Goal: Task Accomplishment & Management: Use online tool/utility

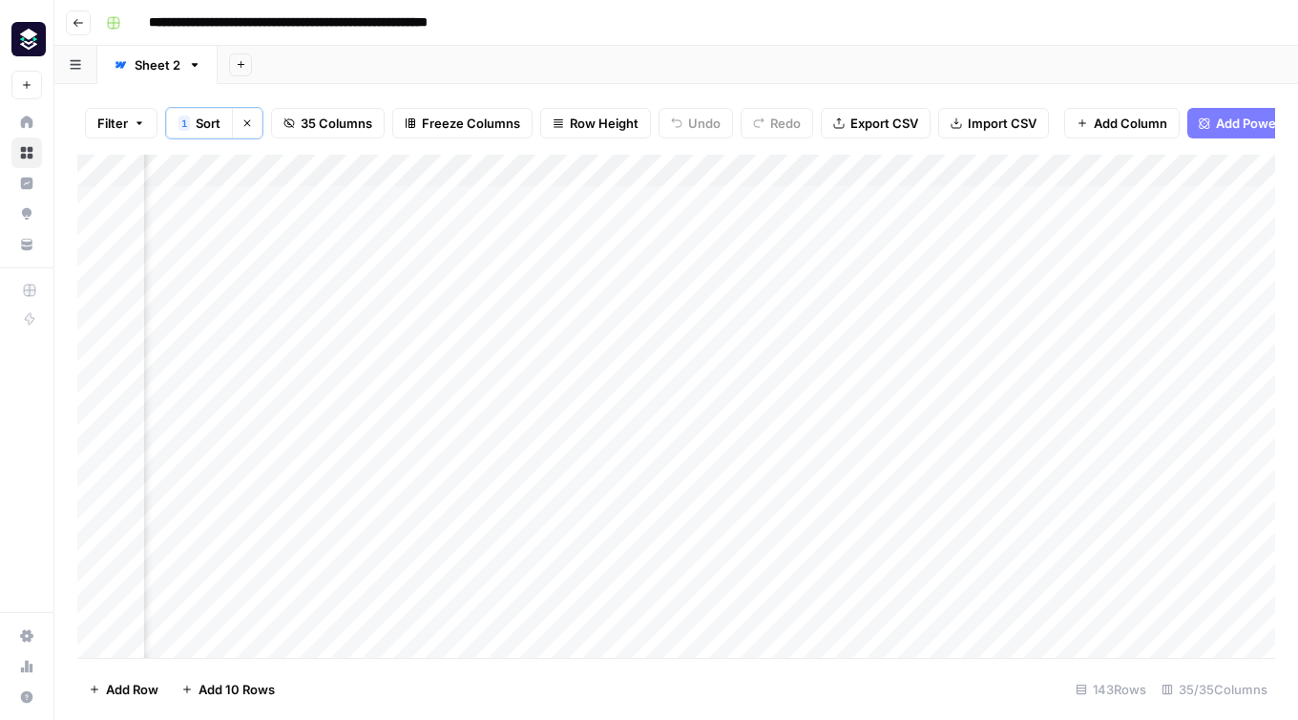
scroll to position [0, 3115]
click at [80, 24] on icon "button" at bounding box center [78, 22] width 11 height 11
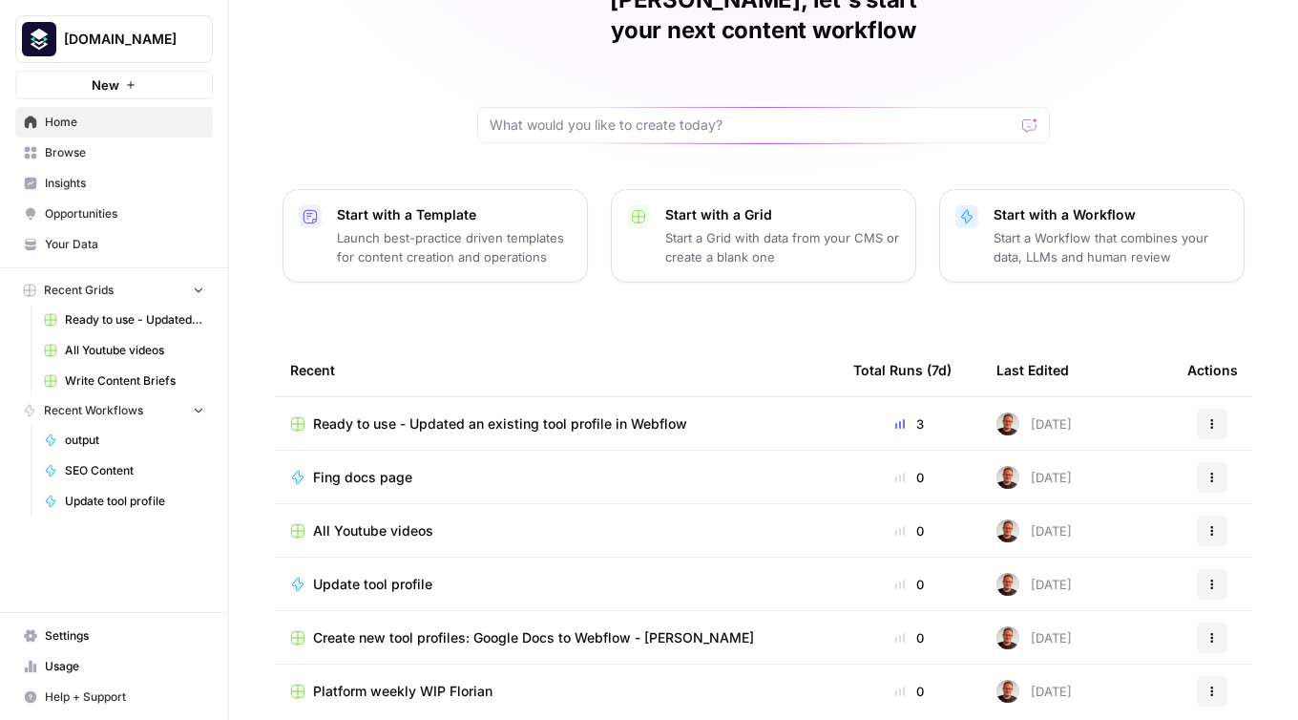
scroll to position [158, 0]
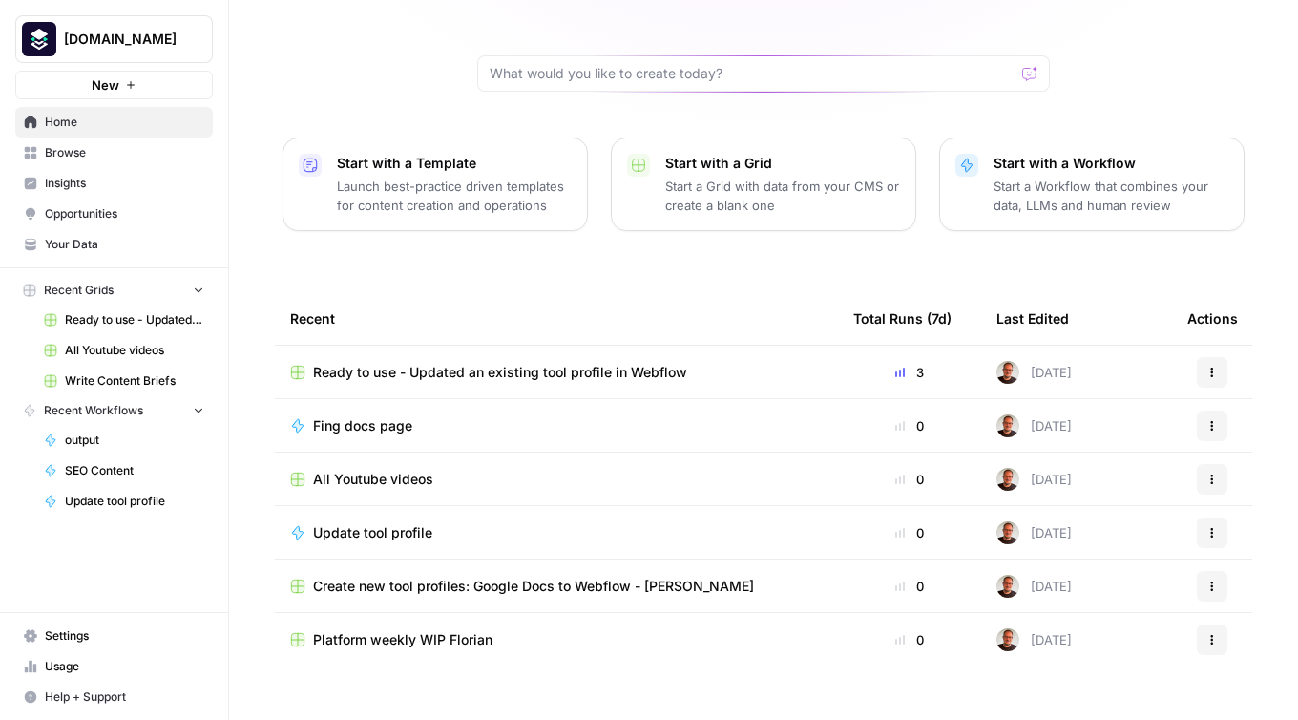
click at [334, 416] on span "Fing docs page" at bounding box center [362, 425] width 99 height 19
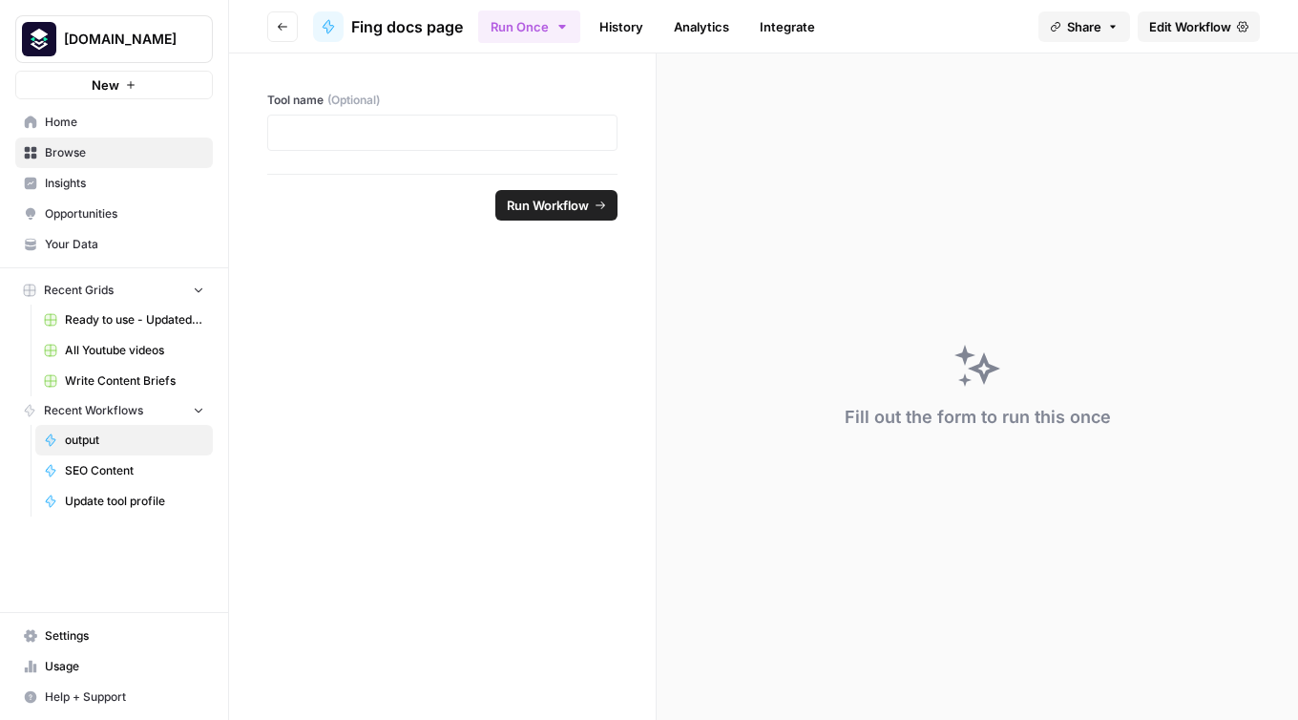
click at [374, 23] on span "Fing docs page" at bounding box center [407, 26] width 112 height 23
click at [1185, 19] on span "Edit Workflow" at bounding box center [1190, 26] width 82 height 19
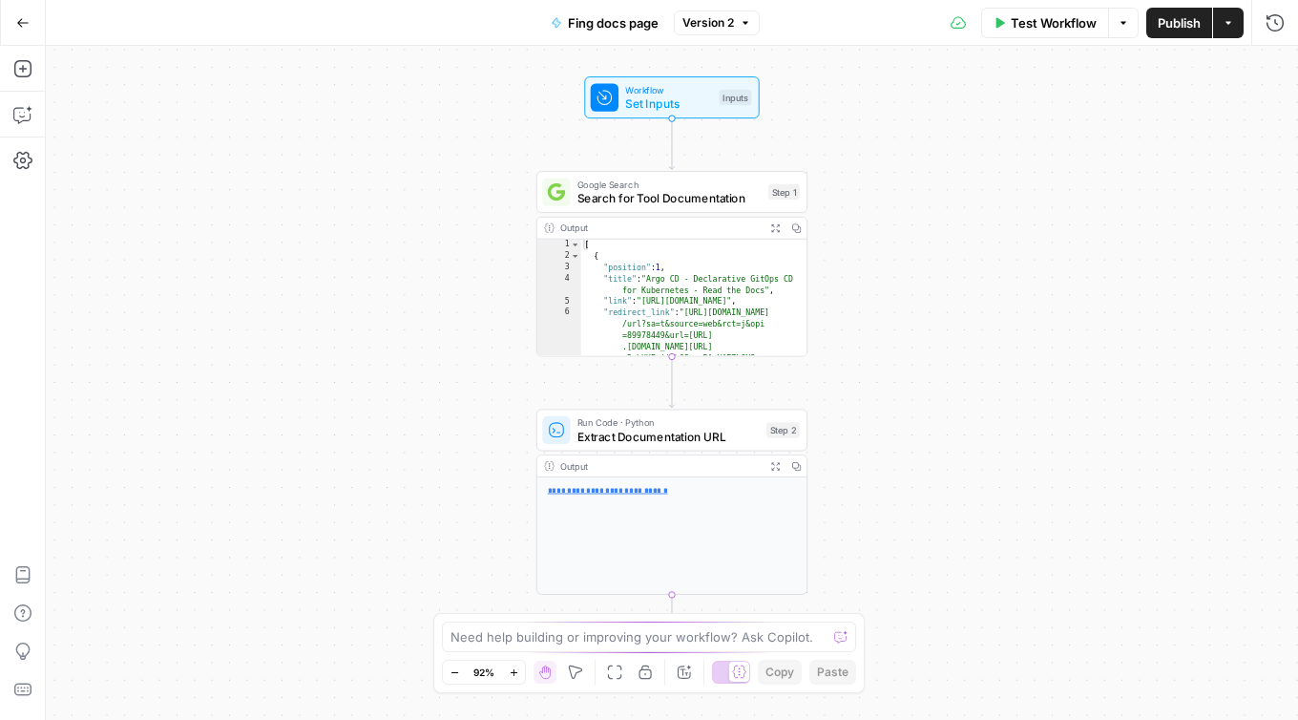
click at [607, 26] on span "Fing docs page" at bounding box center [613, 22] width 91 height 19
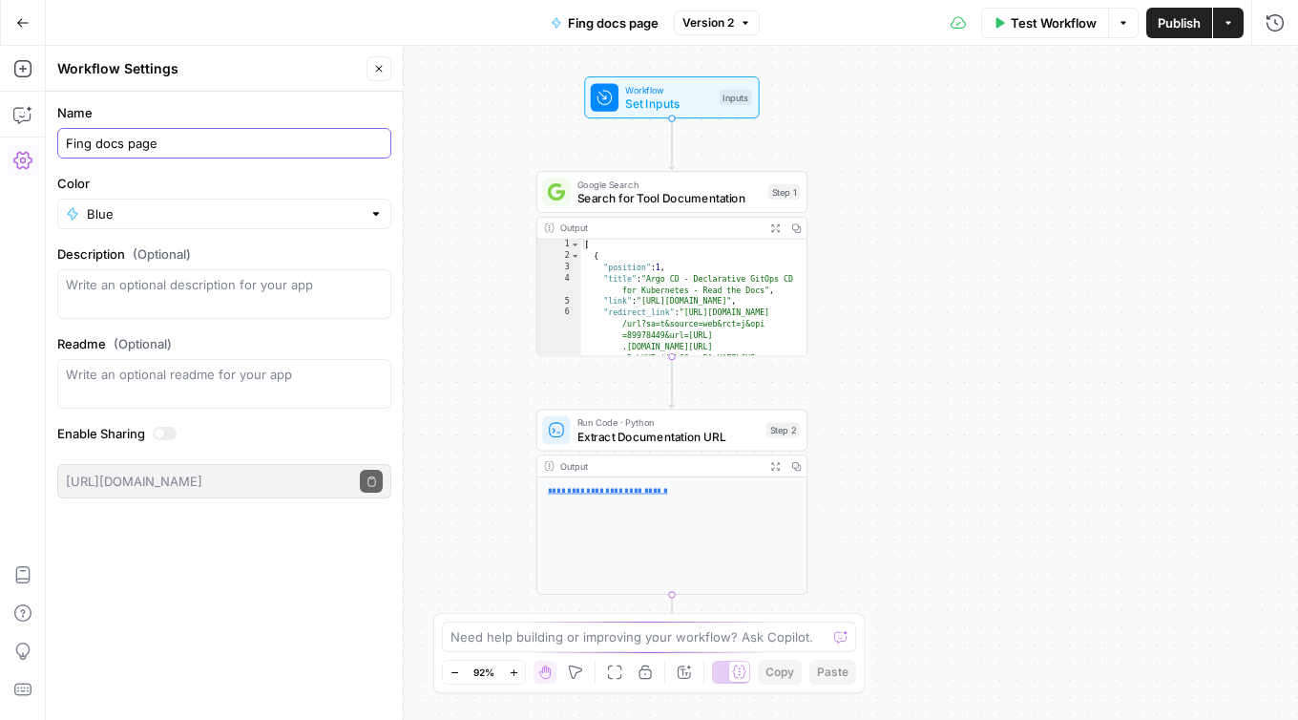
click at [87, 150] on input "Fing docs page" at bounding box center [224, 143] width 317 height 19
type input "Find docs page"
click at [438, 315] on div "**********" at bounding box center [672, 383] width 1253 height 674
click at [14, 31] on button "Go Back" at bounding box center [23, 23] width 34 height 34
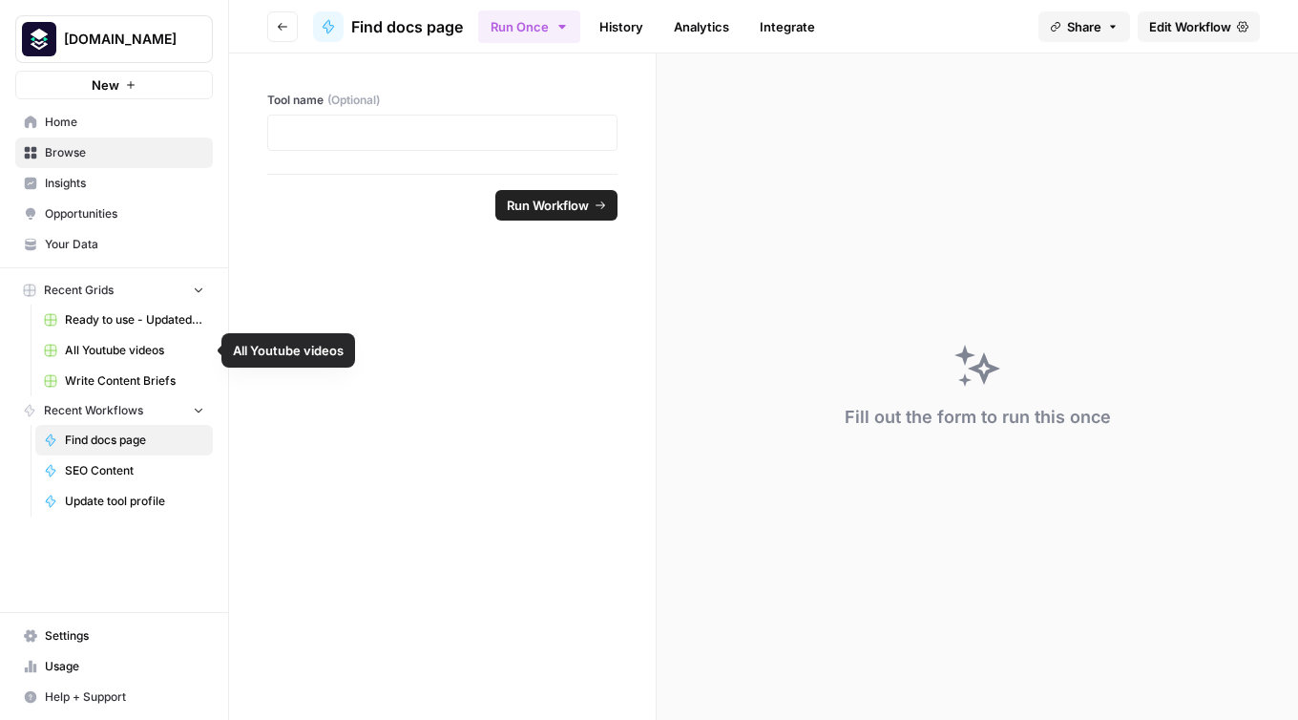
click at [93, 355] on span "All Youtube videos" at bounding box center [134, 350] width 139 height 17
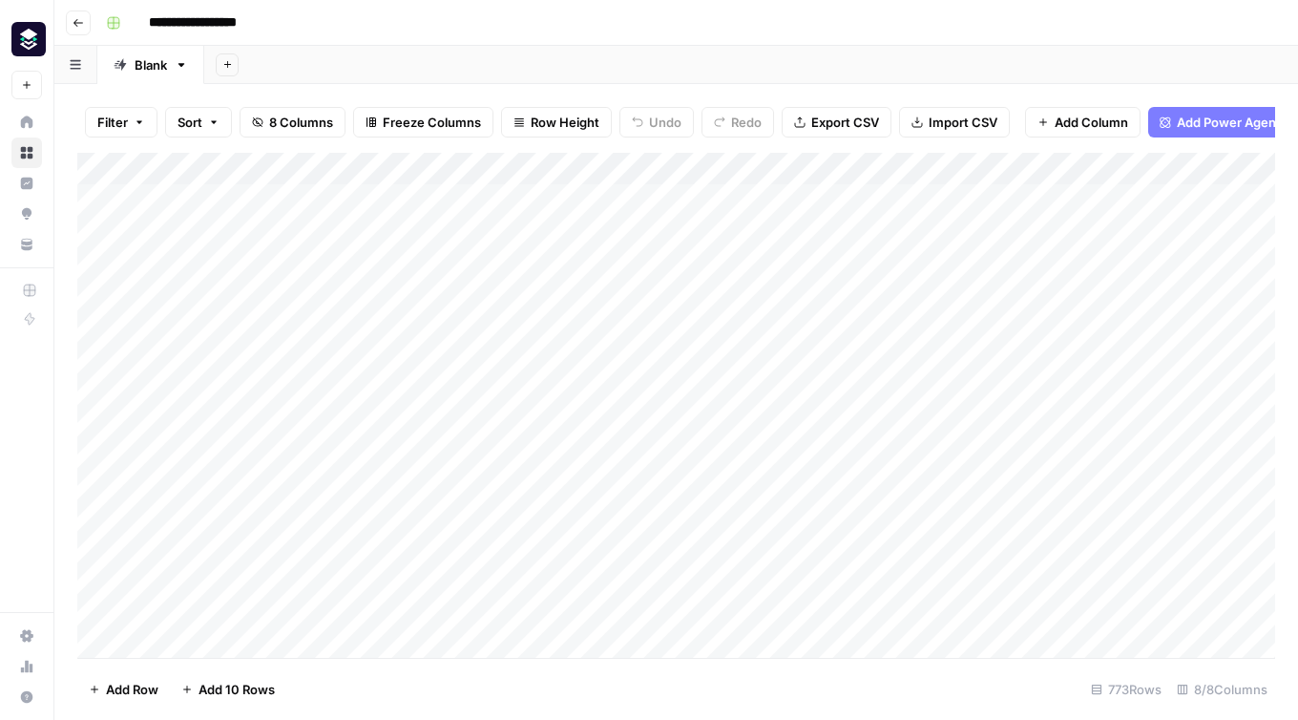
click at [76, 29] on button "Go back" at bounding box center [78, 23] width 25 height 25
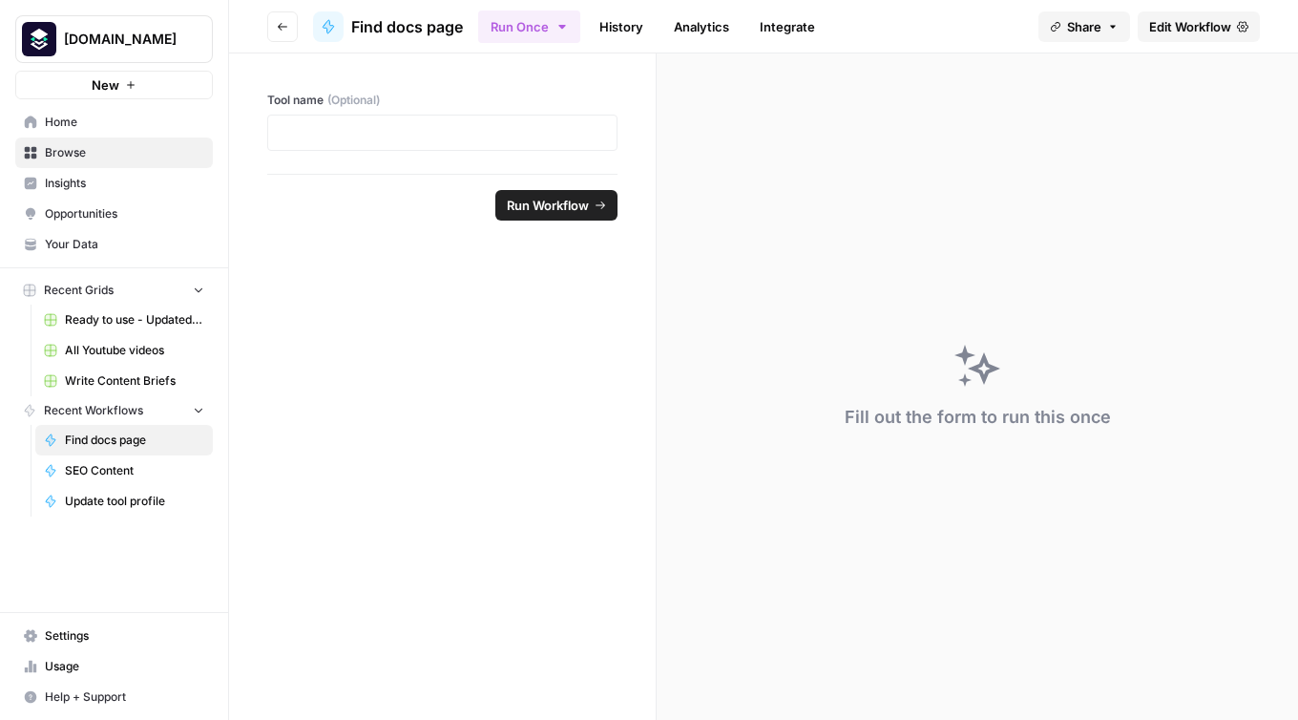
click at [53, 148] on span "Browse" at bounding box center [124, 152] width 159 height 17
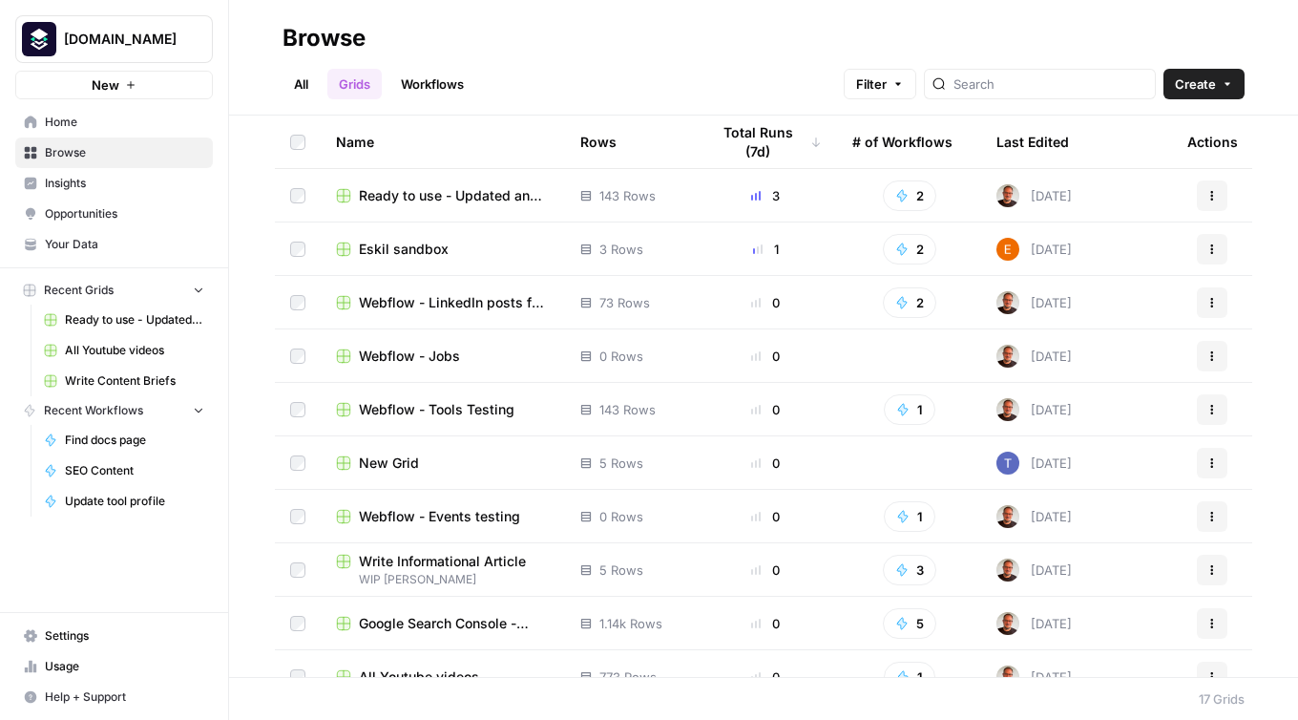
click at [301, 82] on link "All" at bounding box center [301, 84] width 37 height 31
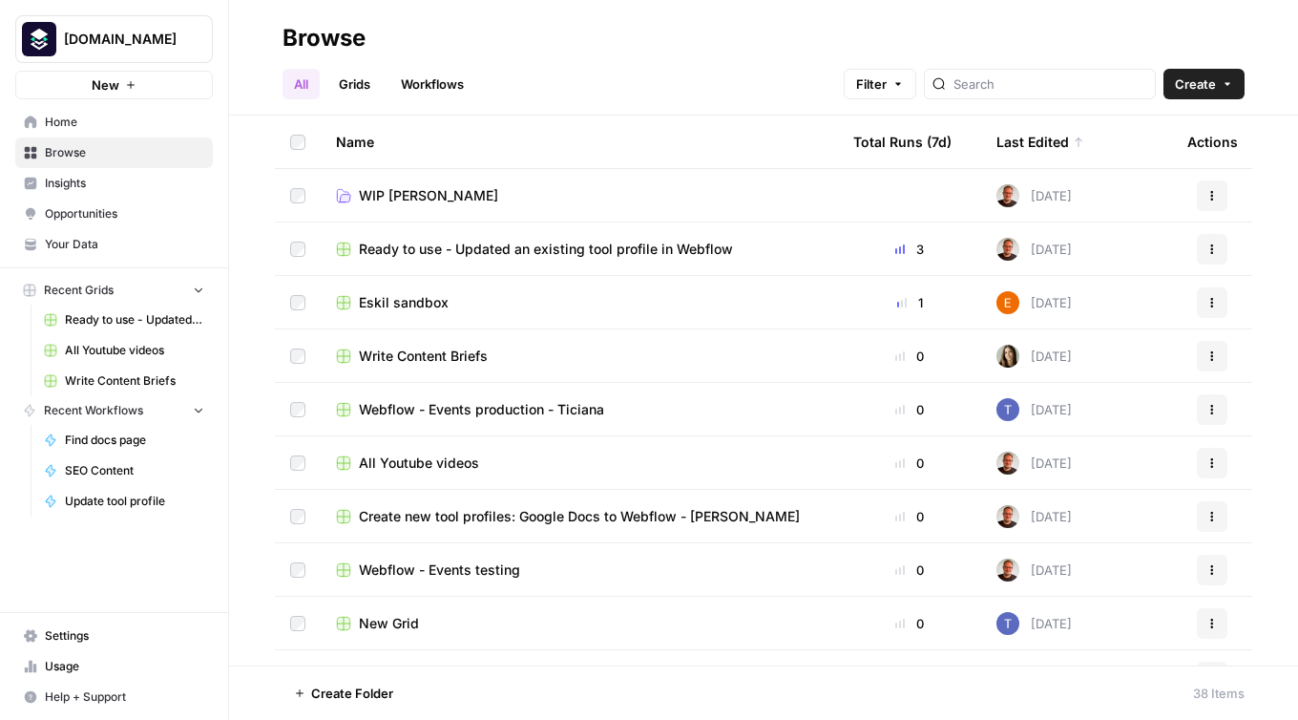
click at [363, 78] on link "Grids" at bounding box center [354, 84] width 54 height 31
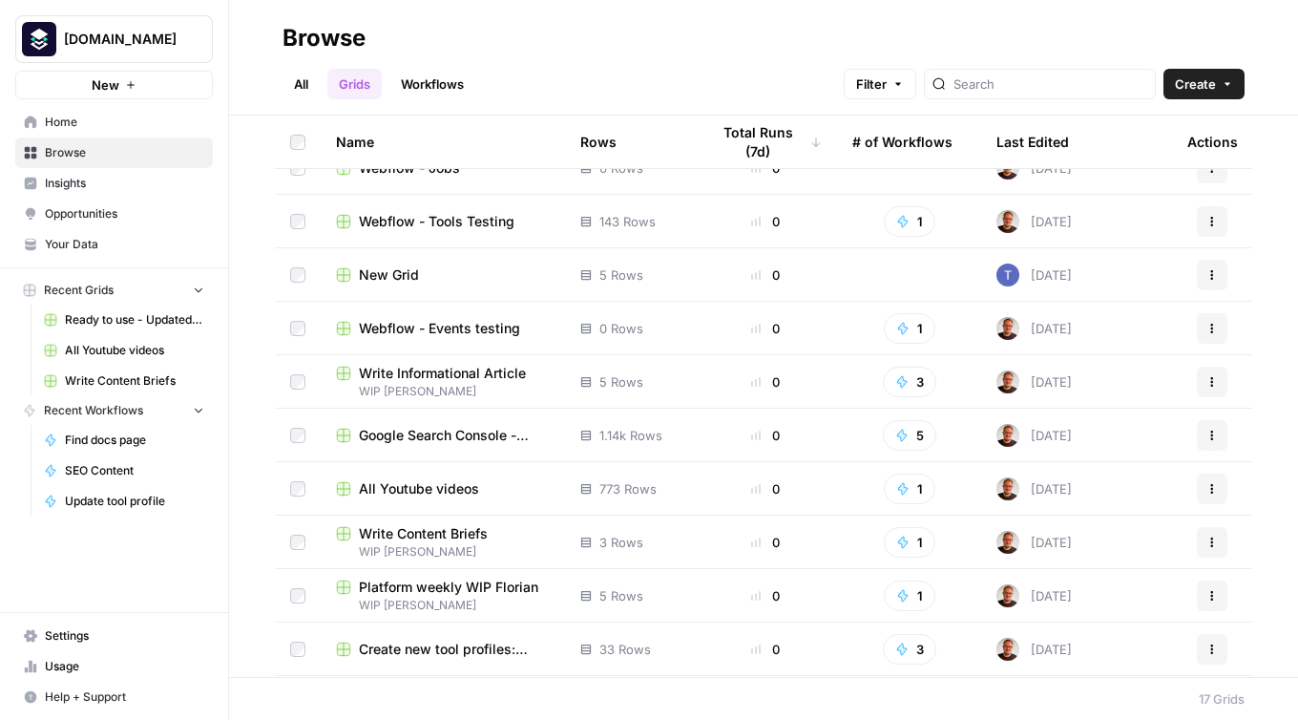
scroll to position [242, 0]
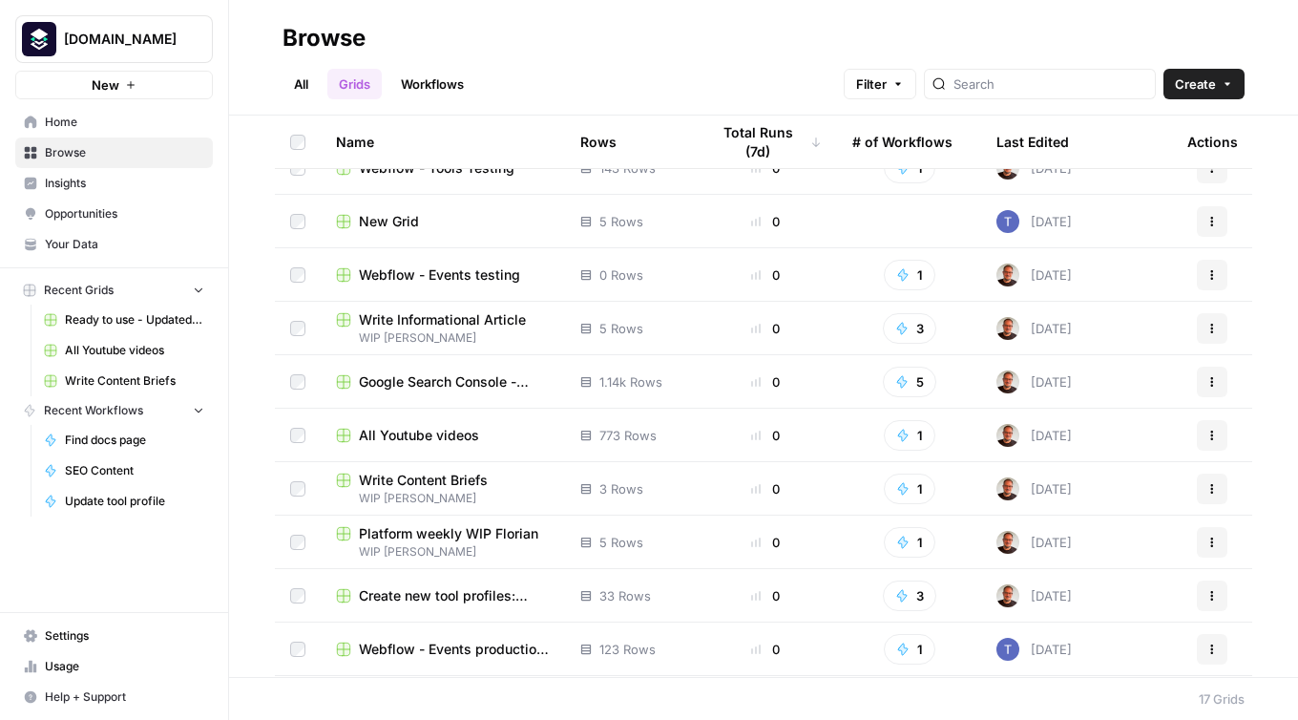
click at [419, 426] on span "All Youtube videos" at bounding box center [419, 435] width 120 height 19
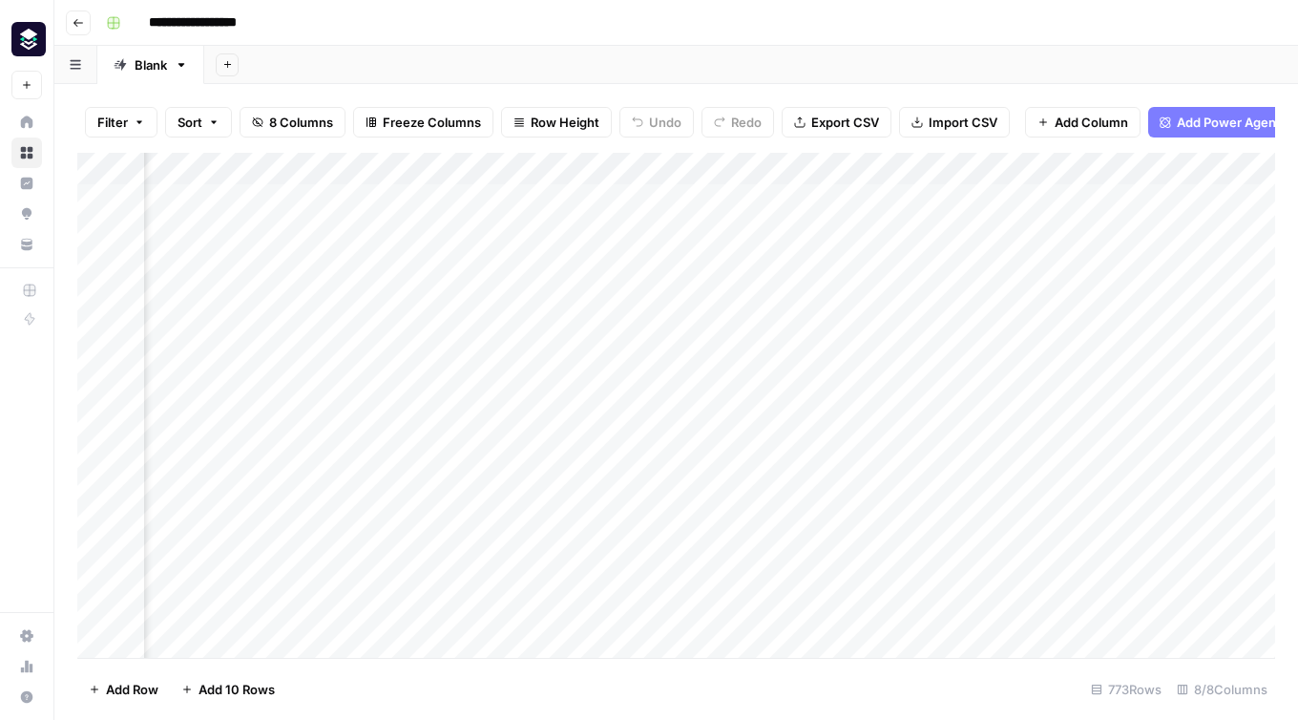
scroll to position [0, 350]
click at [958, 170] on div "Add Column" at bounding box center [676, 405] width 1198 height 505
click at [1221, 176] on span "Add Column" at bounding box center [1231, 168] width 67 height 17
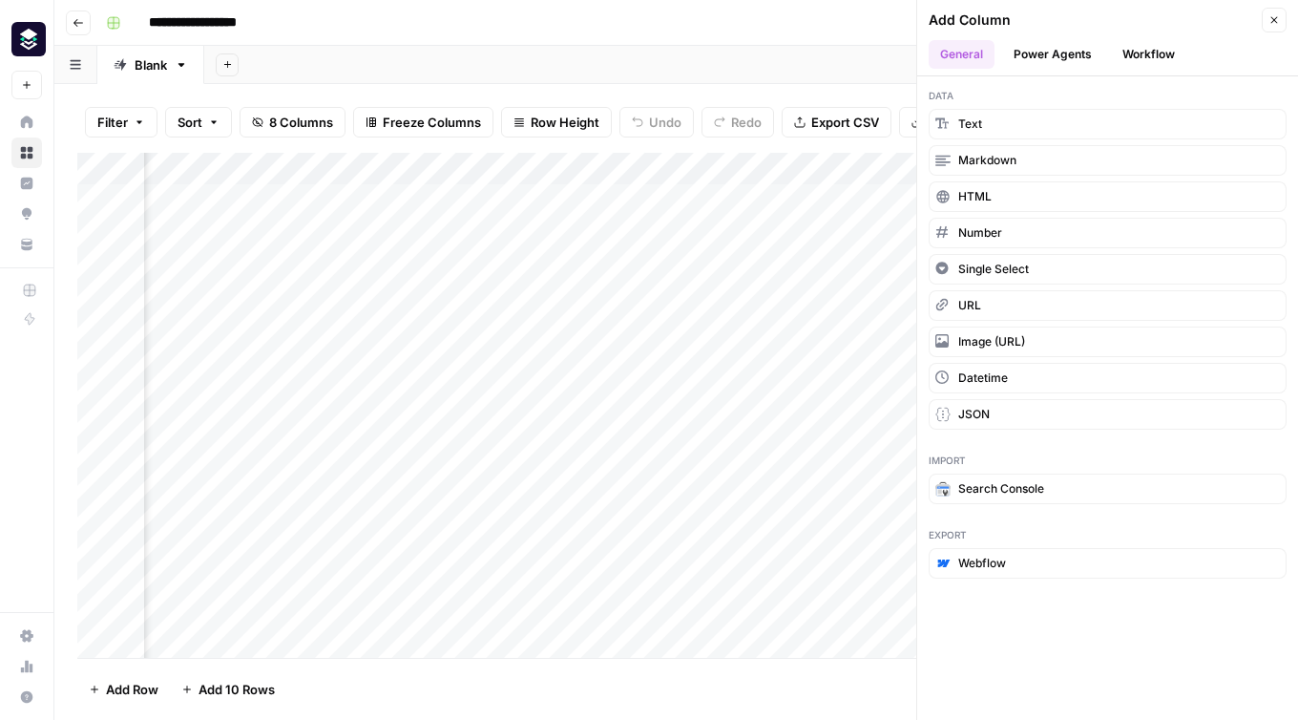
click at [1130, 54] on button "Workflow" at bounding box center [1148, 54] width 75 height 29
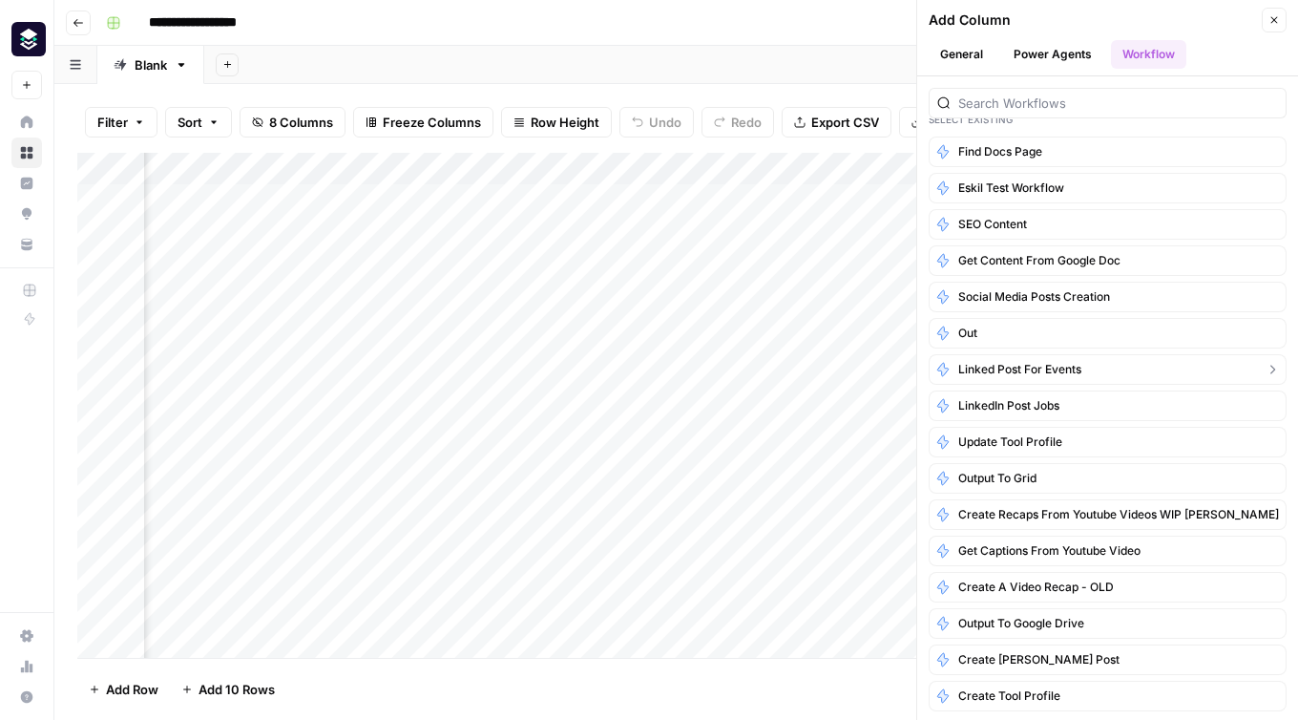
scroll to position [95, 0]
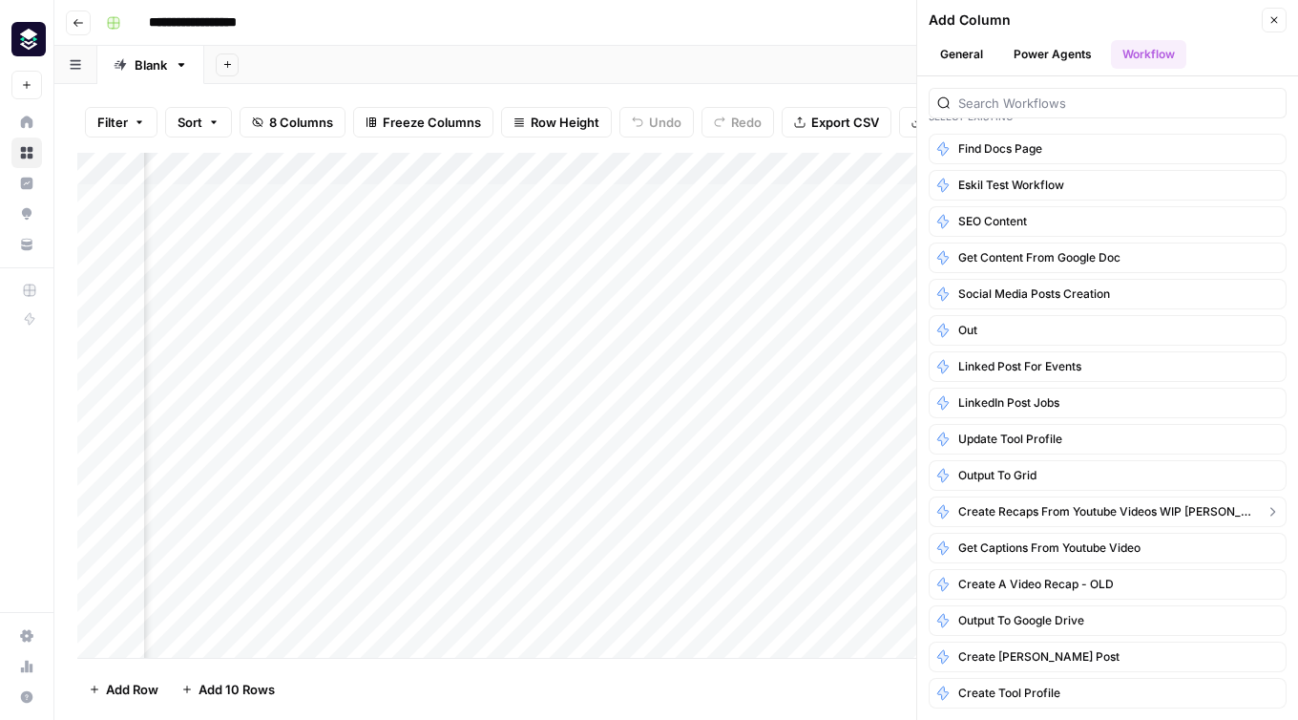
click at [1115, 515] on span "Create recaps from Youtube videos WIP [PERSON_NAME]" at bounding box center [1107, 511] width 299 height 17
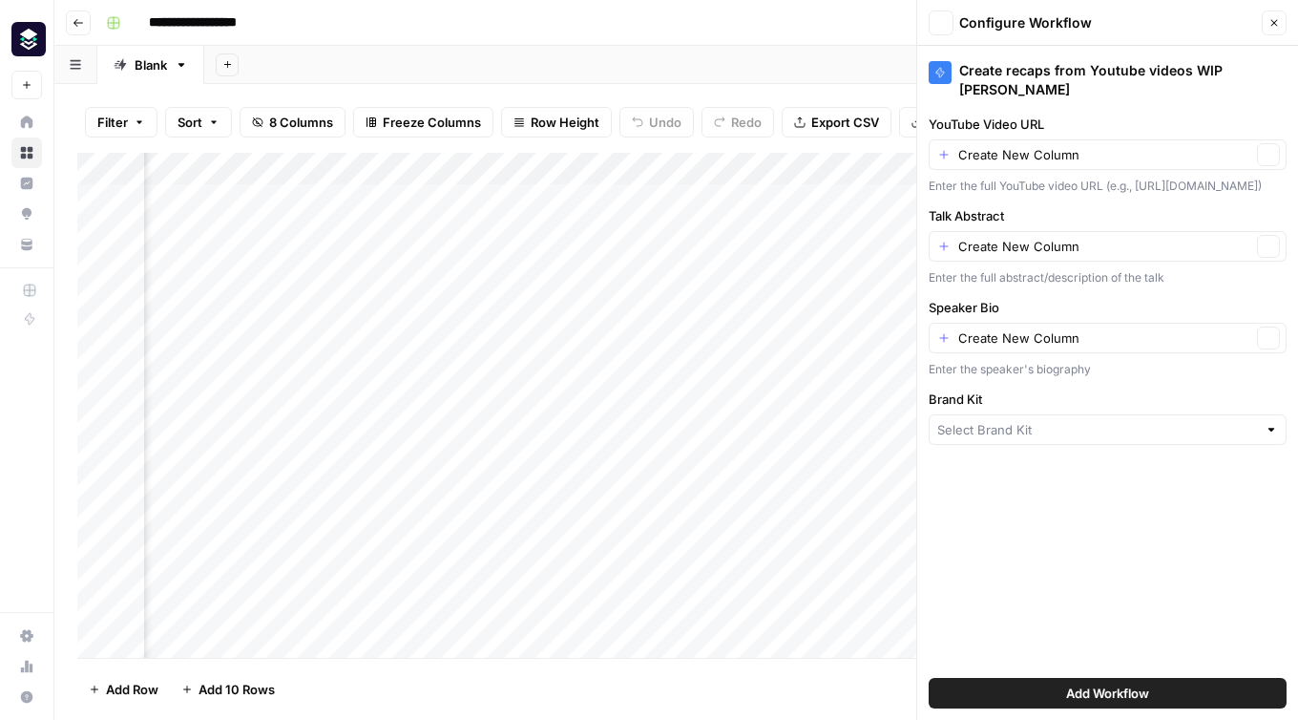
type input "Platform Engineering"
click at [937, 23] on icon "button" at bounding box center [942, 23] width 10 height 8
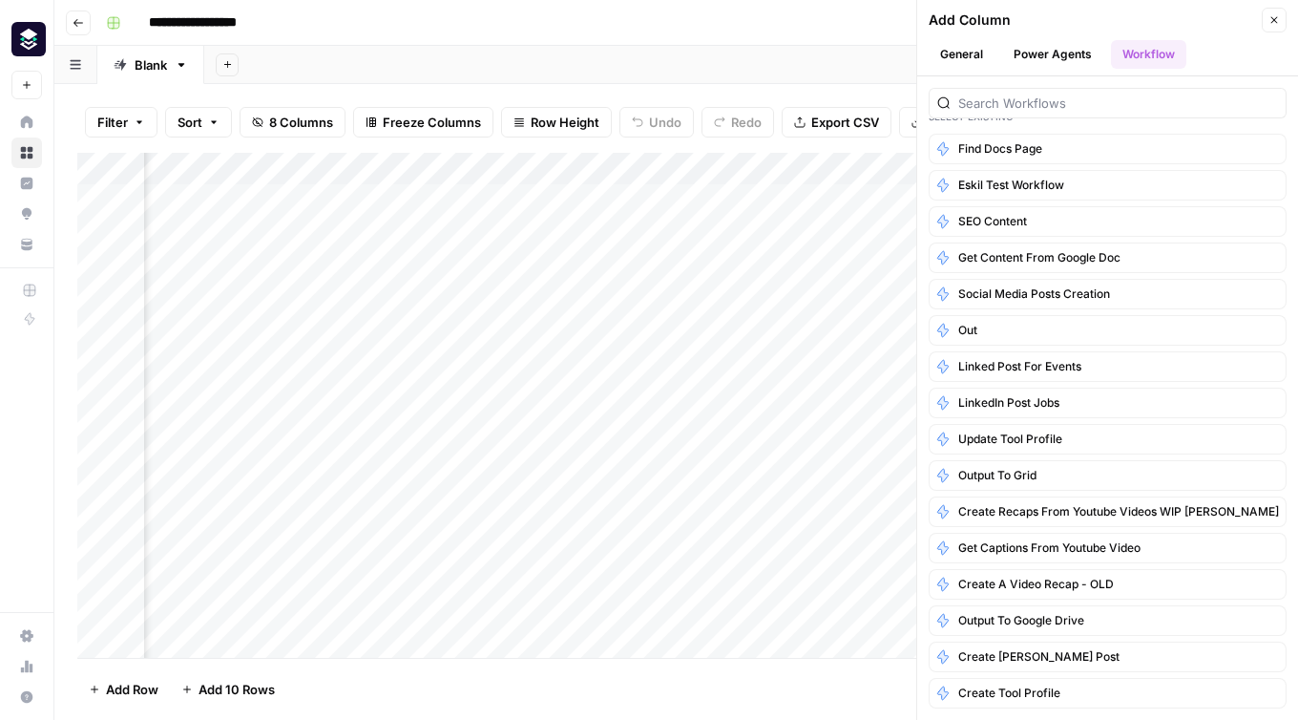
click at [1273, 18] on icon "button" at bounding box center [1275, 20] width 7 height 7
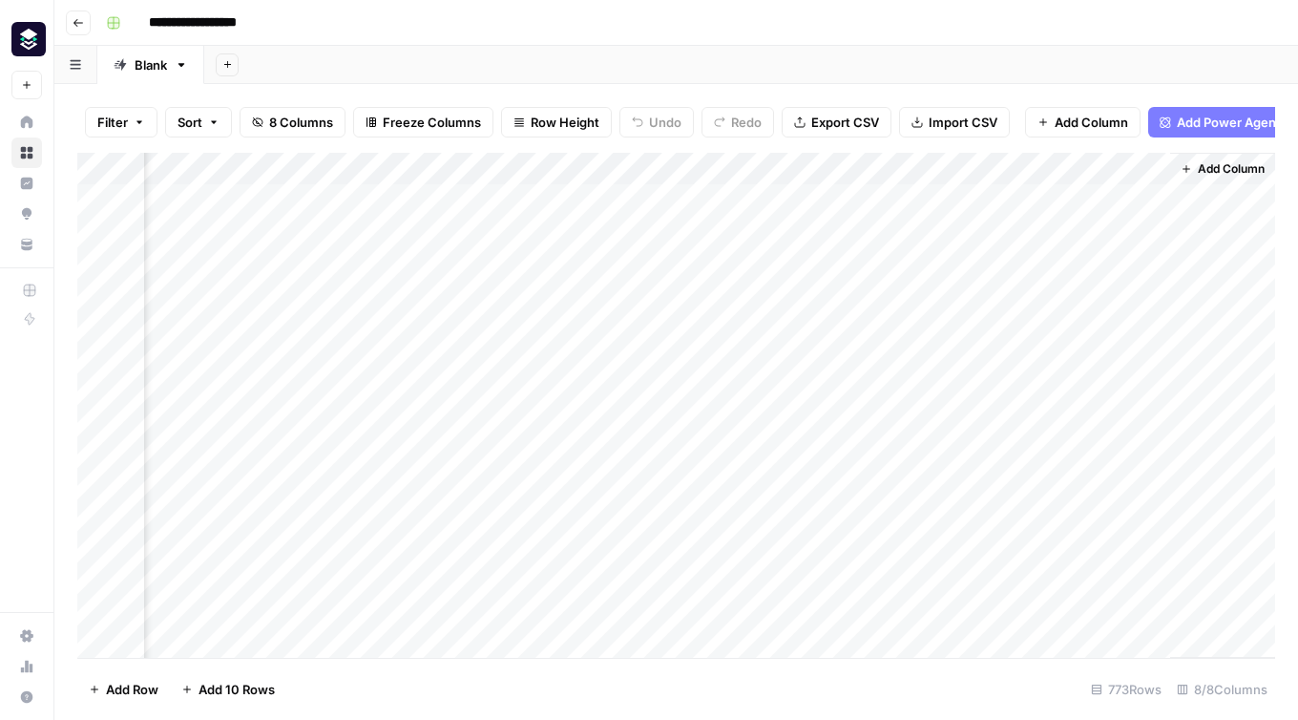
click at [869, 173] on div "Add Column" at bounding box center [676, 405] width 1198 height 505
click at [879, 38] on header "**********" at bounding box center [676, 23] width 1244 height 46
click at [223, 261] on div "Add Column" at bounding box center [676, 405] width 1198 height 505
click at [389, 265] on div "Add Column" at bounding box center [676, 405] width 1198 height 505
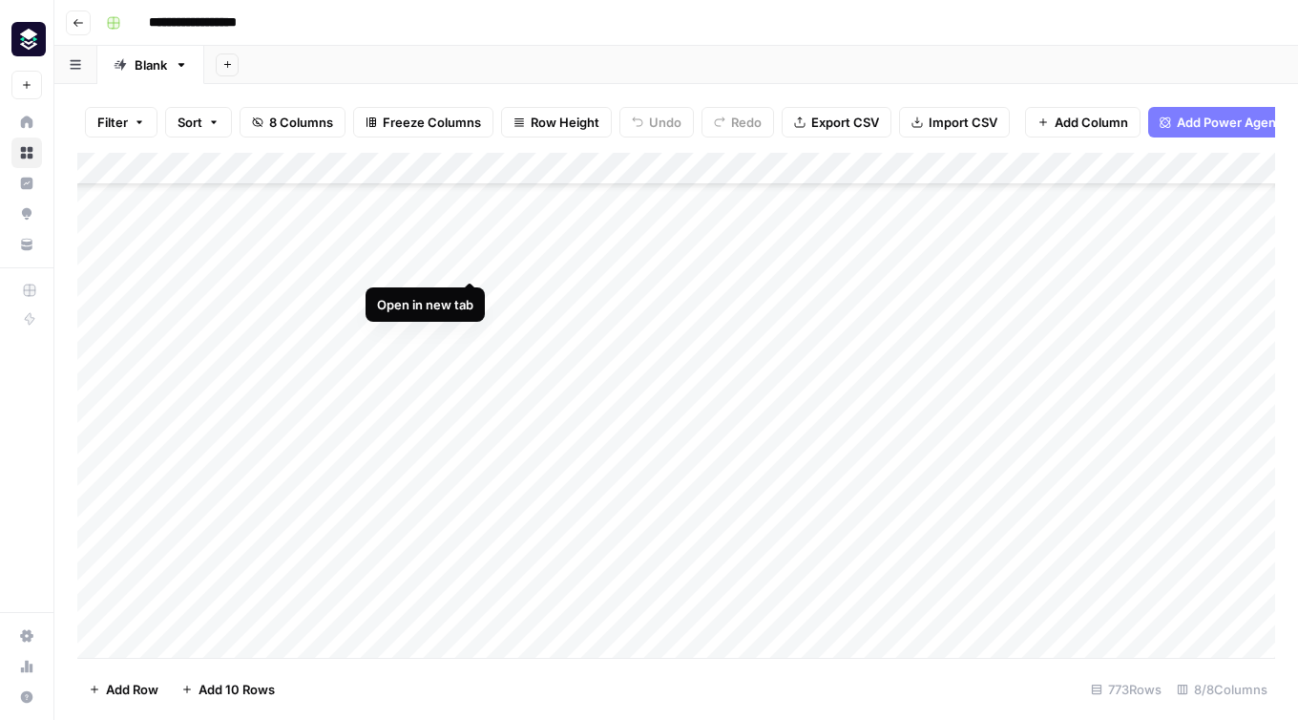
click at [471, 260] on div "Add Column" at bounding box center [676, 405] width 1198 height 505
click at [698, 264] on div "Add Column" at bounding box center [676, 405] width 1198 height 505
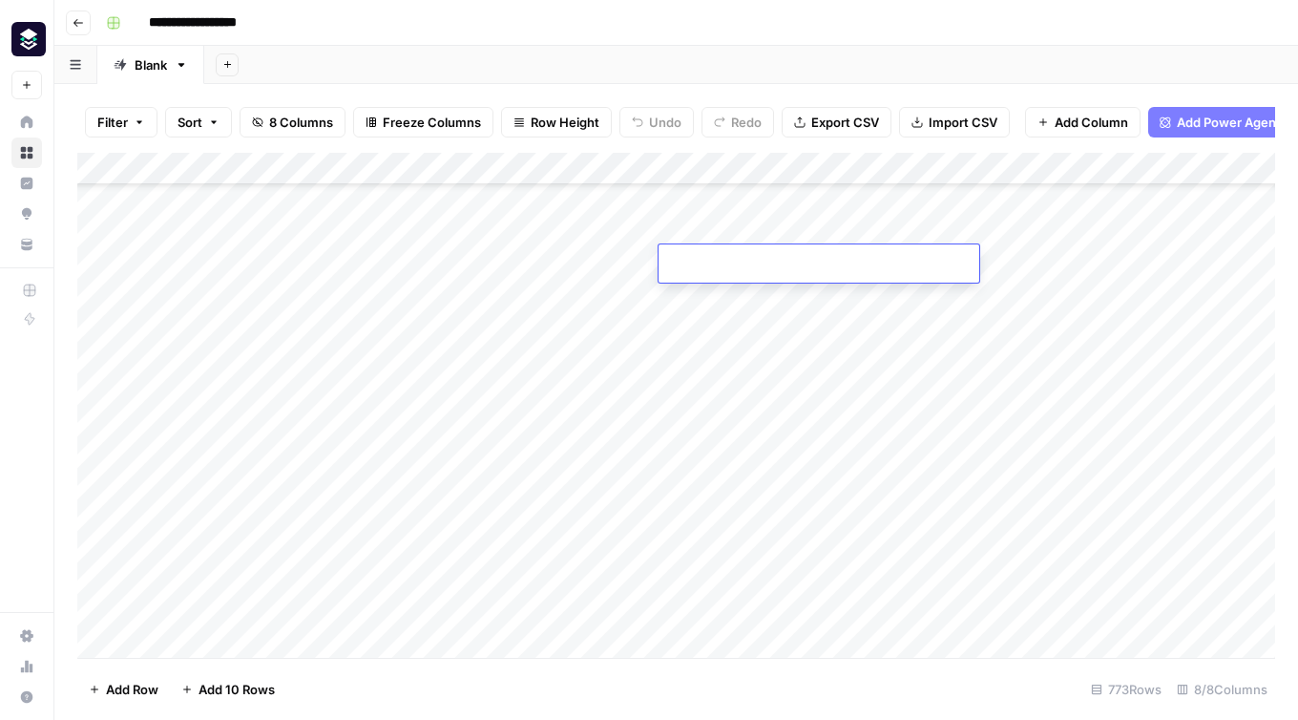
type input "**********"
click at [843, 265] on div "Add Column" at bounding box center [676, 405] width 1198 height 505
click at [958, 173] on div "Add Column" at bounding box center [676, 405] width 1198 height 505
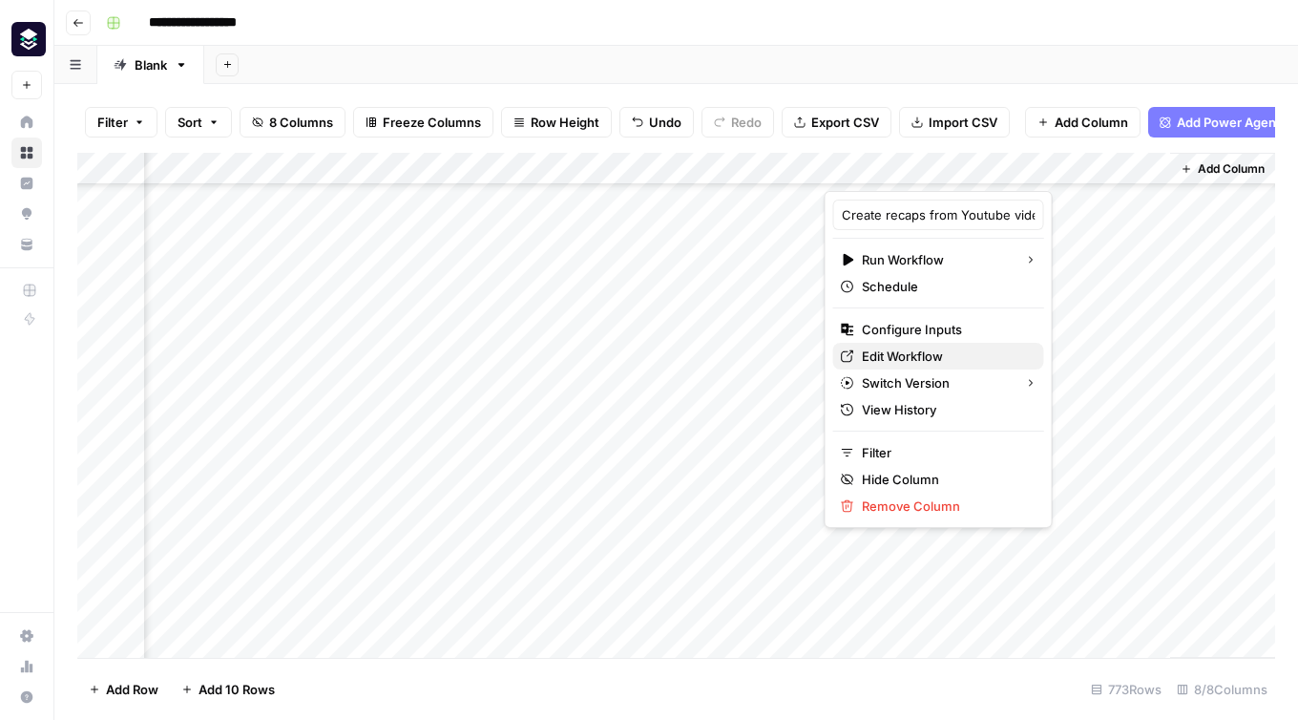
click at [904, 364] on span "Edit Workflow" at bounding box center [945, 356] width 167 height 19
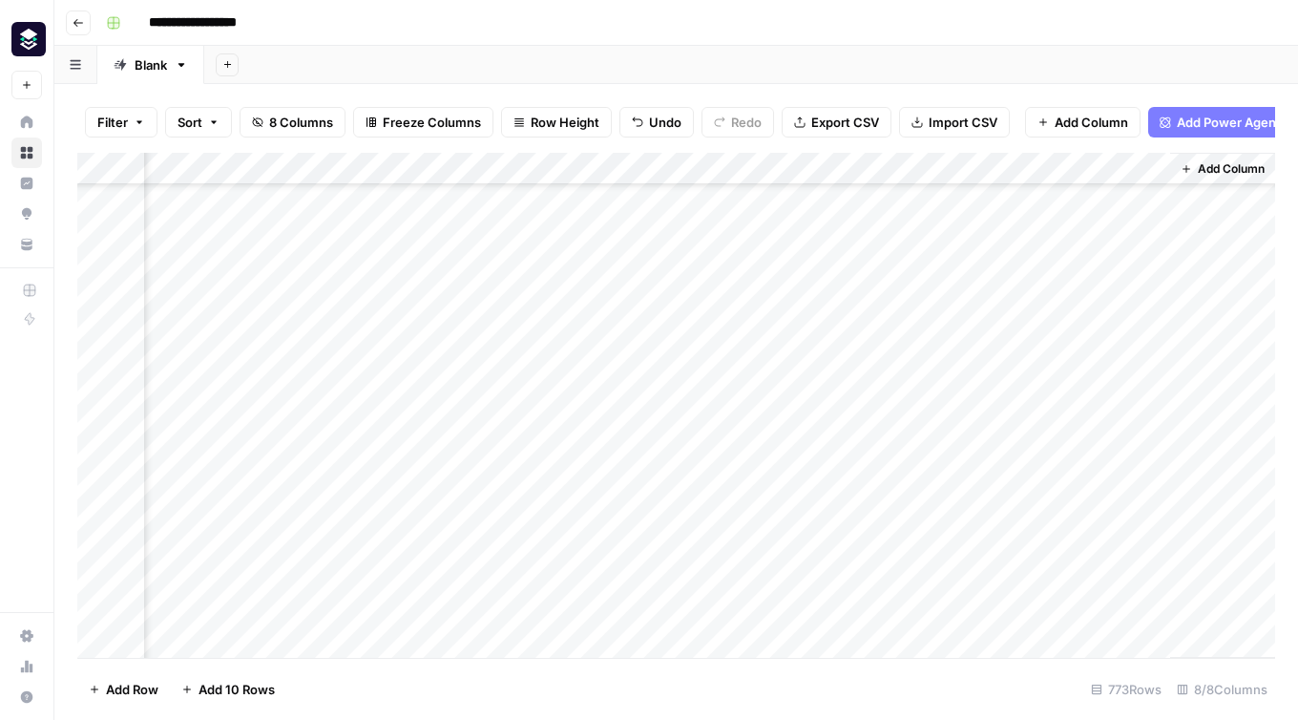
click at [842, 200] on div "Add Column" at bounding box center [676, 405] width 1198 height 505
click at [1046, 270] on div "Add Column" at bounding box center [676, 405] width 1198 height 505
click at [1096, 171] on div "Add Column" at bounding box center [676, 405] width 1198 height 505
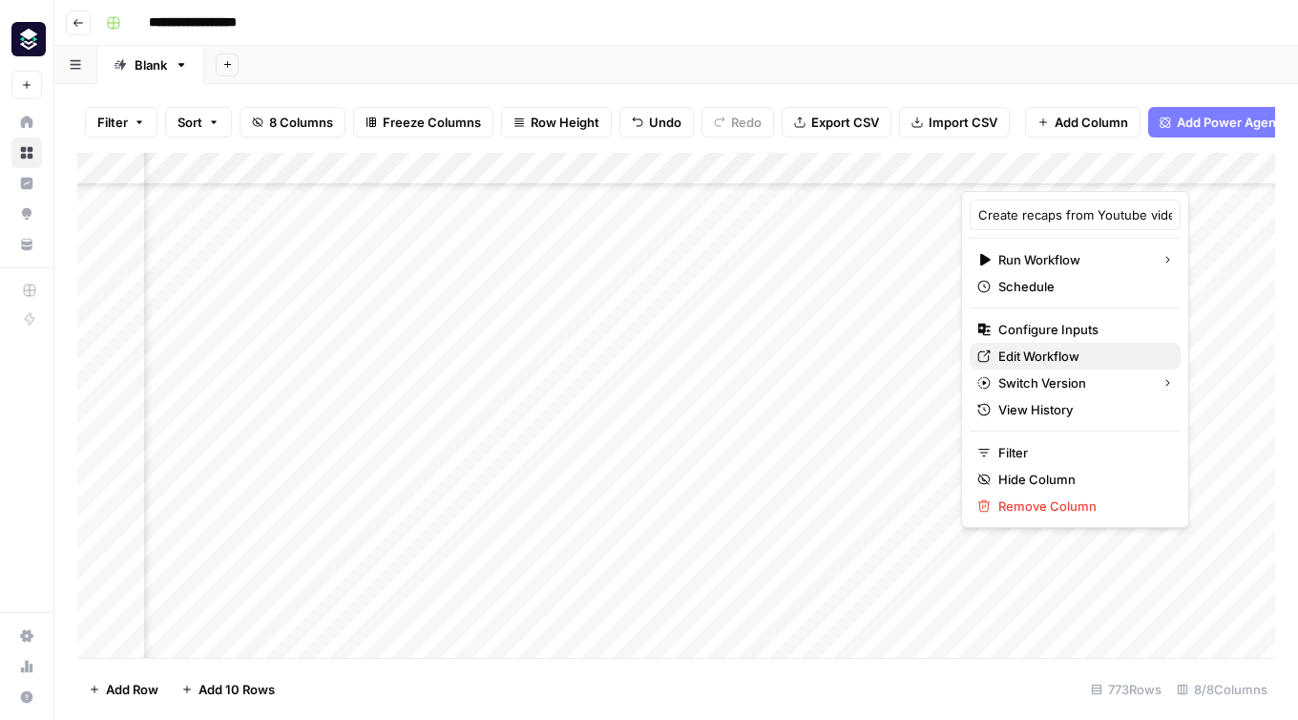
click at [1031, 350] on span "Edit Workflow" at bounding box center [1082, 356] width 167 height 19
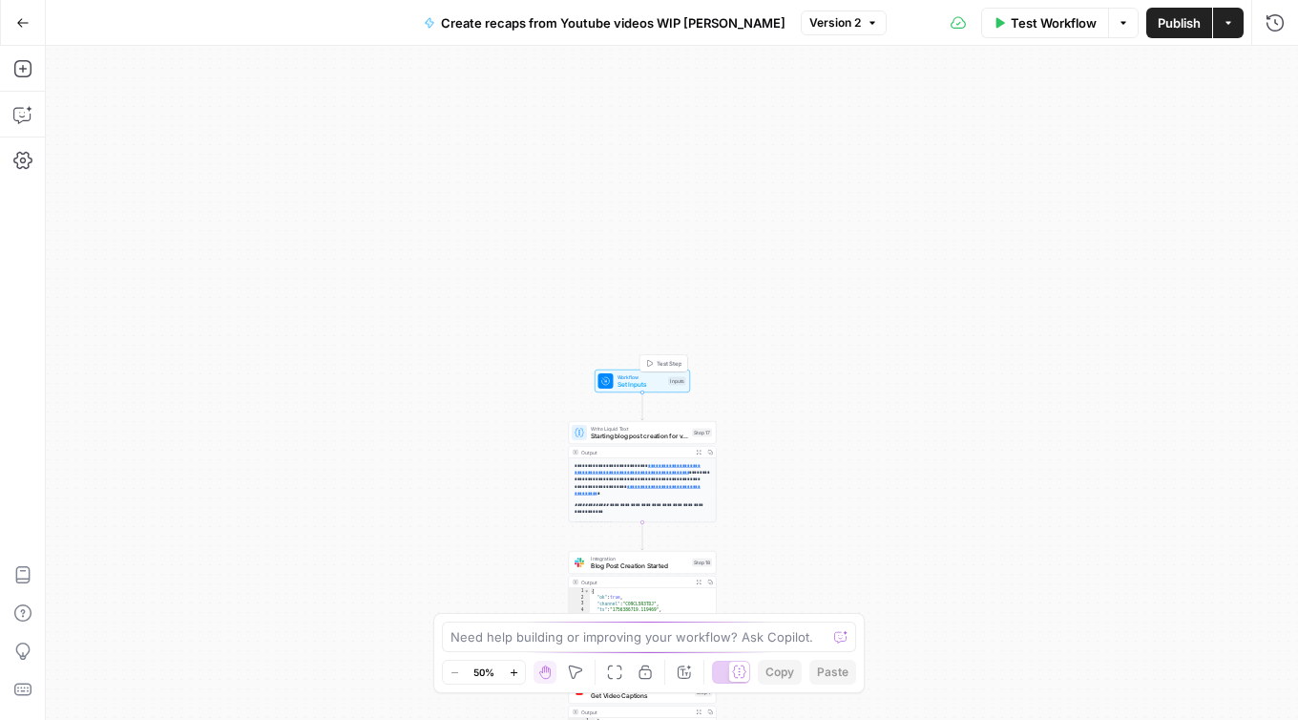
click at [634, 386] on span "Set Inputs" at bounding box center [642, 385] width 48 height 10
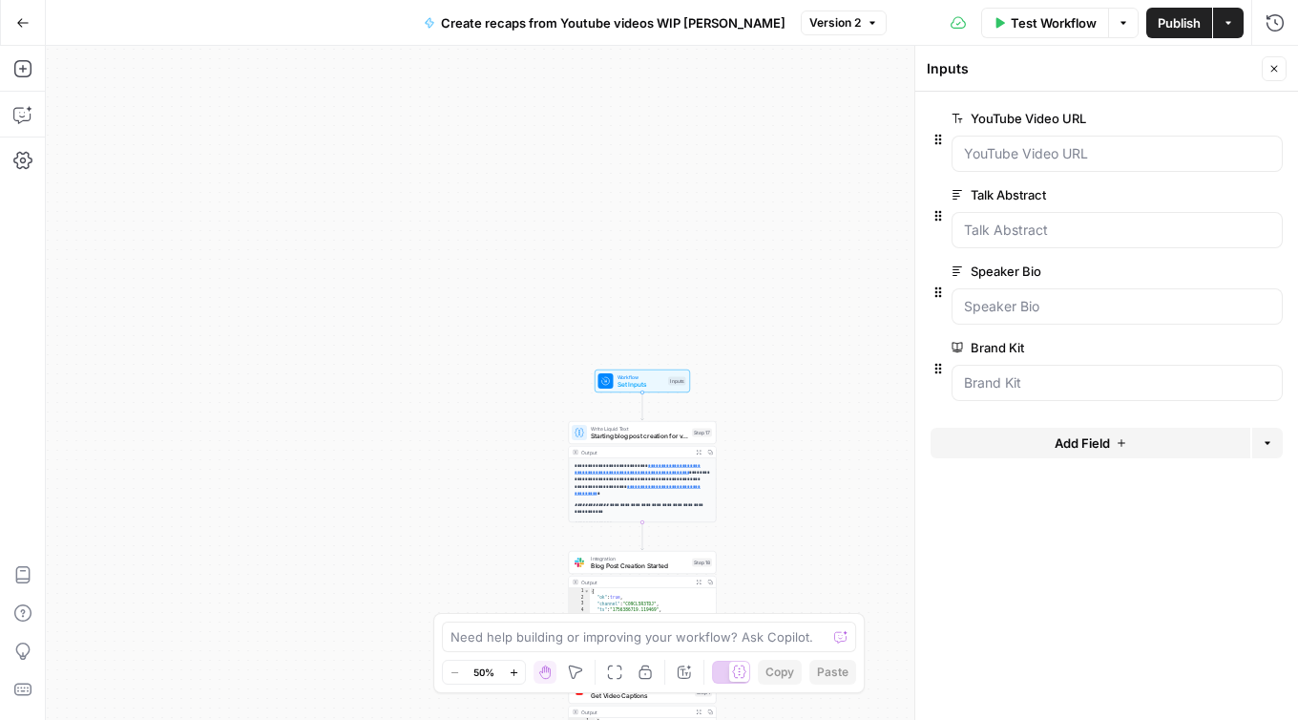
click at [1243, 199] on icon "button" at bounding box center [1243, 195] width 11 height 11
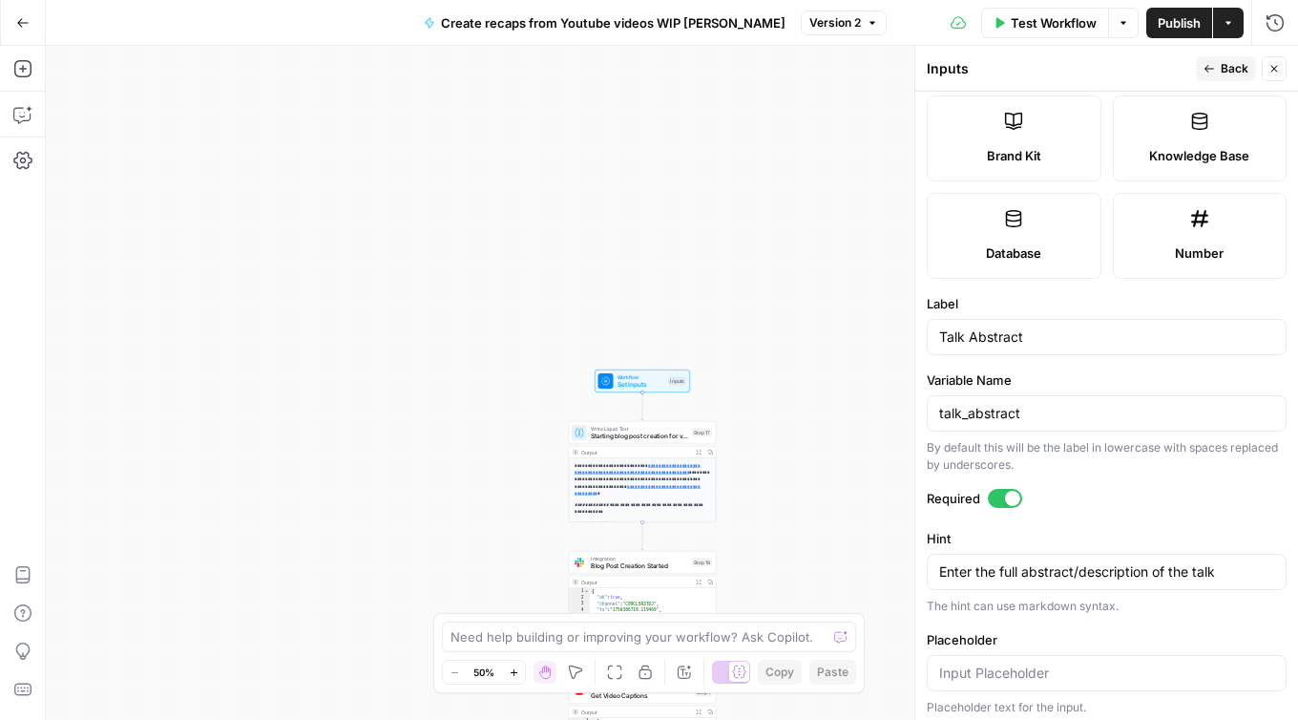
scroll to position [570, 0]
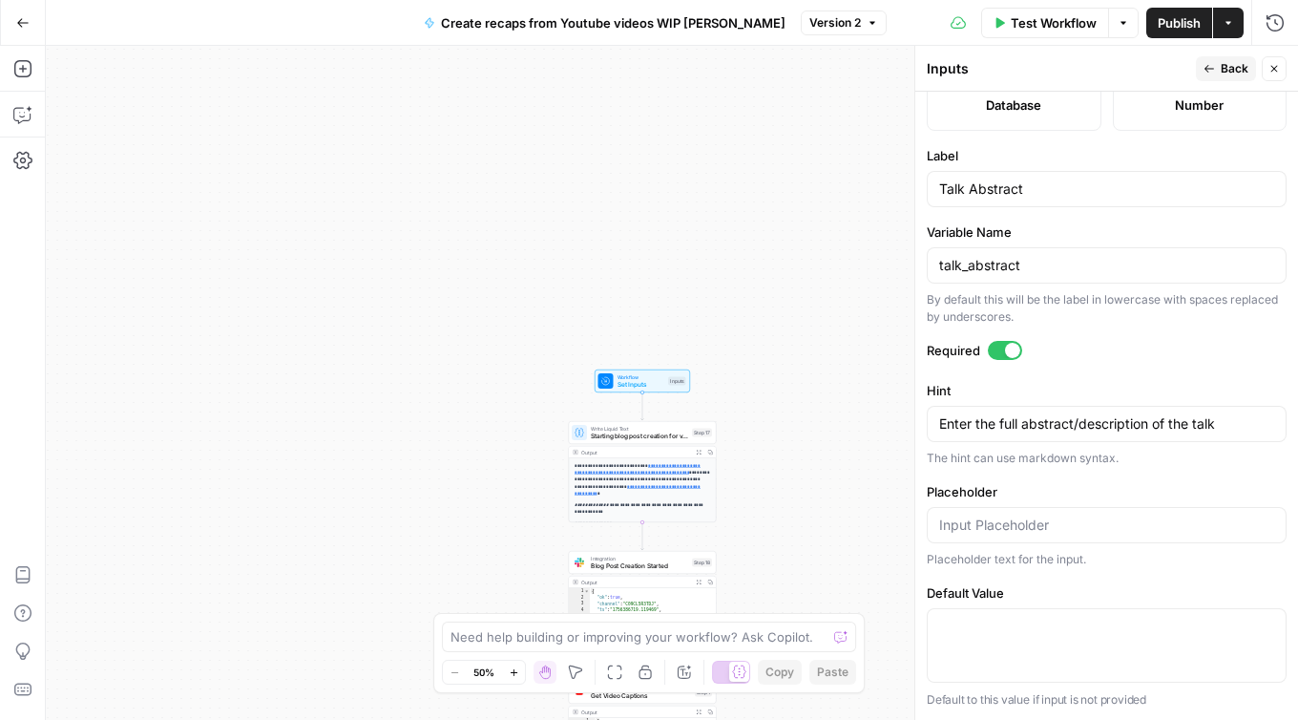
click at [997, 355] on div at bounding box center [1005, 350] width 34 height 19
click at [1278, 71] on icon "button" at bounding box center [1274, 68] width 11 height 11
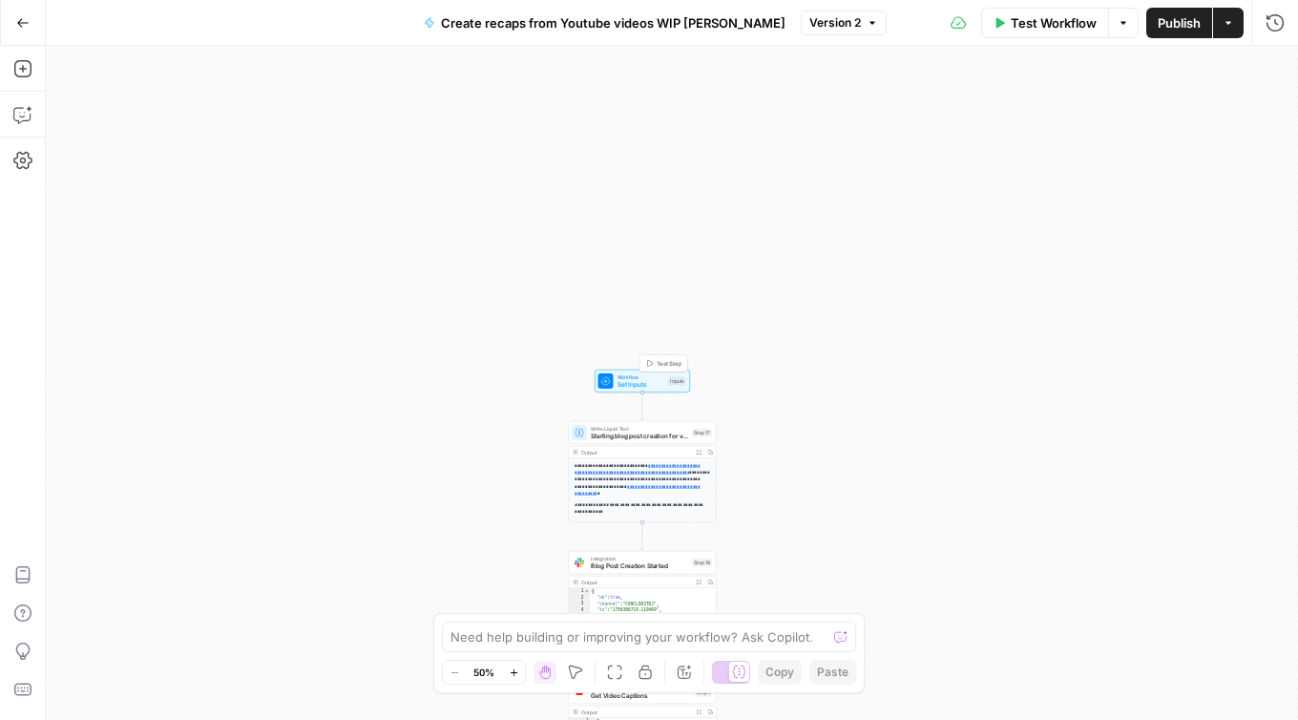
click at [642, 386] on span "Set Inputs" at bounding box center [642, 385] width 48 height 10
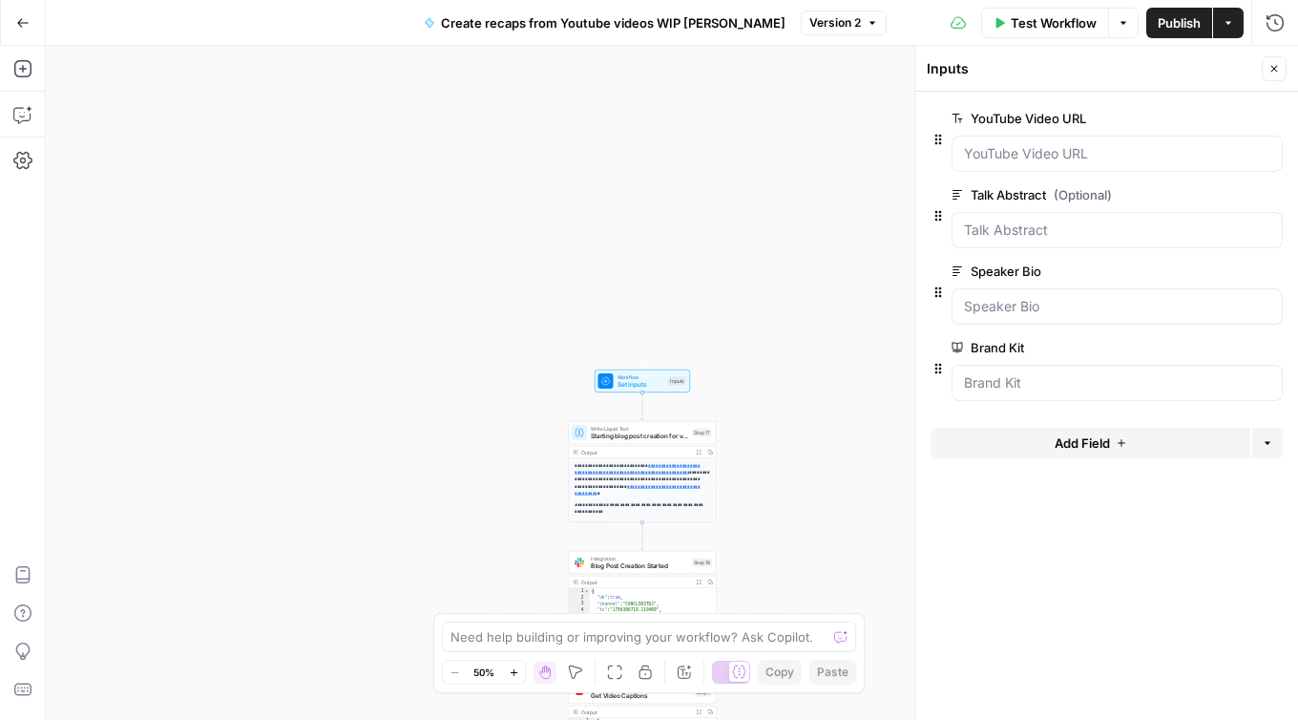
click at [1243, 272] on icon "button" at bounding box center [1243, 271] width 11 height 10
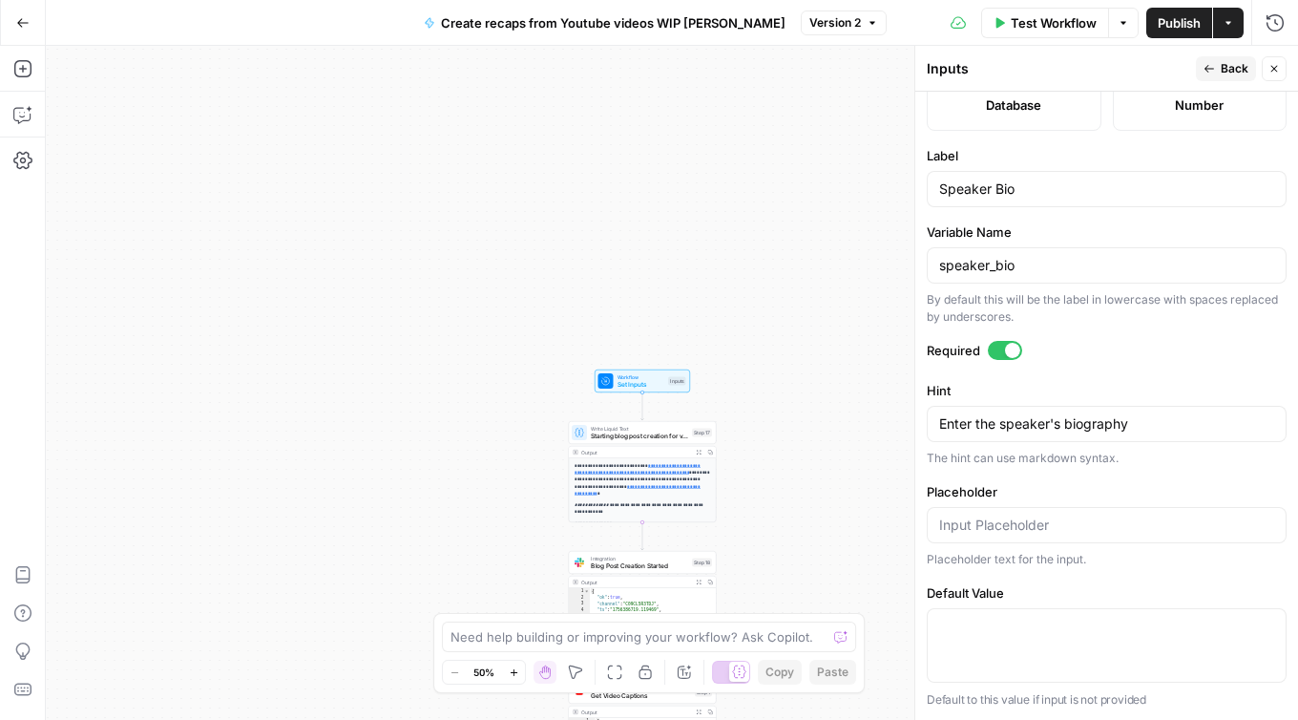
click at [997, 353] on div at bounding box center [1005, 350] width 34 height 19
click at [1278, 65] on icon "button" at bounding box center [1274, 68] width 11 height 11
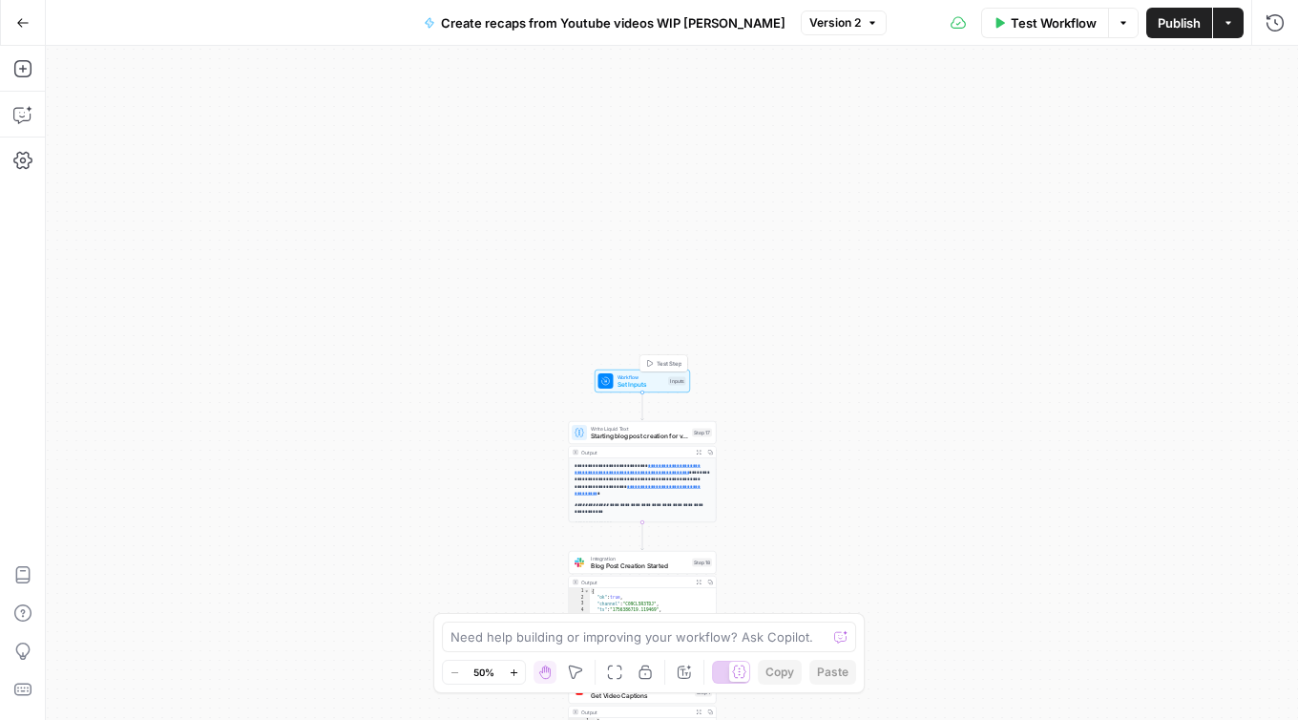
click at [646, 387] on span "Set Inputs" at bounding box center [642, 385] width 48 height 10
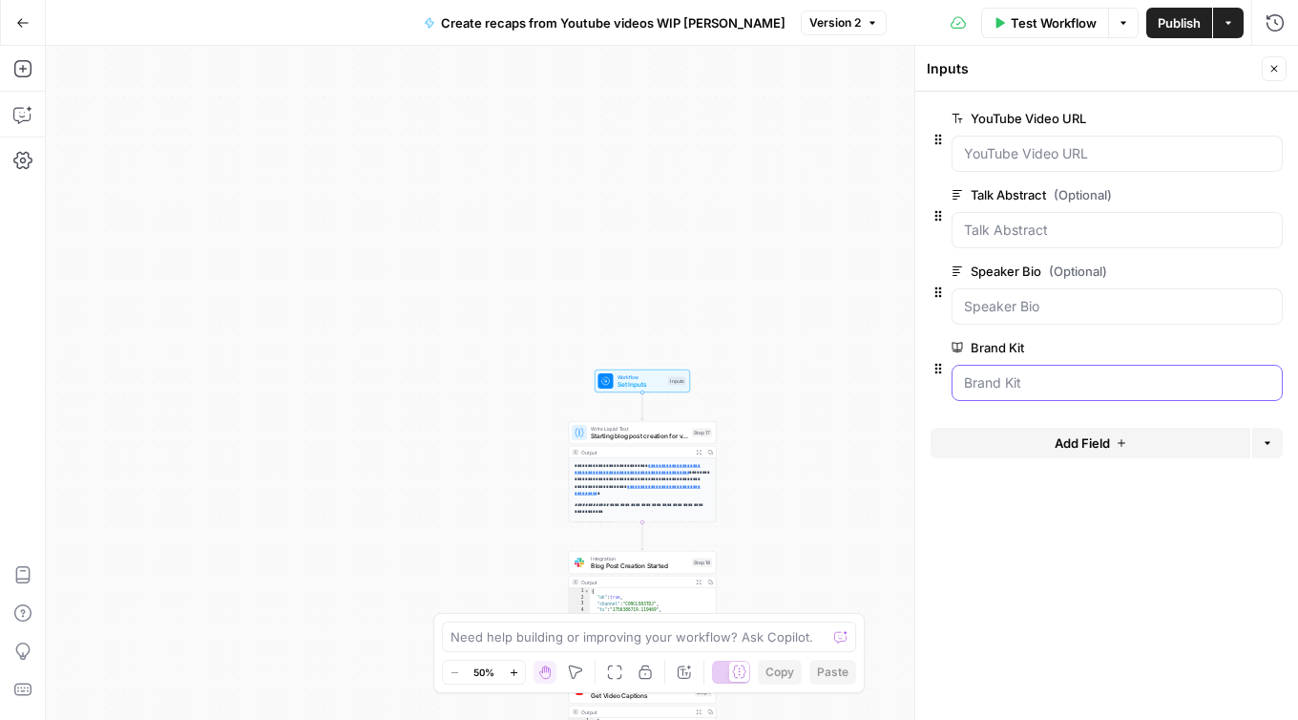
click at [1203, 378] on Kit "Brand Kit" at bounding box center [1117, 382] width 306 height 19
click at [1037, 390] on Kit "Brand Kit" at bounding box center [1117, 382] width 306 height 19
click at [24, 29] on button "Go Back" at bounding box center [23, 23] width 34 height 34
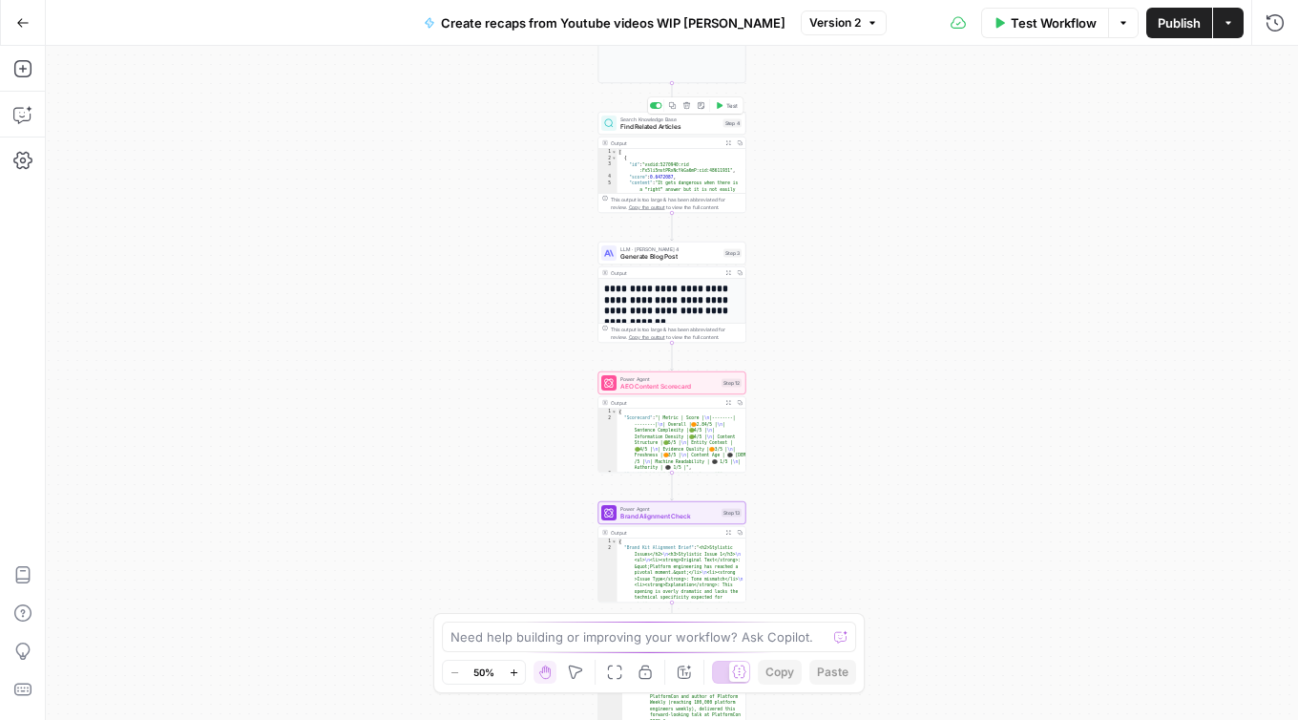
click at [667, 128] on span "Find Related Articles" at bounding box center [670, 127] width 99 height 10
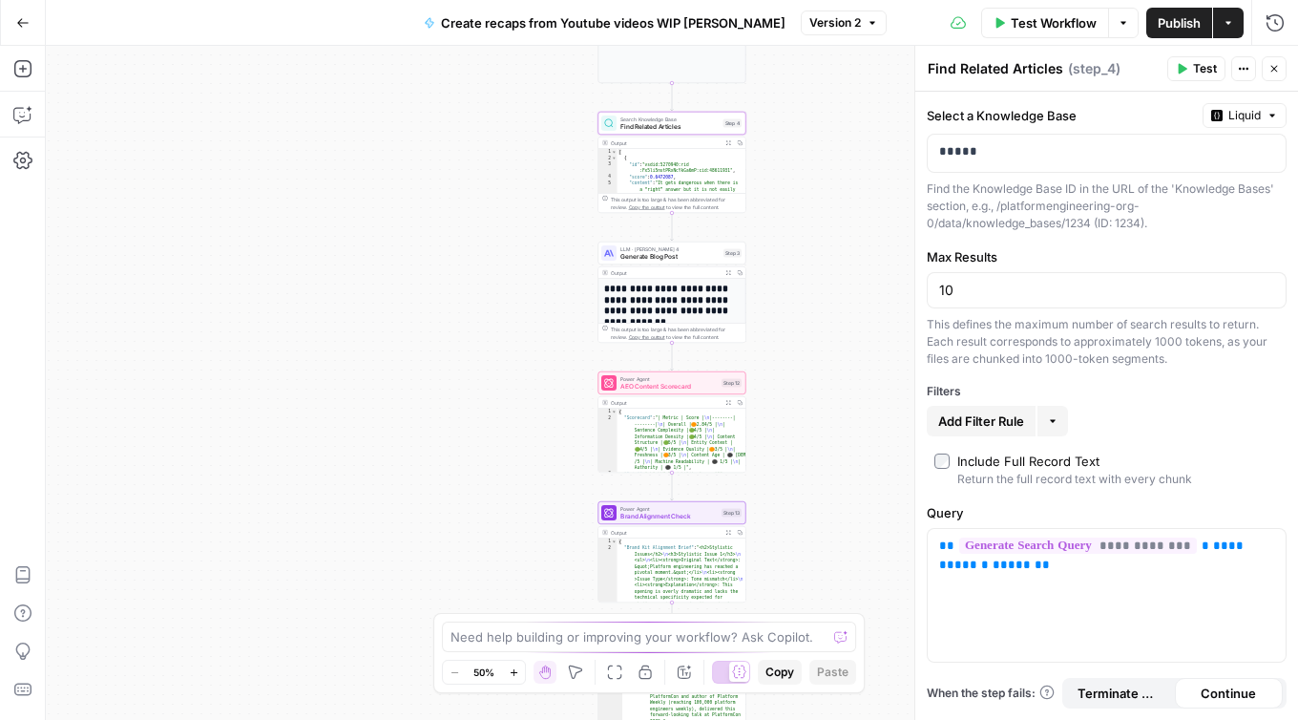
click at [874, 118] on div "**********" at bounding box center [672, 383] width 1253 height 674
click at [1275, 68] on icon "button" at bounding box center [1274, 68] width 11 height 11
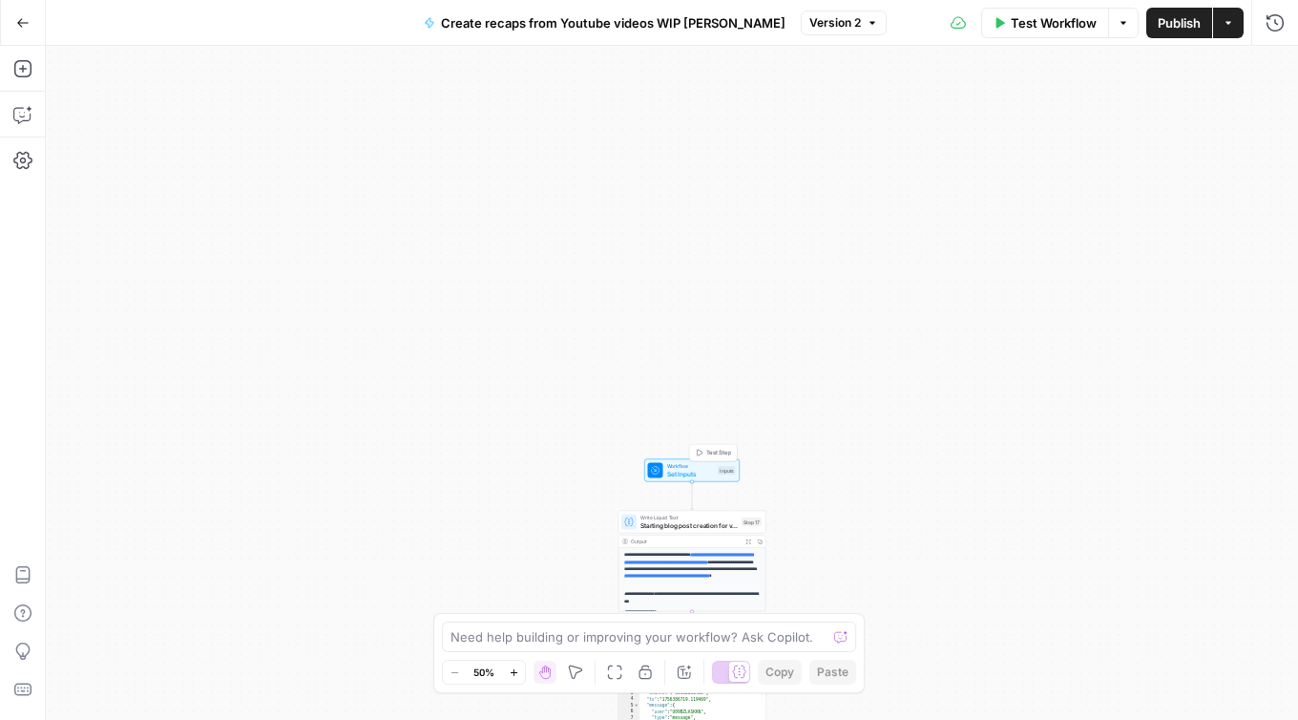
click at [683, 469] on span "Set Inputs" at bounding box center [691, 474] width 48 height 10
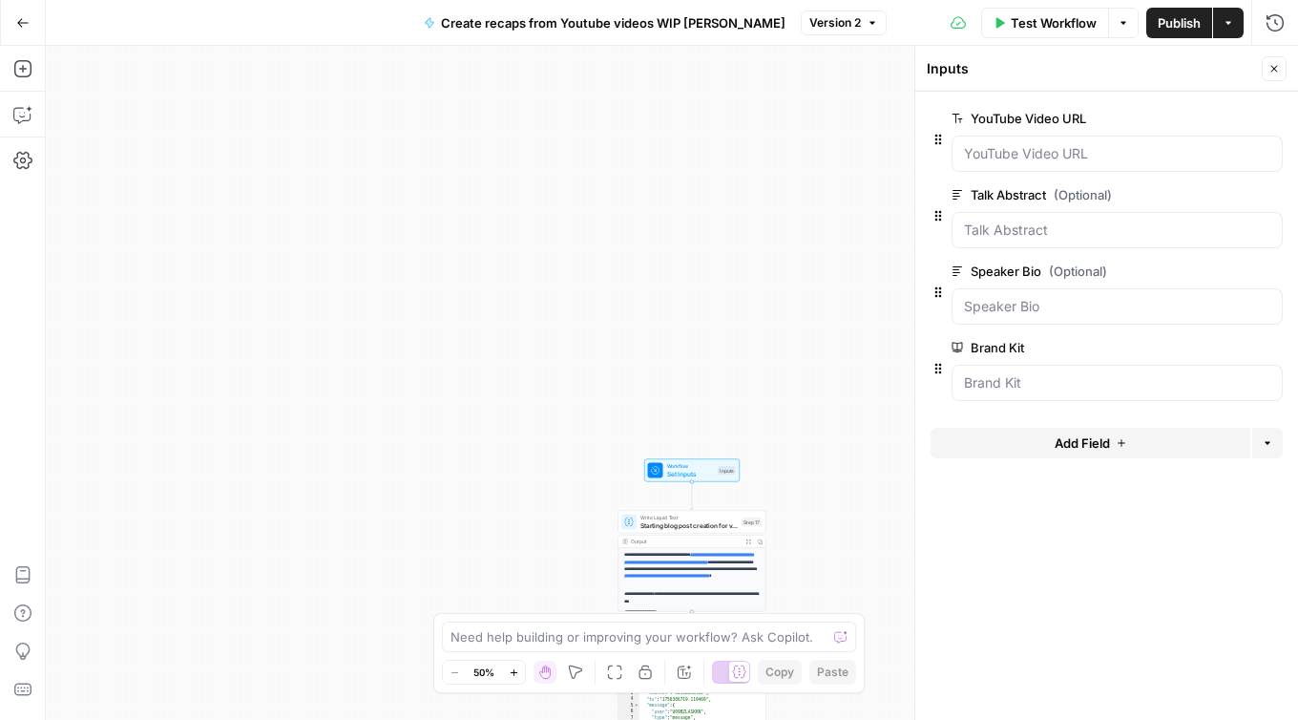
click at [1171, 14] on span "Publish" at bounding box center [1179, 22] width 43 height 19
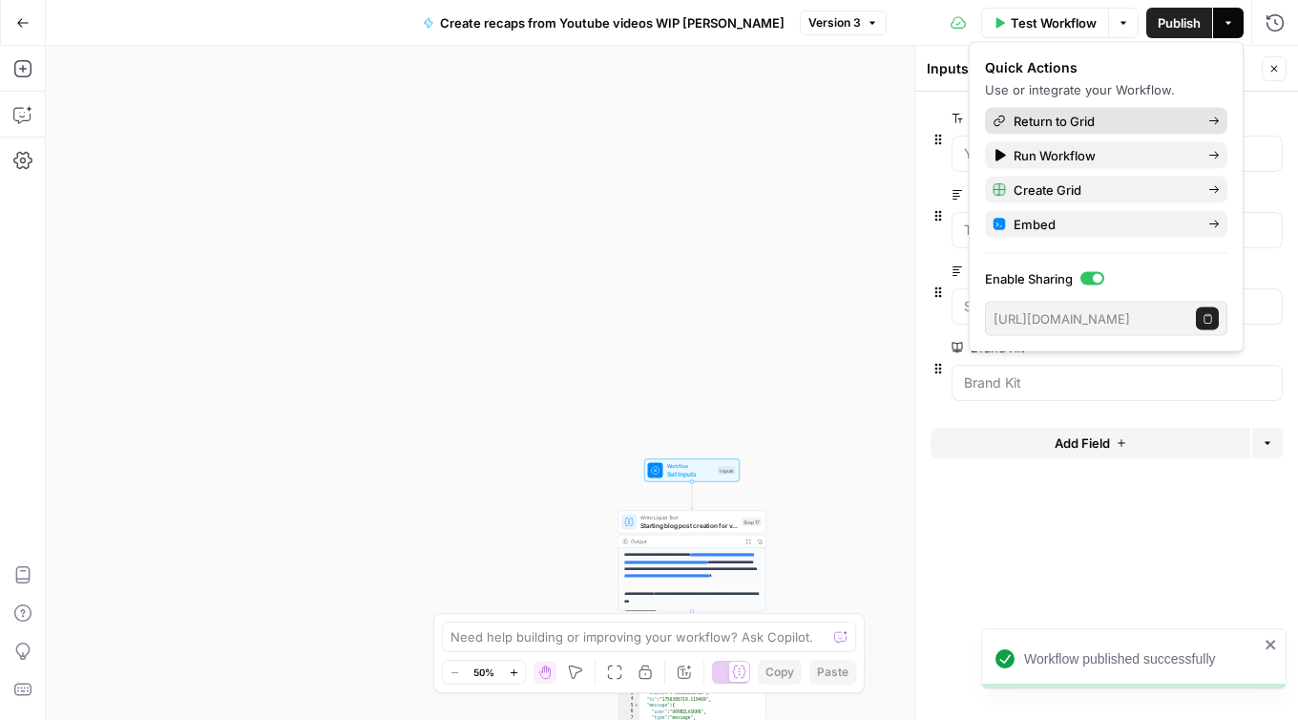
click at [1082, 119] on span "Return to Grid" at bounding box center [1103, 121] width 179 height 19
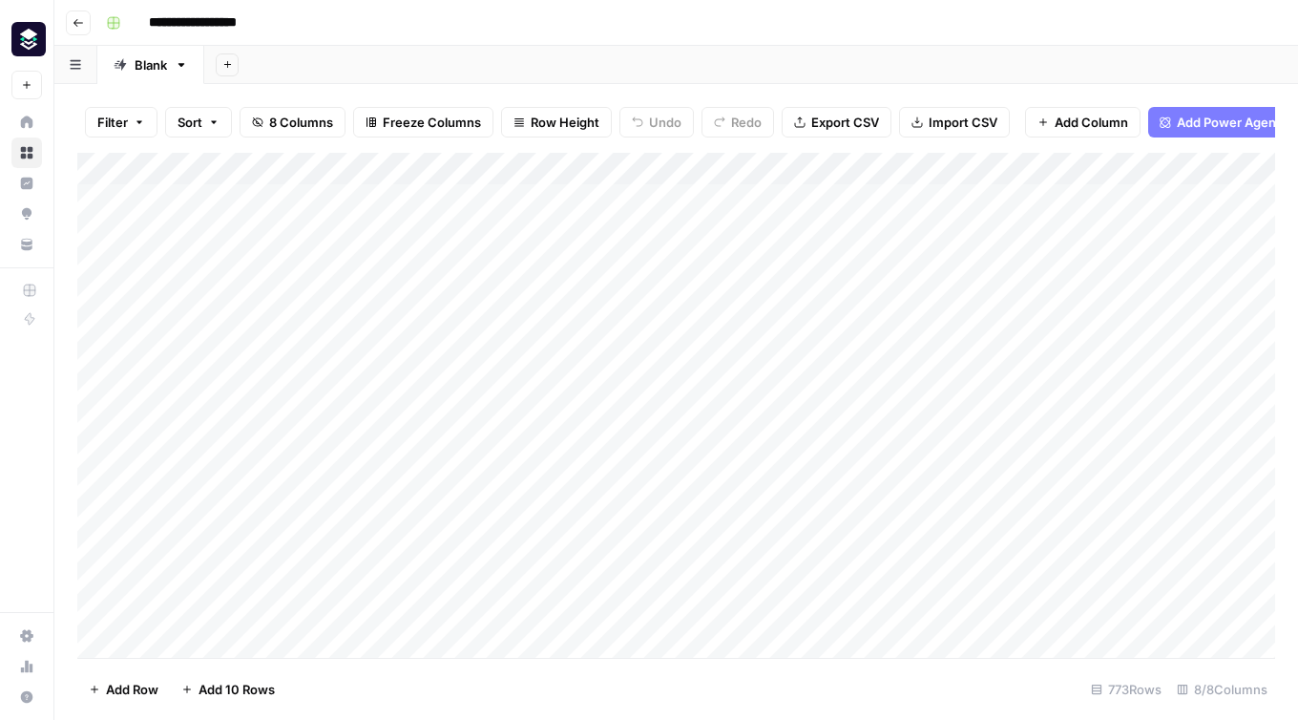
click at [1189, 400] on div "Add Column" at bounding box center [676, 405] width 1198 height 505
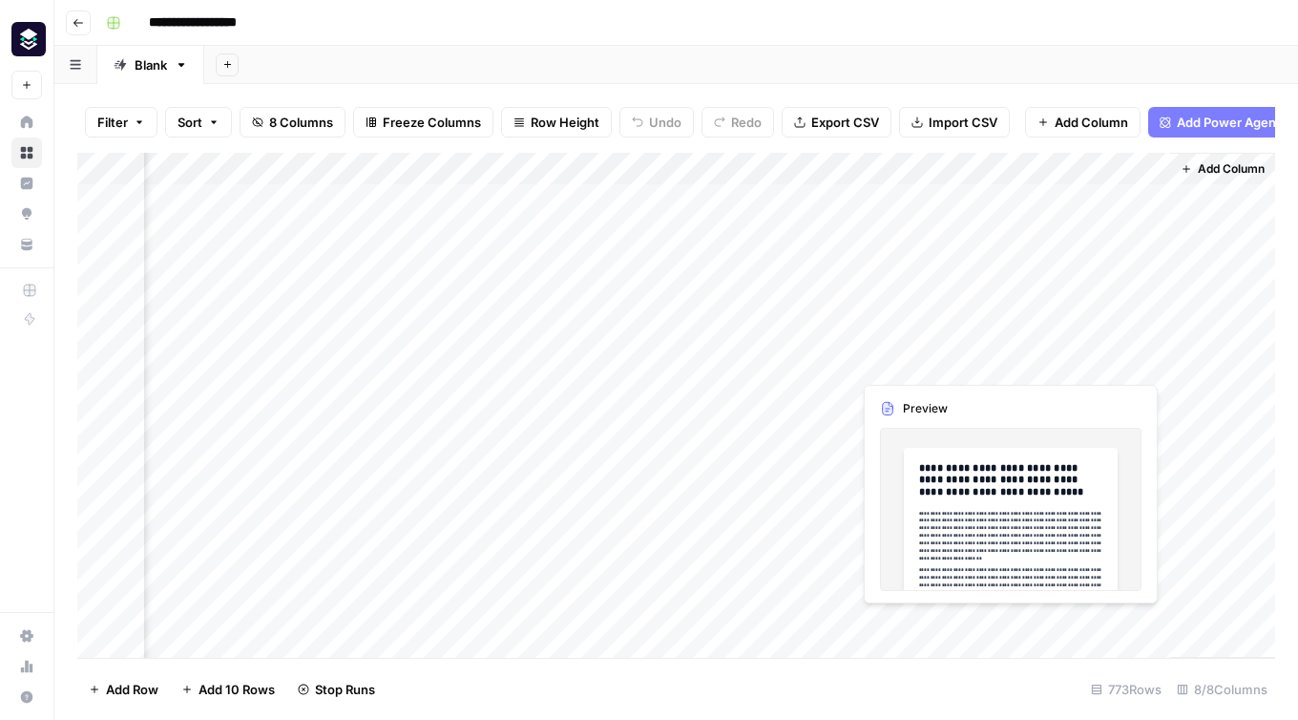
click at [1046, 360] on div "Add Column" at bounding box center [676, 405] width 1198 height 505
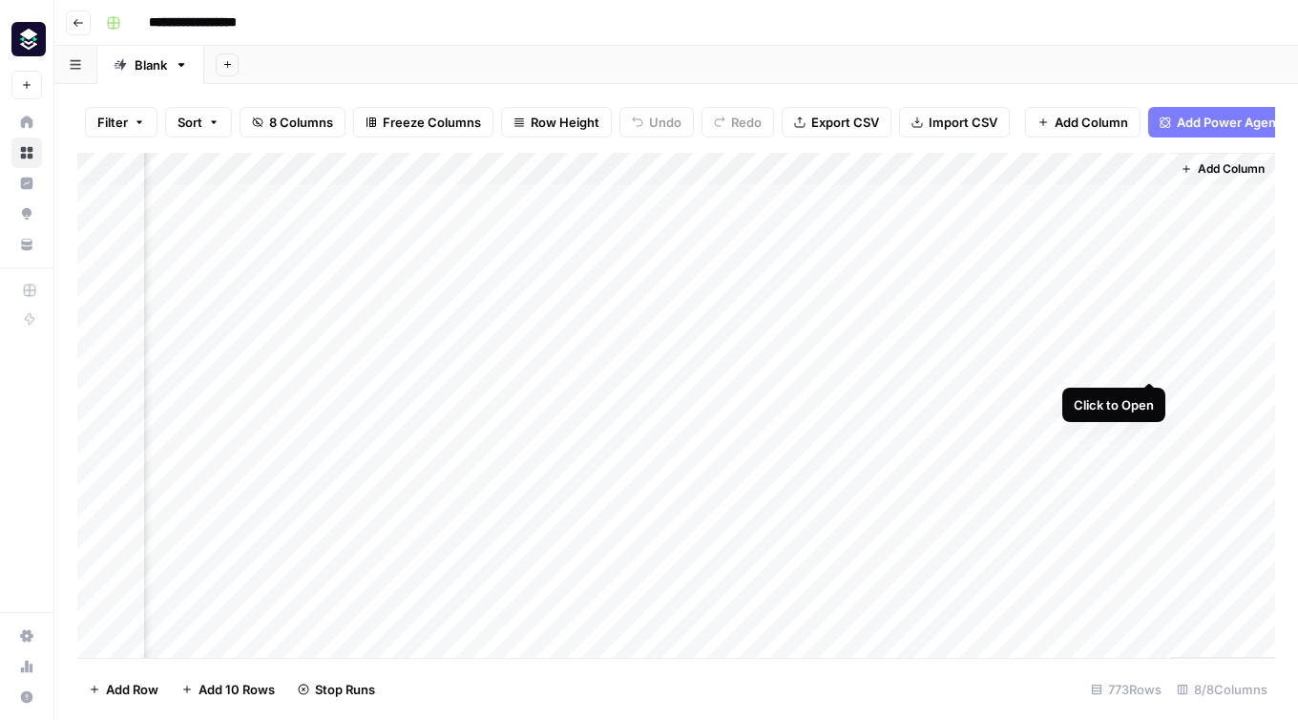
click at [1153, 359] on div "Add Column" at bounding box center [676, 405] width 1198 height 505
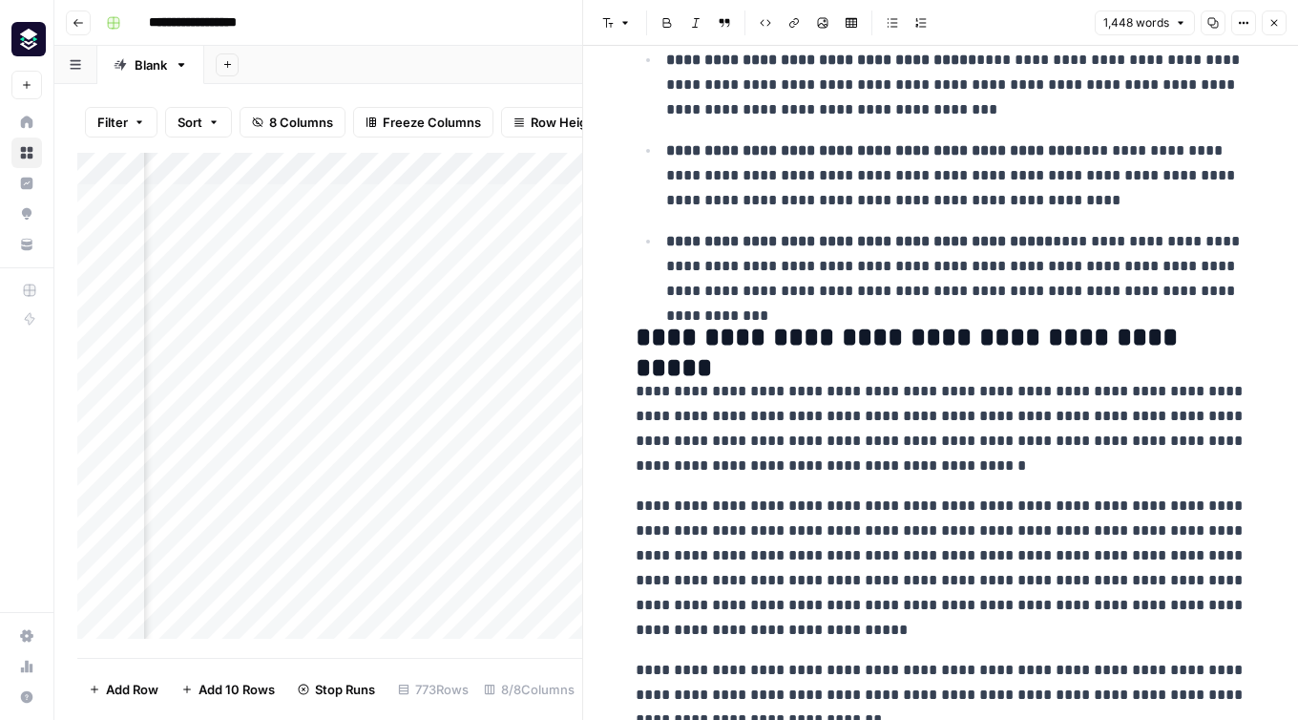
scroll to position [4581, 0]
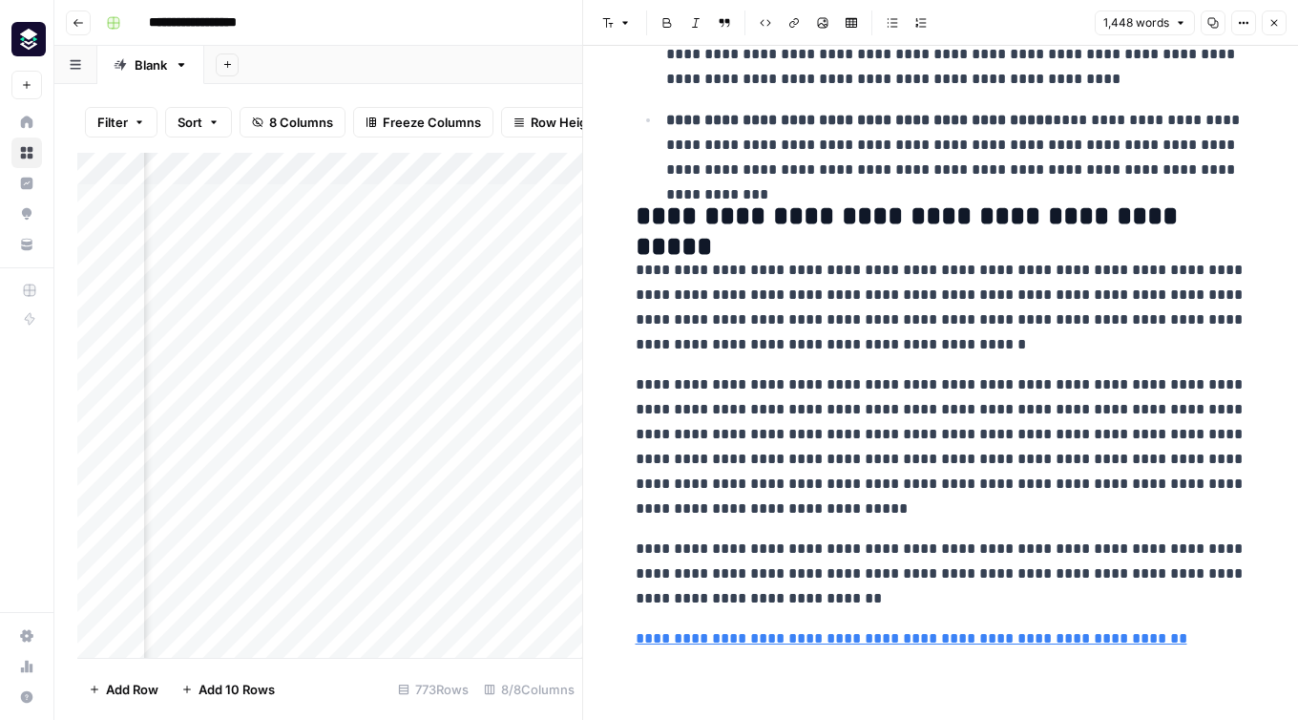
click at [1276, 31] on button "Close" at bounding box center [1274, 23] width 25 height 25
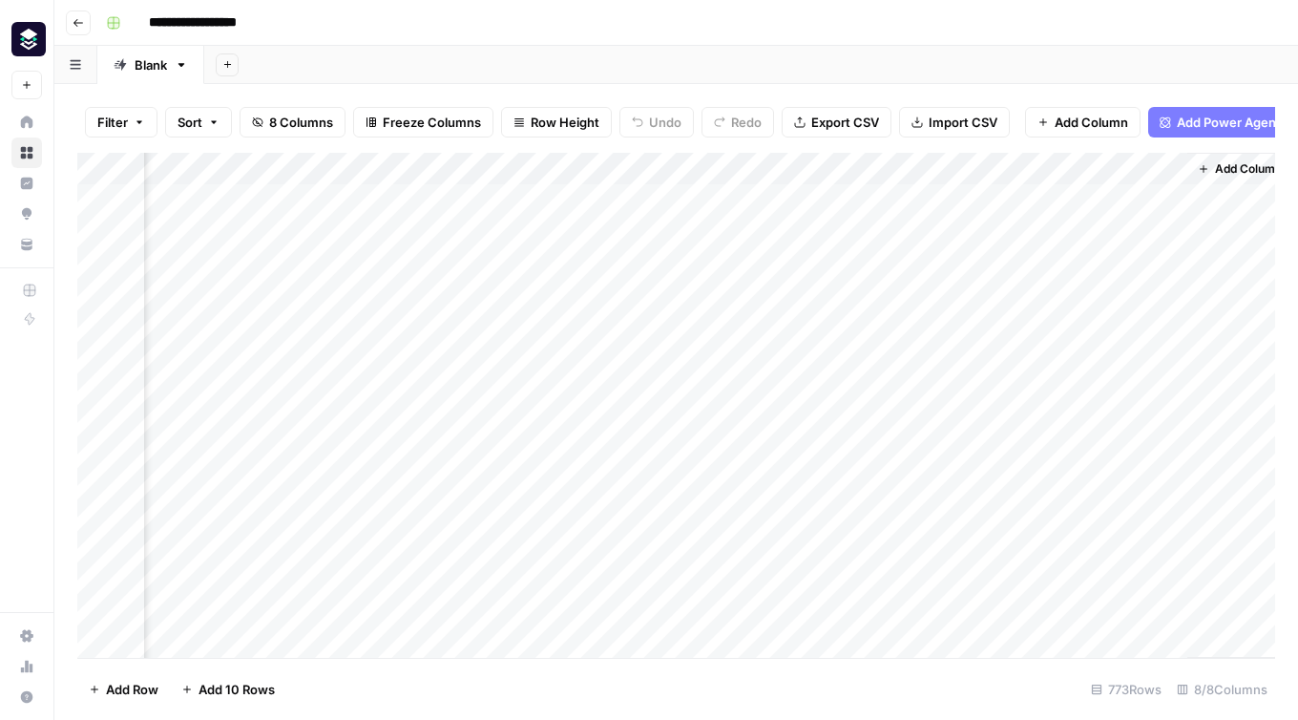
scroll to position [1, 350]
click at [913, 424] on div "Add Column" at bounding box center [676, 405] width 1198 height 505
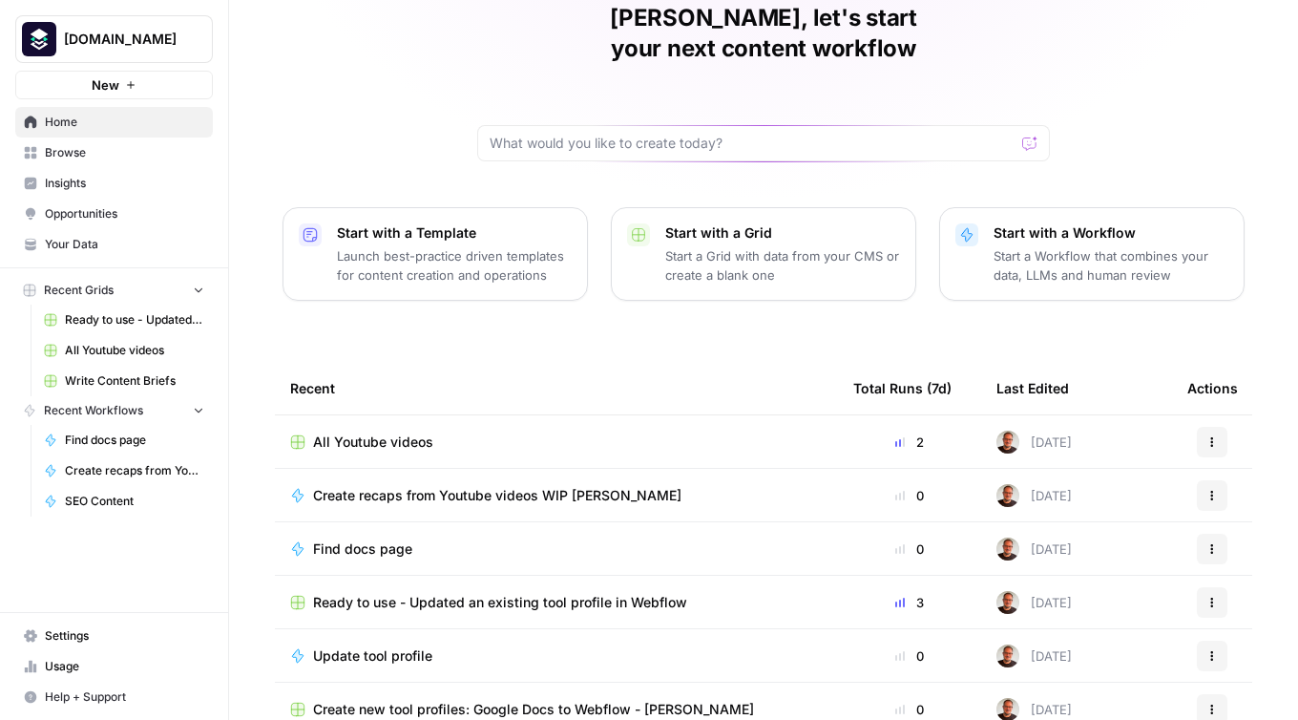
scroll to position [111, 0]
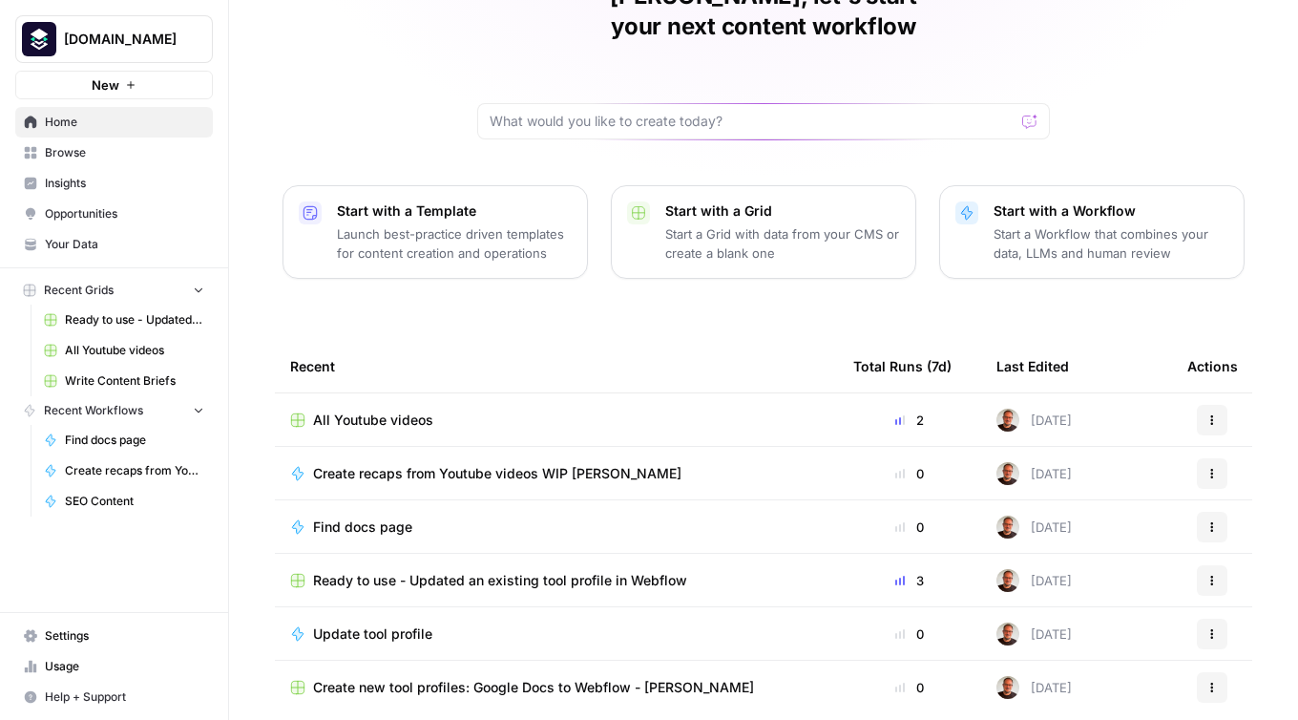
click at [92, 297] on span "Recent Grids" at bounding box center [79, 290] width 70 height 17
click at [97, 158] on span "Browse" at bounding box center [124, 152] width 159 height 17
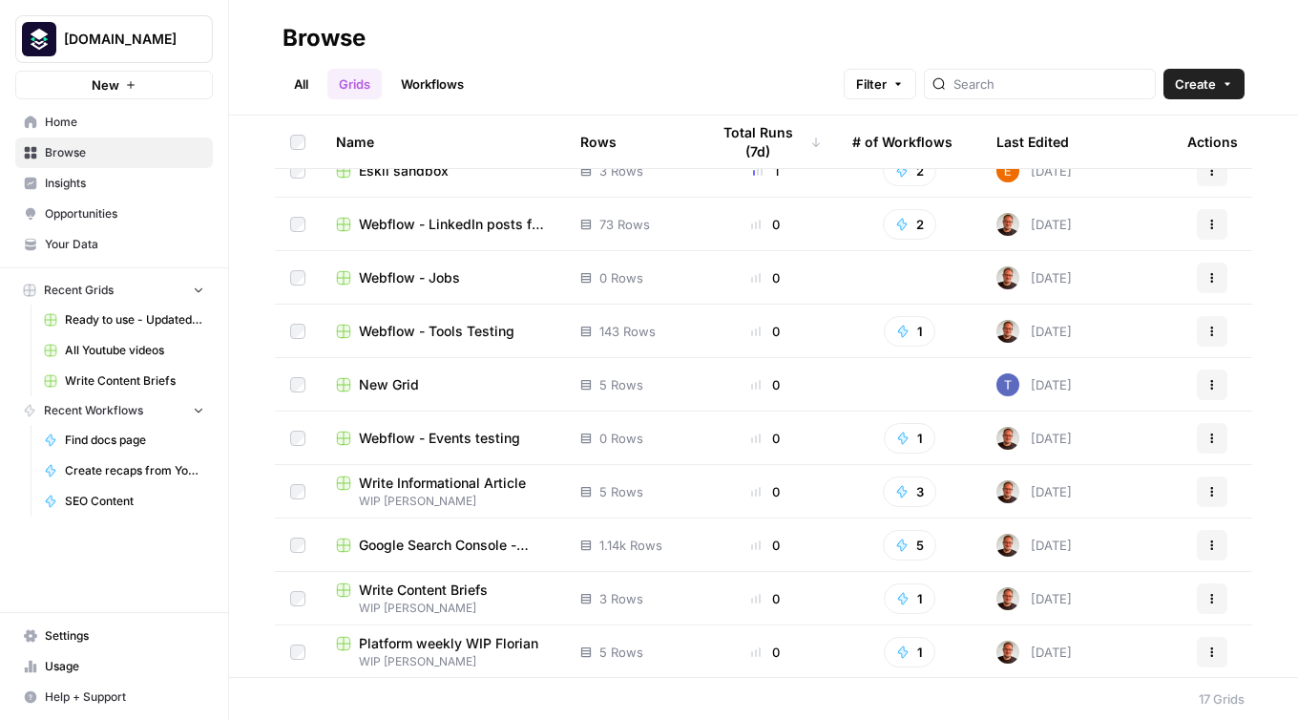
scroll to position [133, 0]
click at [390, 545] on span "Google Search Console - [DOMAIN_NAME]" at bounding box center [454, 544] width 191 height 19
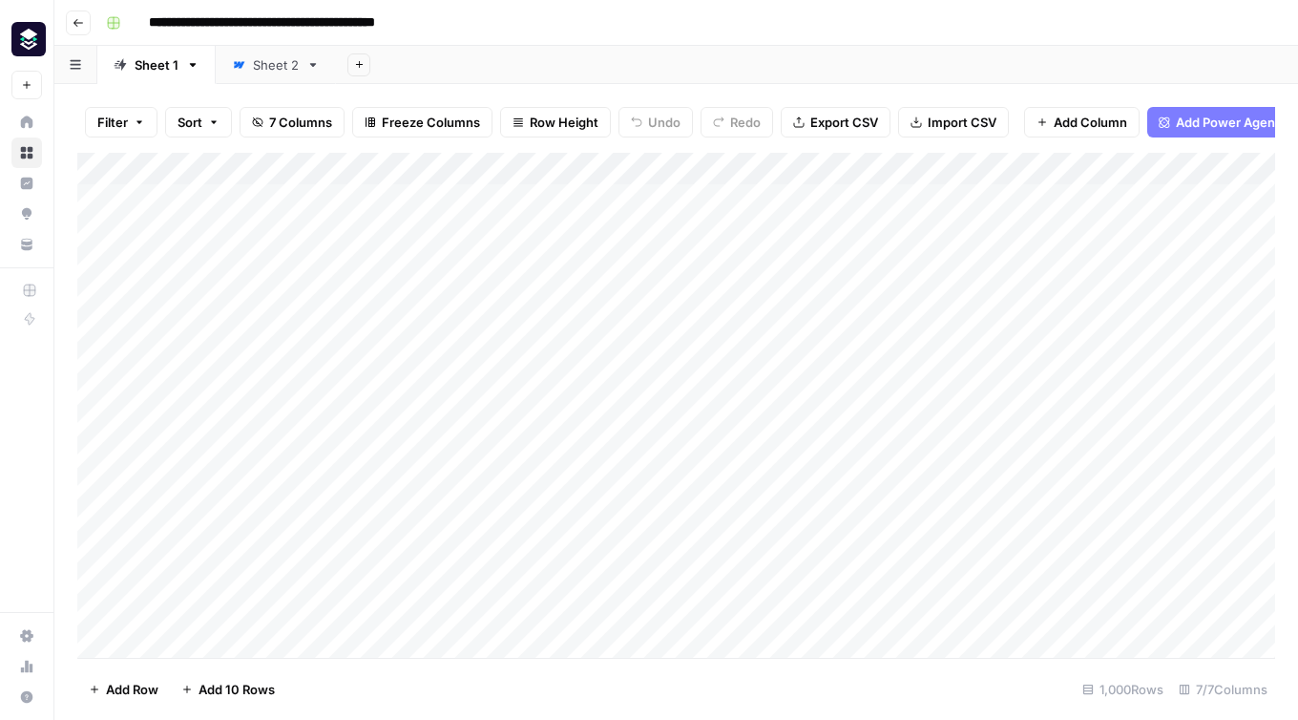
click at [84, 17] on button "Go back" at bounding box center [78, 23] width 25 height 25
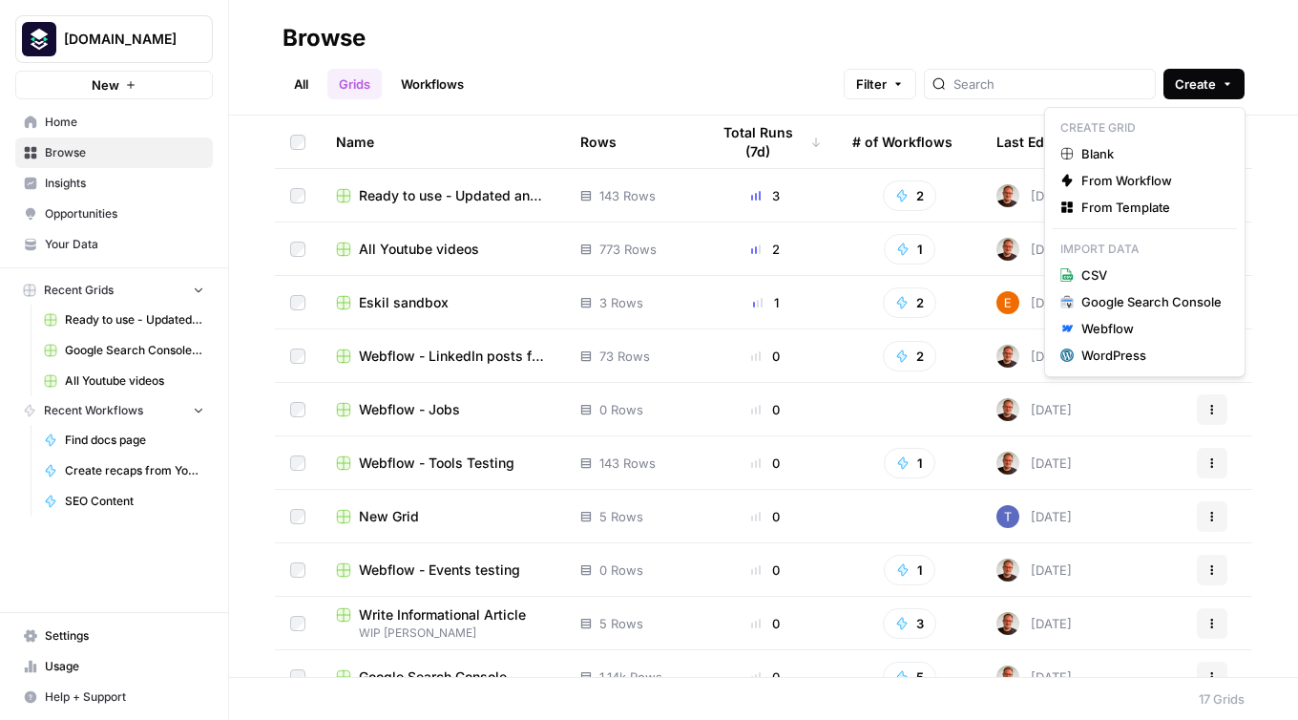
click at [1215, 82] on span "Create" at bounding box center [1195, 83] width 41 height 19
click at [1098, 151] on span "Blank" at bounding box center [1152, 153] width 140 height 19
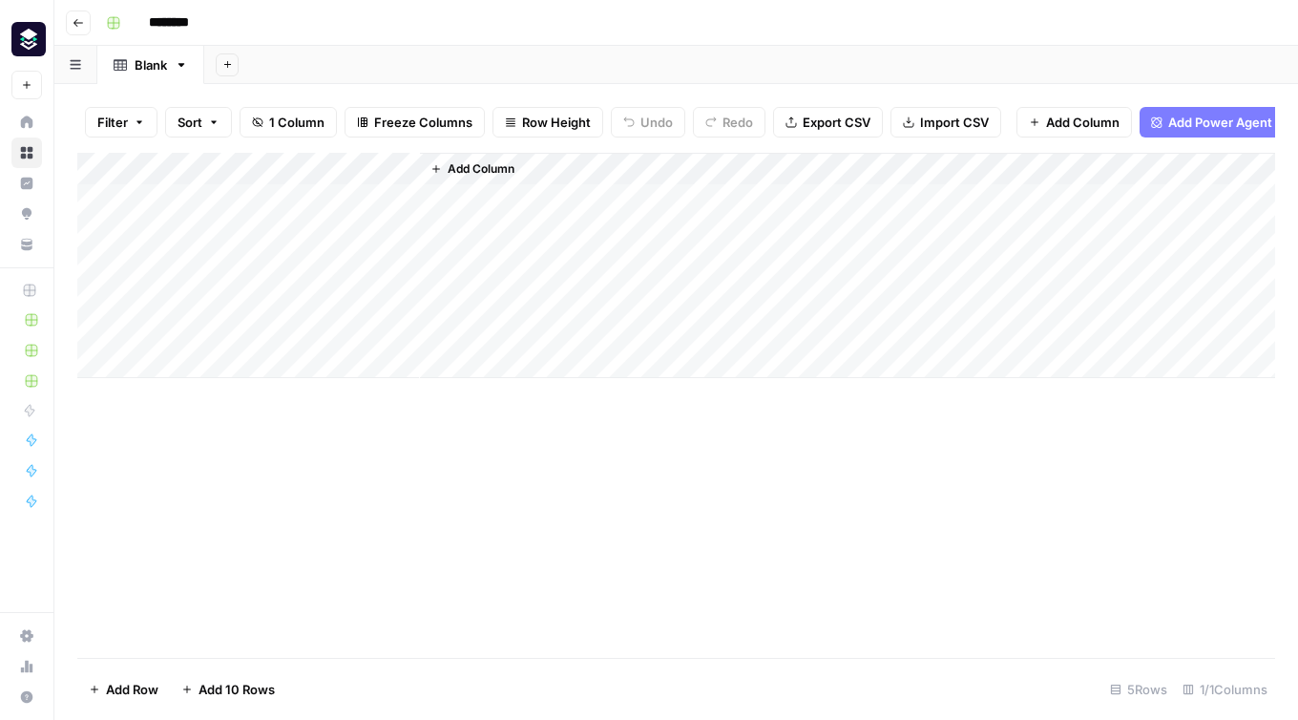
click at [171, 24] on input "********" at bounding box center [193, 23] width 107 height 31
type input "**********"
click at [453, 473] on div "Add Column" at bounding box center [676, 405] width 1198 height 505
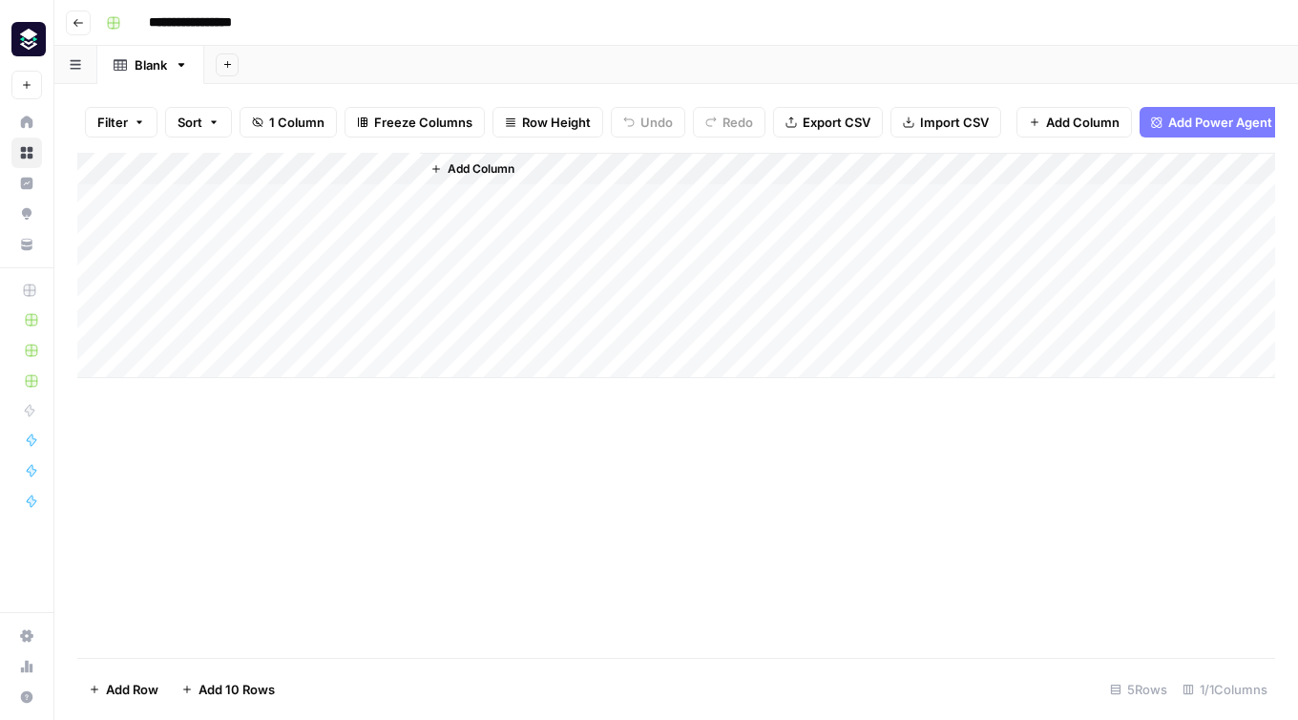
click at [473, 163] on span "Add Column" at bounding box center [481, 168] width 67 height 17
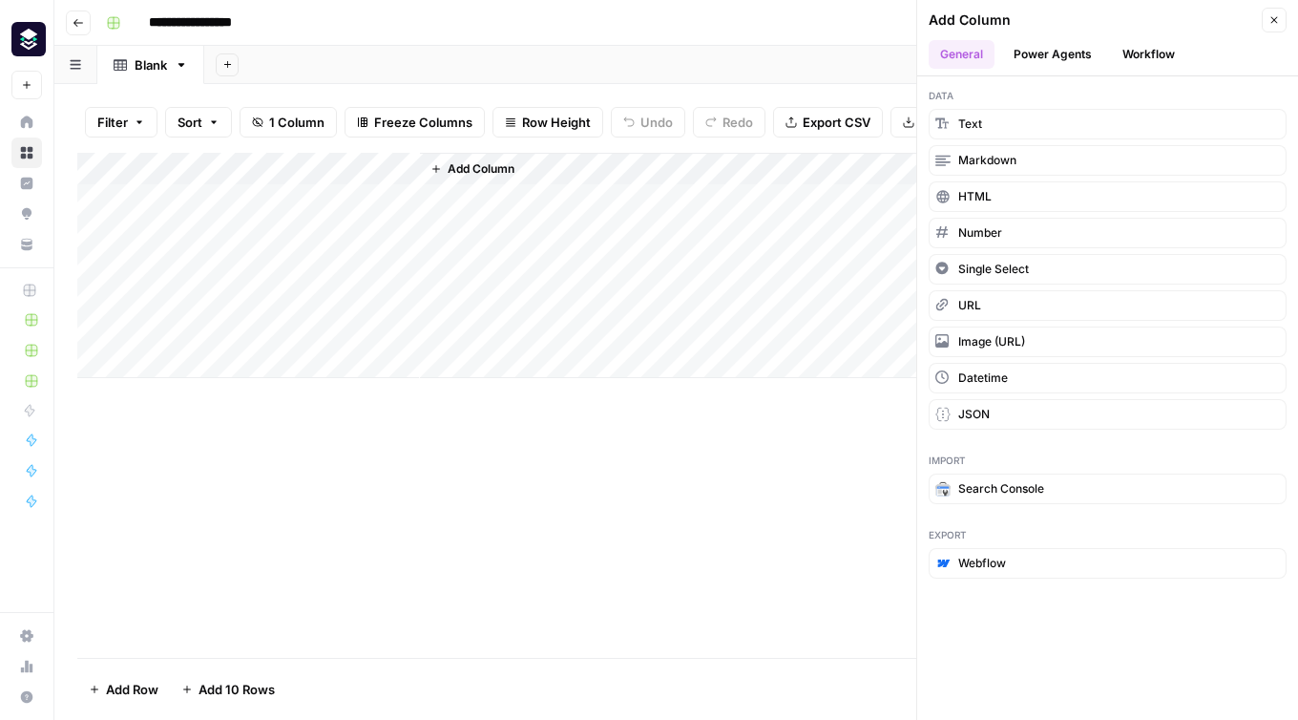
click at [1146, 58] on button "Workflow" at bounding box center [1148, 54] width 75 height 29
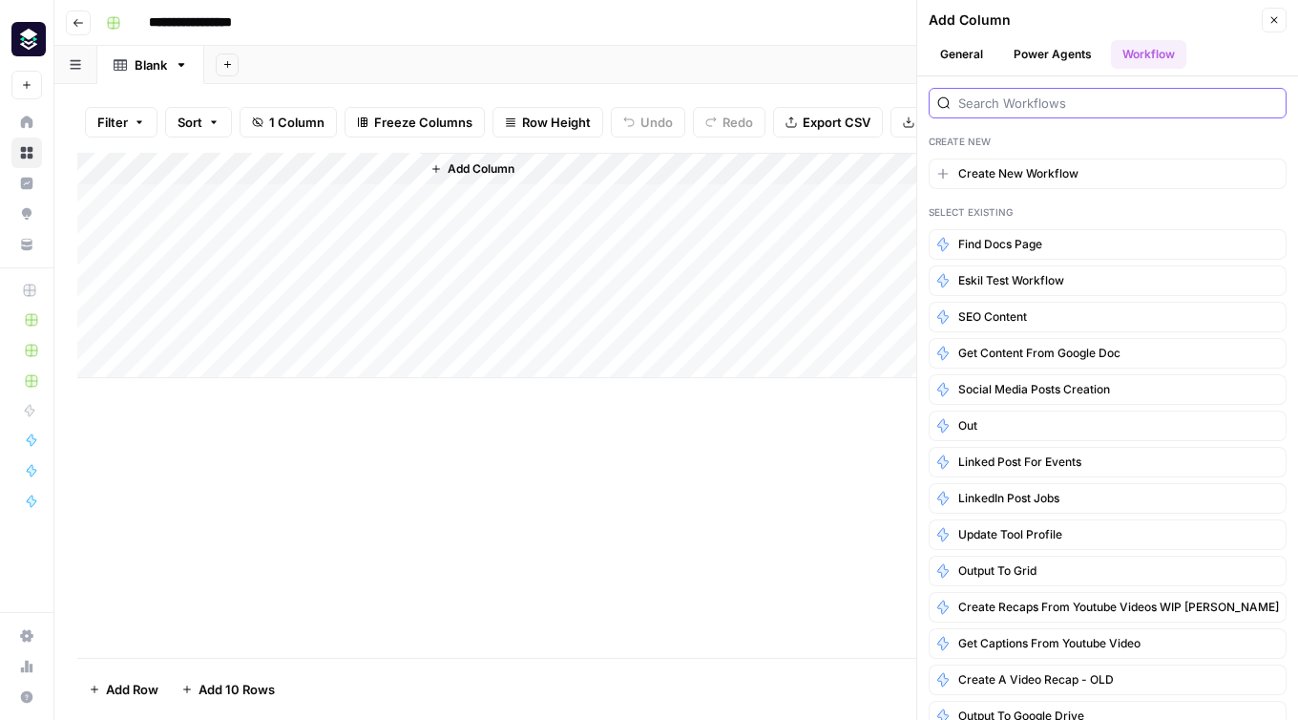
click at [982, 104] on input "search" at bounding box center [1118, 103] width 320 height 19
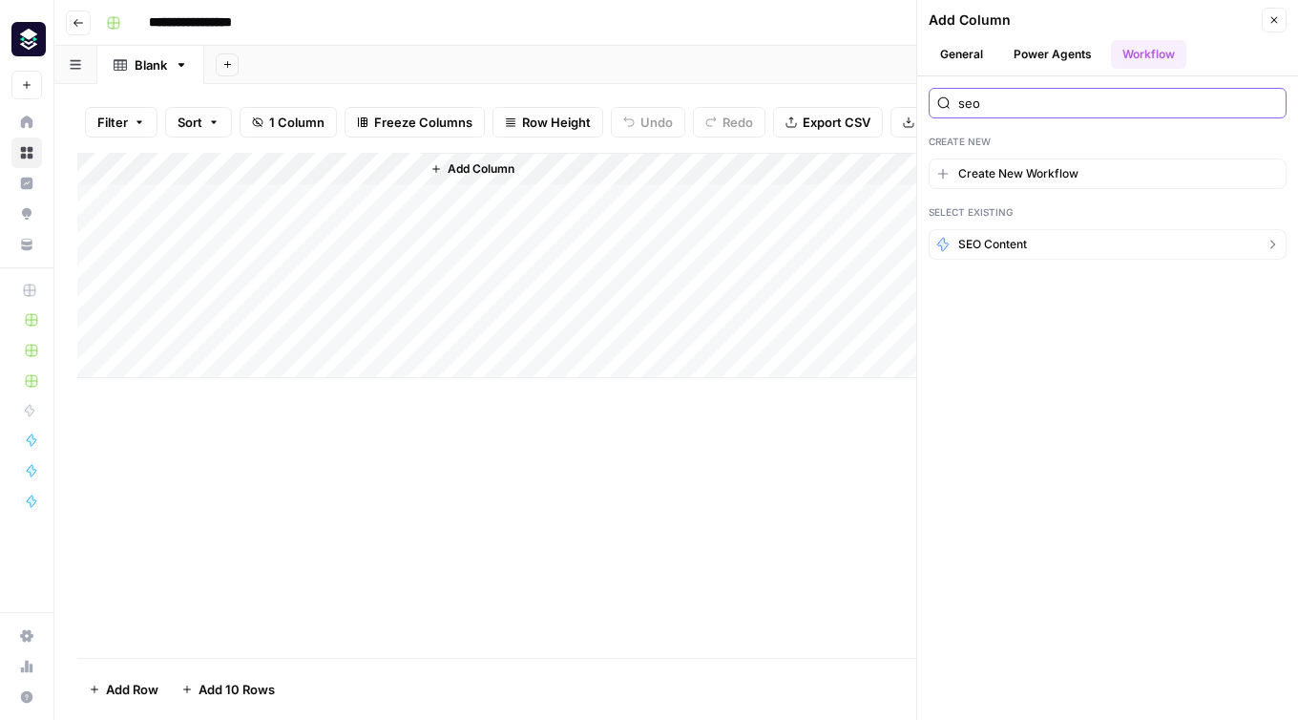
type input "seo"
click at [1002, 244] on span "SEO Content" at bounding box center [992, 244] width 69 height 17
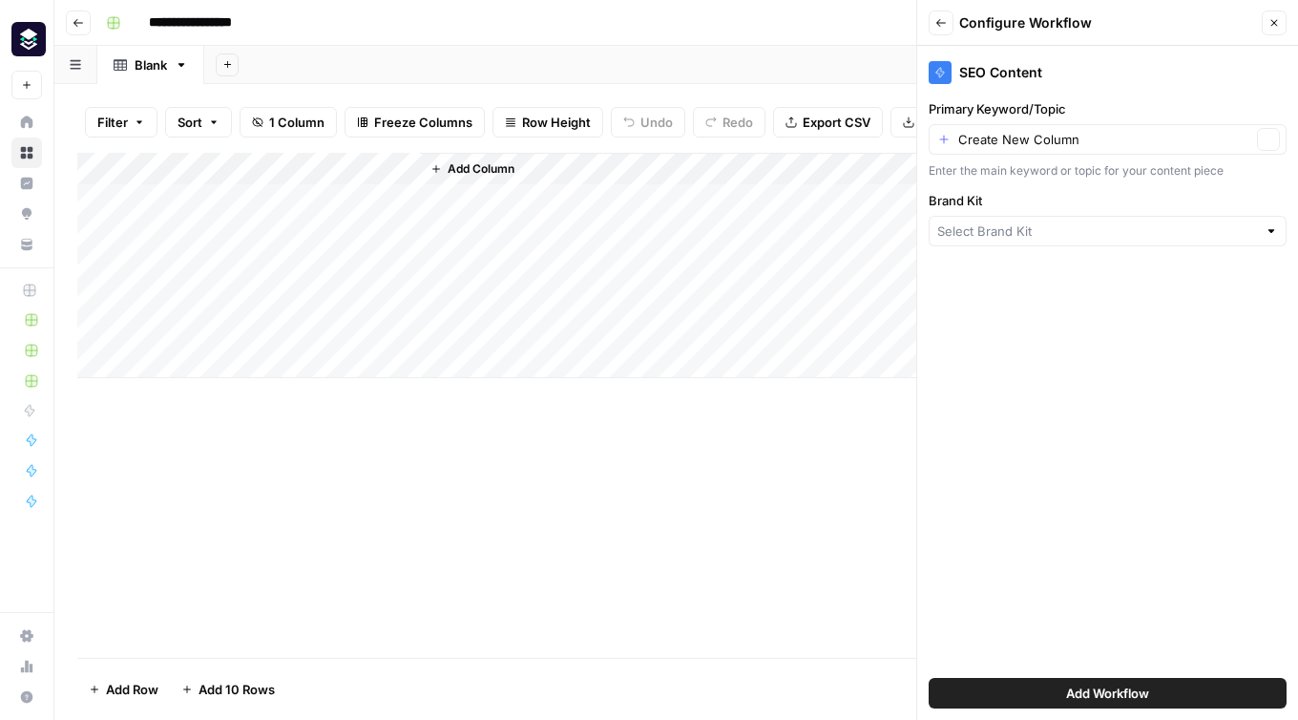
type input "Platform Engineering"
click at [990, 140] on input "Primary Keyword/Topic" at bounding box center [1104, 139] width 293 height 19
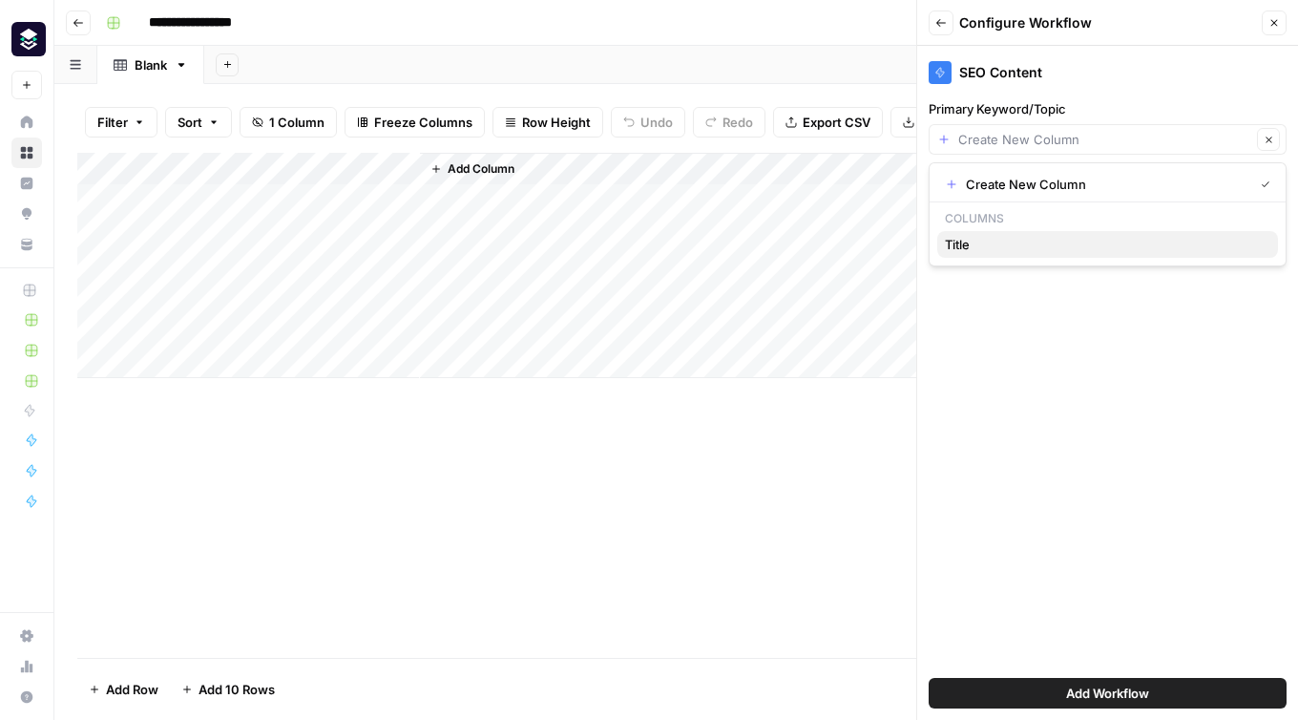
click at [960, 249] on span "Title" at bounding box center [1104, 244] width 318 height 19
type input "Title"
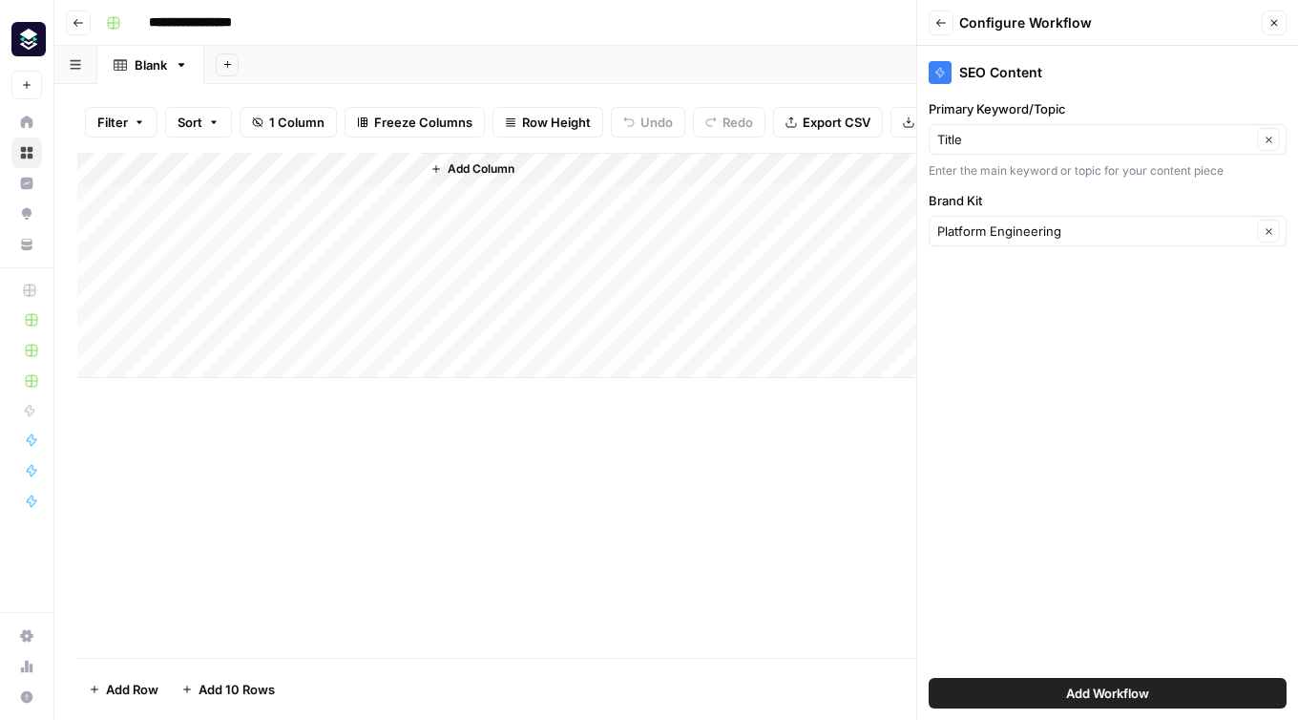
click at [1096, 697] on span "Add Workflow" at bounding box center [1107, 693] width 83 height 19
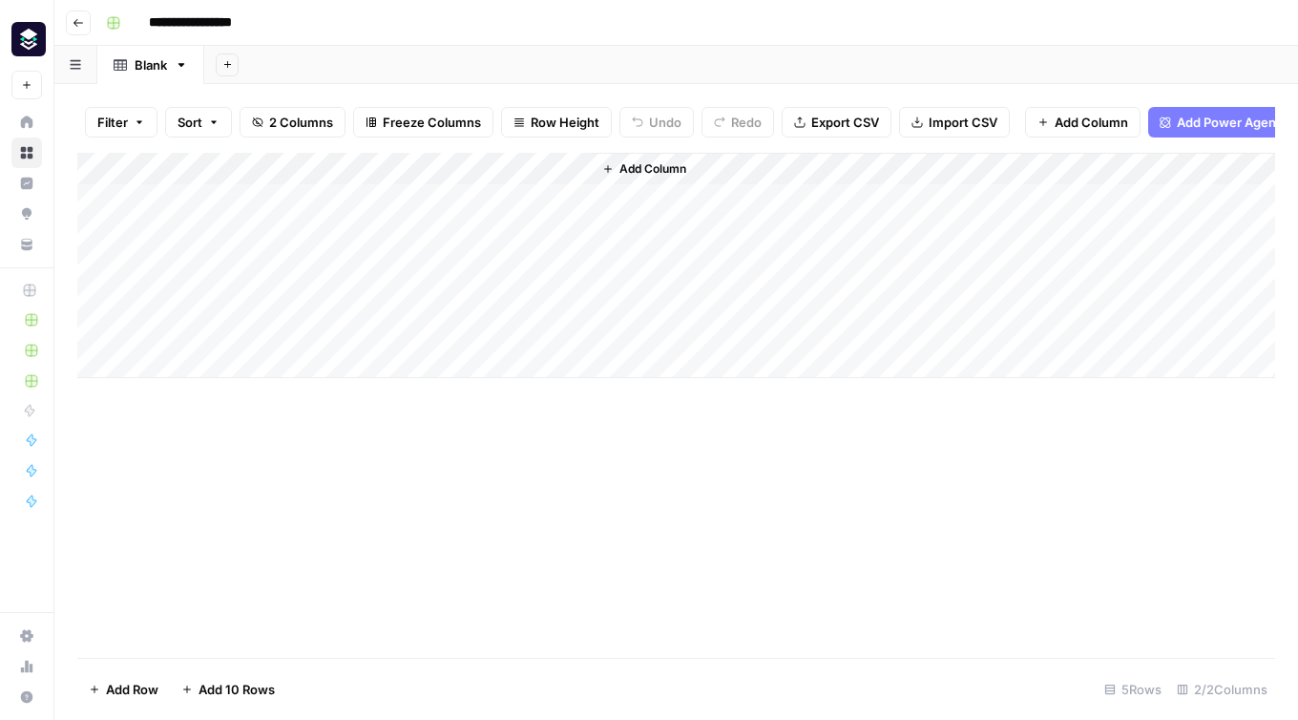
click at [176, 194] on div "Add Column" at bounding box center [676, 265] width 1198 height 225
click at [176, 194] on textarea at bounding box center [295, 201] width 305 height 27
type textarea "**********"
click at [552, 174] on div "Add Column" at bounding box center [676, 265] width 1198 height 225
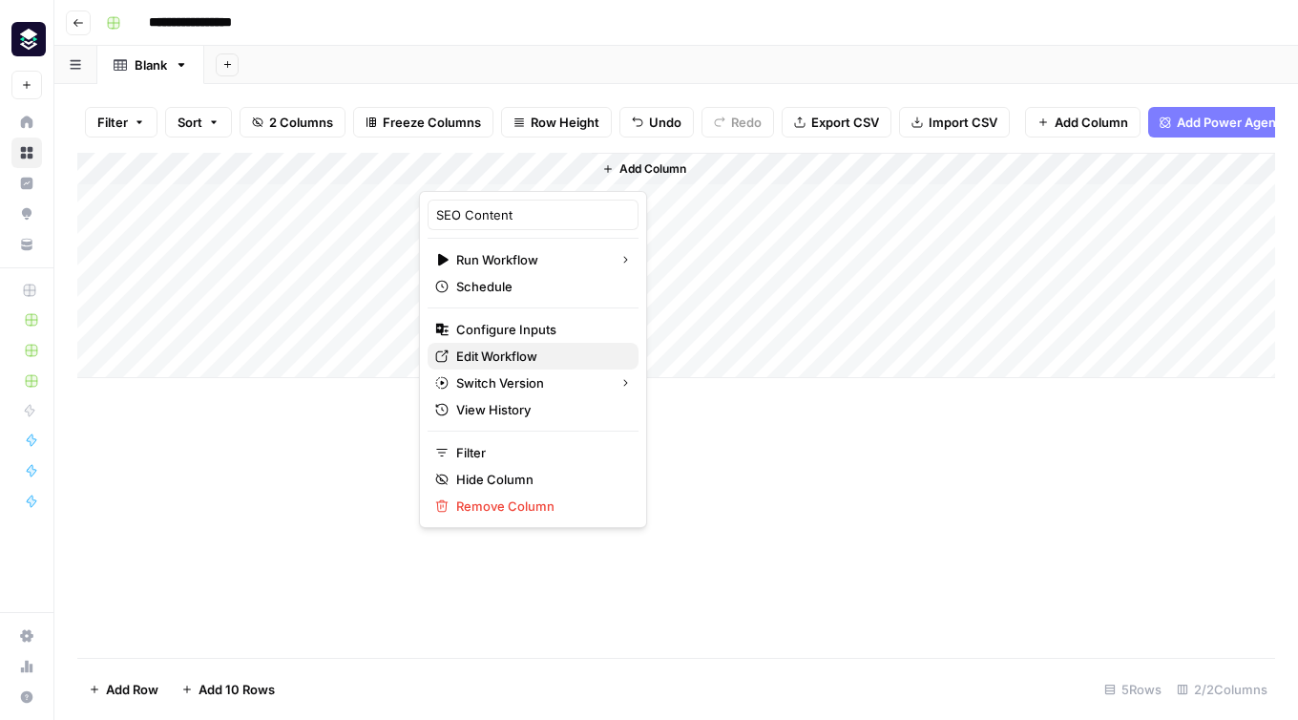
click at [513, 365] on span "Edit Workflow" at bounding box center [539, 356] width 167 height 19
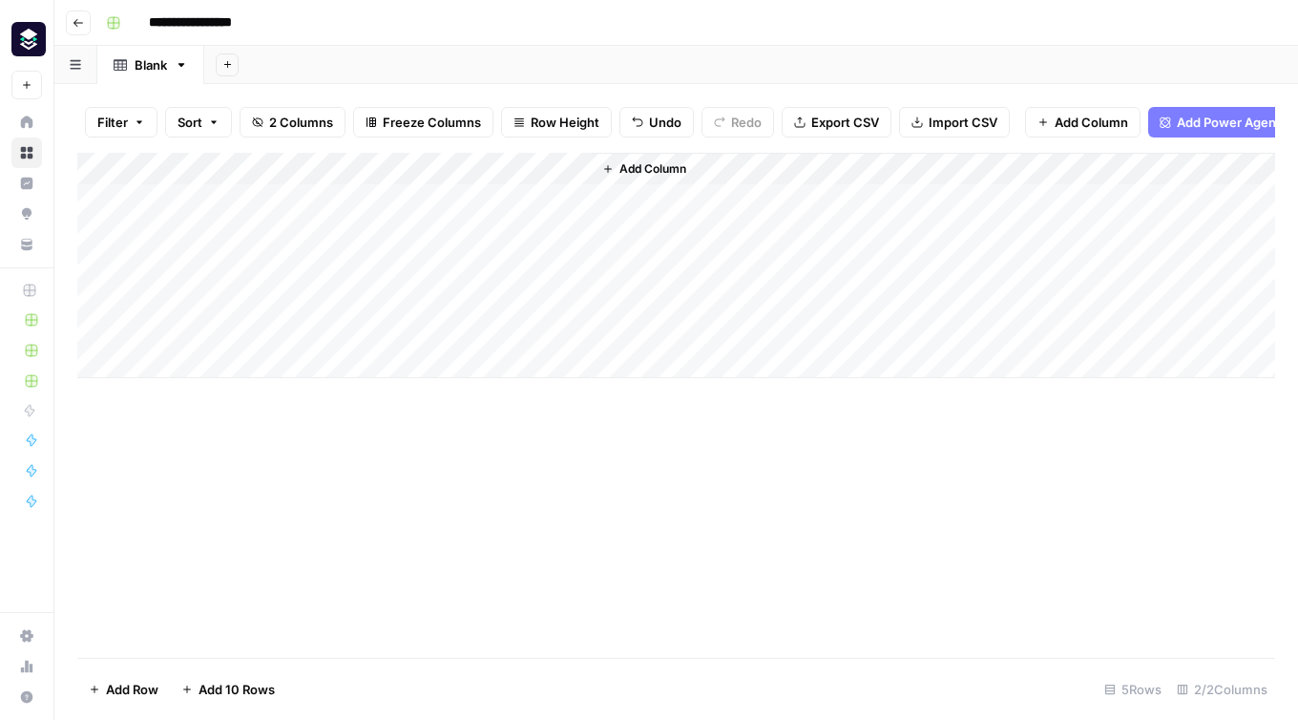
click at [503, 200] on div "Add Column" at bounding box center [676, 265] width 1198 height 225
click at [484, 200] on div "Add Column" at bounding box center [676, 265] width 1198 height 225
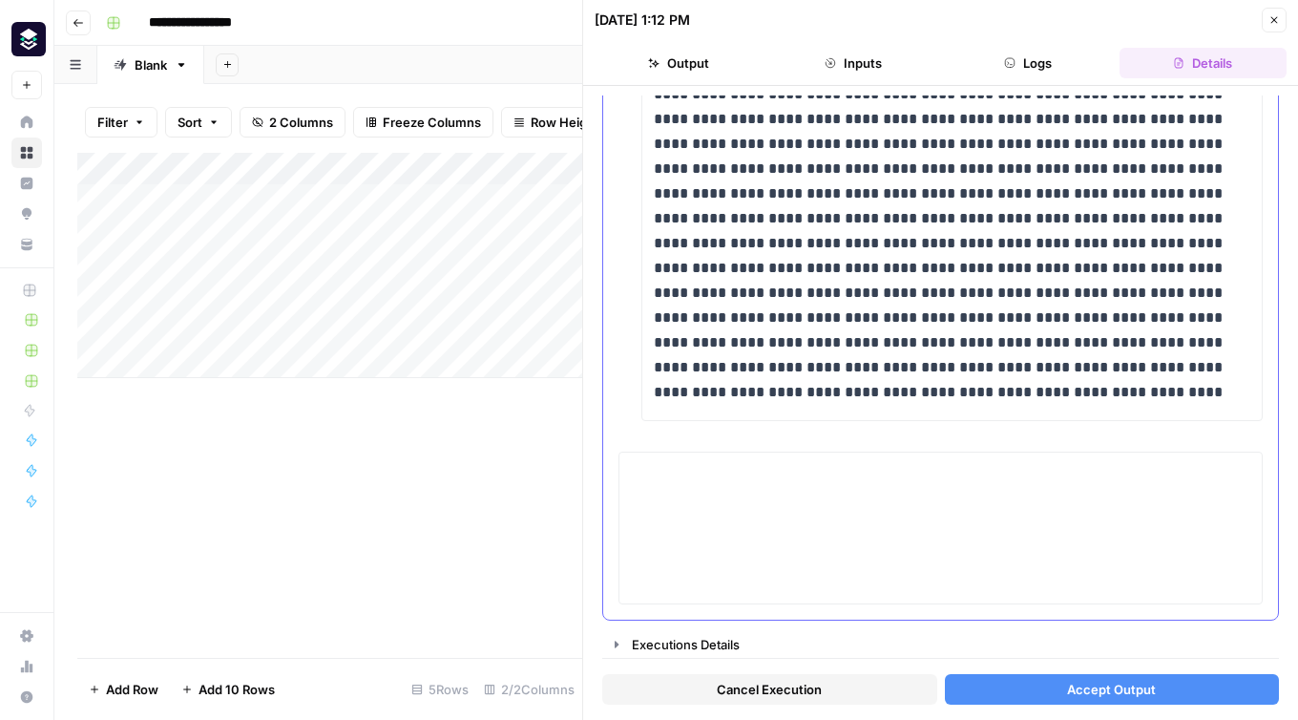
scroll to position [12027, 0]
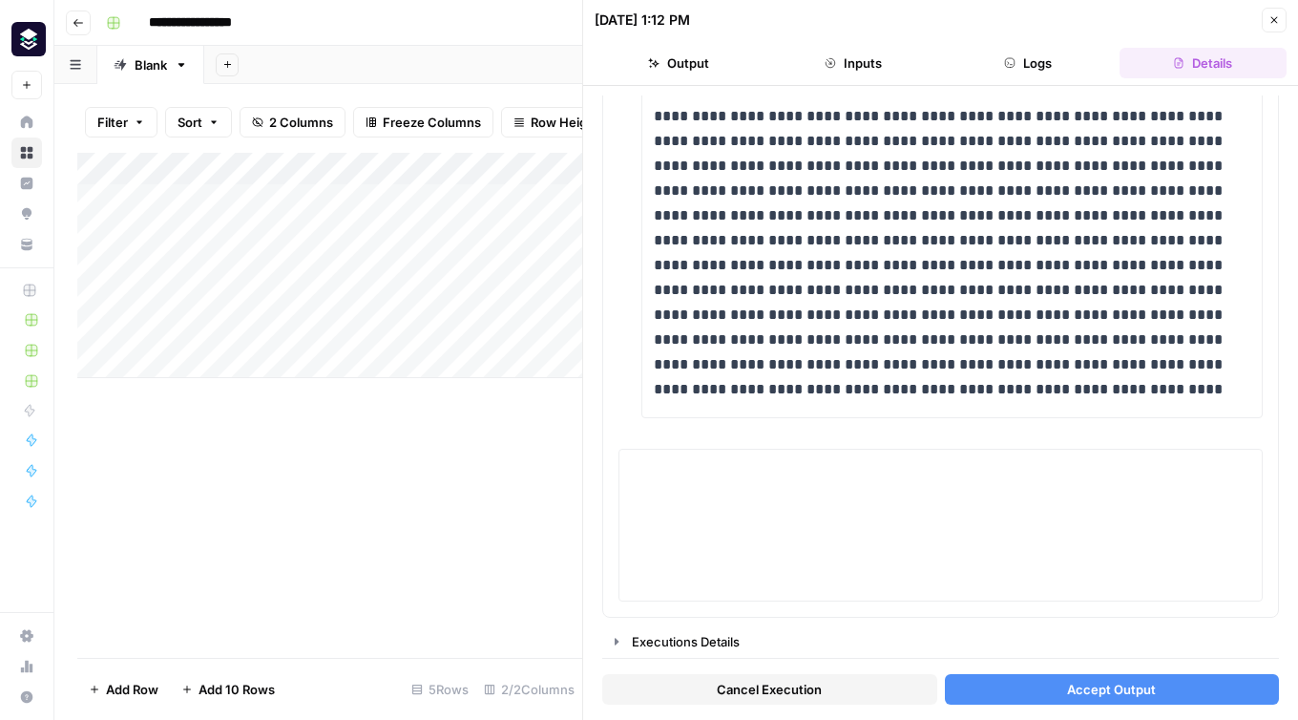
click at [1029, 684] on button "Accept Output" at bounding box center [1112, 689] width 335 height 31
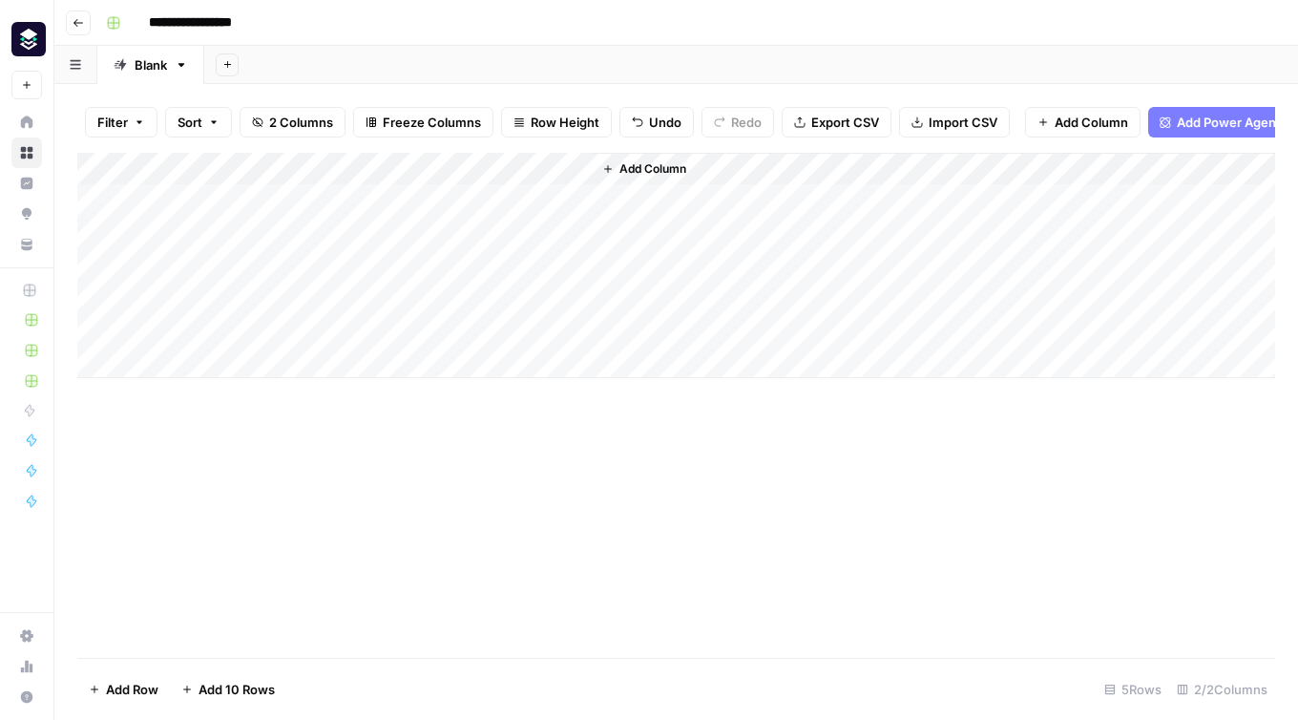
click at [498, 201] on div "Add Column" at bounding box center [676, 265] width 1198 height 225
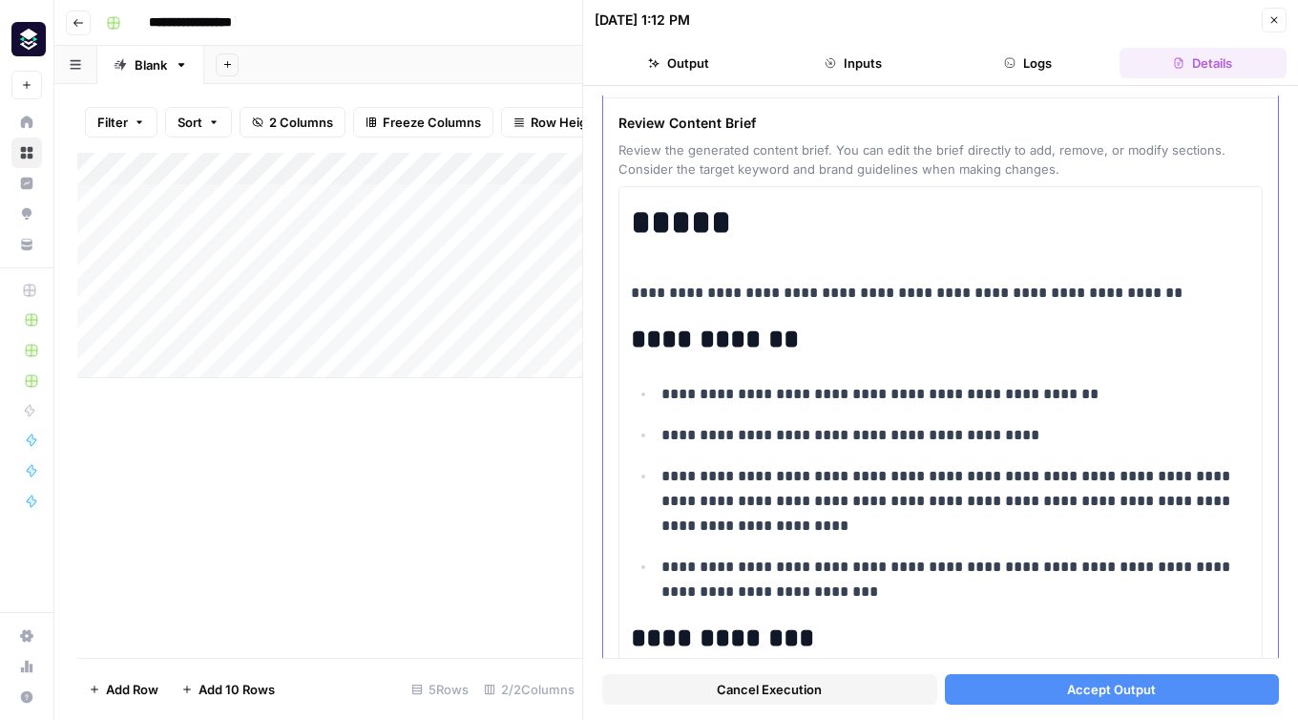
scroll to position [71, 0]
click at [1163, 288] on p "**********" at bounding box center [941, 294] width 620 height 25
click at [1092, 398] on p "**********" at bounding box center [956, 395] width 589 height 25
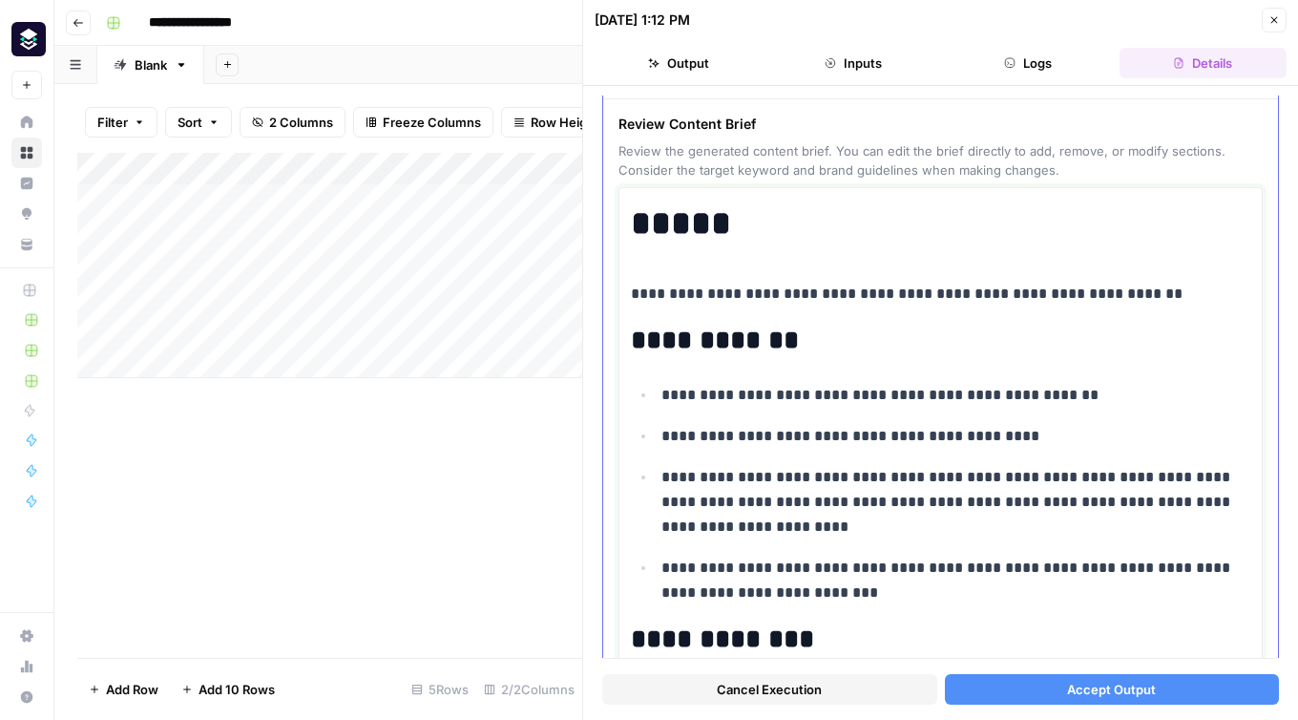
click at [988, 501] on p "**********" at bounding box center [956, 502] width 589 height 74
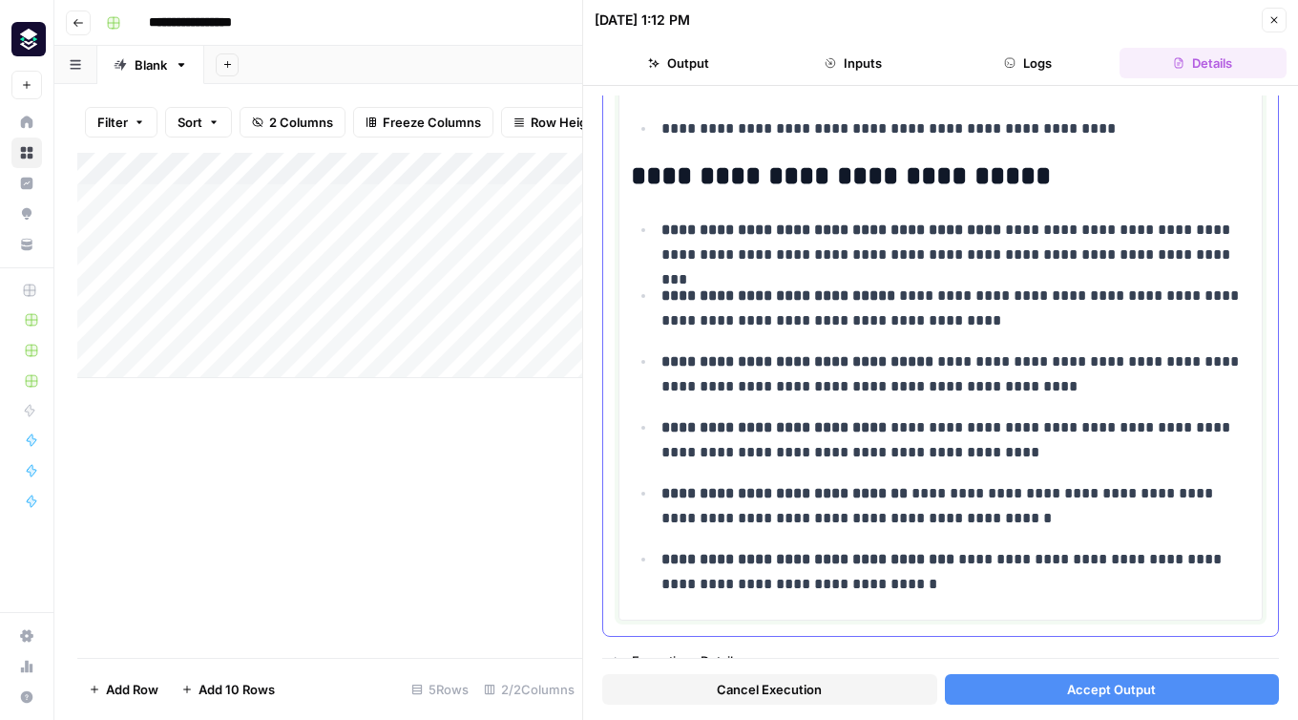
scroll to position [7032, 0]
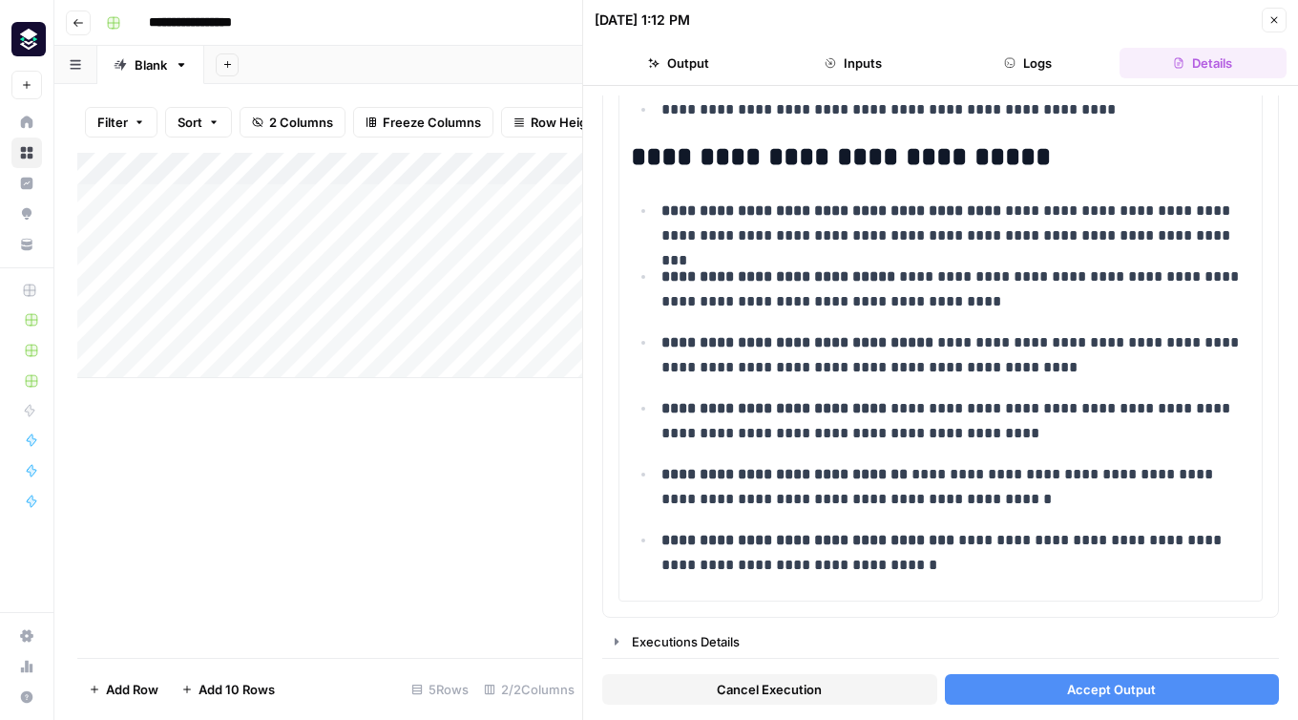
click at [996, 690] on button "Accept Output" at bounding box center [1112, 689] width 335 height 31
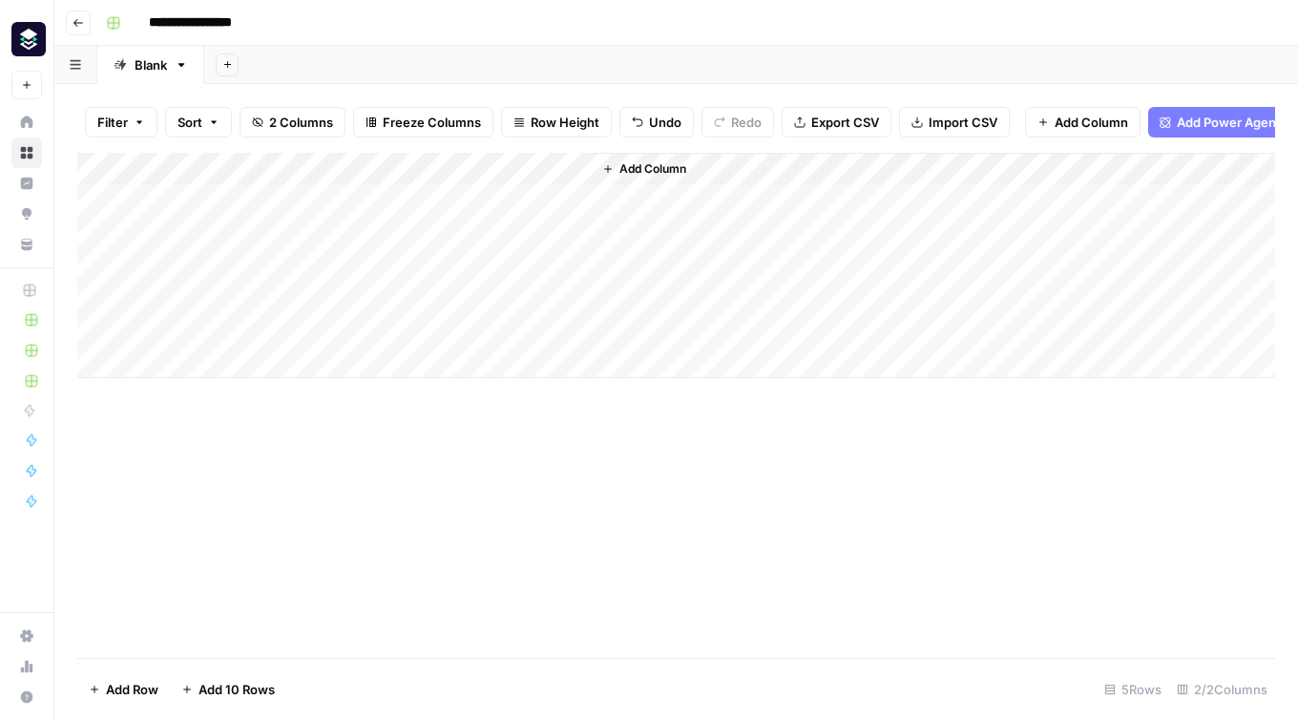
click at [464, 198] on div "Add Column" at bounding box center [676, 265] width 1198 height 225
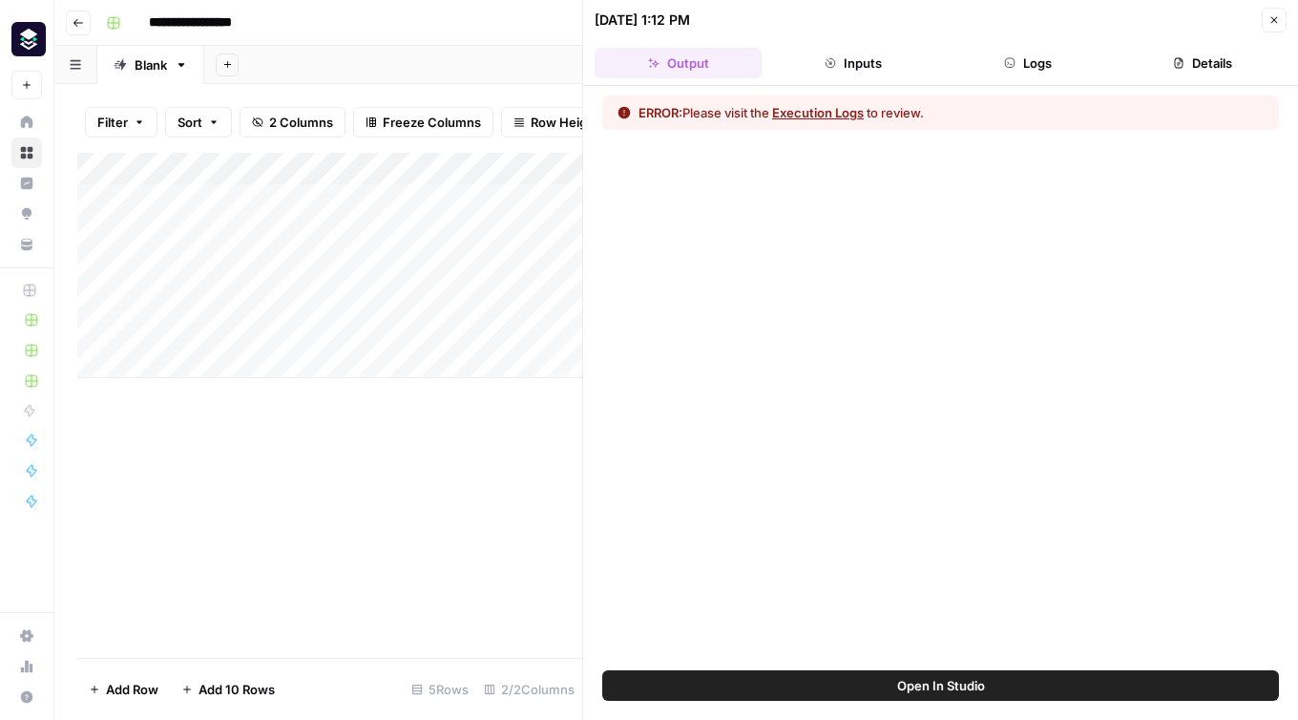
click at [819, 114] on button "Execution Logs" at bounding box center [818, 112] width 92 height 19
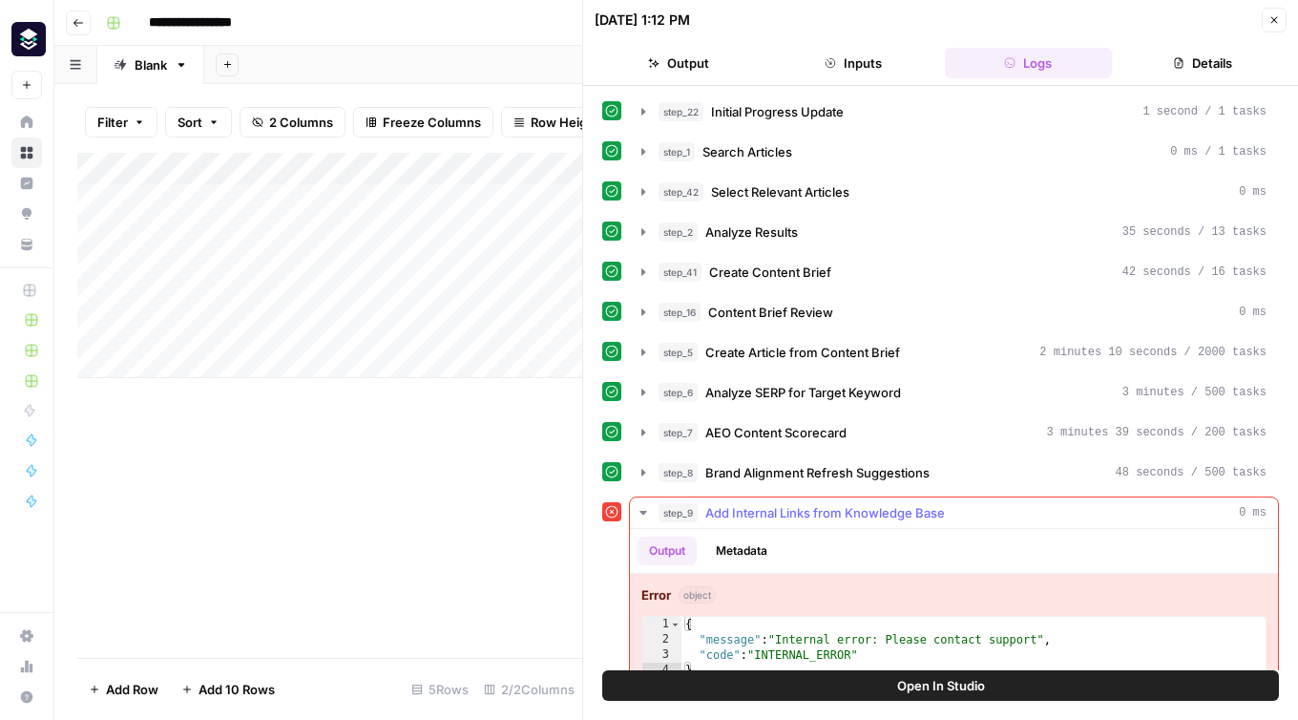
scroll to position [29, 0]
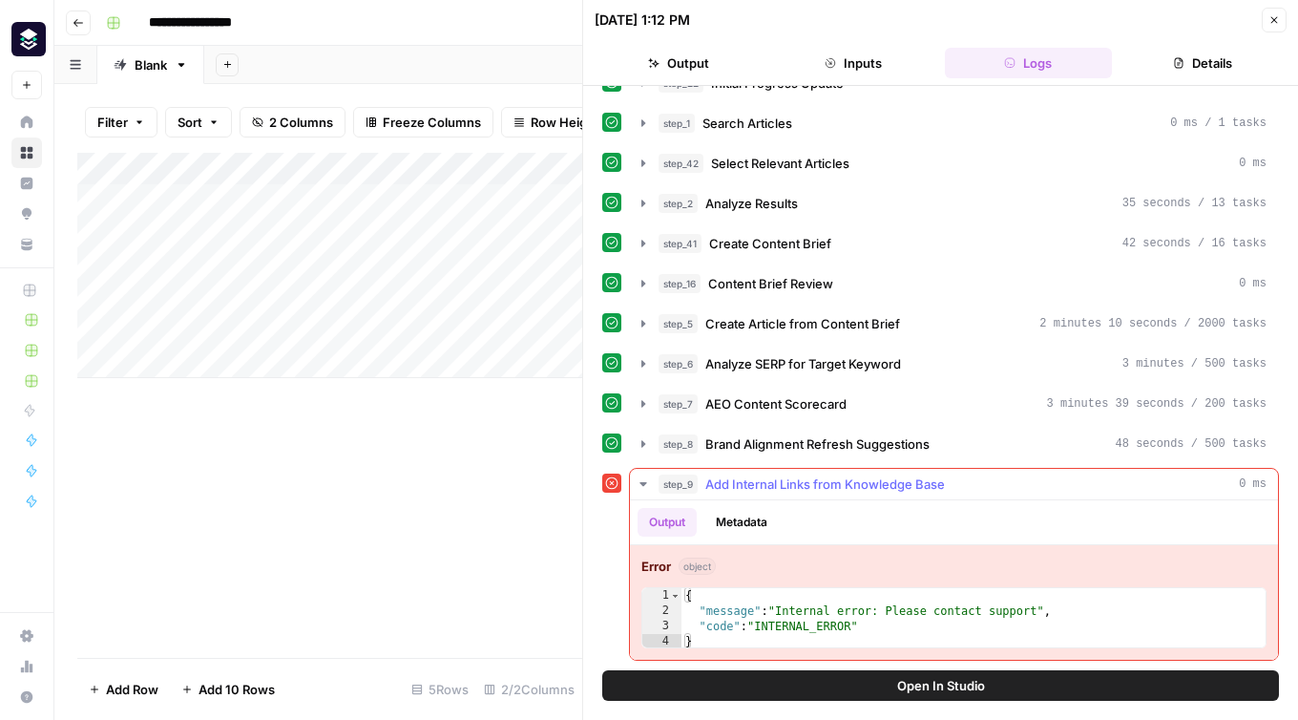
click at [642, 483] on icon "button" at bounding box center [643, 484] width 7 height 4
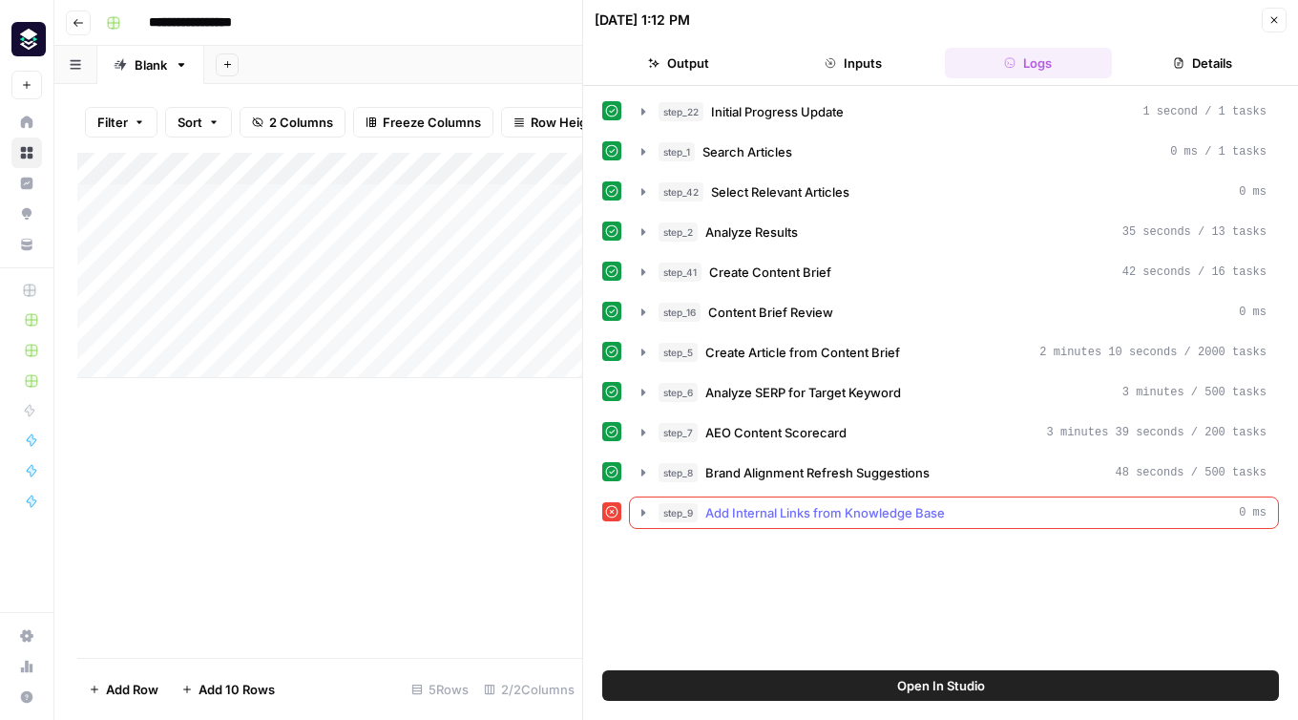
click at [872, 508] on span "Add Internal Links from Knowledge Base" at bounding box center [825, 512] width 240 height 19
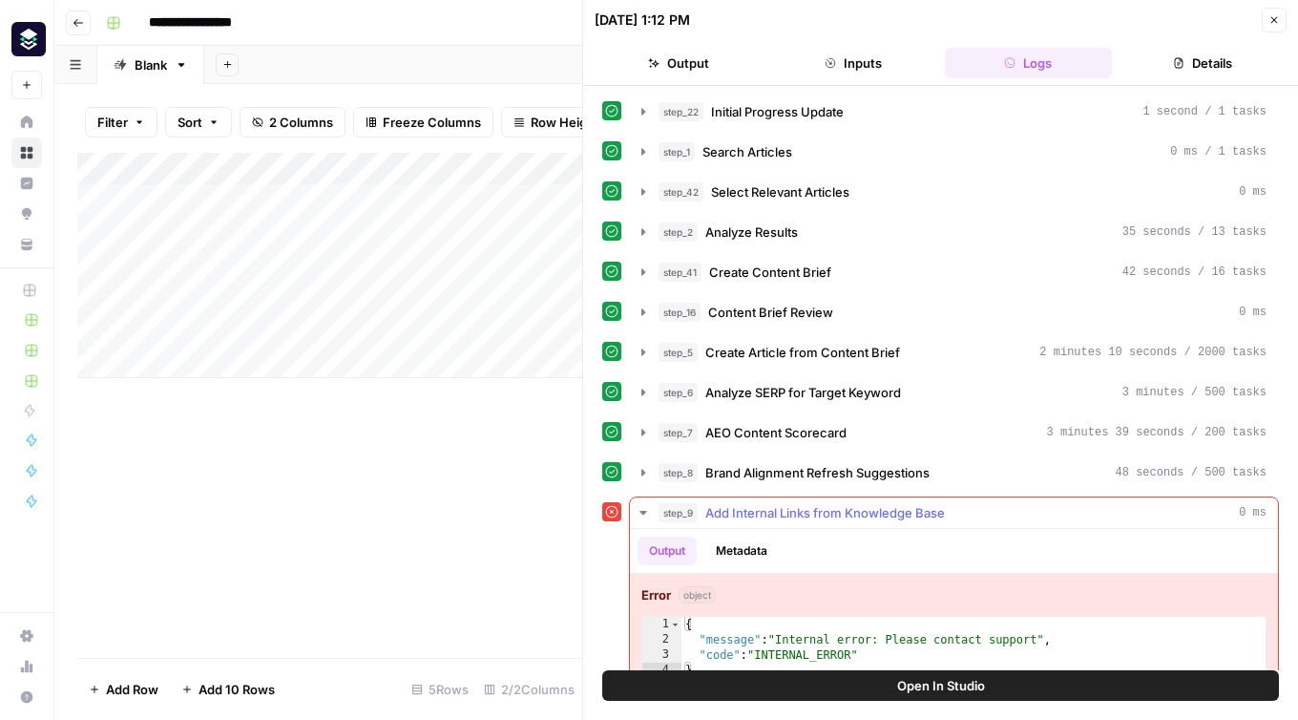
scroll to position [29, 0]
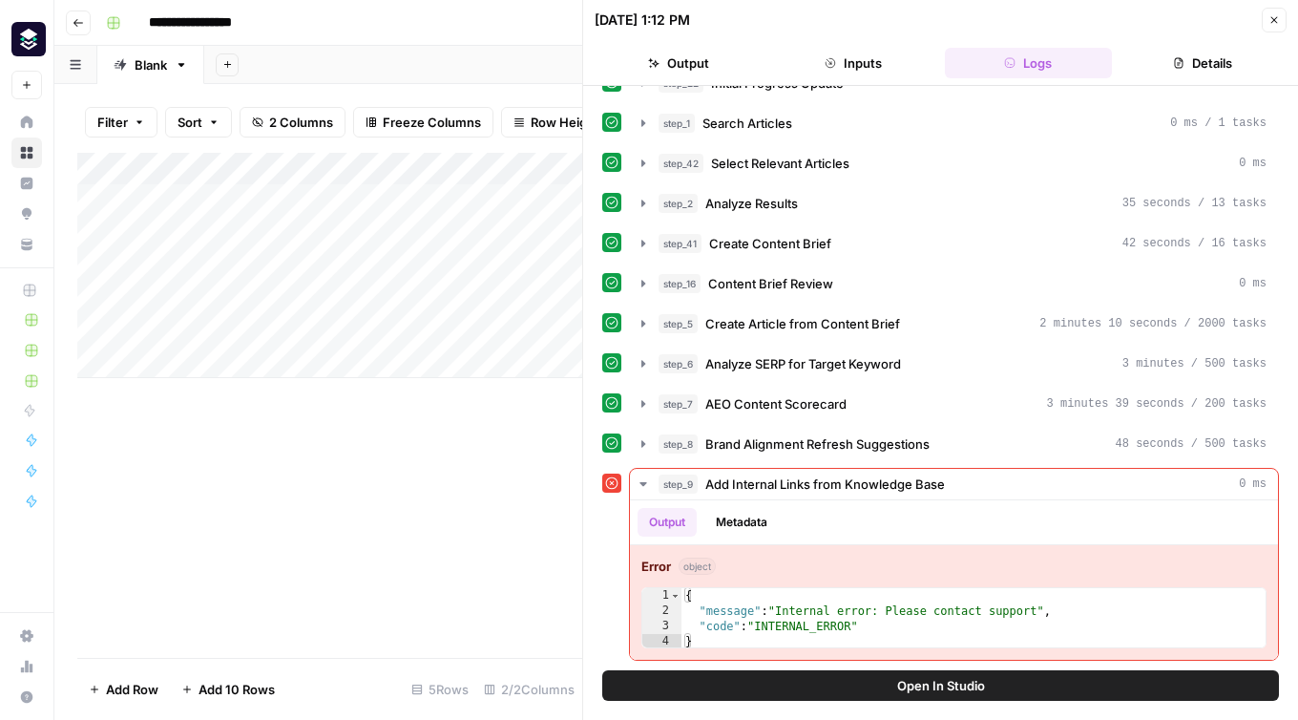
click at [870, 684] on button "Open In Studio" at bounding box center [940, 685] width 677 height 31
click at [222, 228] on div "Add Column" at bounding box center [329, 265] width 505 height 225
click at [222, 228] on textarea at bounding box center [295, 234] width 305 height 27
type textarea "**********"
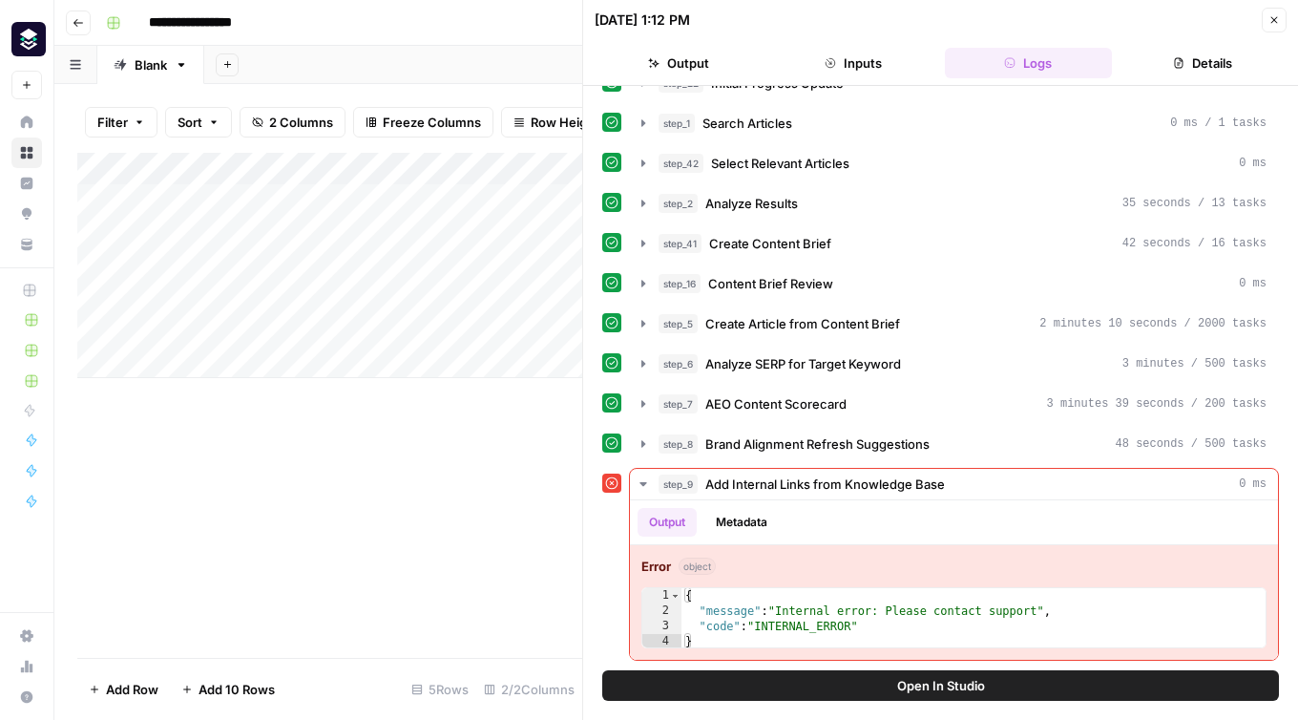
click at [431, 574] on div "Add Column" at bounding box center [329, 405] width 505 height 505
click at [500, 234] on div "Add Column" at bounding box center [329, 265] width 505 height 225
click at [1274, 21] on icon "button" at bounding box center [1274, 19] width 11 height 11
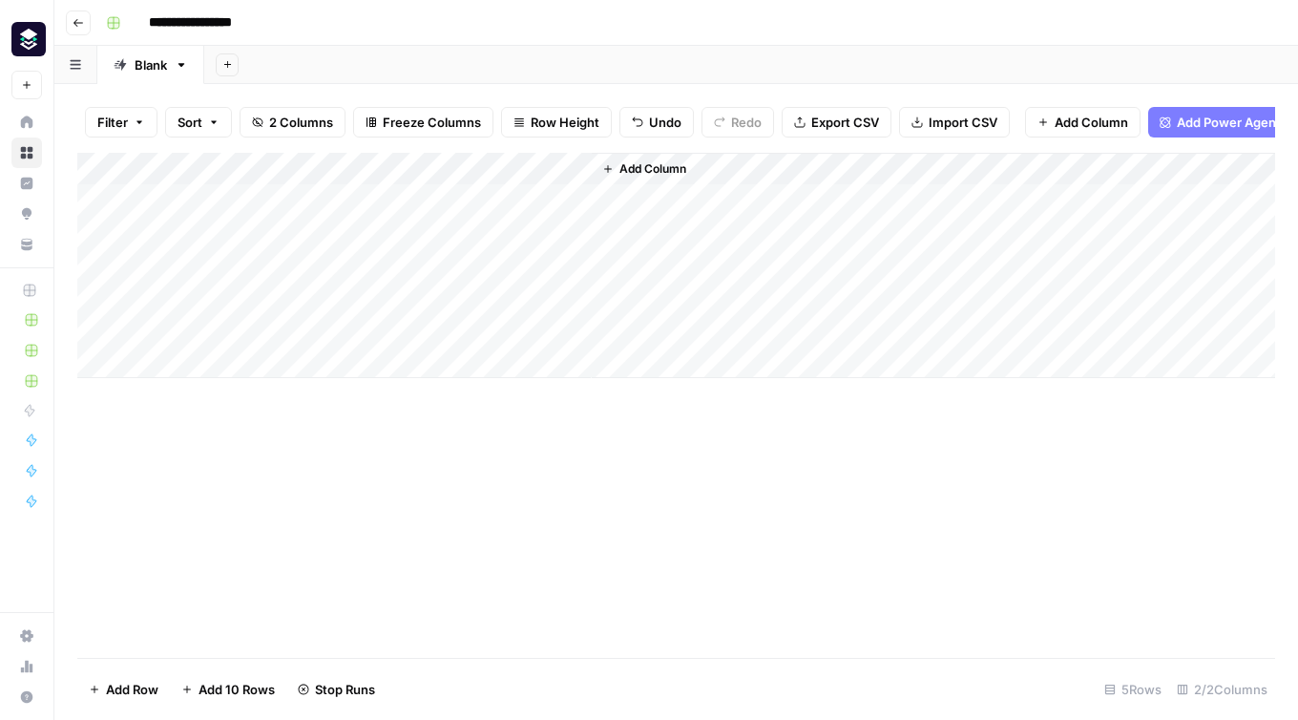
click at [520, 202] on div "Add Column" at bounding box center [676, 265] width 1198 height 225
click at [515, 235] on div "Add Column" at bounding box center [676, 265] width 1198 height 225
click at [549, 230] on div "Add Column" at bounding box center [676, 265] width 1198 height 225
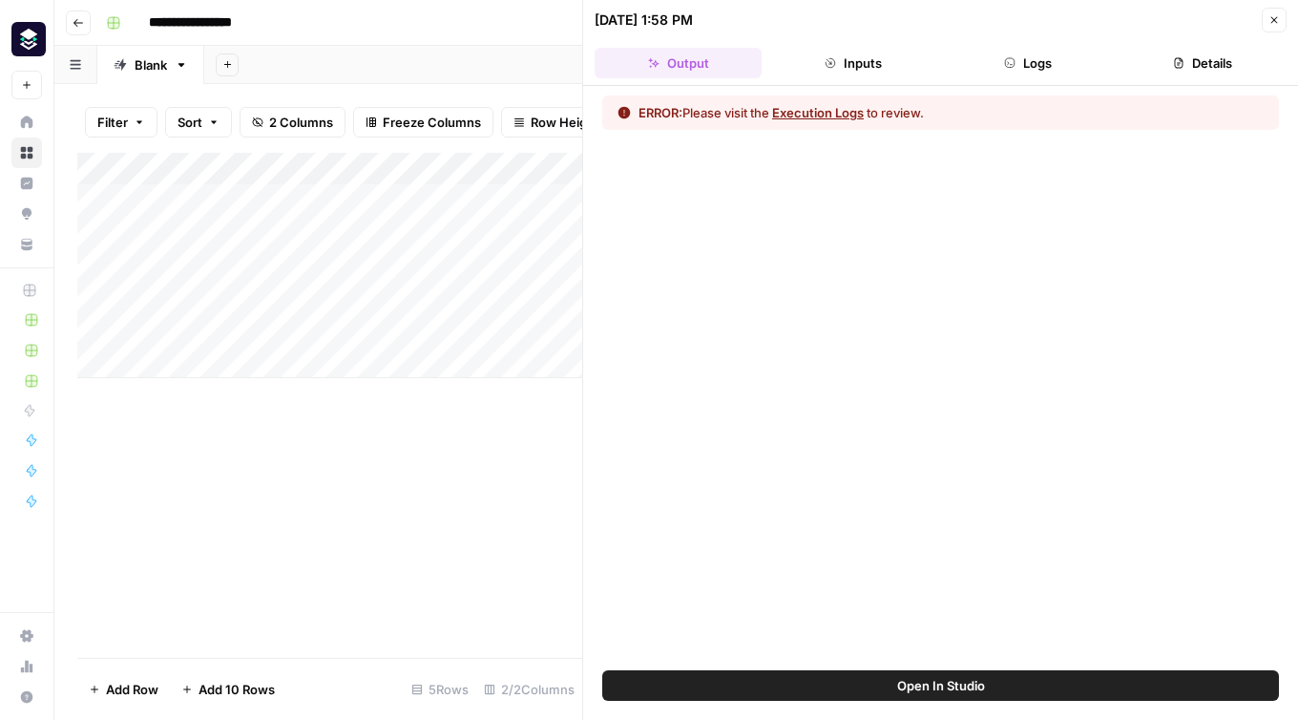
click at [833, 117] on button "Execution Logs" at bounding box center [818, 112] width 92 height 19
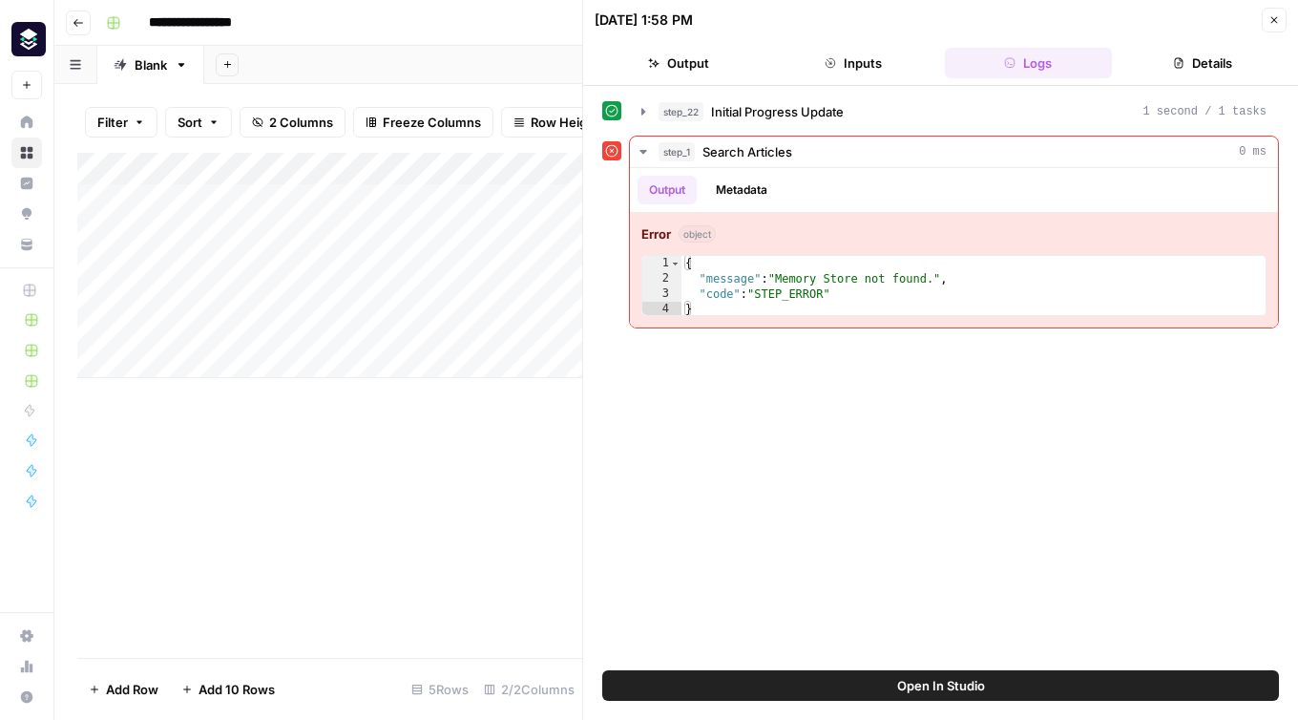
click at [1271, 22] on icon "button" at bounding box center [1274, 19] width 11 height 11
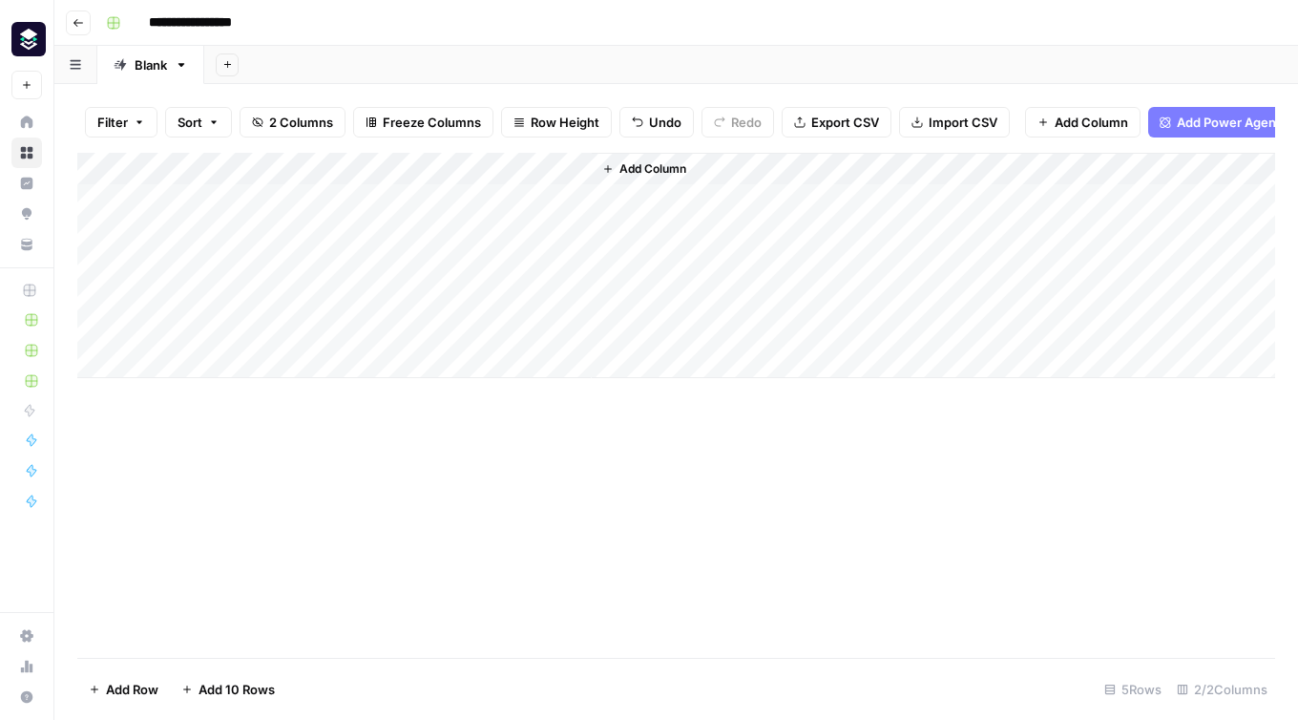
click at [88, 22] on button "Go back" at bounding box center [78, 23] width 25 height 25
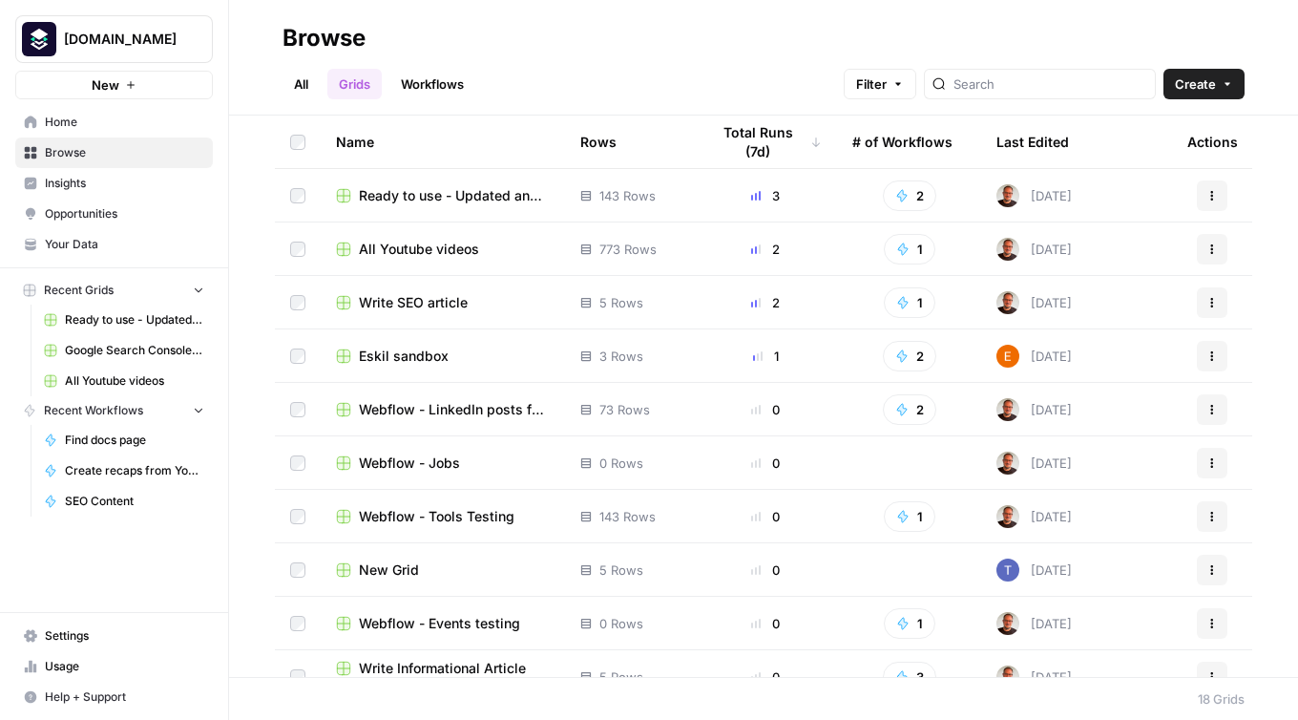
click at [404, 312] on td "Write SEO article" at bounding box center [443, 302] width 244 height 53
click at [372, 303] on span "Write SEO article" at bounding box center [413, 302] width 109 height 19
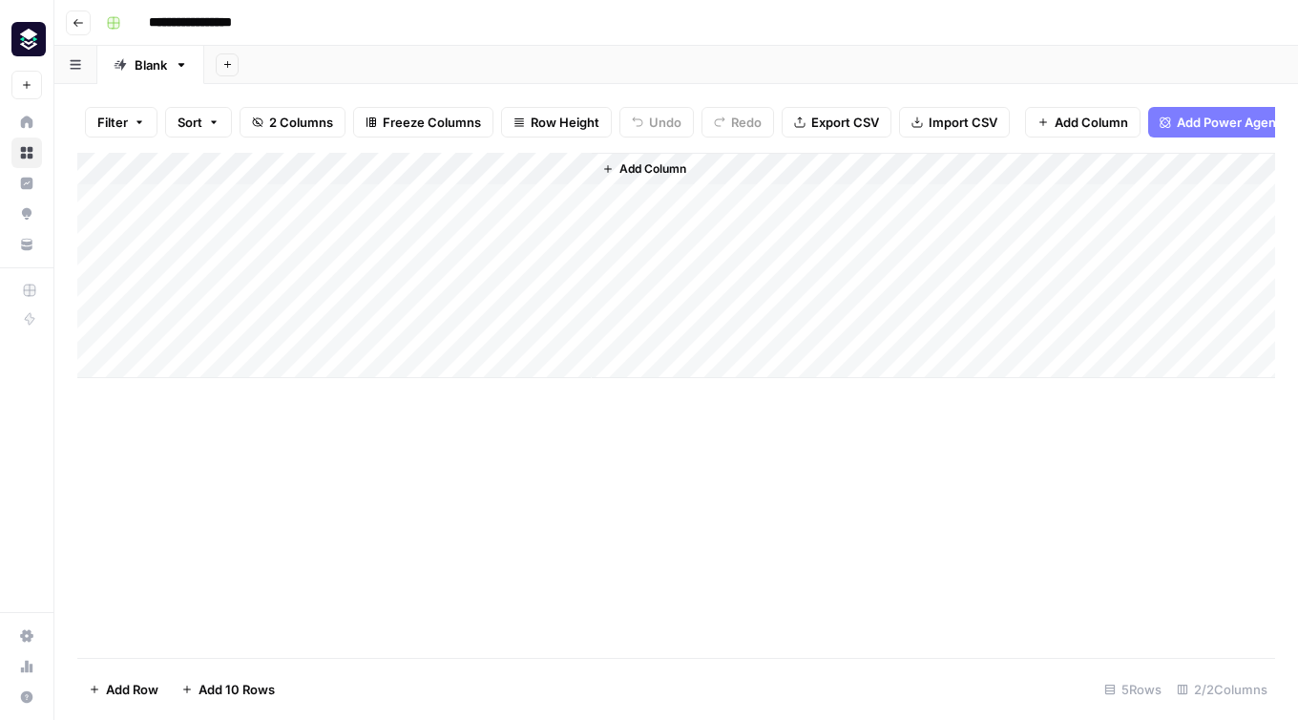
click at [550, 171] on div "Add Column" at bounding box center [676, 265] width 1198 height 225
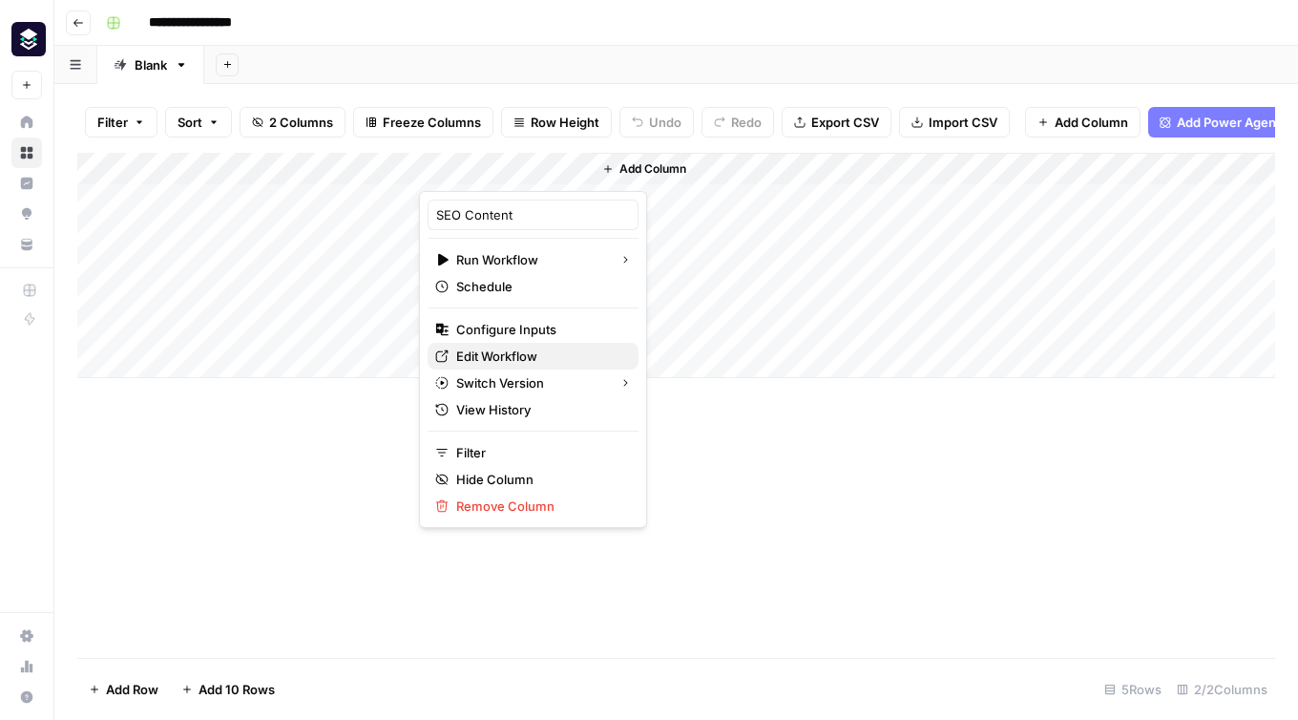
click at [517, 350] on span "Edit Workflow" at bounding box center [539, 356] width 167 height 19
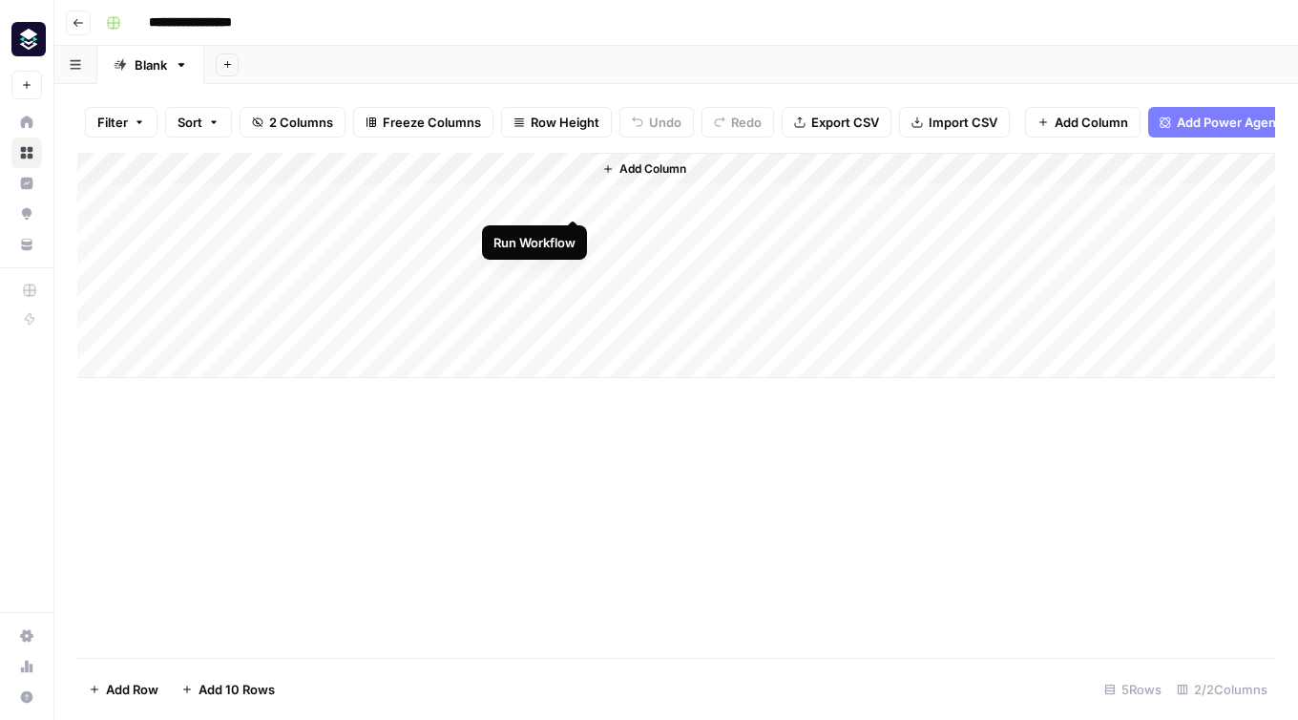
click at [571, 200] on div "Add Column" at bounding box center [676, 265] width 1198 height 225
click at [571, 234] on div "Add Column" at bounding box center [676, 265] width 1198 height 225
click at [484, 237] on div "Add Column" at bounding box center [676, 265] width 1198 height 225
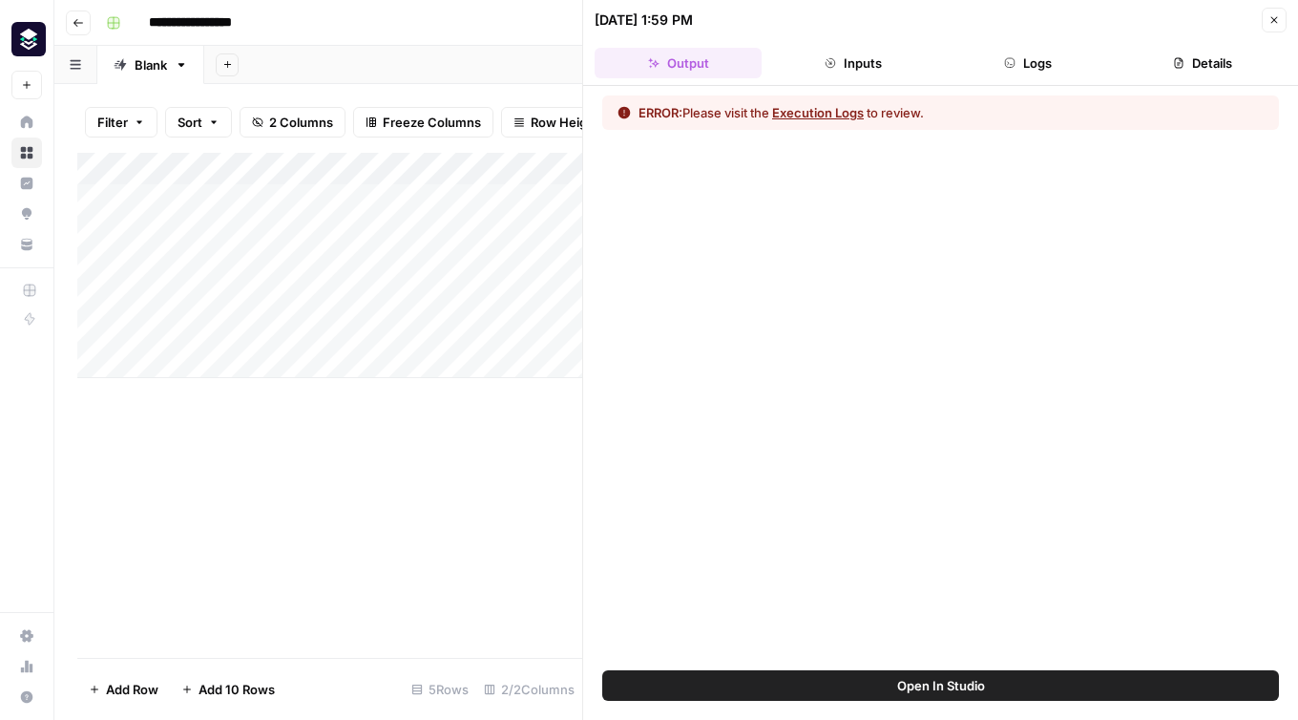
click at [827, 113] on button "Execution Logs" at bounding box center [818, 112] width 92 height 19
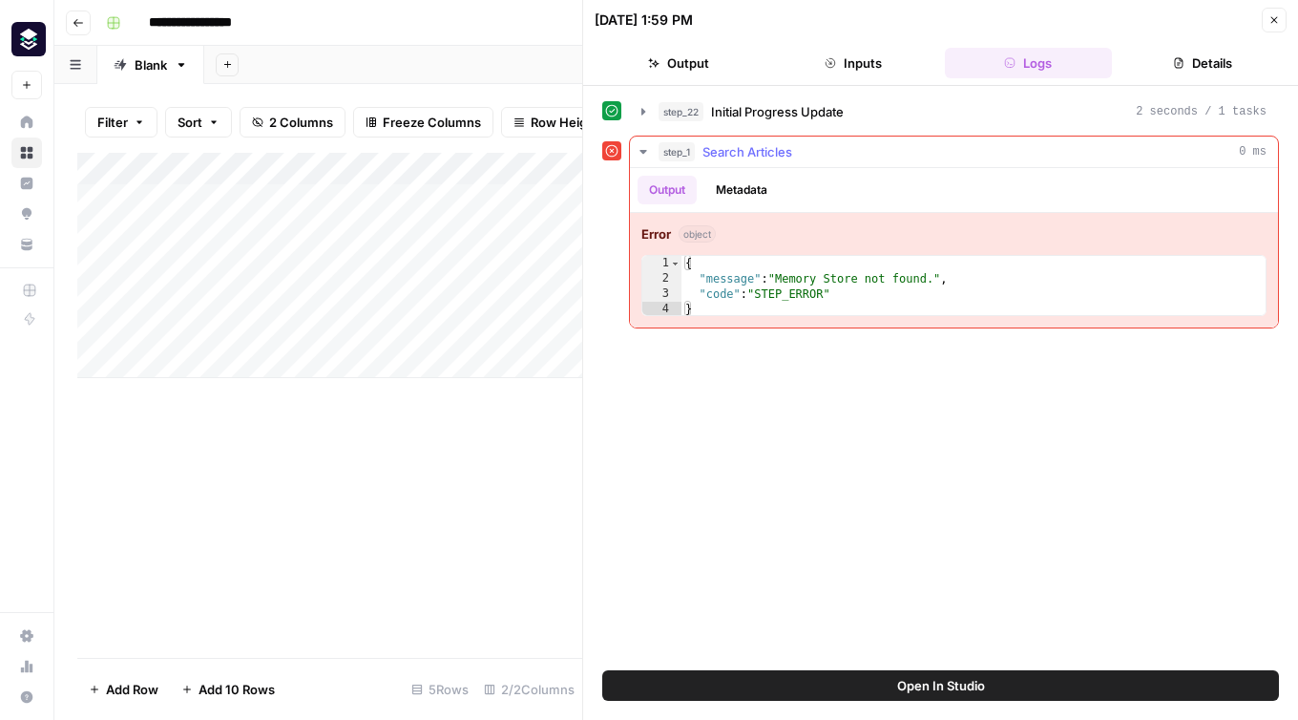
type textarea "**********"
click at [821, 285] on div "{ "message" : "Memory Store not found." , "code" : "STEP_ERROR" }" at bounding box center [974, 302] width 584 height 92
click at [917, 469] on div "**********" at bounding box center [940, 377] width 677 height 565
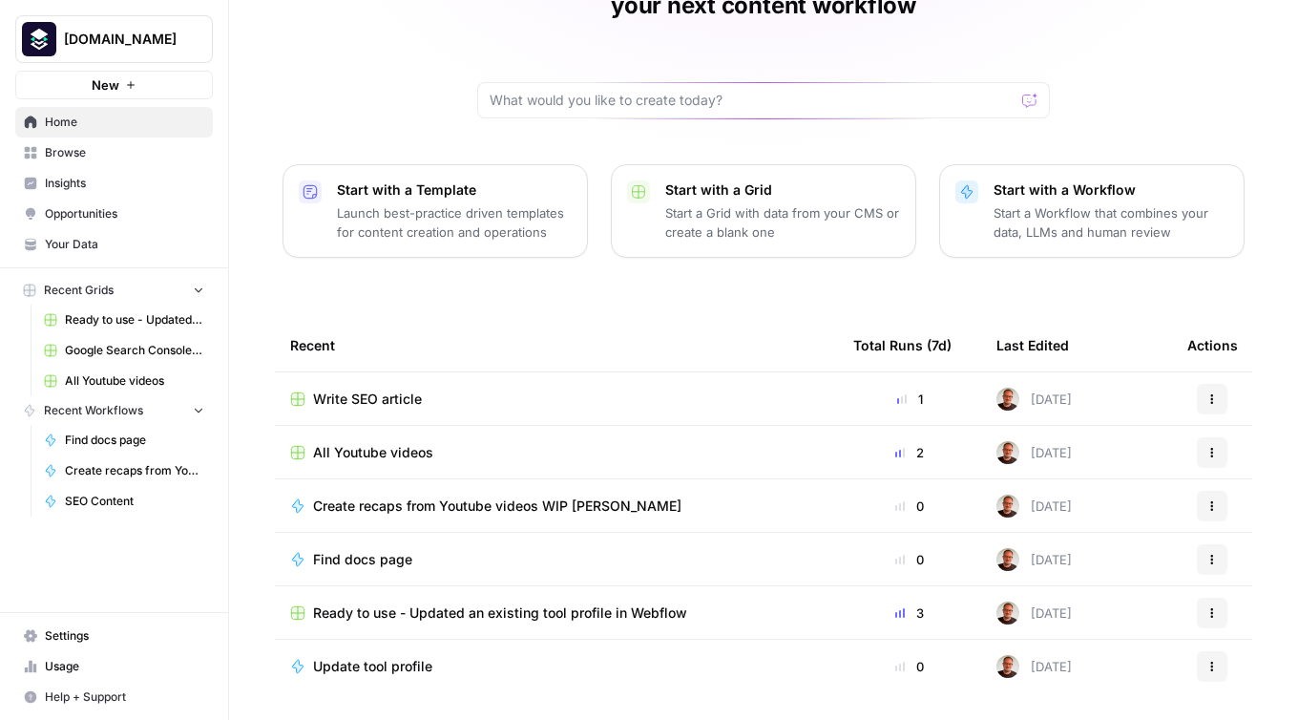
scroll to position [138, 0]
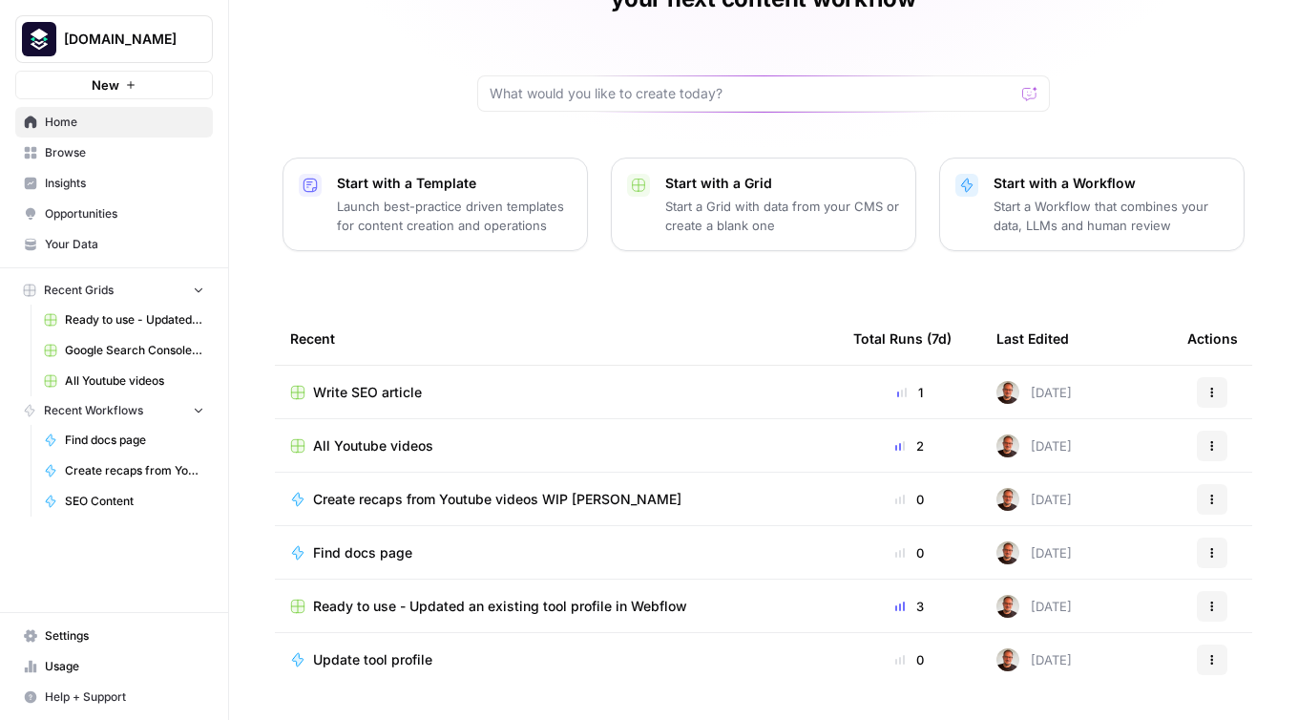
click at [452, 597] on span "Ready to use - Updated an existing tool profile in Webflow" at bounding box center [500, 606] width 374 height 19
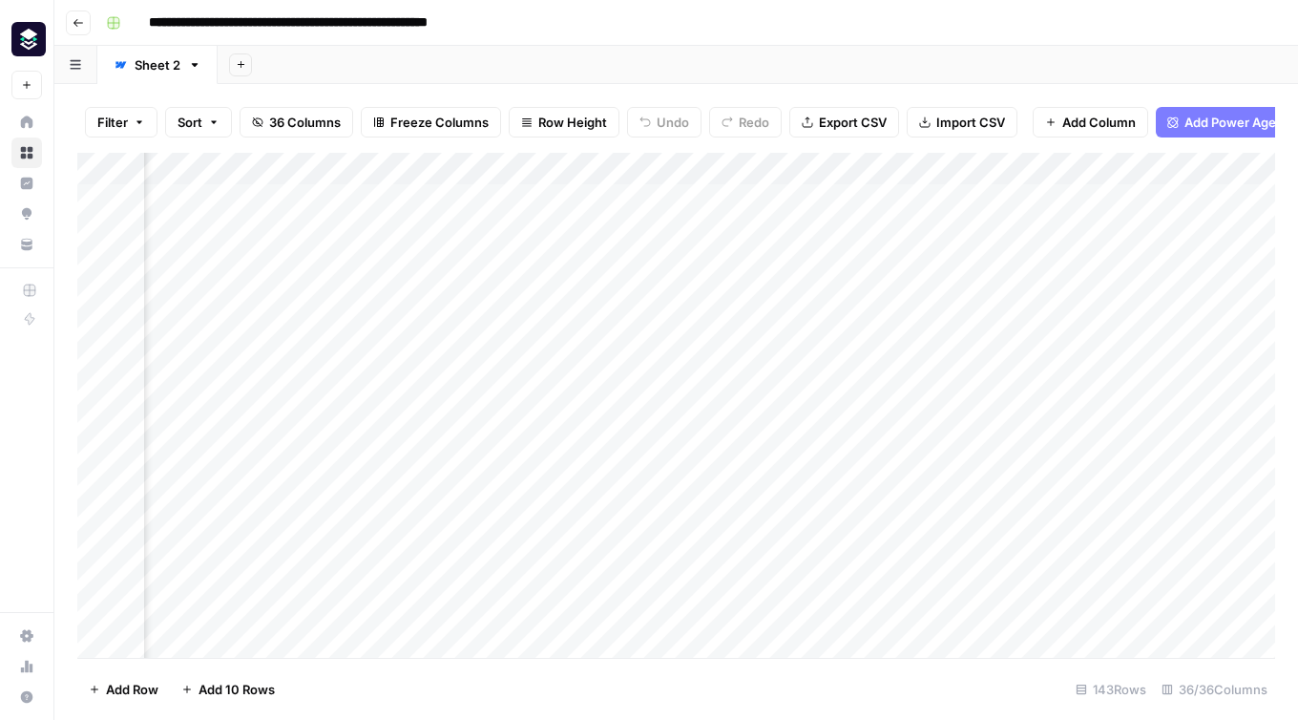
scroll to position [0, 5511]
click at [629, 164] on div "Add Column" at bounding box center [676, 405] width 1198 height 505
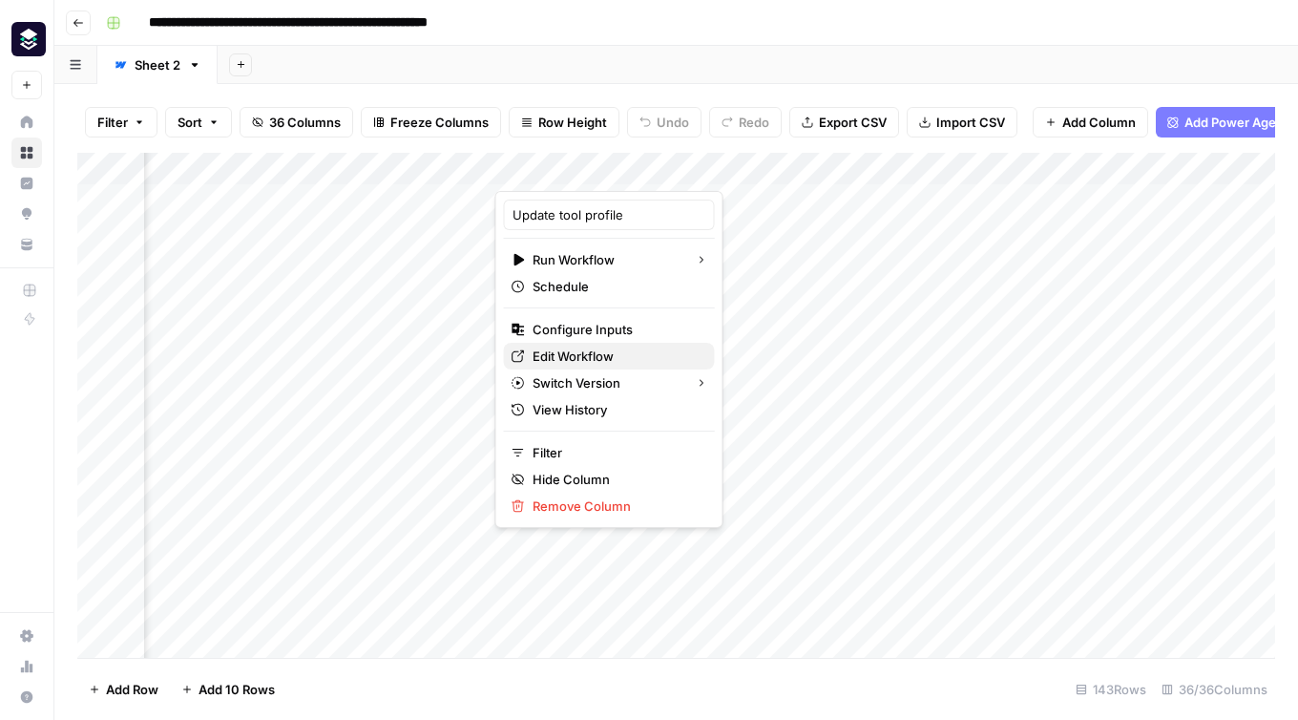
click at [572, 361] on span "Edit Workflow" at bounding box center [616, 356] width 167 height 19
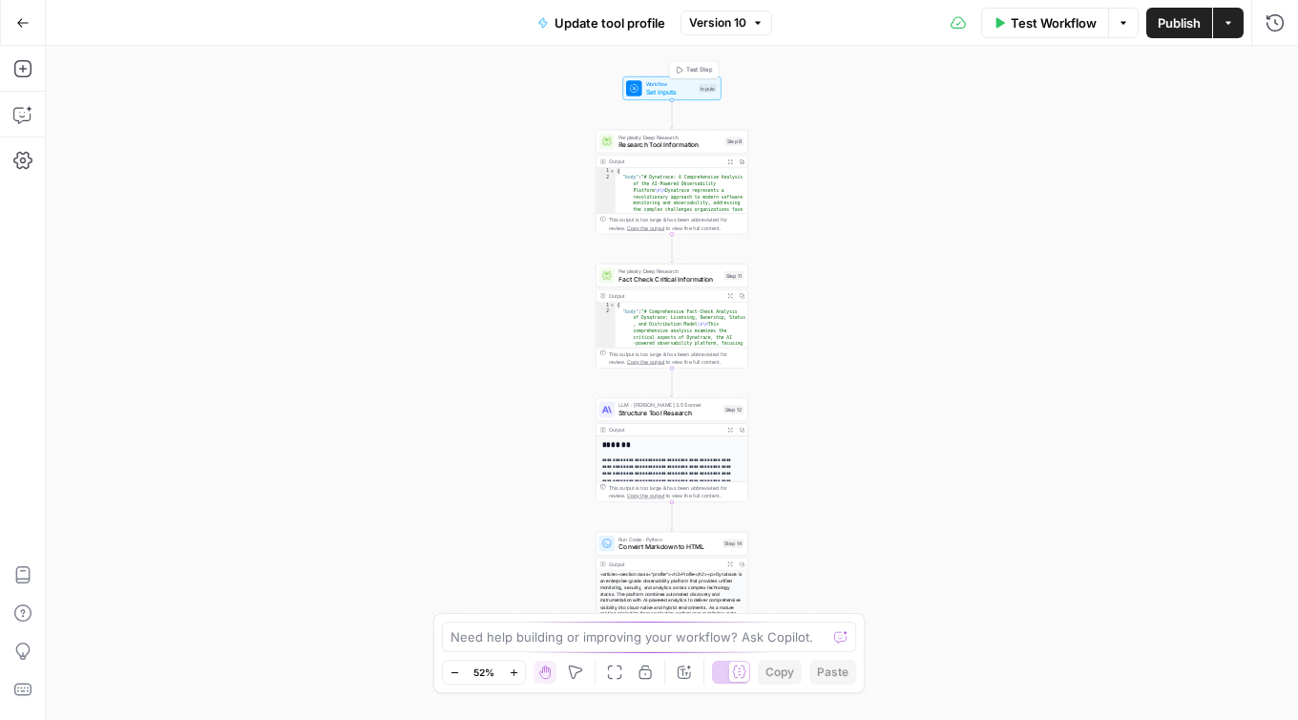
click at [725, 19] on span "Version 10" at bounding box center [717, 22] width 57 height 17
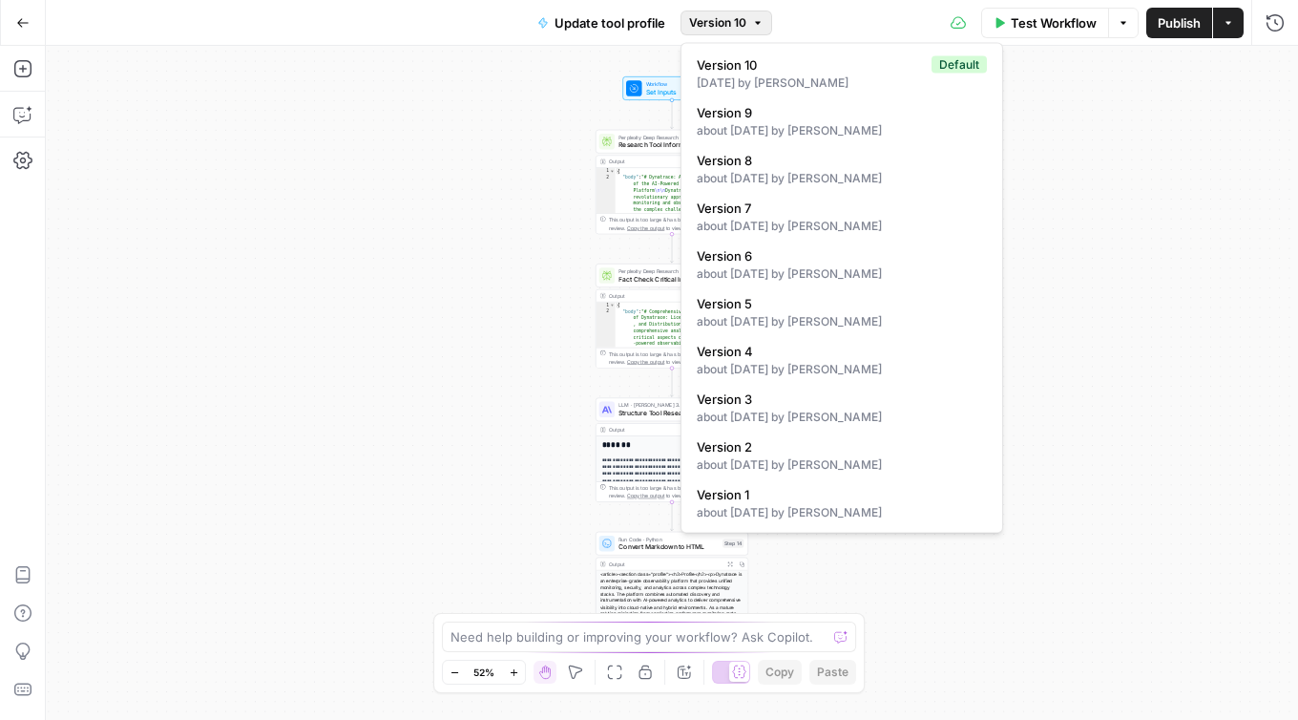
click at [725, 19] on span "Version 10" at bounding box center [717, 22] width 57 height 17
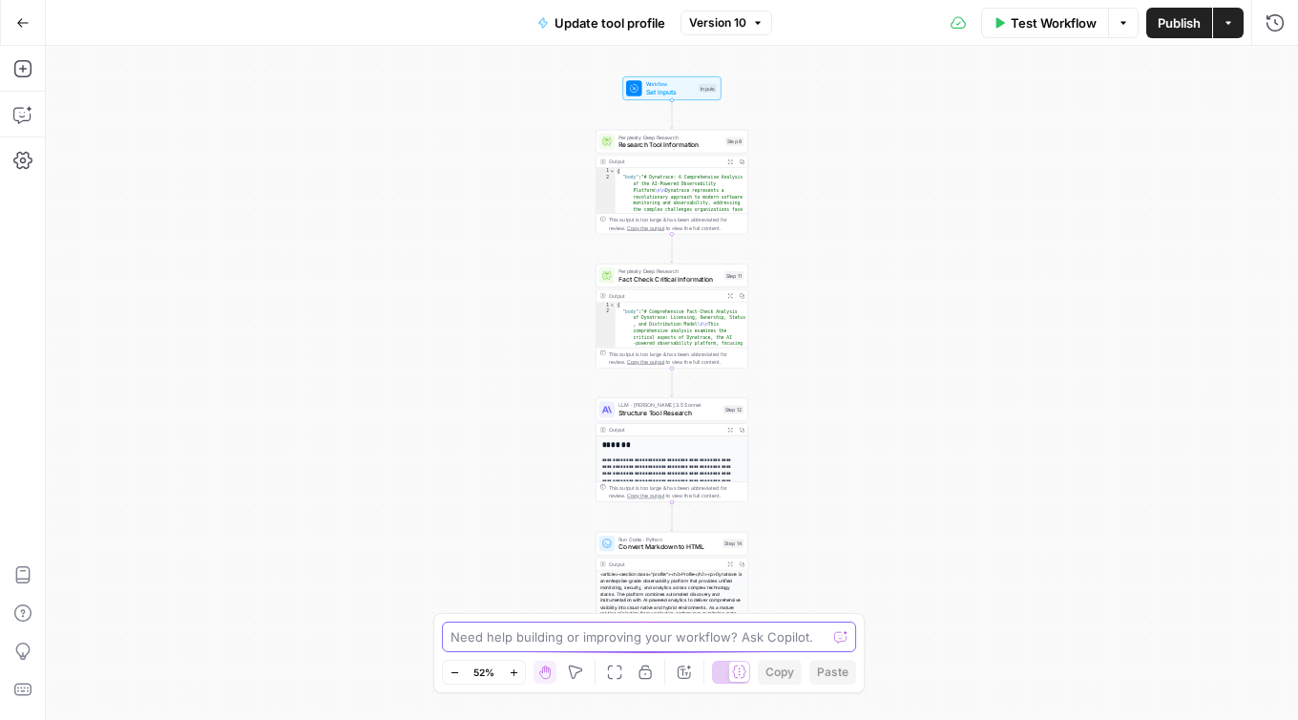
click at [475, 641] on textarea at bounding box center [639, 636] width 376 height 19
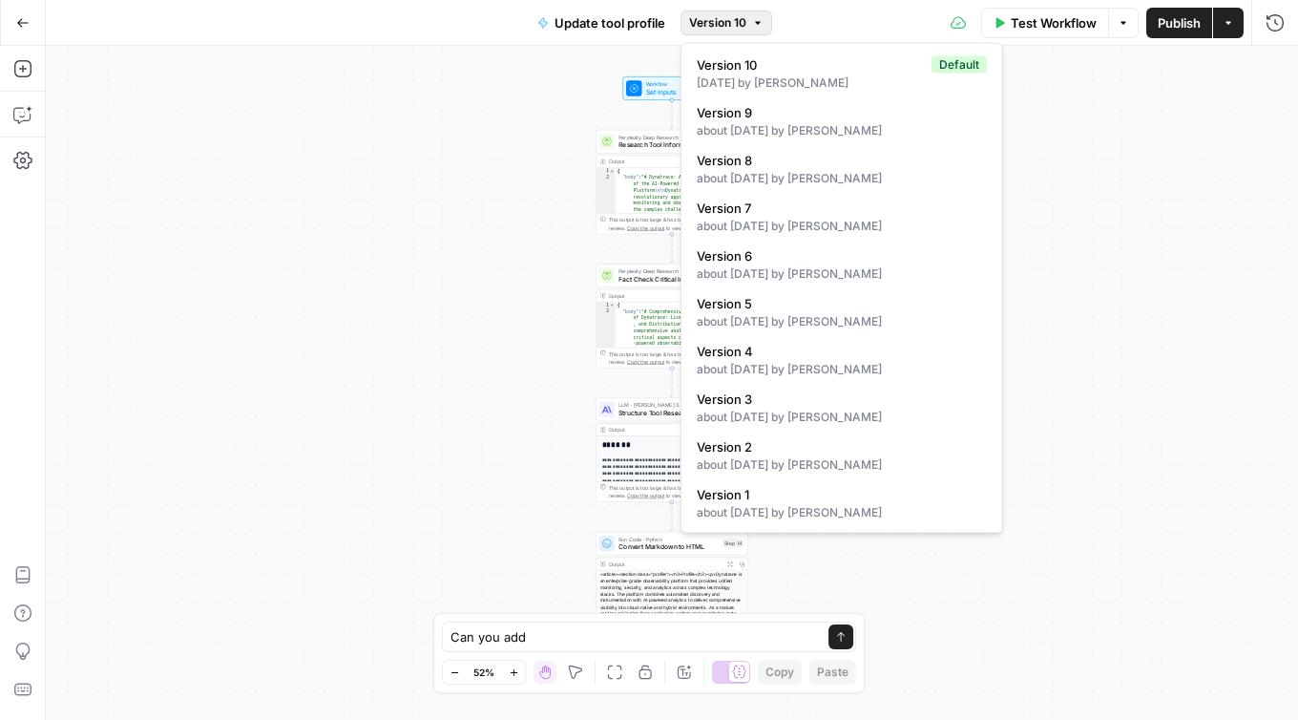
click at [728, 21] on span "Version 10" at bounding box center [717, 22] width 57 height 17
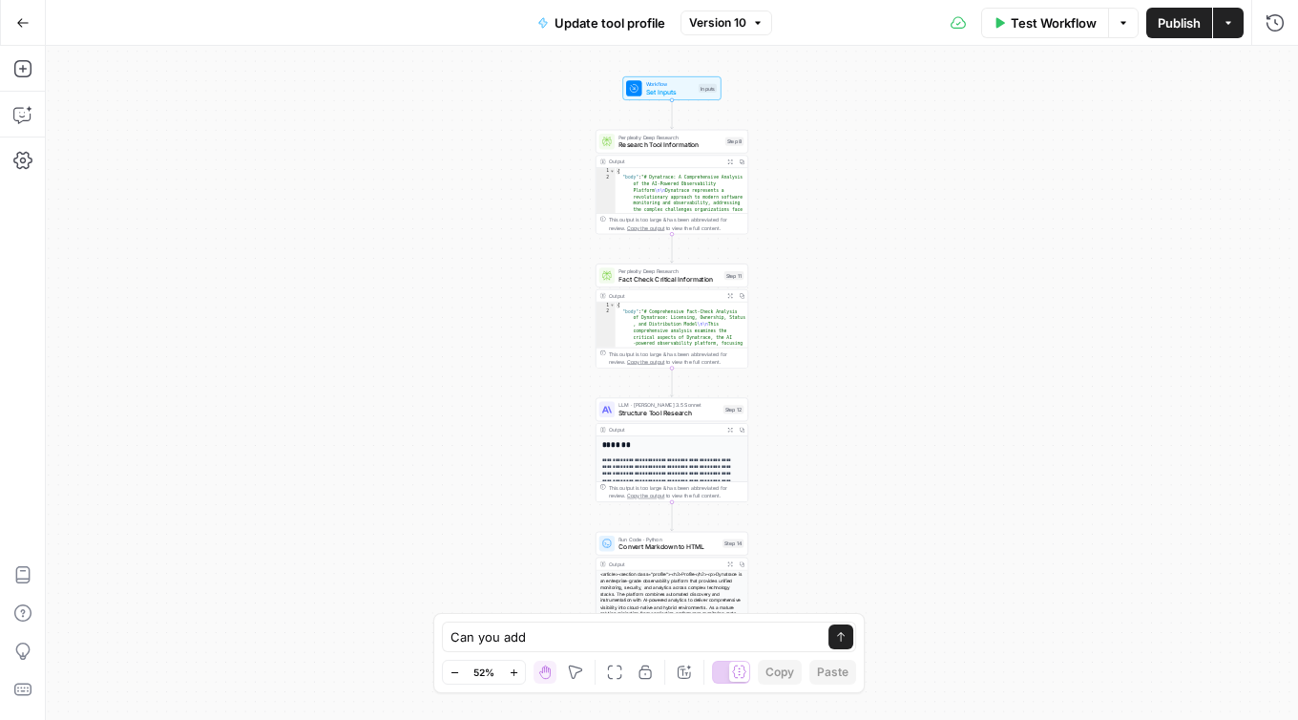
click at [728, 21] on span "Version 10" at bounding box center [717, 22] width 57 height 17
click at [1224, 38] on div "Test Workflow Options Publish Actions Run History" at bounding box center [1035, 22] width 526 height 45
click at [1224, 24] on icon "button" at bounding box center [1228, 22] width 11 height 11
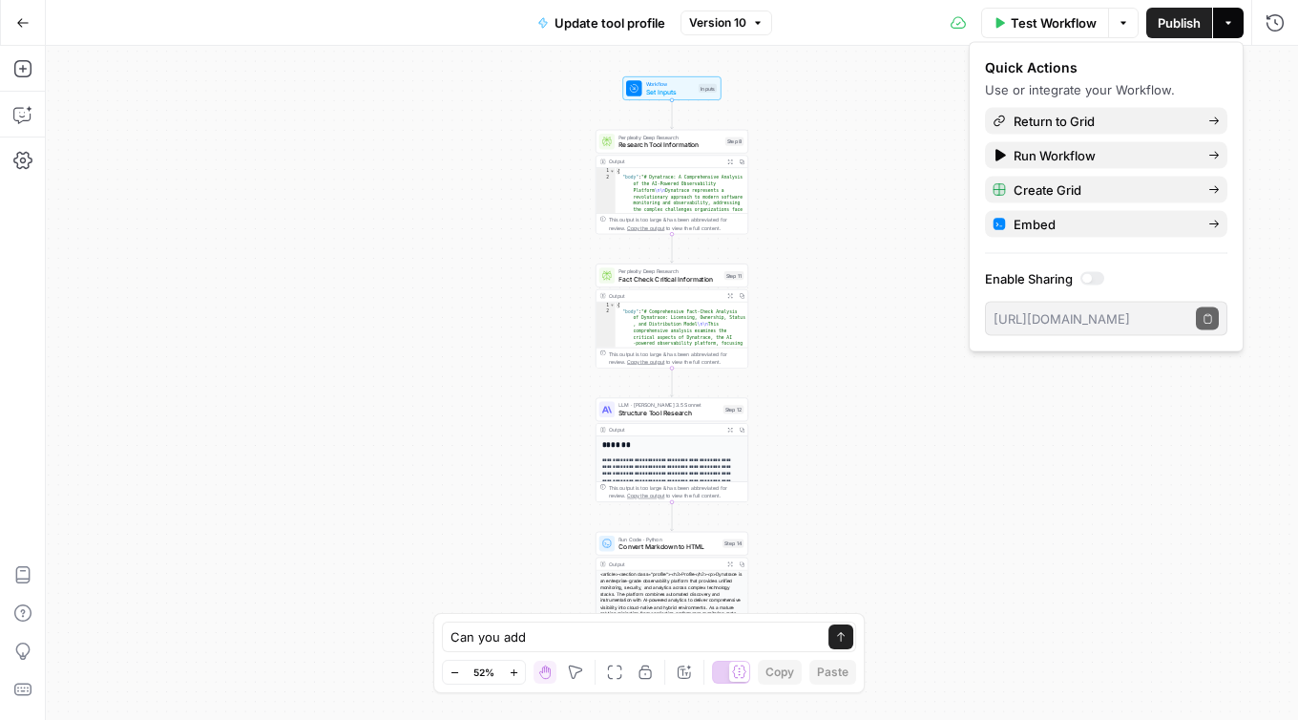
click at [1224, 24] on icon "button" at bounding box center [1228, 22] width 11 height 11
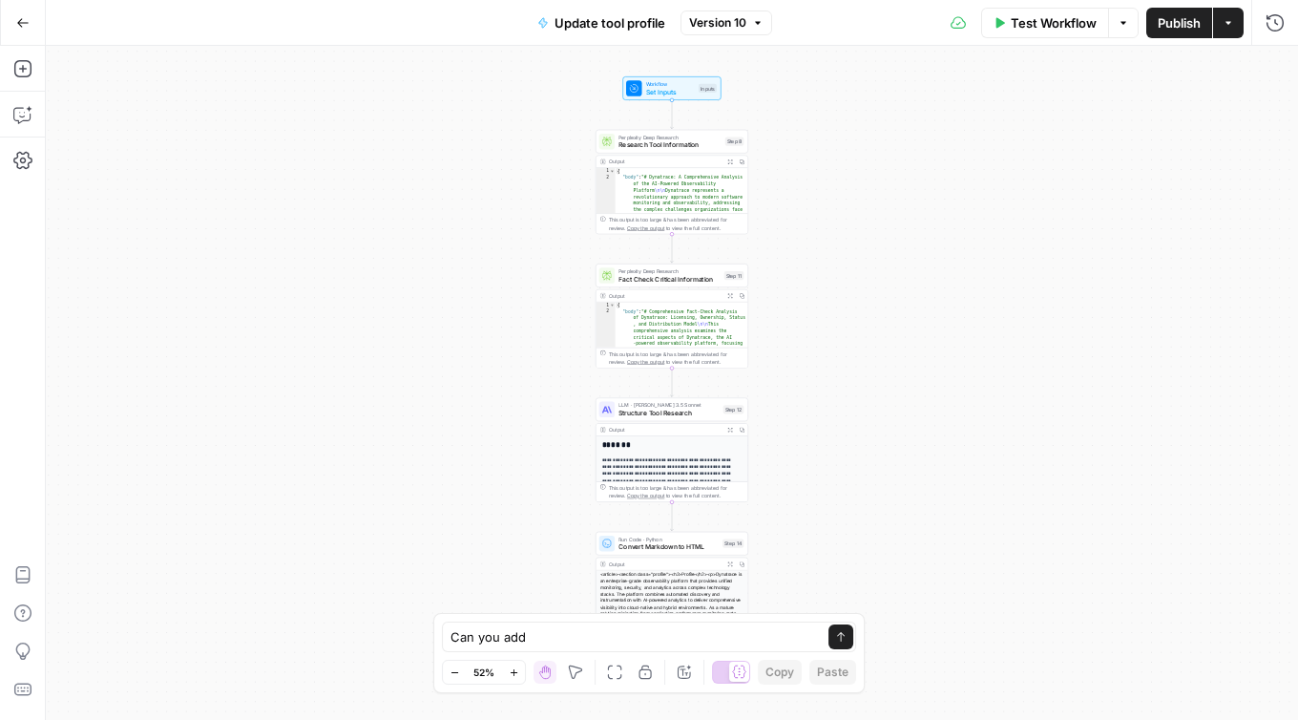
click at [1190, 17] on span "Publish" at bounding box center [1179, 22] width 43 height 19
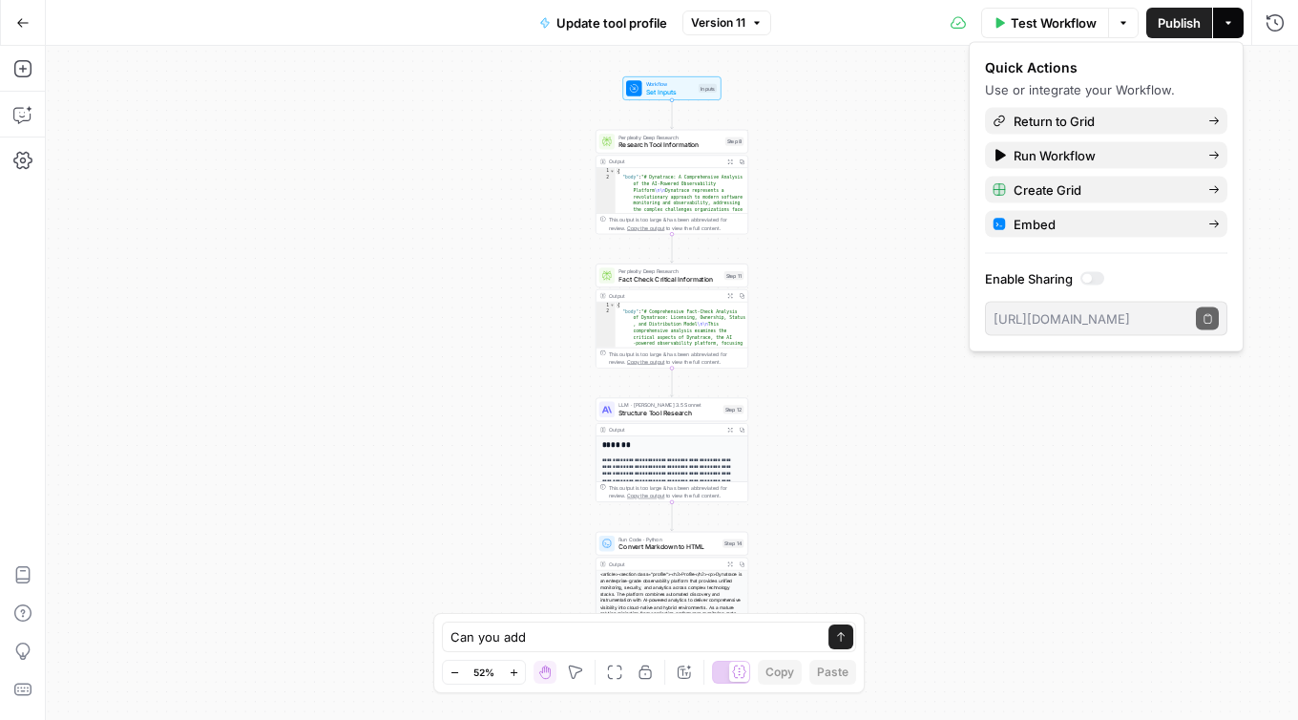
click at [715, 25] on span "Version 11" at bounding box center [718, 22] width 54 height 17
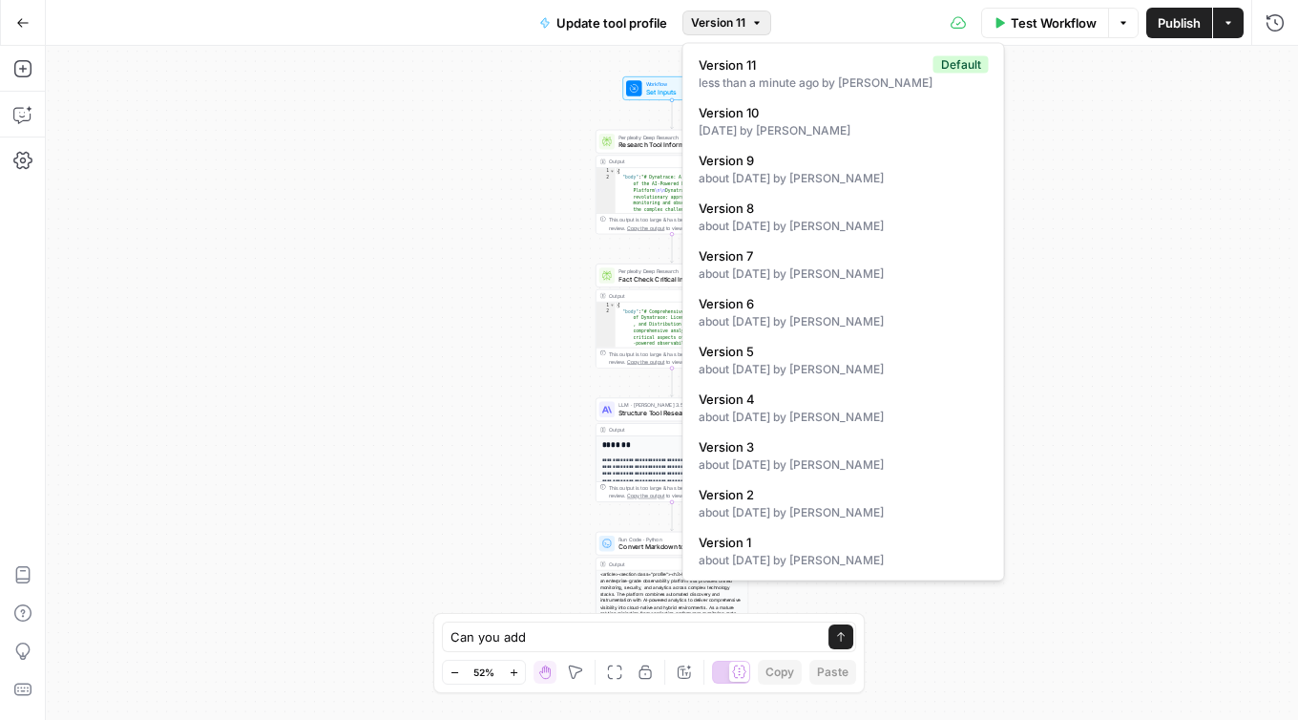
click at [715, 18] on span "Version 11" at bounding box center [718, 22] width 54 height 17
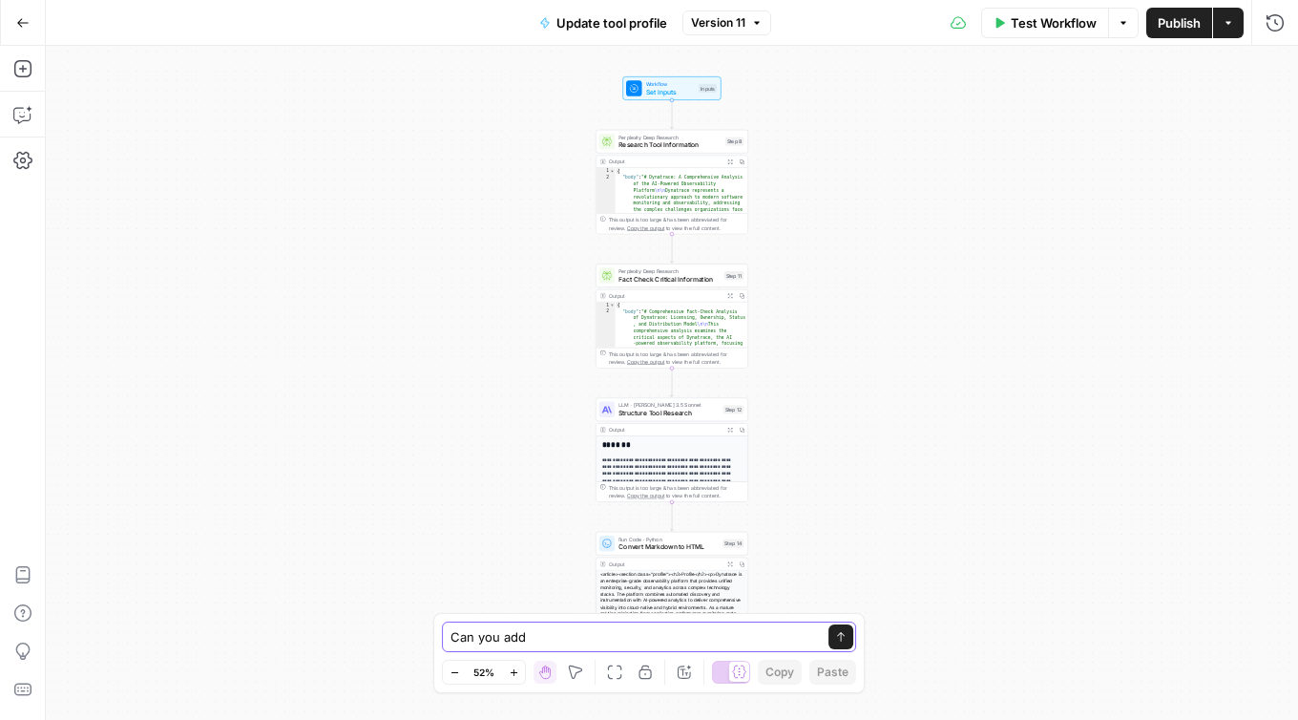
click at [547, 632] on textarea "Can you add" at bounding box center [630, 636] width 359 height 19
type textarea "Can you add aditional steps to search for one UI screenshot and add it to the p…"
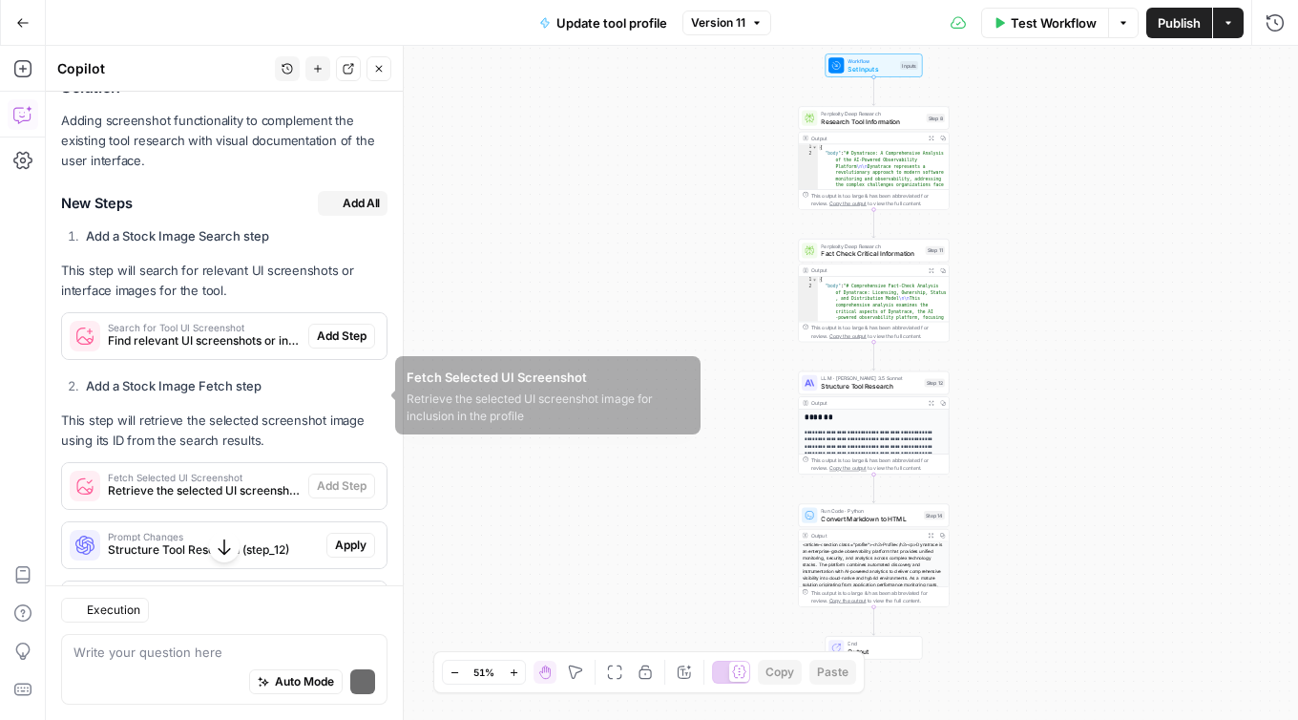
scroll to position [327, 0]
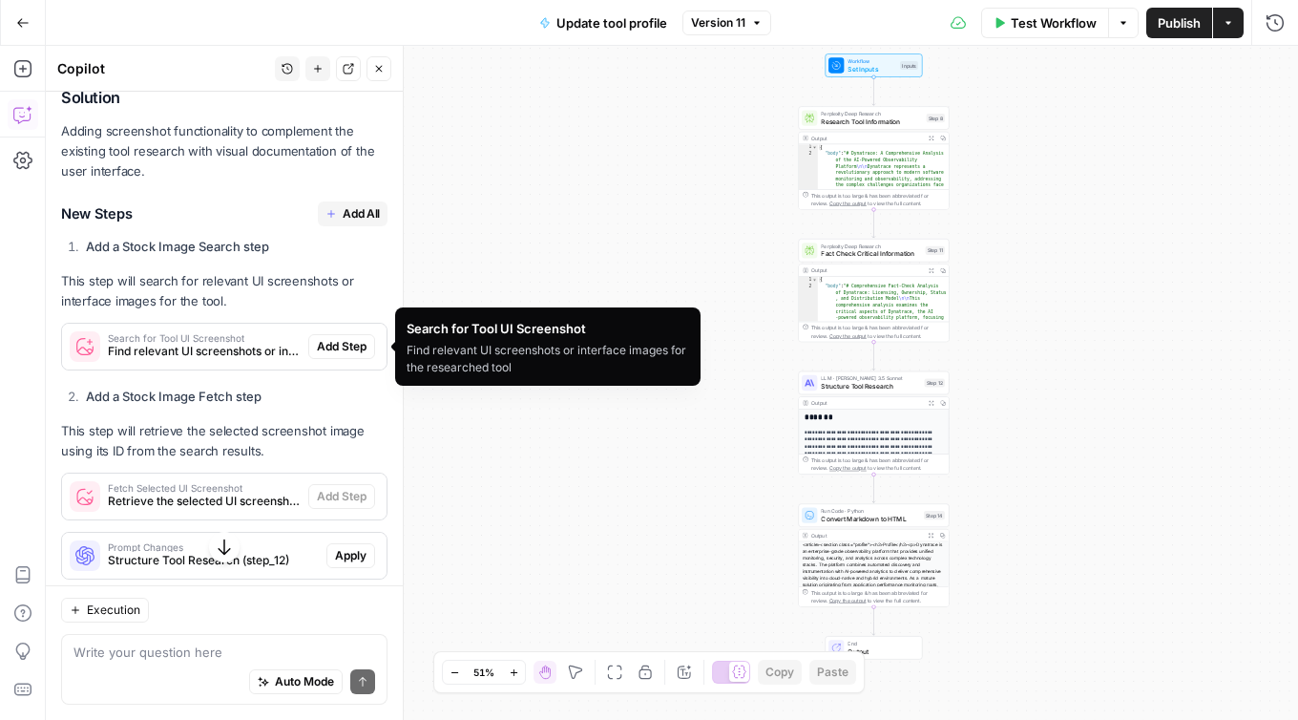
click at [175, 331] on div "Search for Tool UI Screenshot Find relevant UI screenshots or interface images …" at bounding box center [185, 347] width 246 height 46
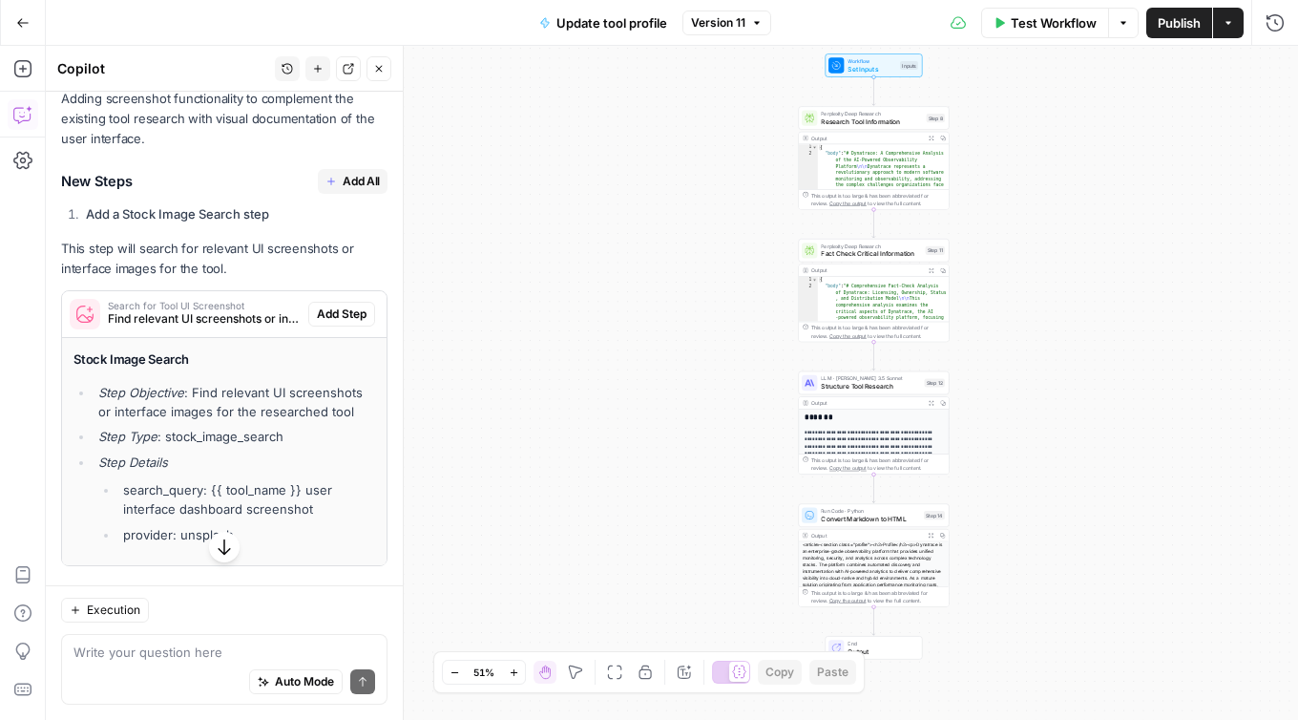
scroll to position [788, 0]
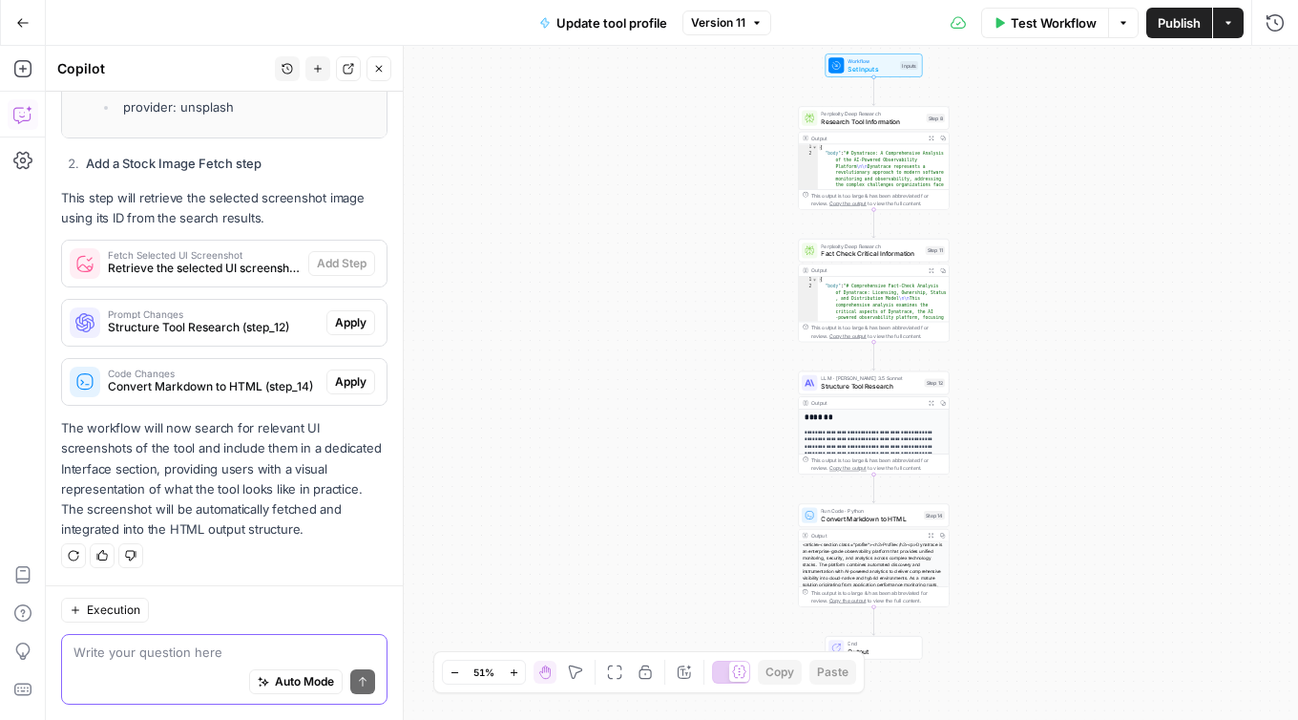
click at [112, 648] on textarea at bounding box center [225, 651] width 302 height 19
type textarea "a"
type textarea "A stock image search won't help"
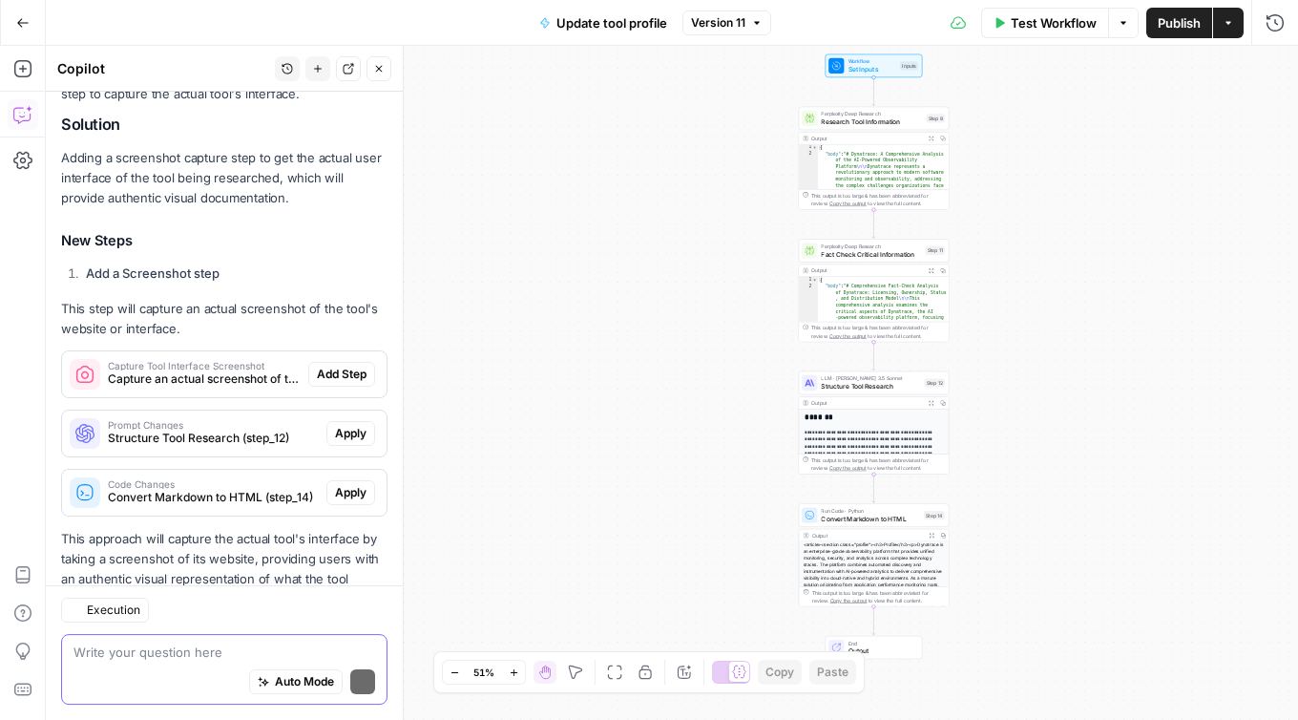
scroll to position [1426, 0]
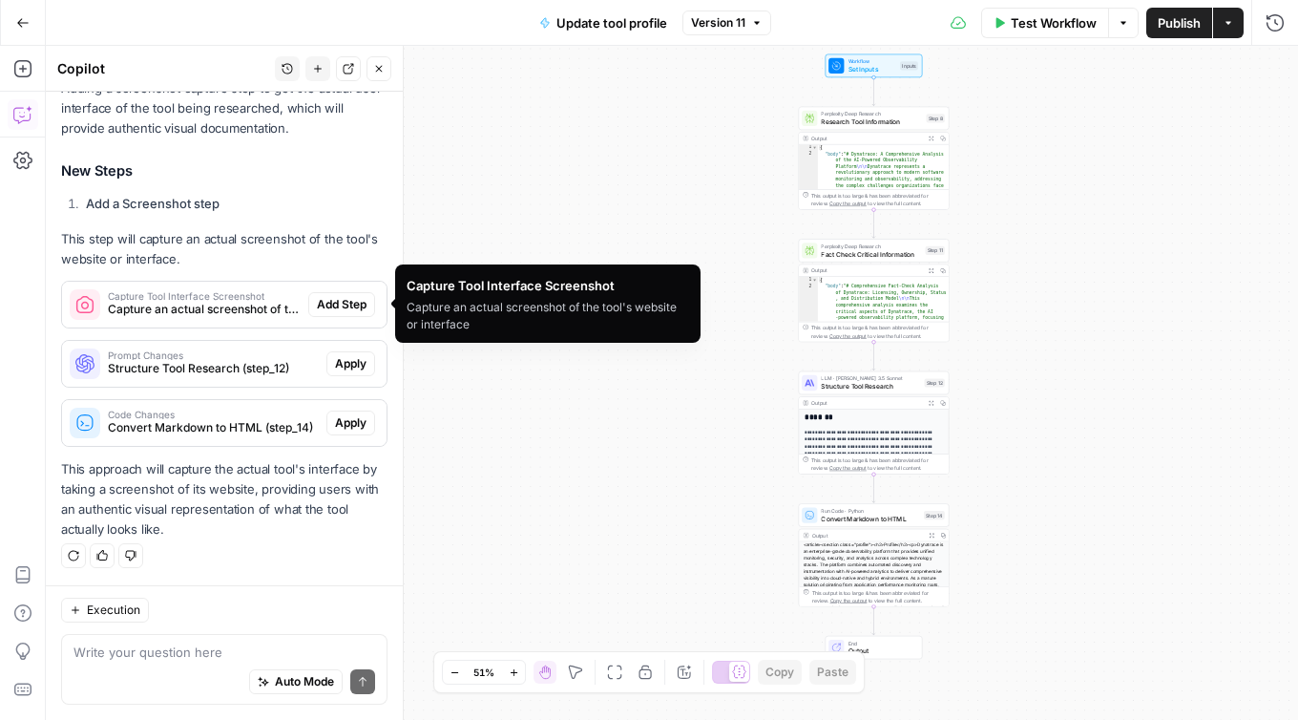
click at [221, 285] on div "Capture Tool Interface Screenshot Capture an actual screenshot of the tool's we…" at bounding box center [185, 305] width 246 height 46
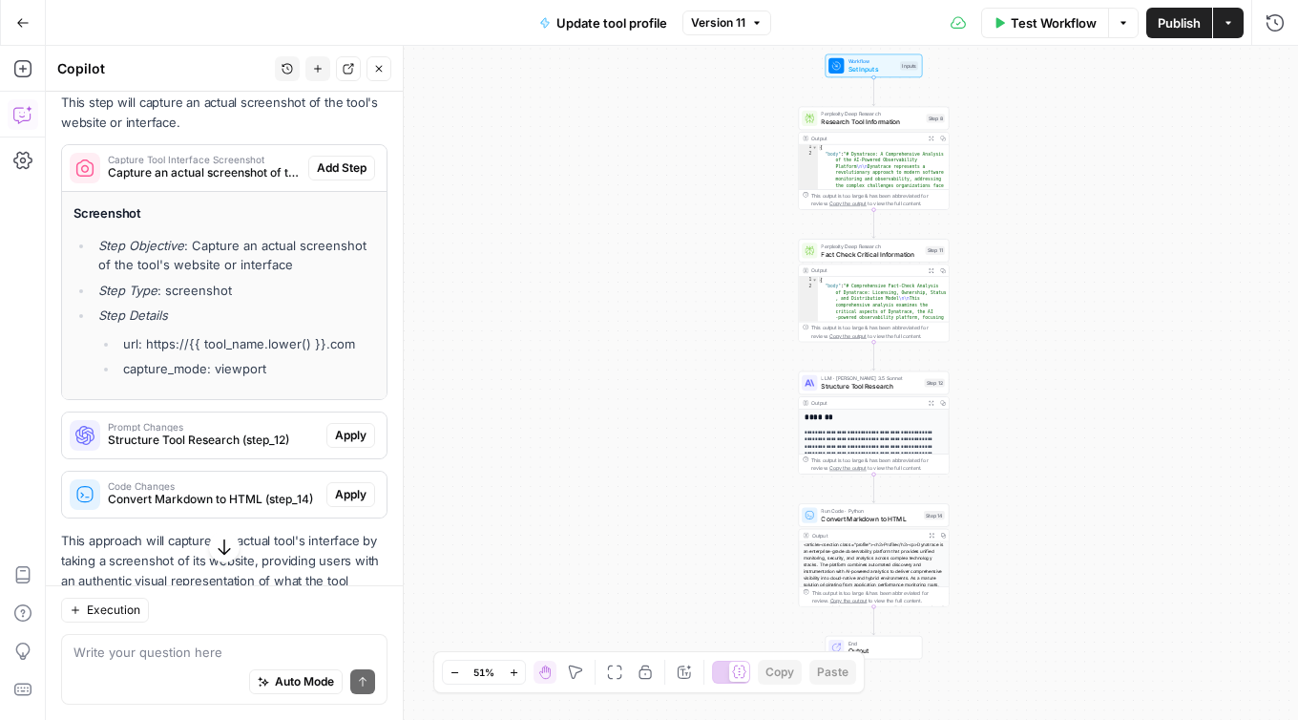
scroll to position [1564, 0]
click at [278, 333] on li "url: https://{{ tool_name.lower() }}.com" at bounding box center [246, 342] width 257 height 19
click at [311, 352] on ul "url: https://{{ tool_name.lower() }}.com capture_mode: viewport" at bounding box center [236, 355] width 277 height 45
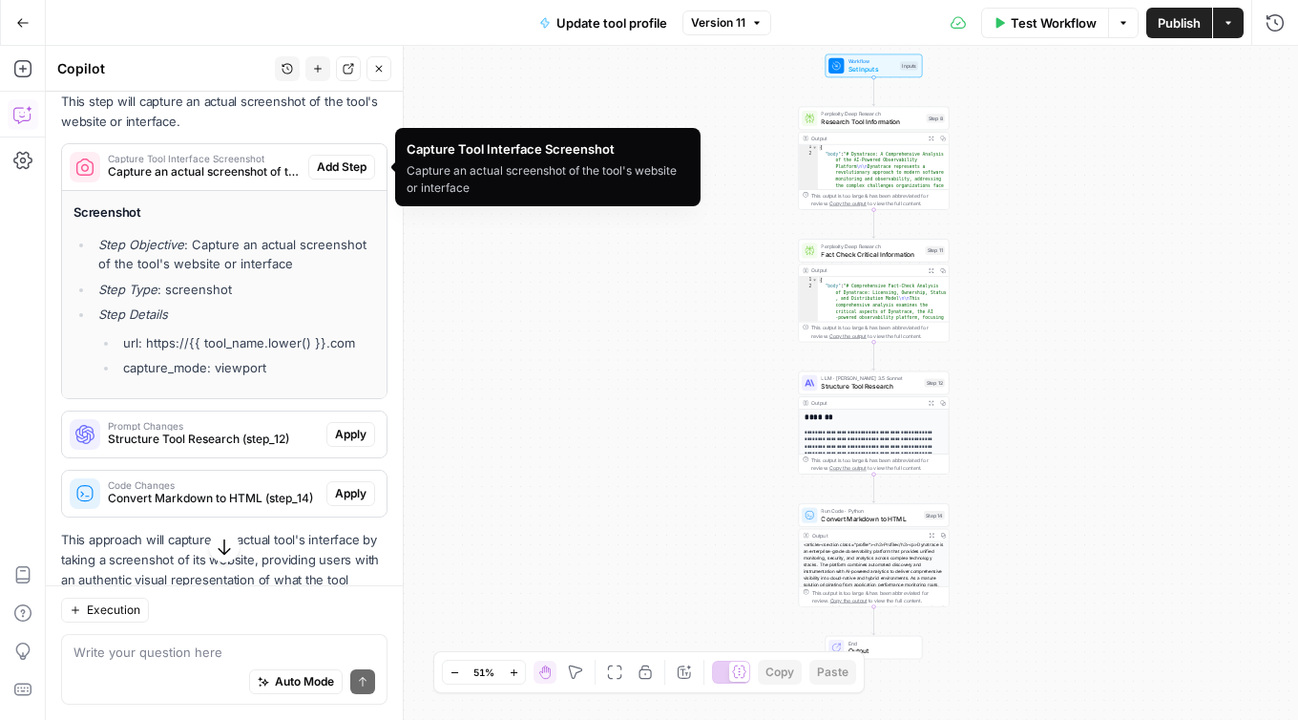
click at [177, 168] on span "Capture an actual screenshot of the tool's website or interface" at bounding box center [204, 171] width 193 height 17
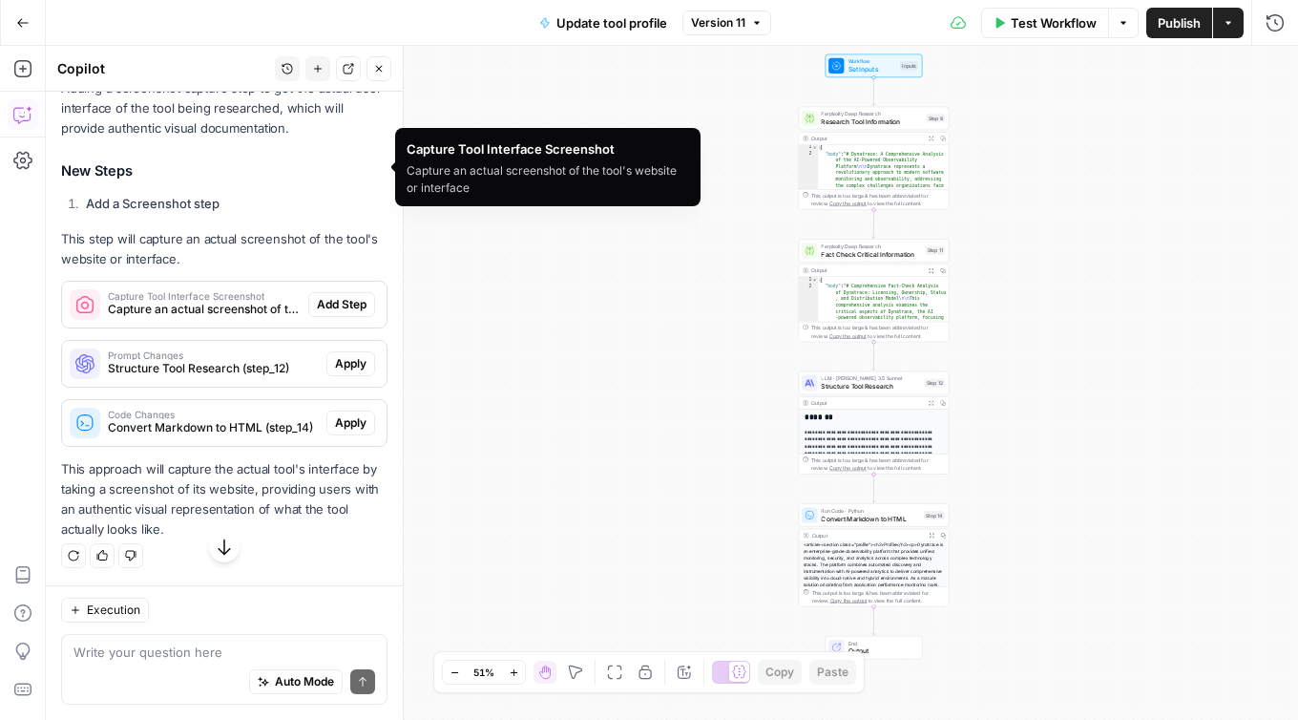
scroll to position [1426, 0]
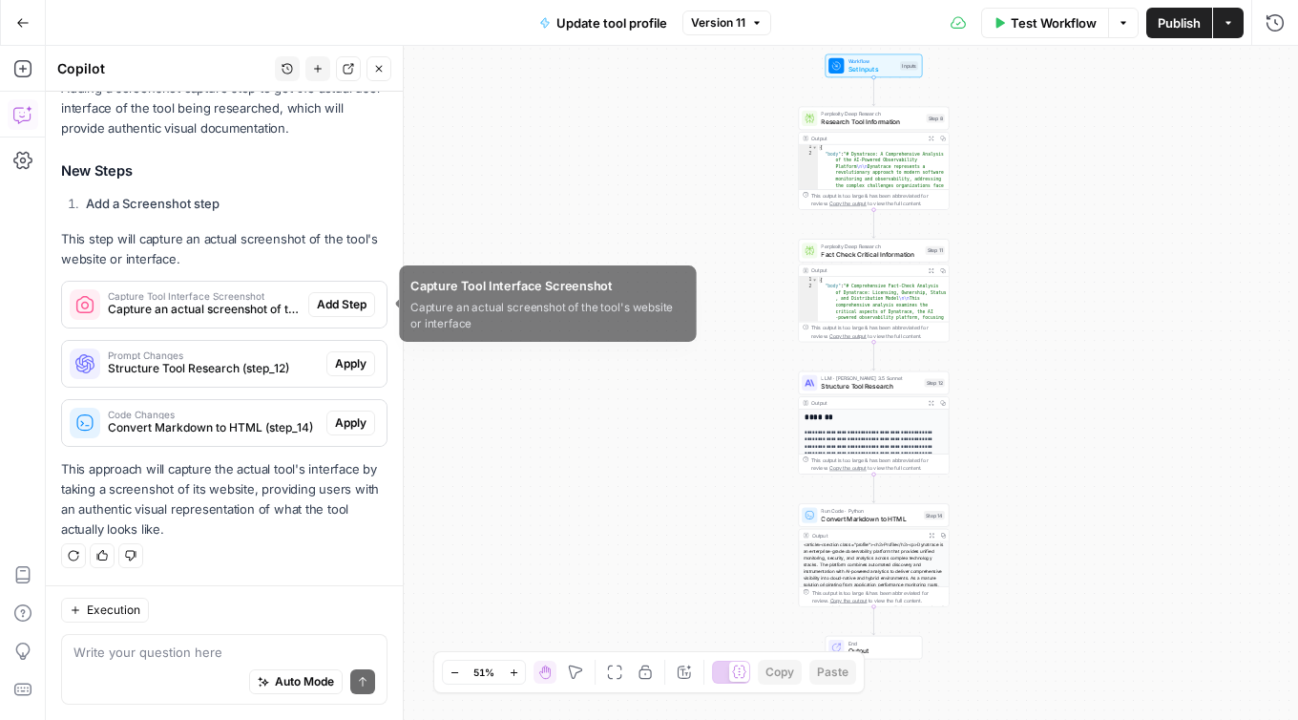
click at [183, 305] on span "Capture an actual screenshot of the tool's website or interface" at bounding box center [204, 309] width 193 height 17
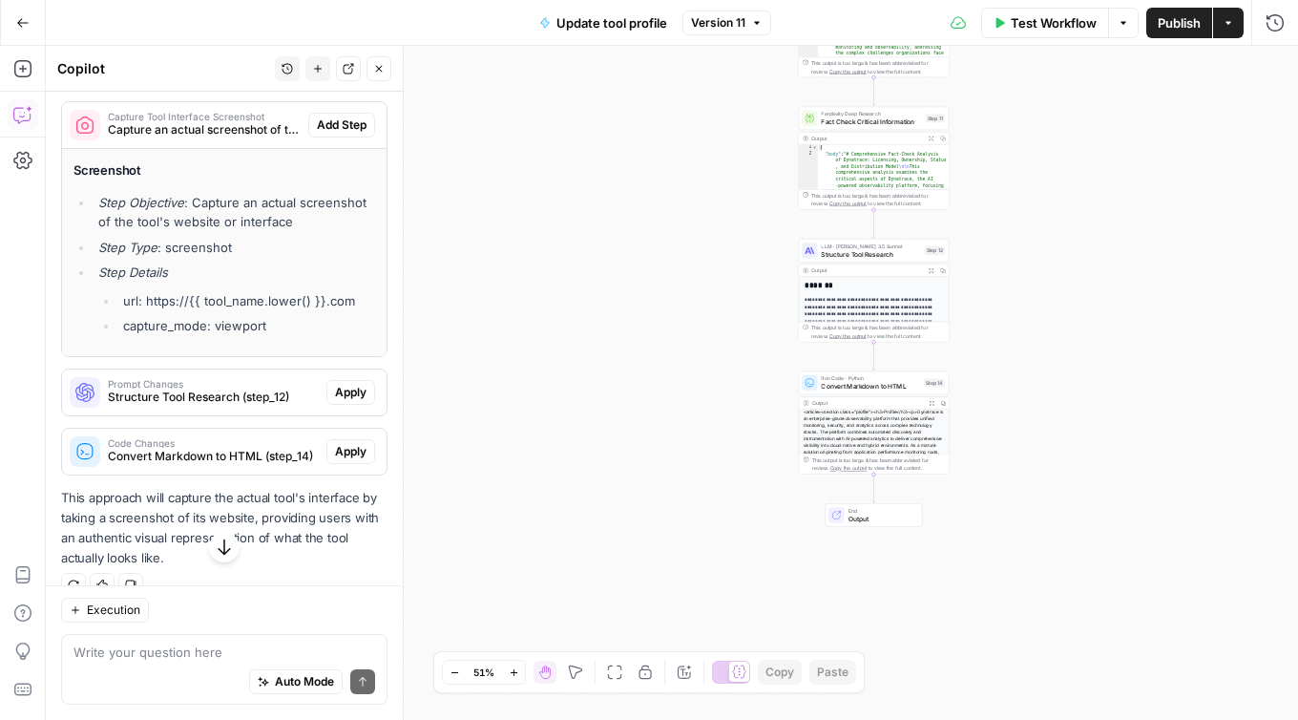
scroll to position [1634, 0]
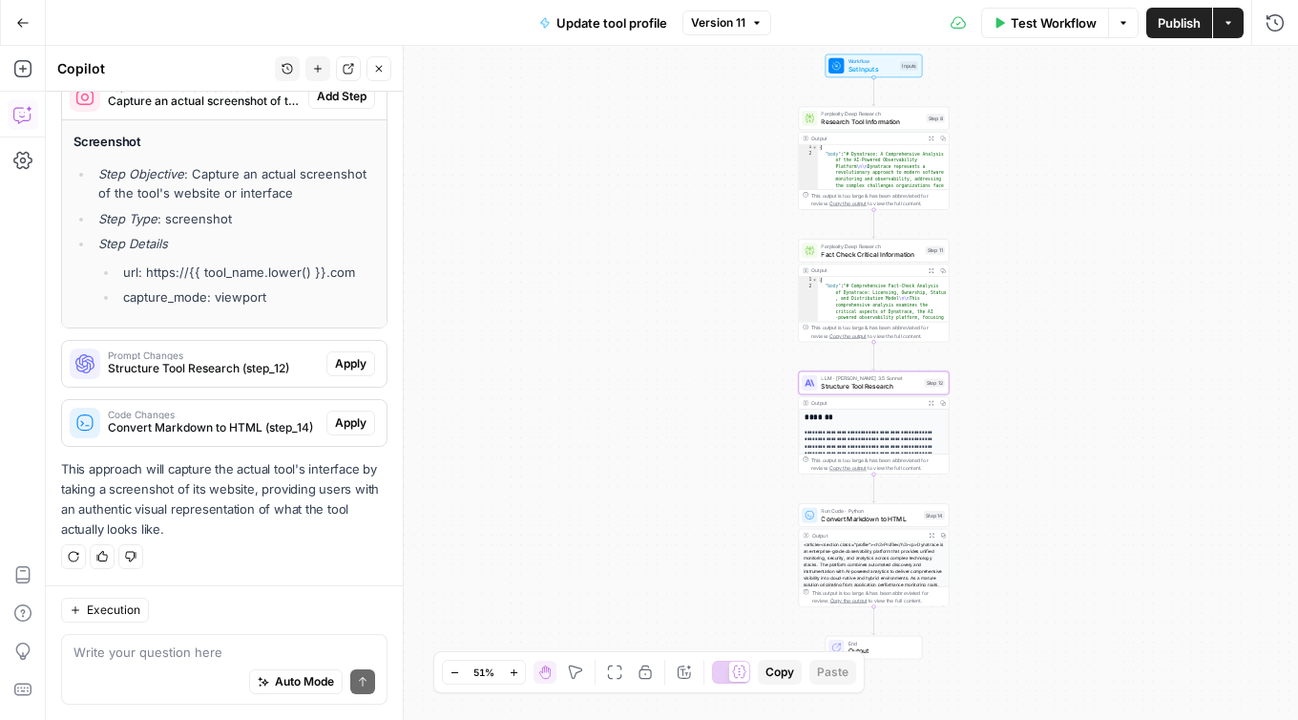
click at [181, 368] on span "Structure Tool Research (step_12)" at bounding box center [213, 368] width 211 height 17
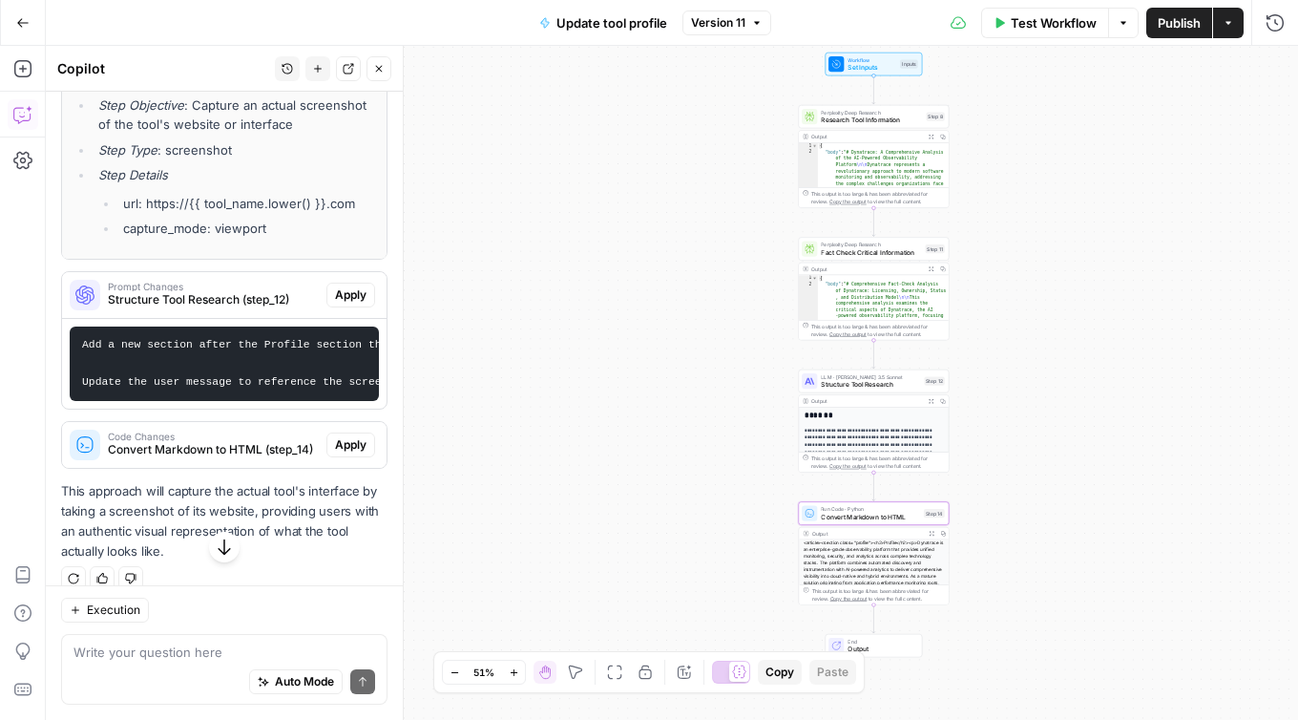
scroll to position [1725, 0]
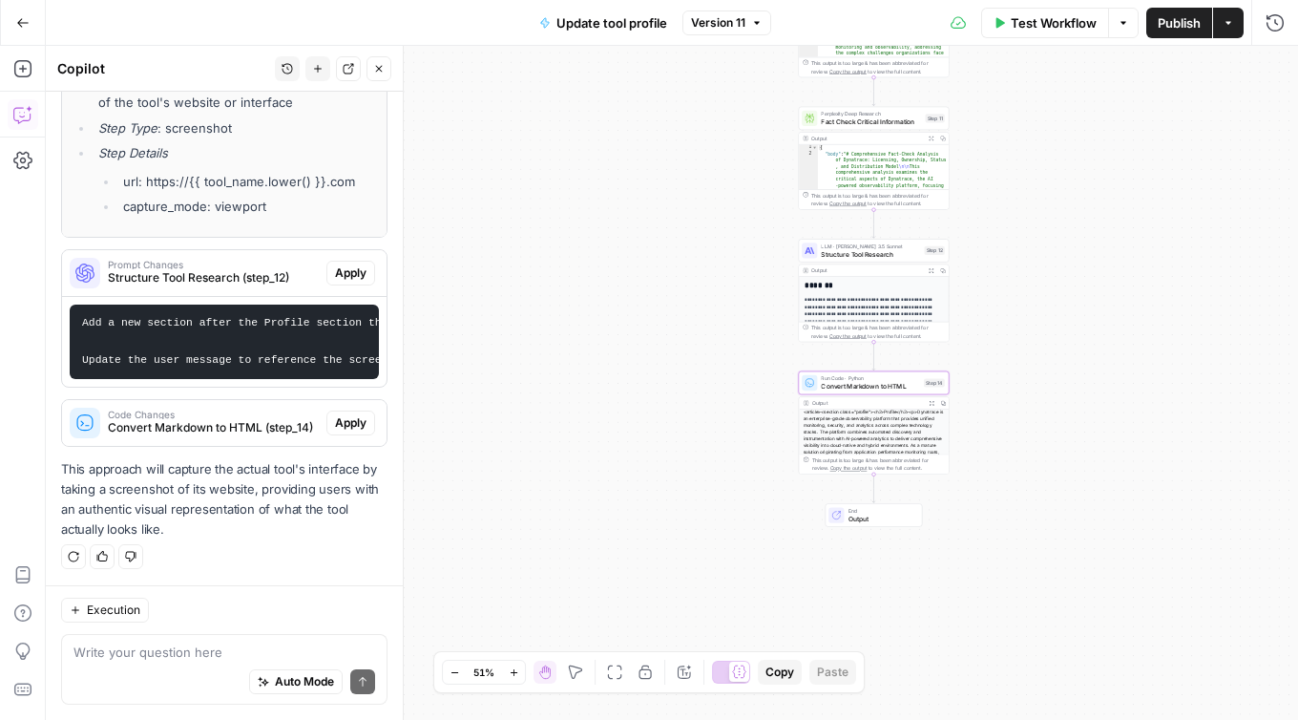
click at [182, 427] on span "Convert Markdown to HTML (step_14)" at bounding box center [213, 427] width 211 height 17
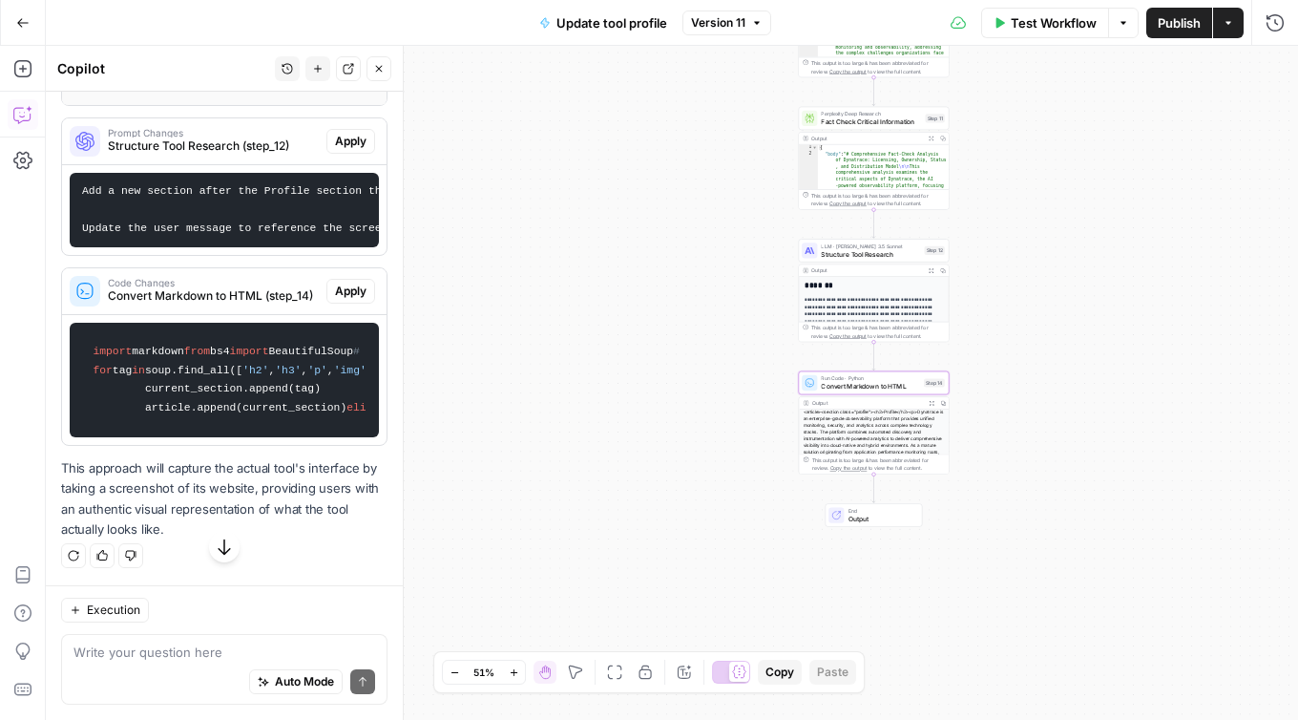
scroll to position [2304, 0]
click at [141, 648] on textarea at bounding box center [225, 651] width 302 height 19
type textarea "Y"
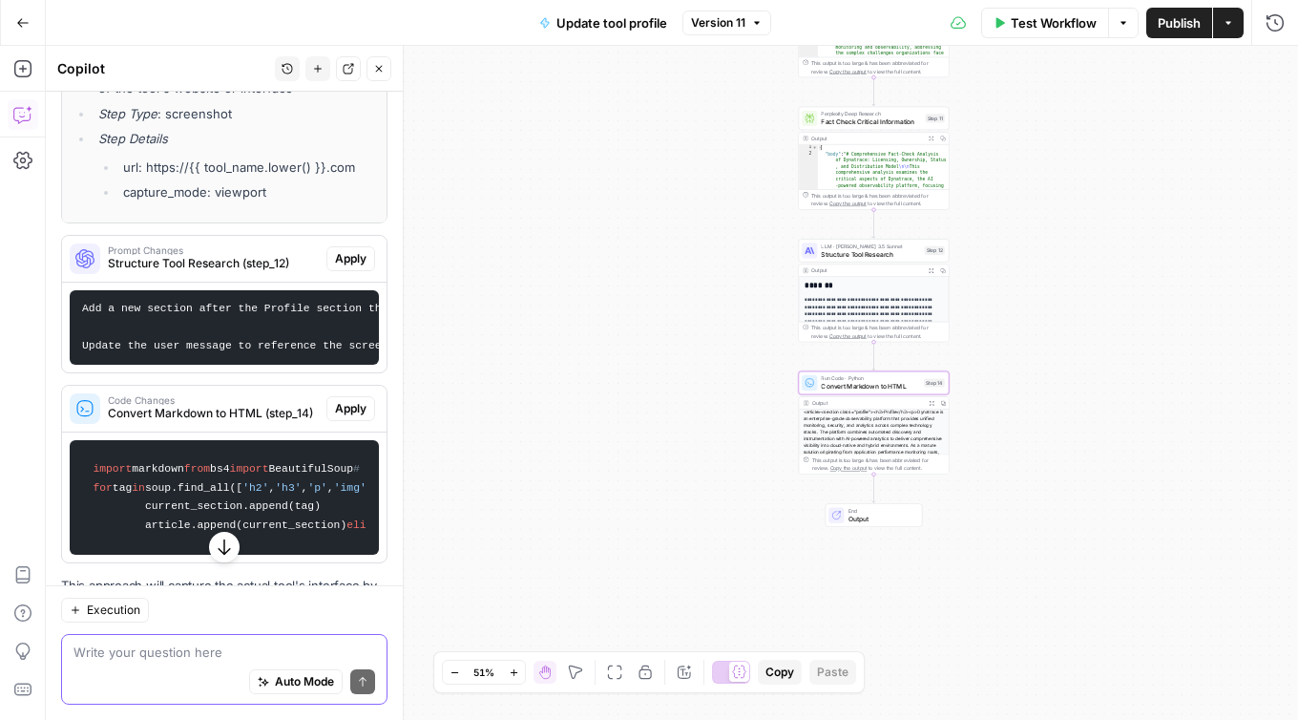
scroll to position [1695, 0]
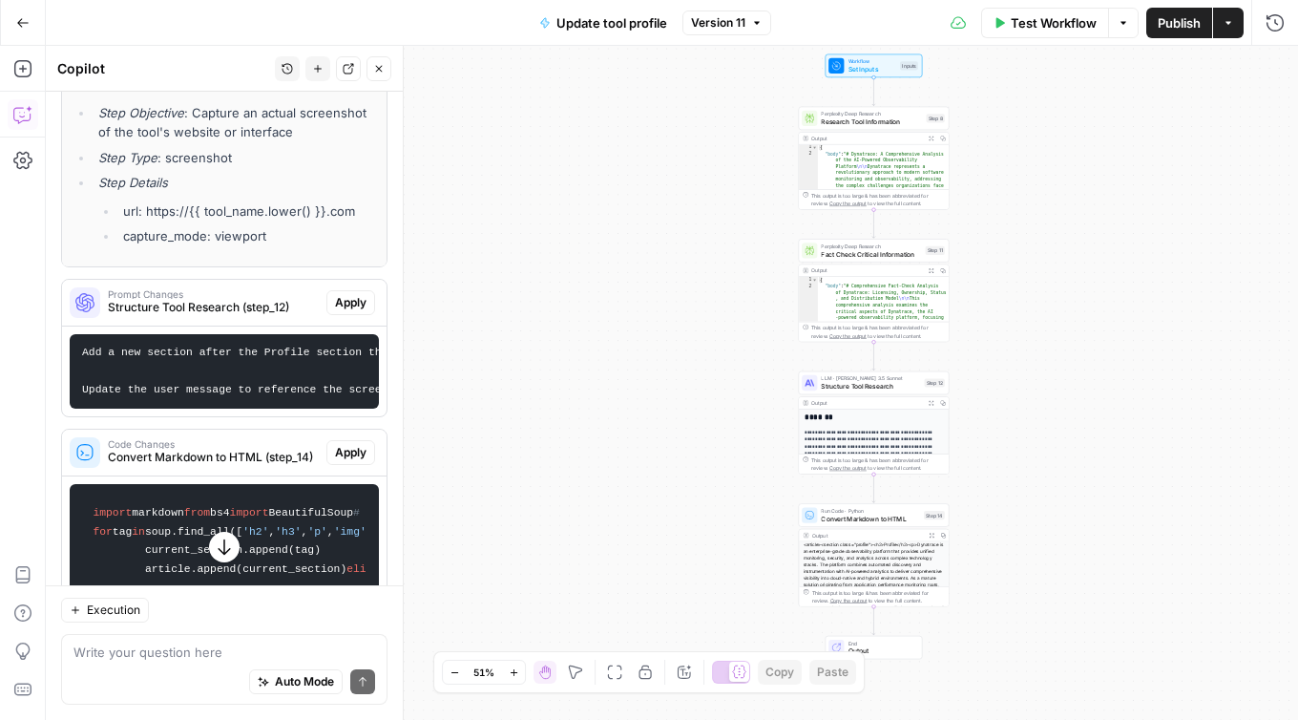
click at [221, 250] on div "Screenshot Step Objective : Capture an actual screenshot of the tool's website …" at bounding box center [224, 162] width 325 height 207
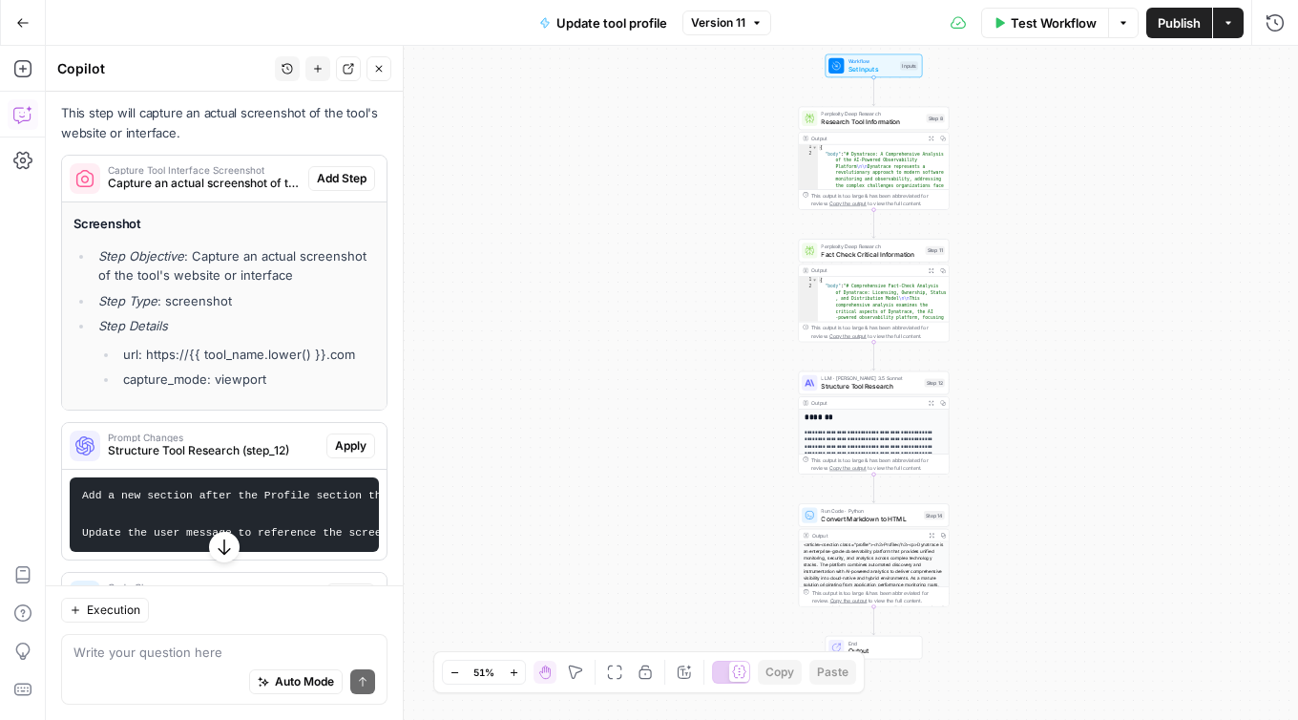
scroll to position [1535, 0]
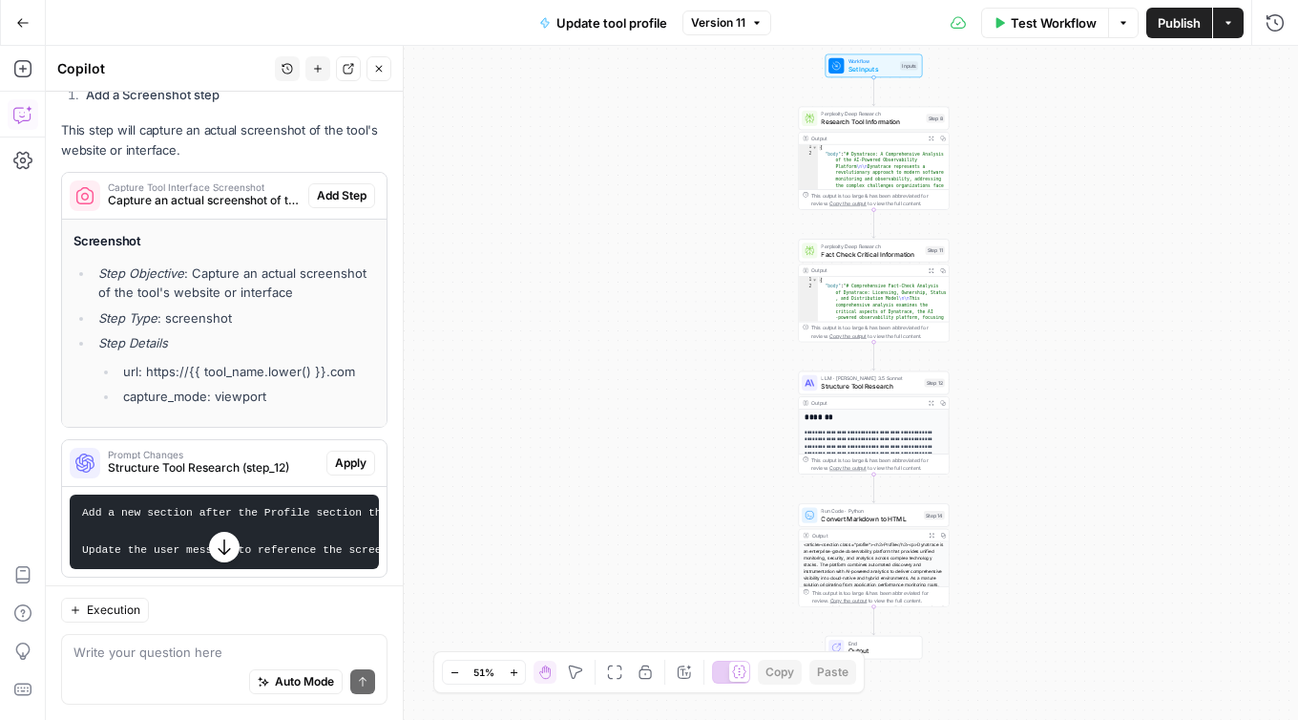
click at [252, 256] on div "Screenshot Step Objective : Capture an actual screenshot of the tool's website …" at bounding box center [225, 318] width 302 height 175
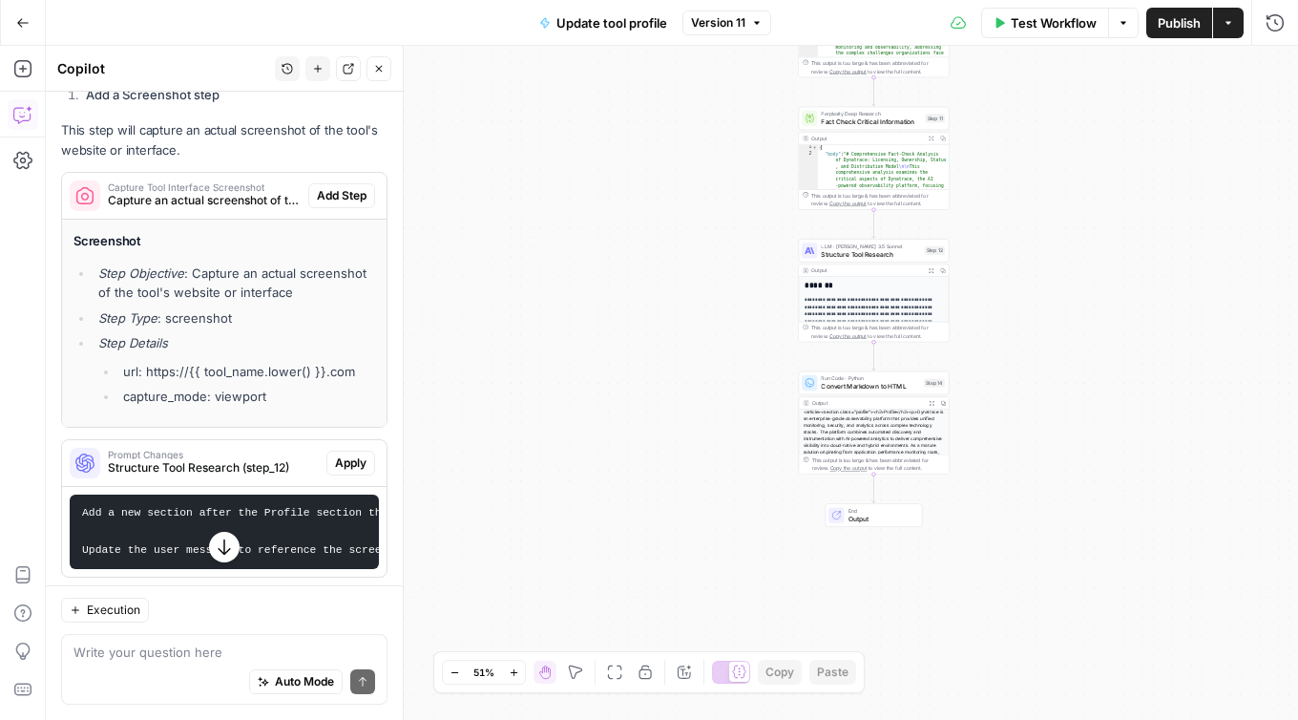
click at [283, 291] on li "Step Objective : Capture an actual screenshot of the tool's website or interface" at bounding box center [235, 282] width 282 height 38
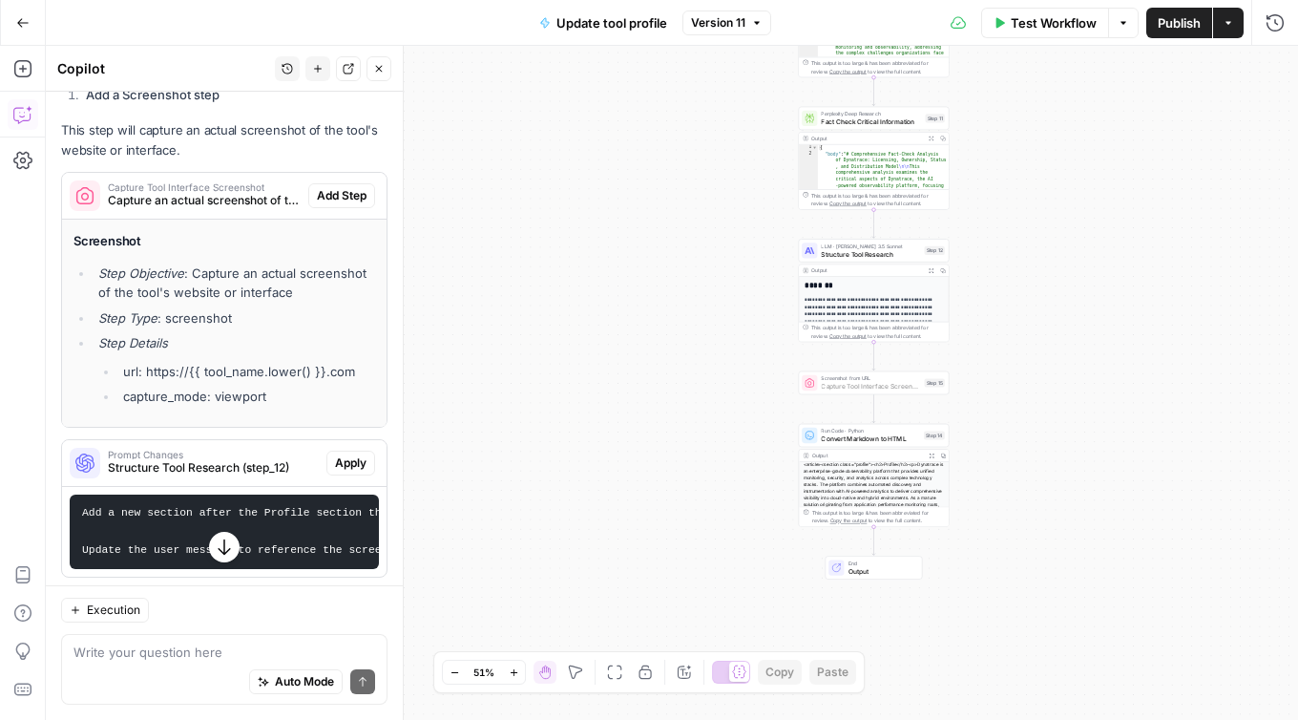
click at [349, 195] on span "Add Step" at bounding box center [342, 195] width 50 height 17
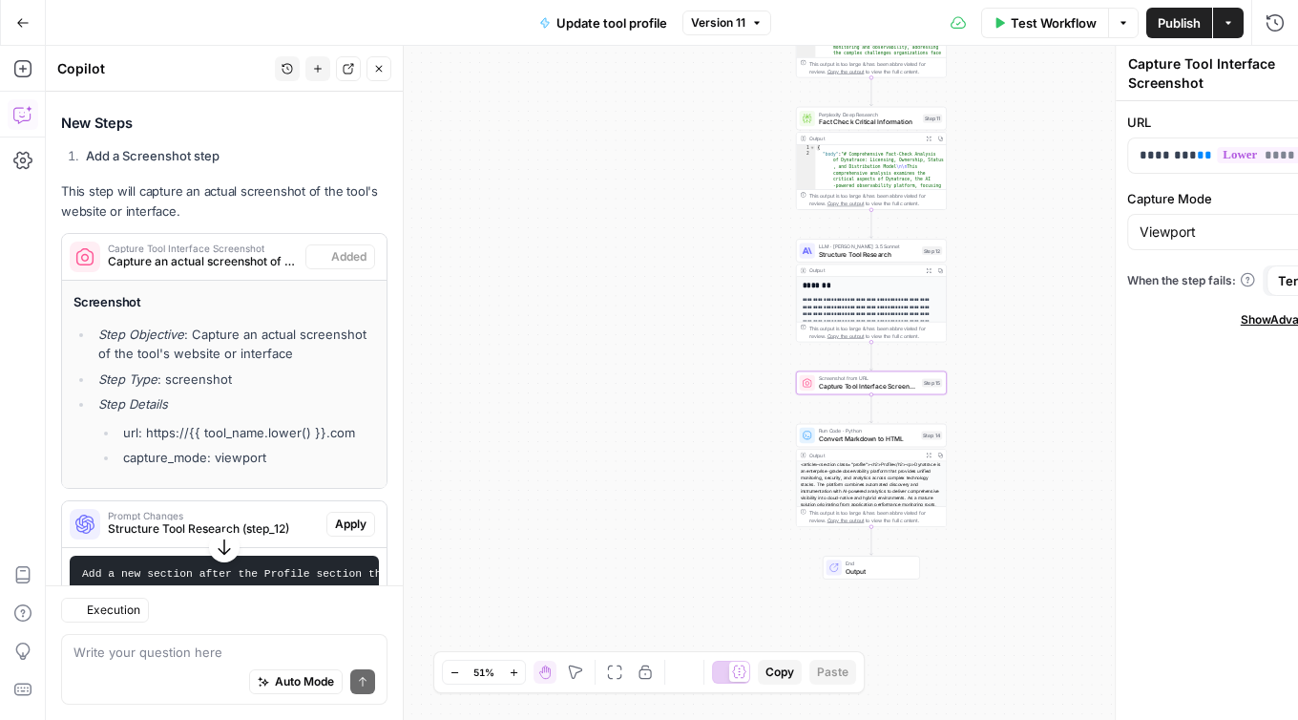
scroll to position [1596, 0]
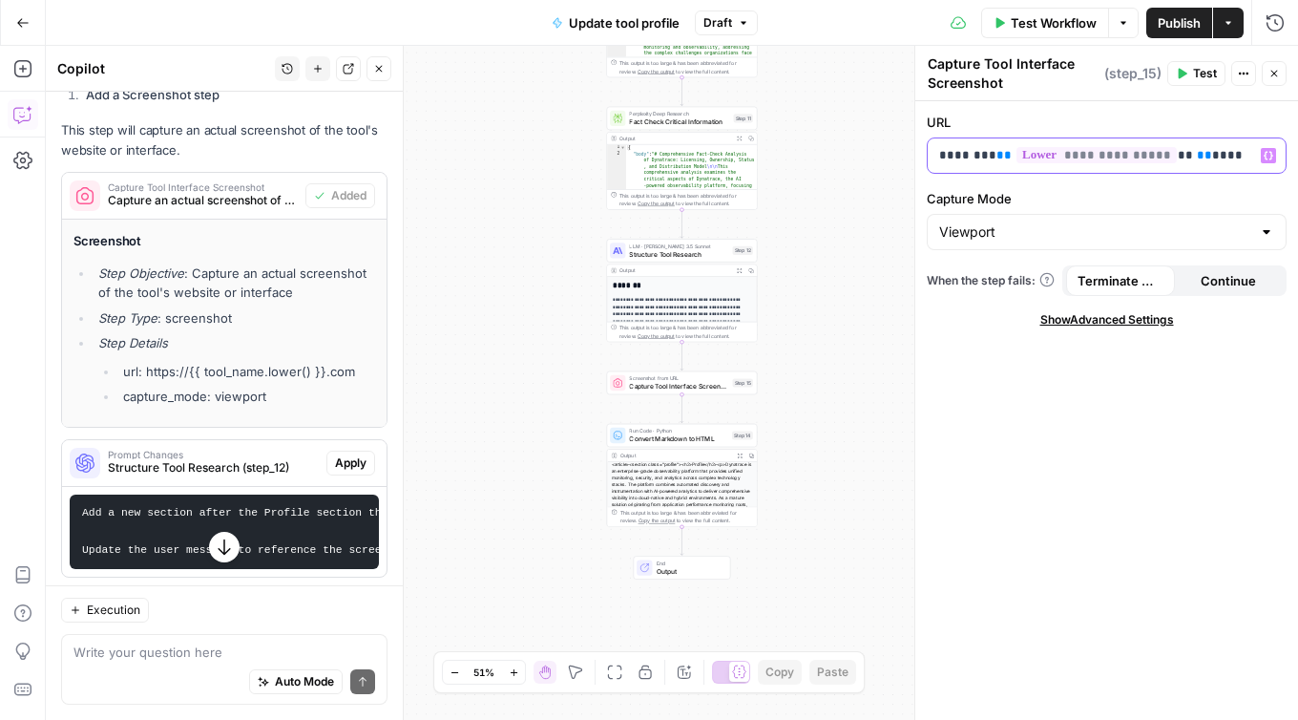
click at [1017, 158] on span "**********" at bounding box center [1097, 155] width 160 height 16
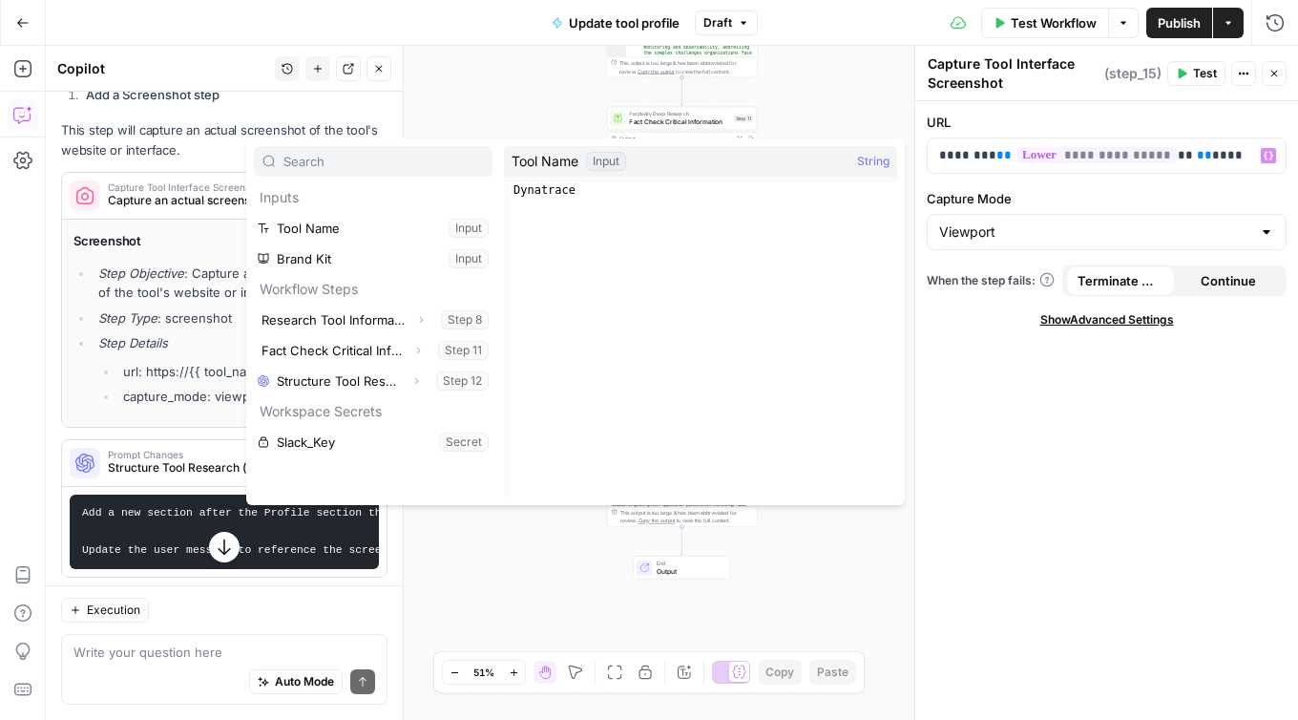
click at [1054, 502] on div "**********" at bounding box center [1107, 410] width 383 height 619
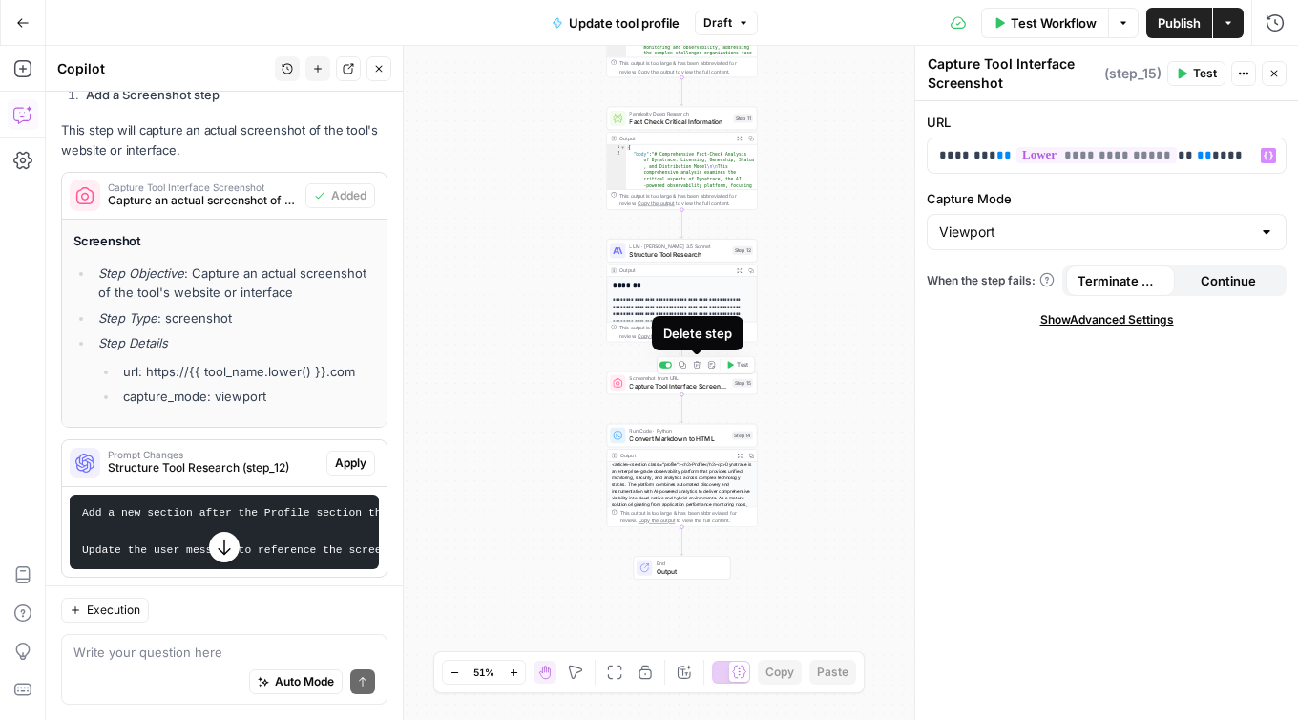
click at [697, 366] on icon "button" at bounding box center [697, 365] width 8 height 8
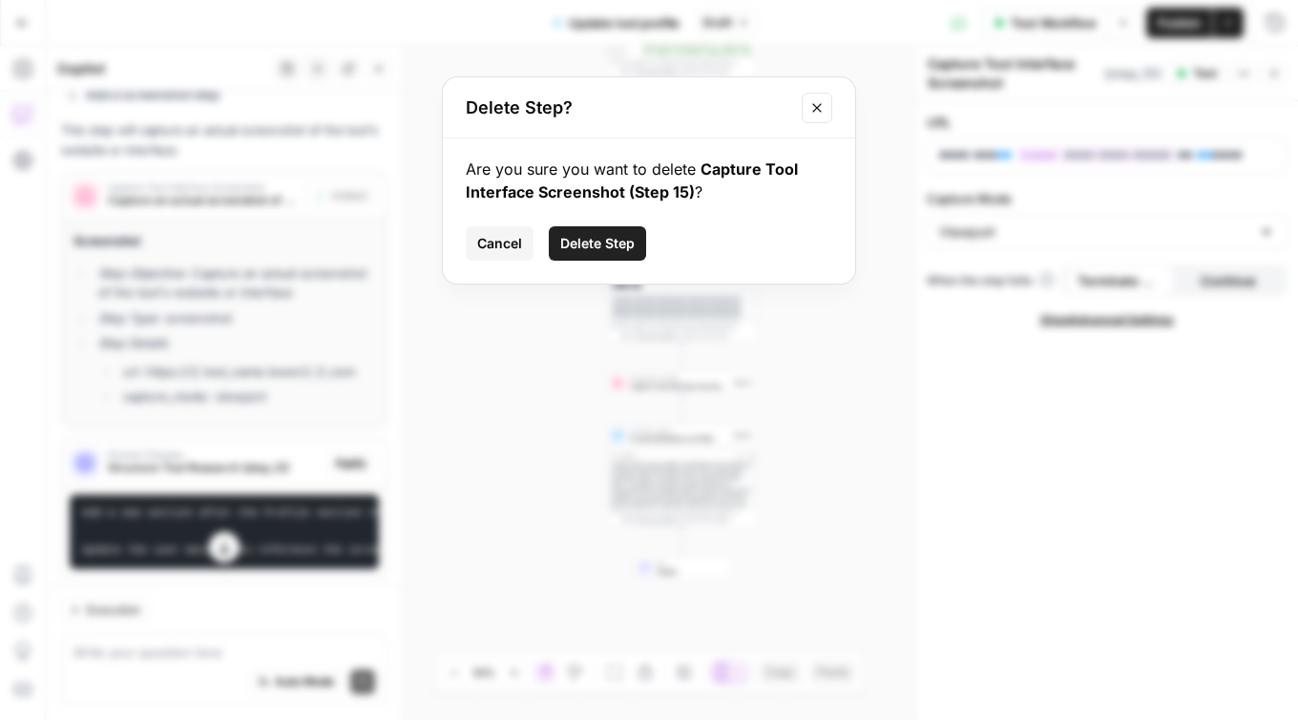
click at [579, 240] on span "Delete Step" at bounding box center [597, 243] width 74 height 19
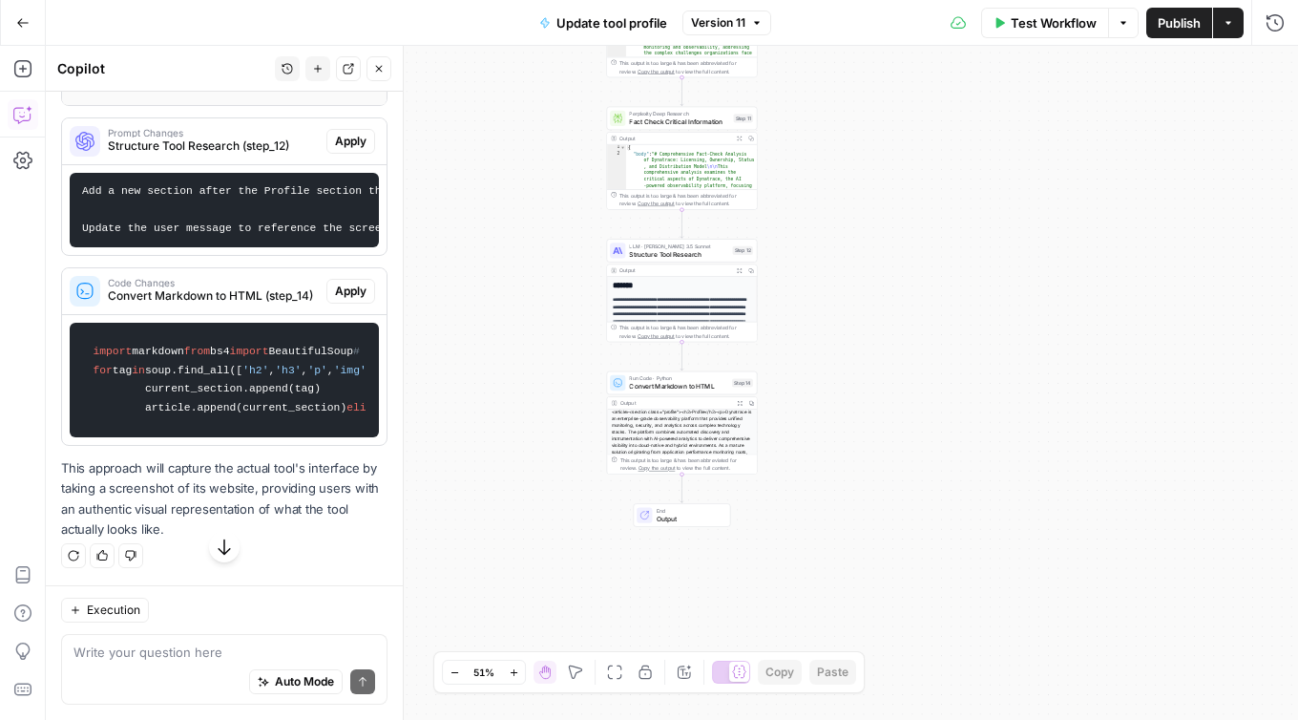
scroll to position [2259, 0]
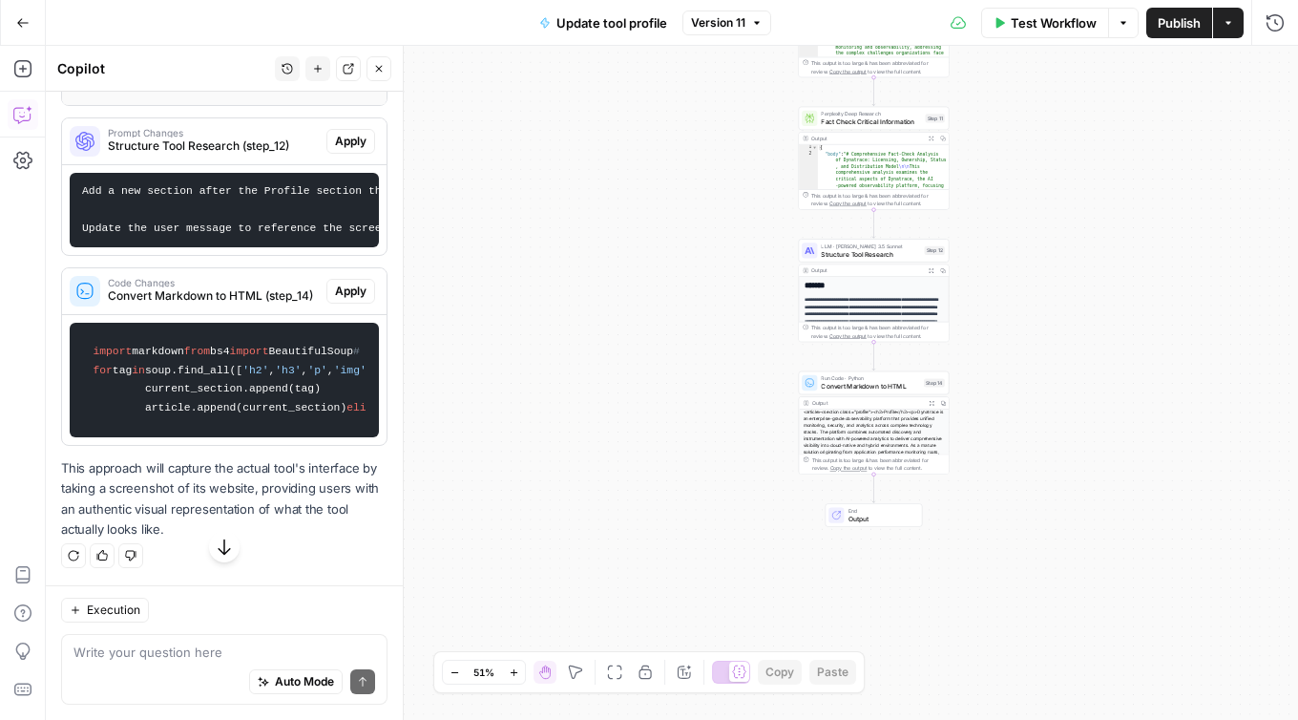
click at [137, 662] on div "Auto Mode Send" at bounding box center [225, 683] width 302 height 42
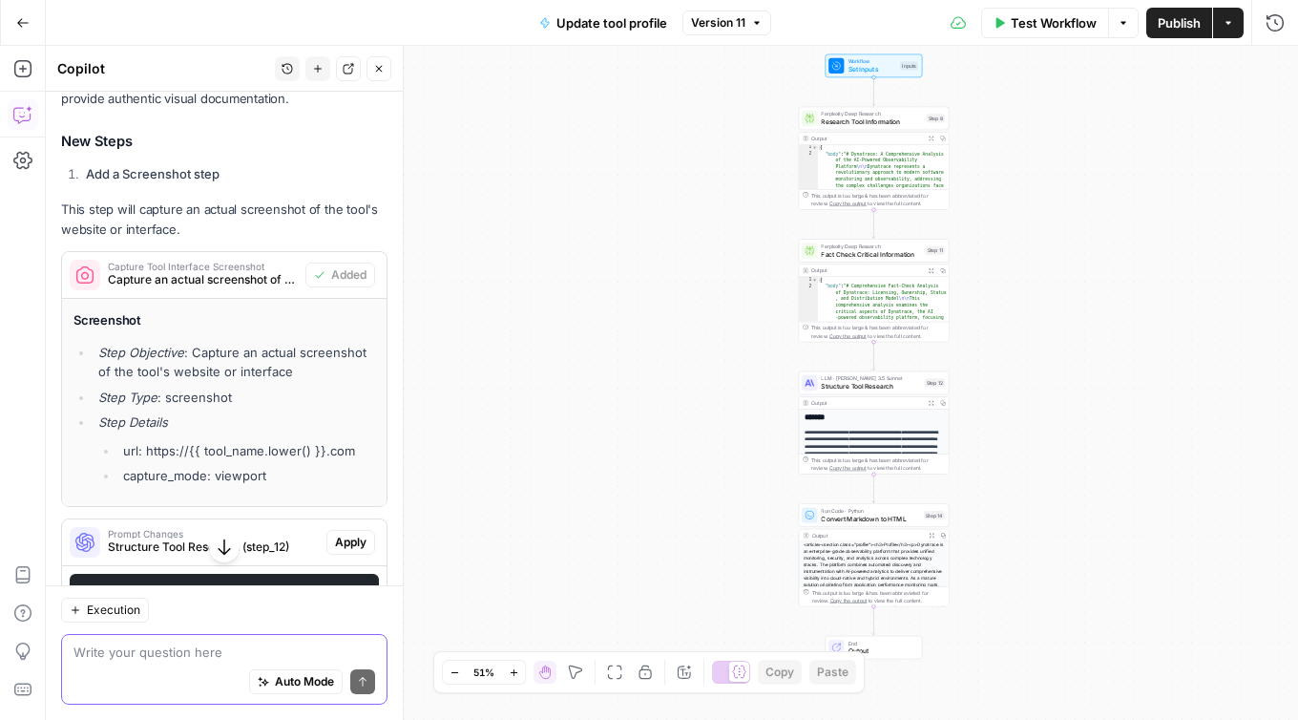
scroll to position [1476, 0]
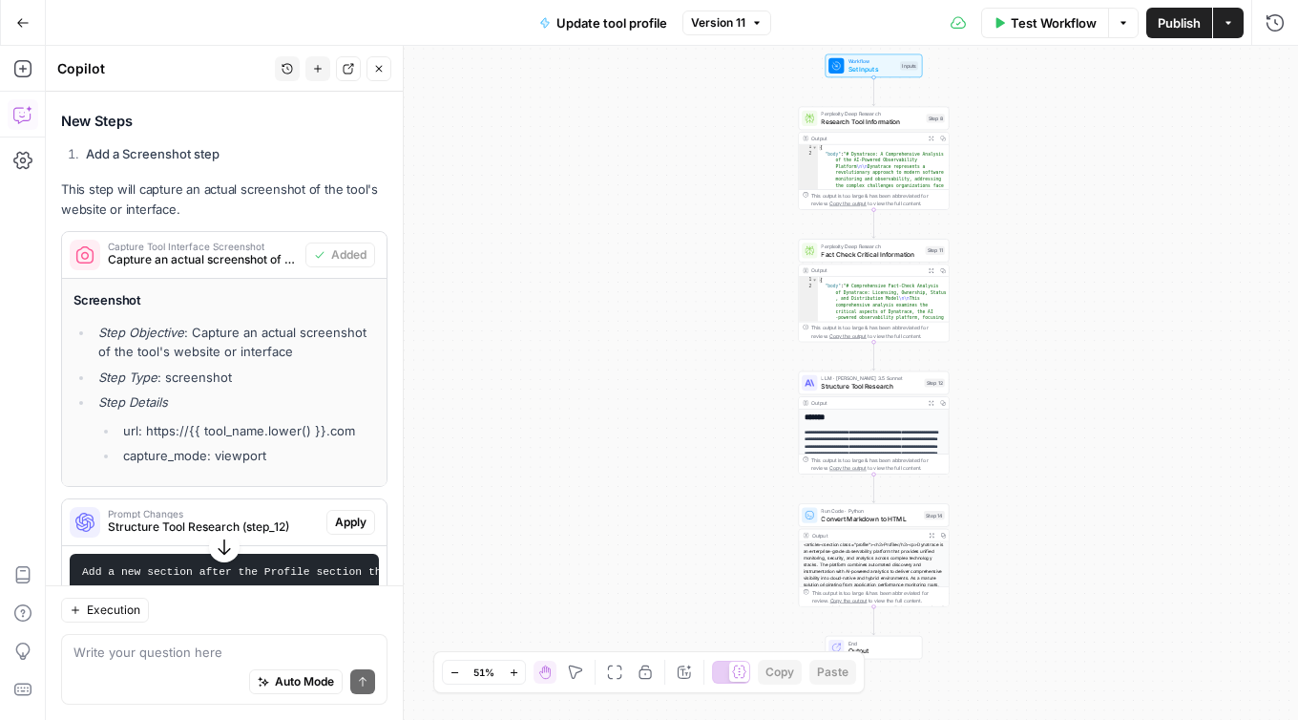
click at [123, 642] on div "Write your question here Auto Mode Send" at bounding box center [224, 669] width 326 height 71
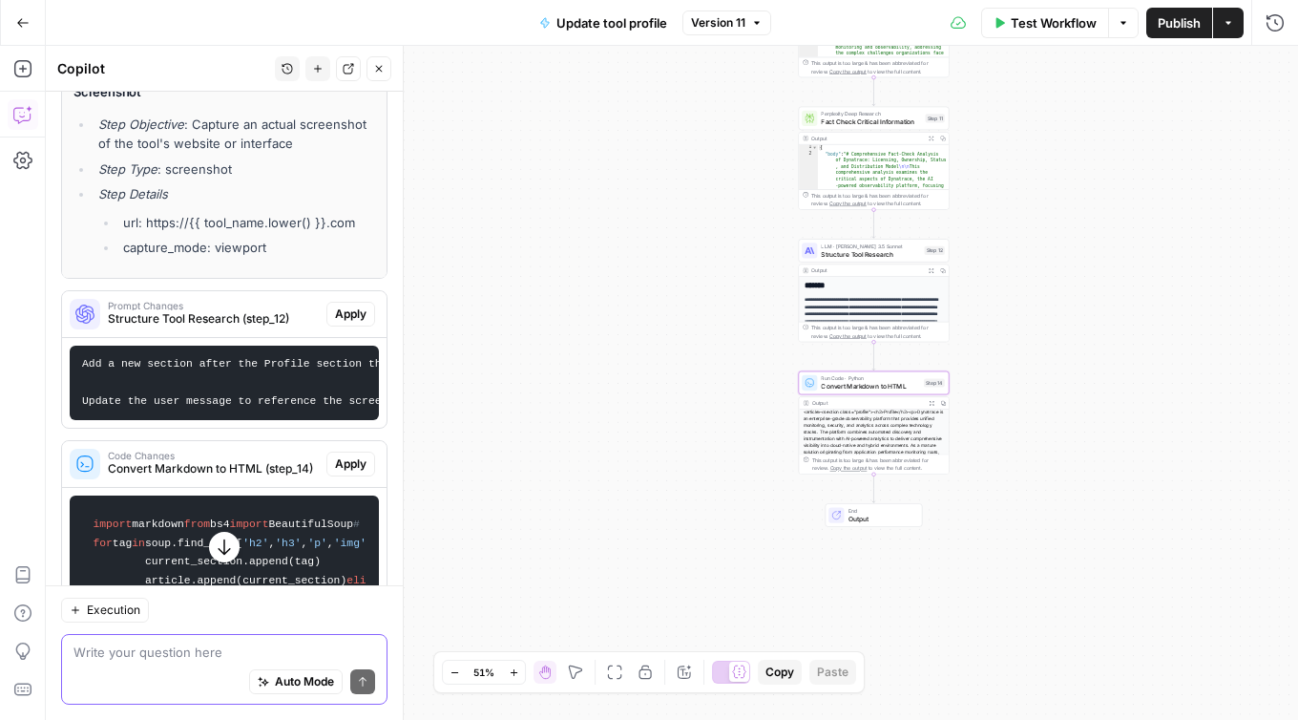
scroll to position [1634, 0]
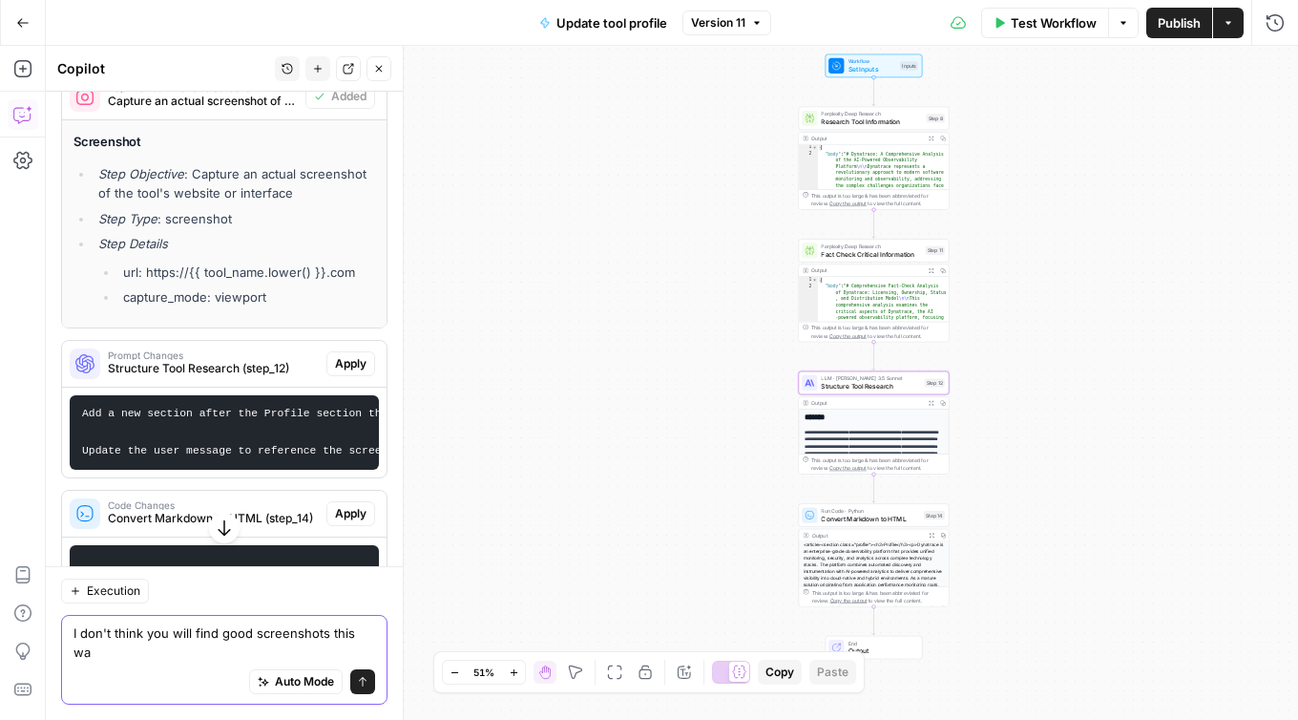
type textarea "I don't think you will find good screenshots this way"
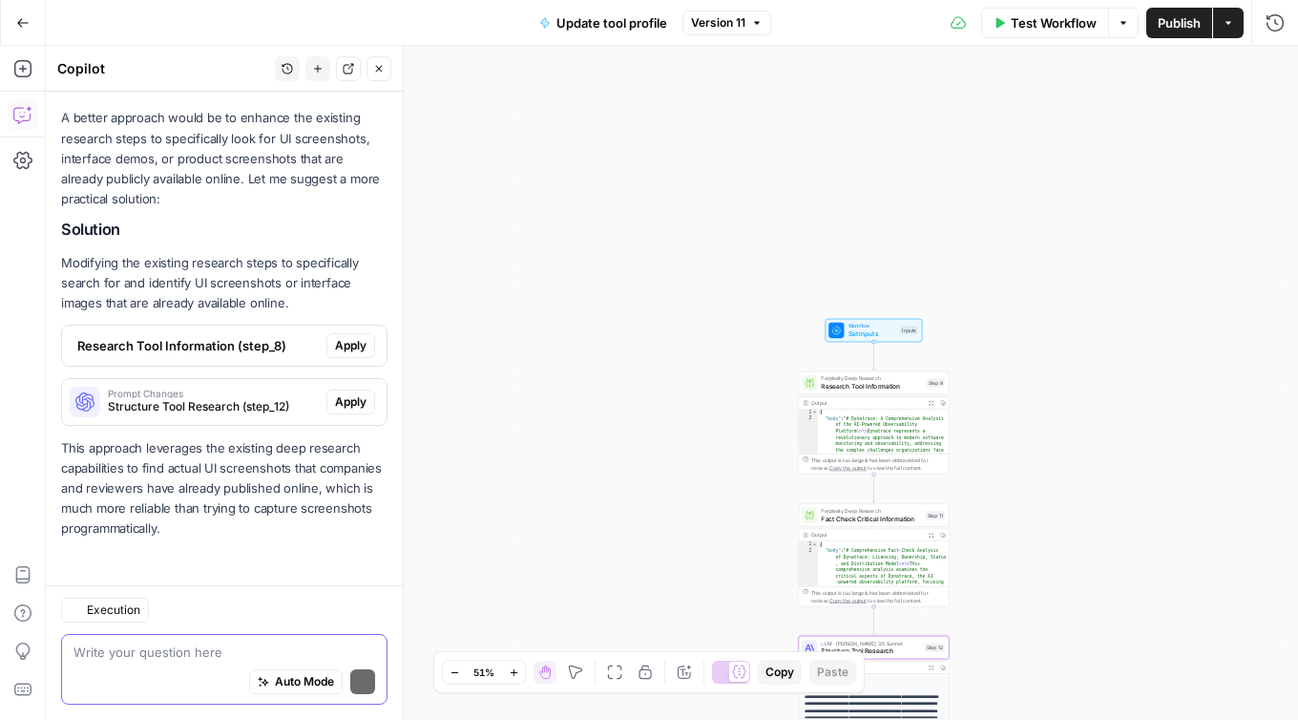
scroll to position [2919, 0]
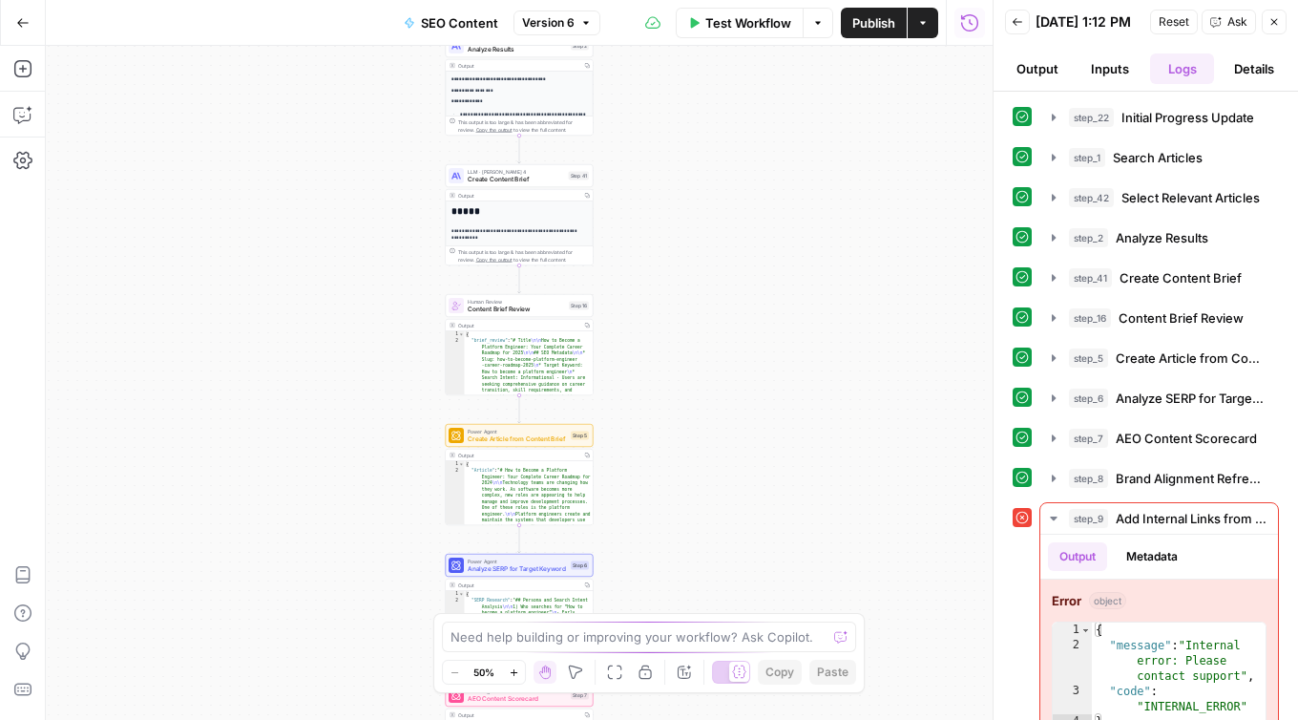
scroll to position [40, 0]
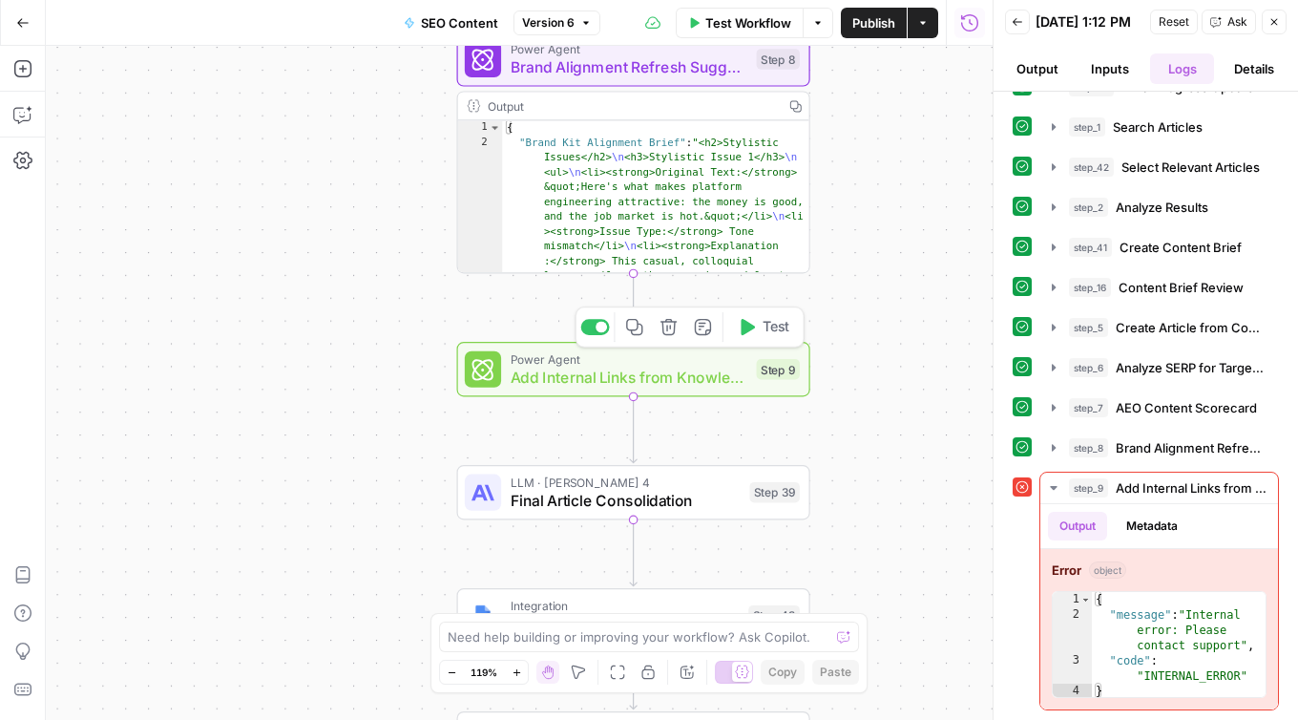
click at [591, 329] on div at bounding box center [594, 327] width 29 height 16
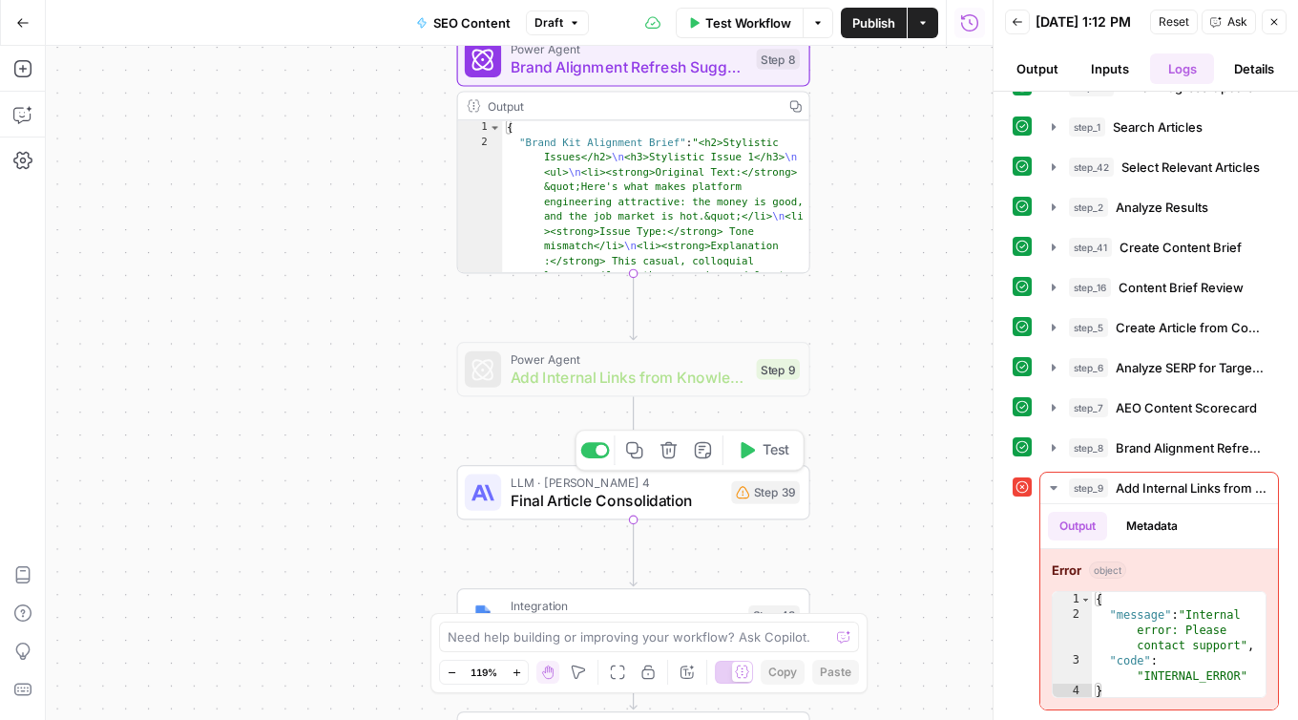
click at [700, 501] on span "Final Article Consolidation" at bounding box center [617, 500] width 212 height 23
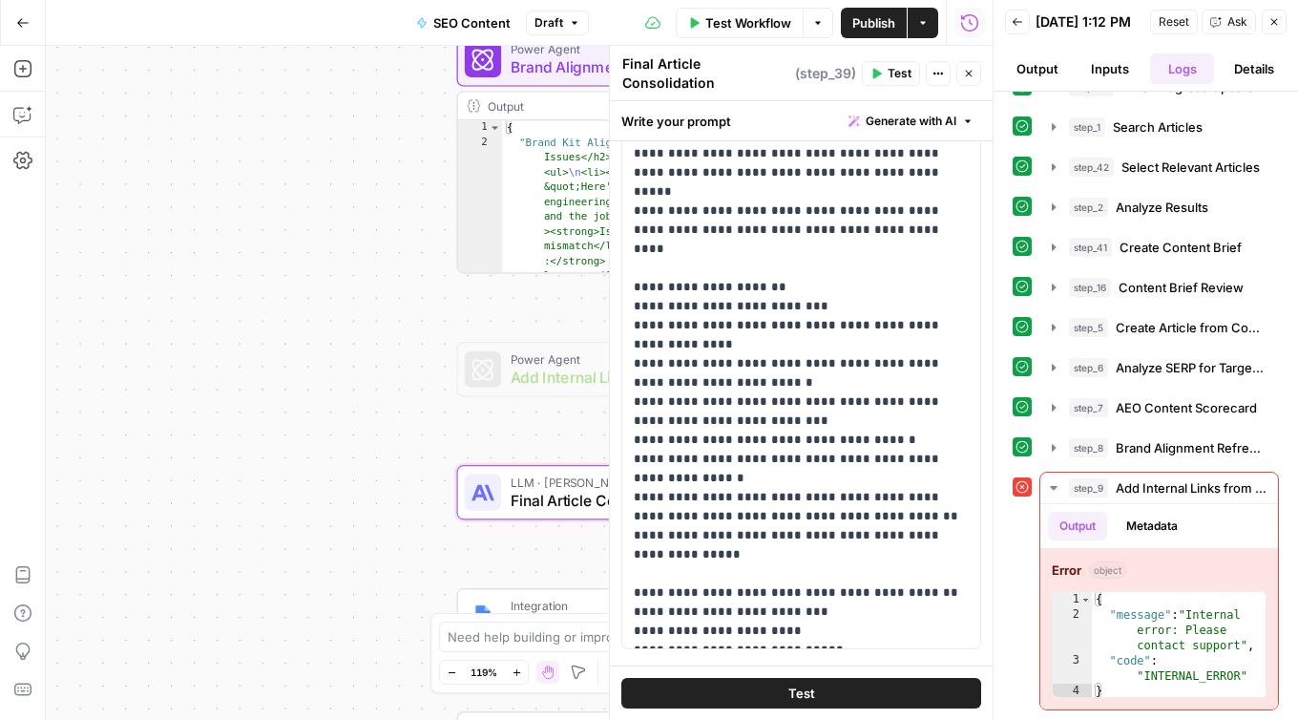
scroll to position [0, 0]
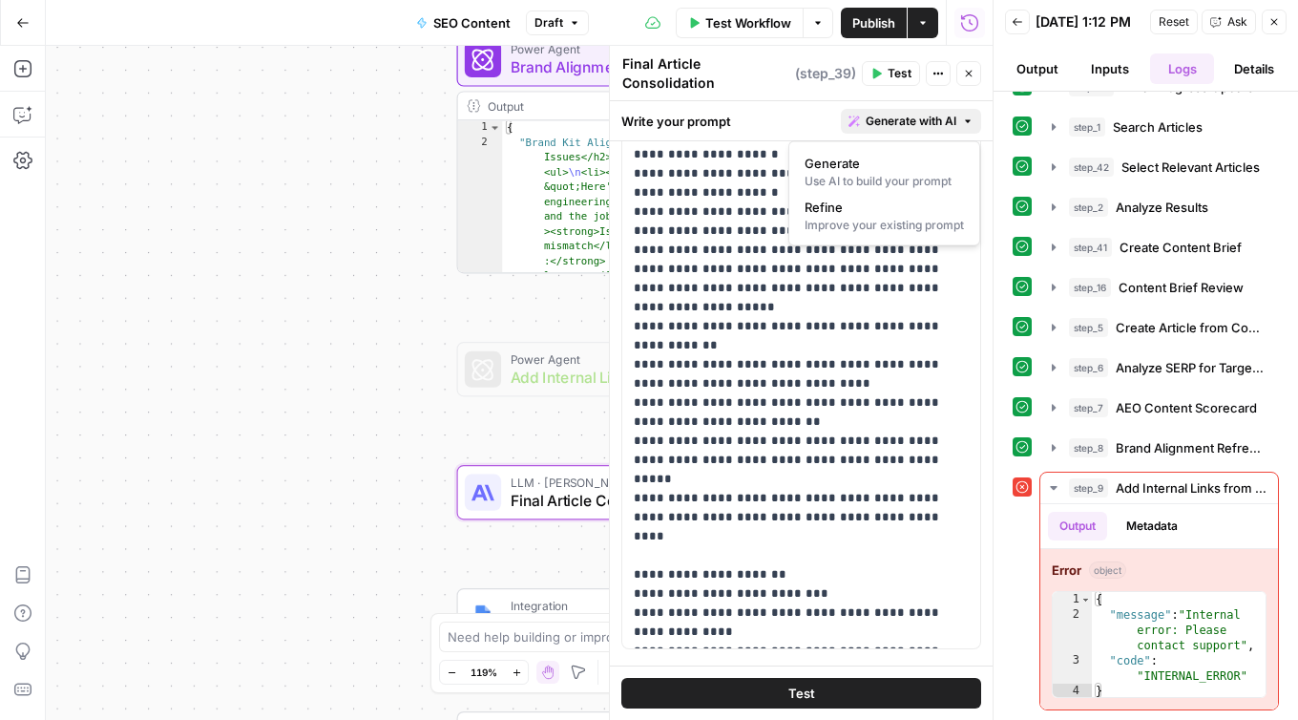
click at [970, 129] on button "Generate with AI" at bounding box center [911, 121] width 140 height 25
click at [333, 407] on div "Workflow Set Inputs Inputs Integration Initial Progress Update Step 22 Output C…" at bounding box center [519, 383] width 947 height 674
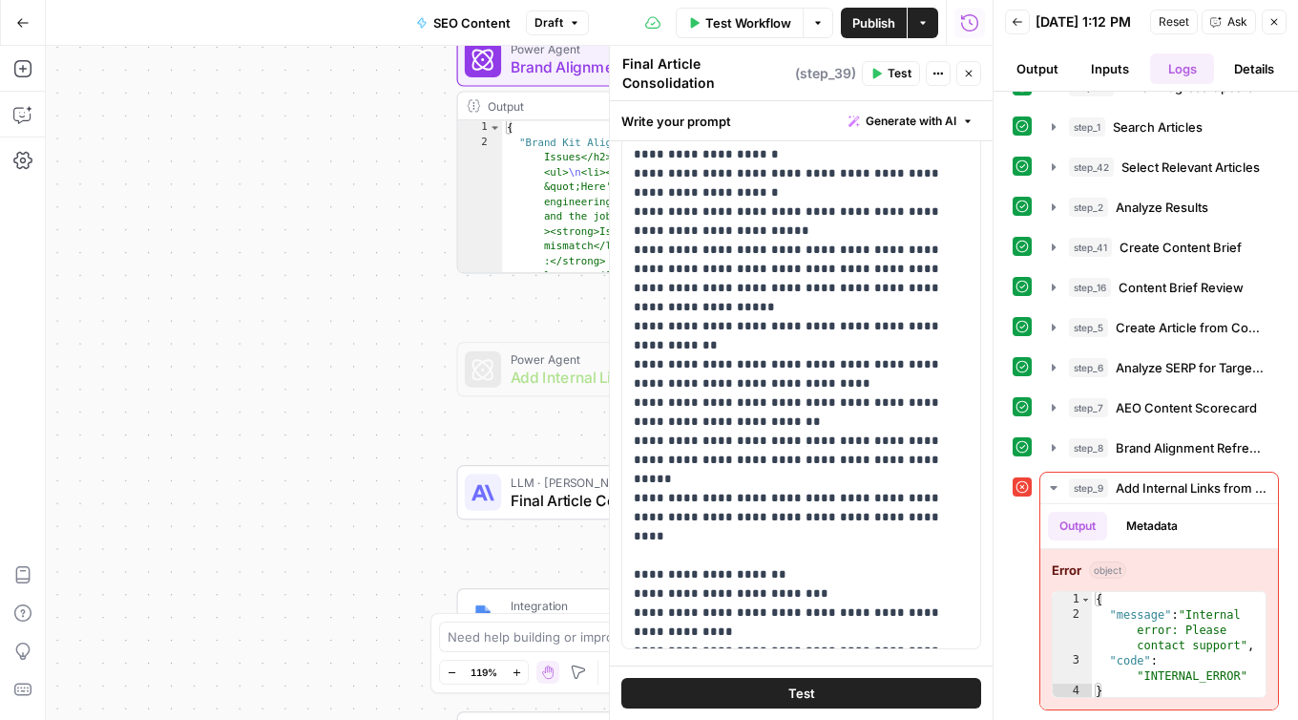
click at [972, 76] on icon "button" at bounding box center [968, 73] width 11 height 11
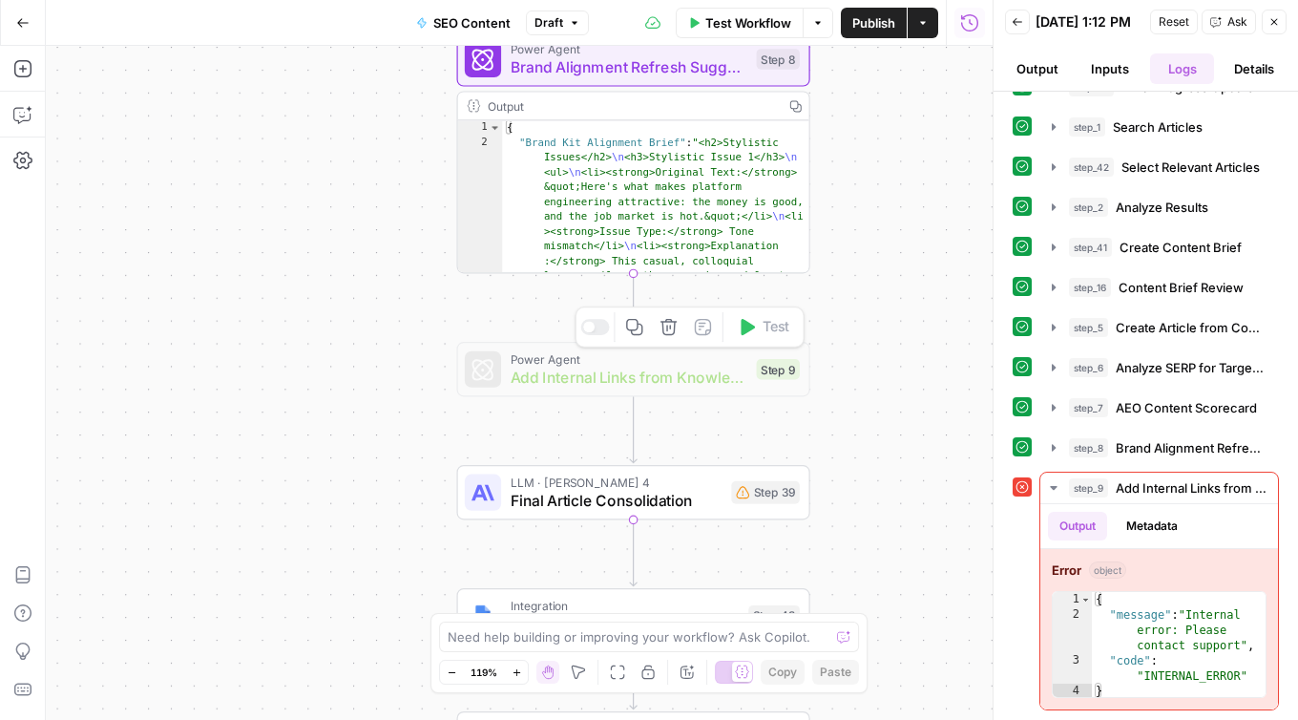
click at [695, 368] on span "Add Internal Links from Knowledge Base" at bounding box center [629, 377] width 237 height 23
click at [594, 331] on div at bounding box center [594, 327] width 29 height 16
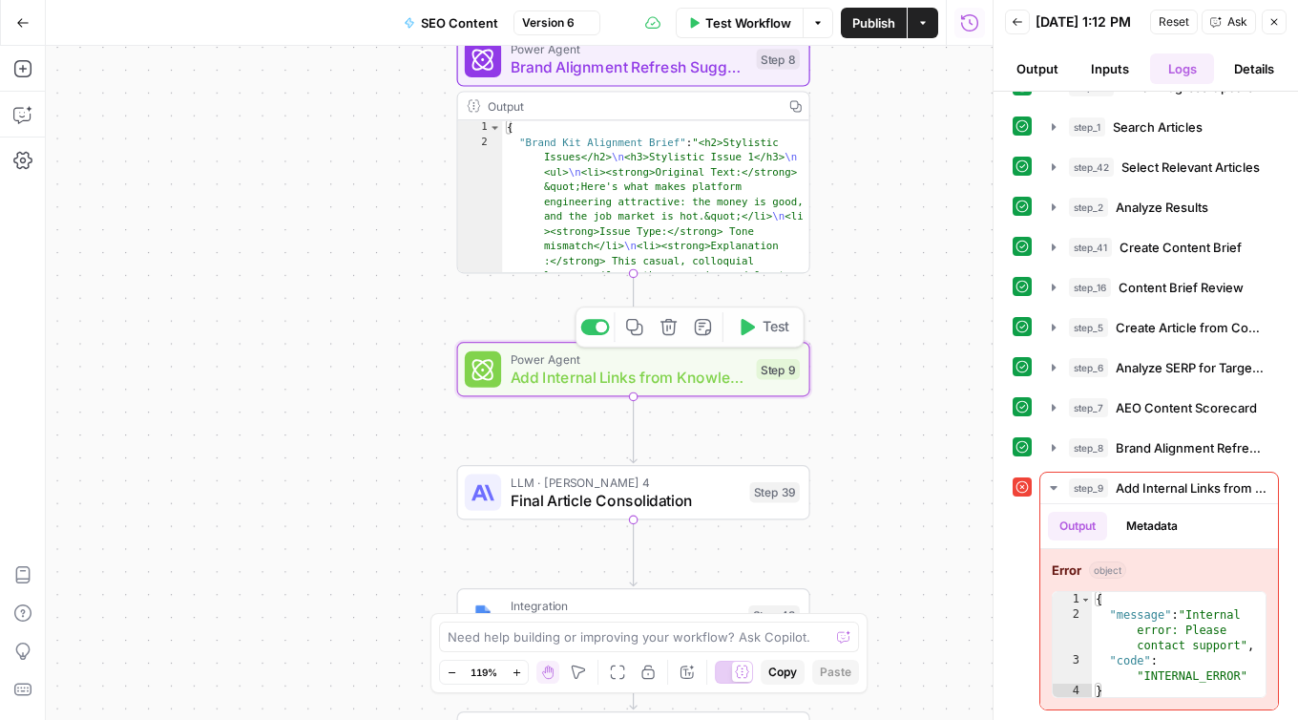
click at [351, 377] on div "Workflow Set Inputs Inputs Integration Initial Progress Update Step 22 Output C…" at bounding box center [519, 383] width 947 height 674
click at [745, 340] on button "Test" at bounding box center [763, 327] width 71 height 30
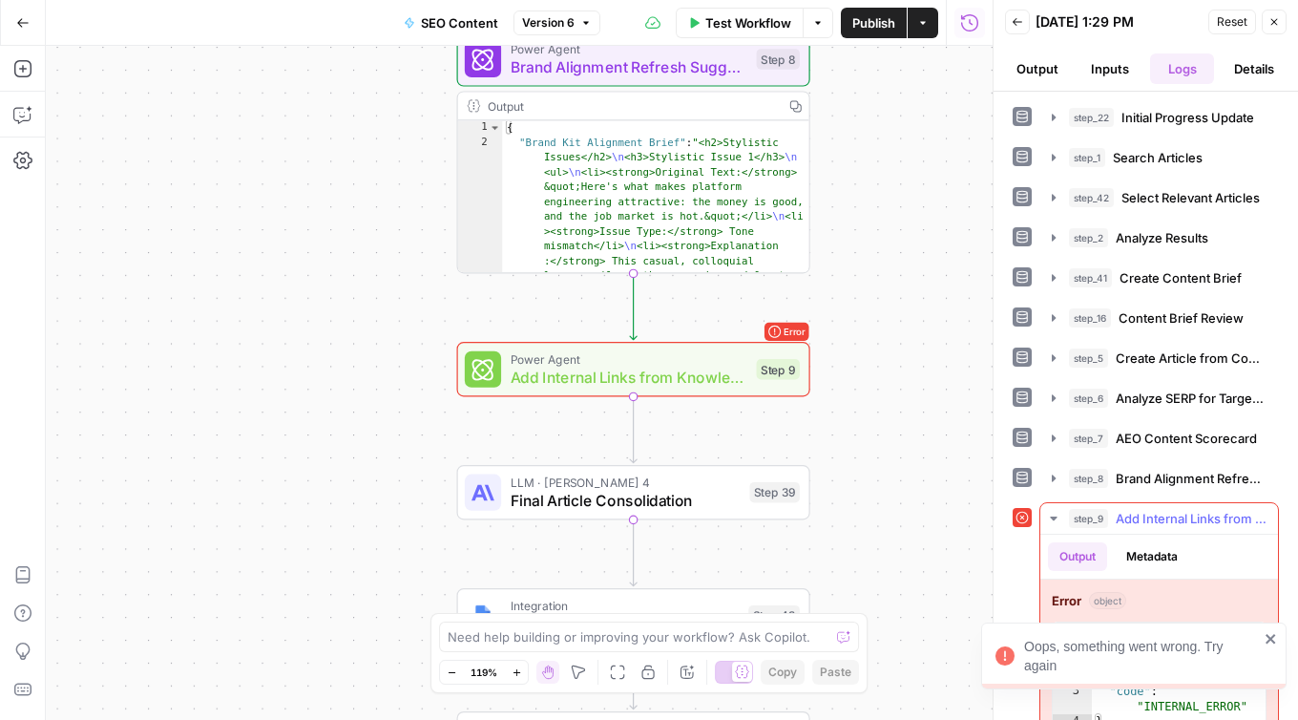
scroll to position [31, 0]
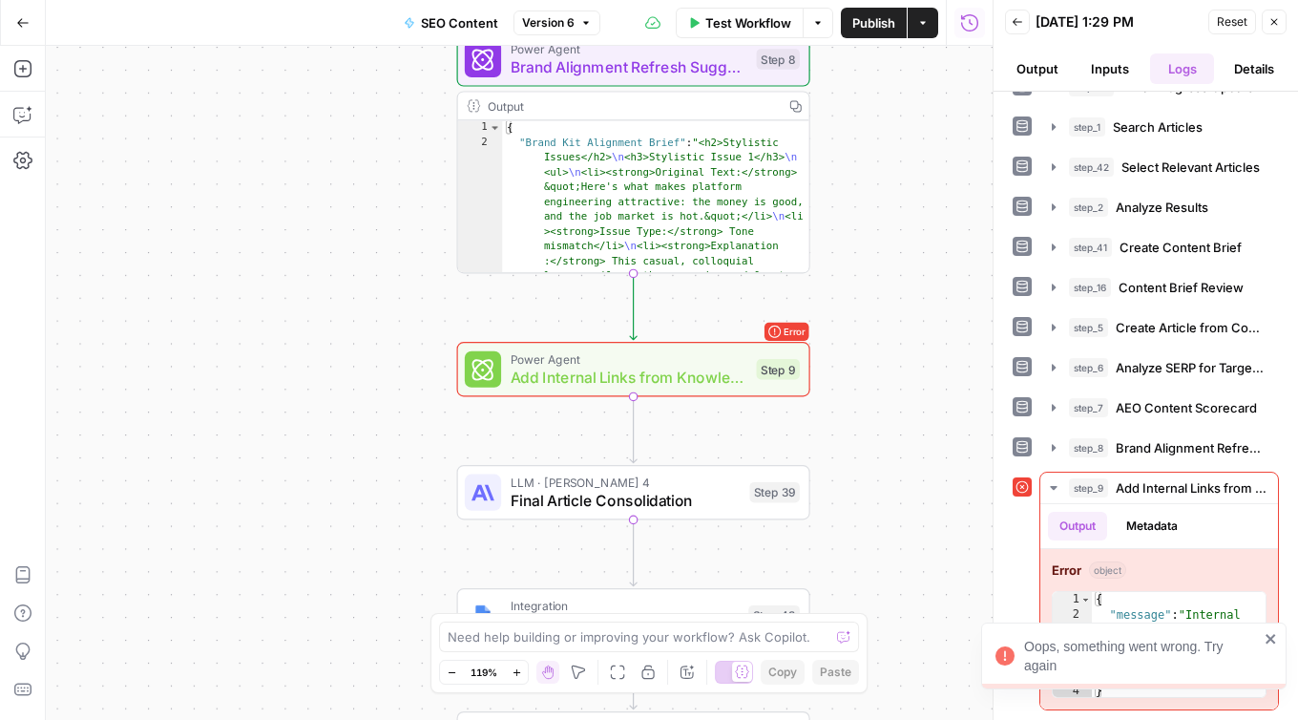
click at [1274, 642] on icon "close" at bounding box center [1271, 638] width 13 height 15
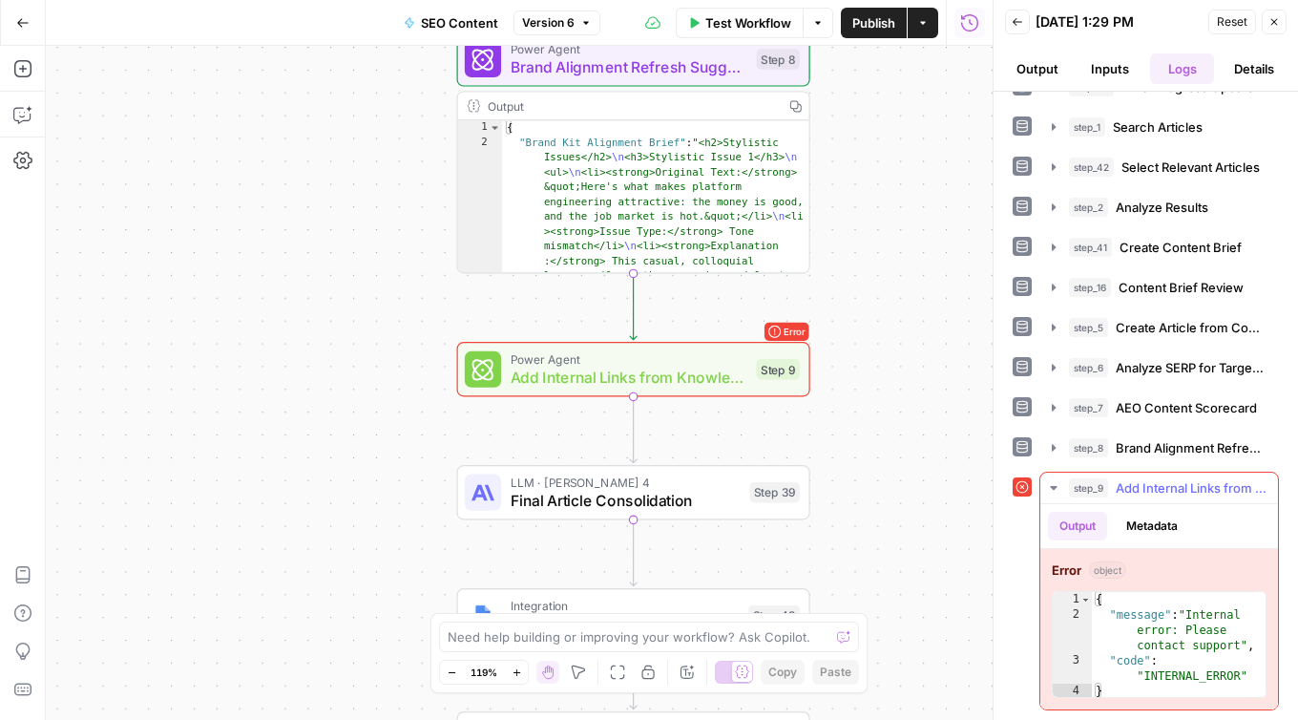
click at [1168, 533] on button "Metadata" at bounding box center [1152, 526] width 74 height 29
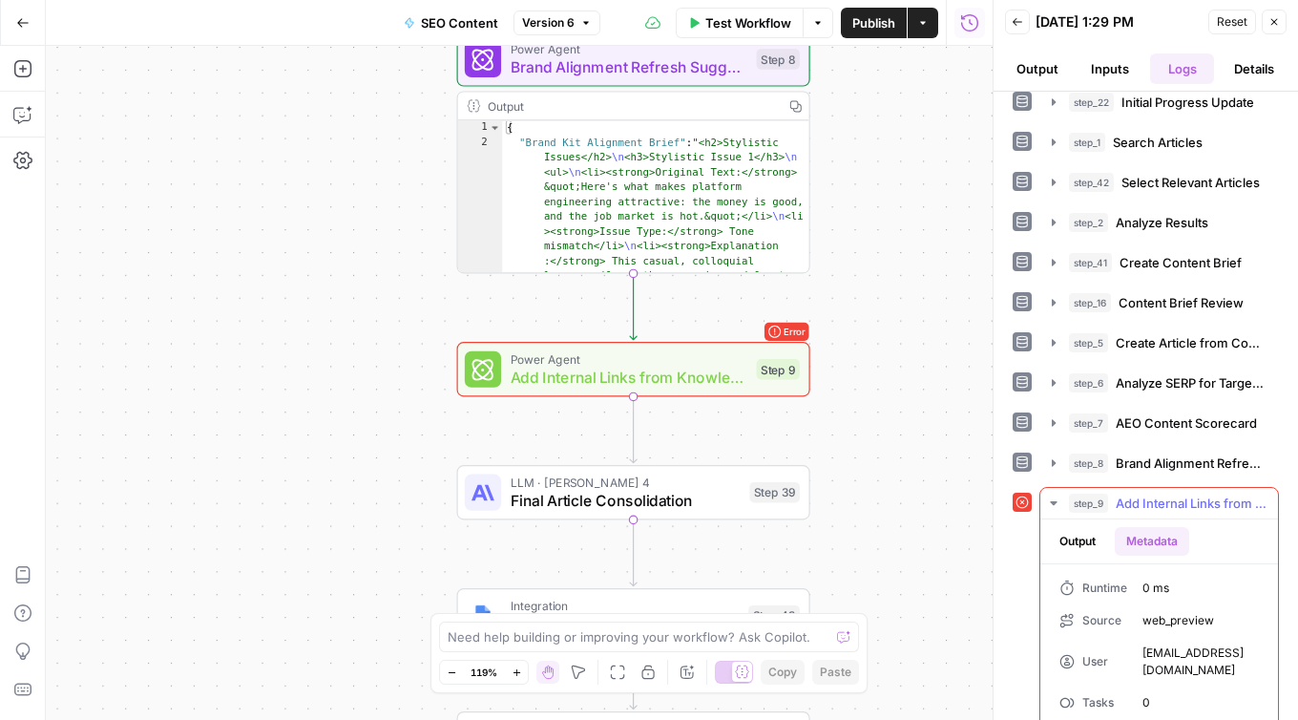
click at [1082, 535] on button "Output" at bounding box center [1077, 541] width 59 height 29
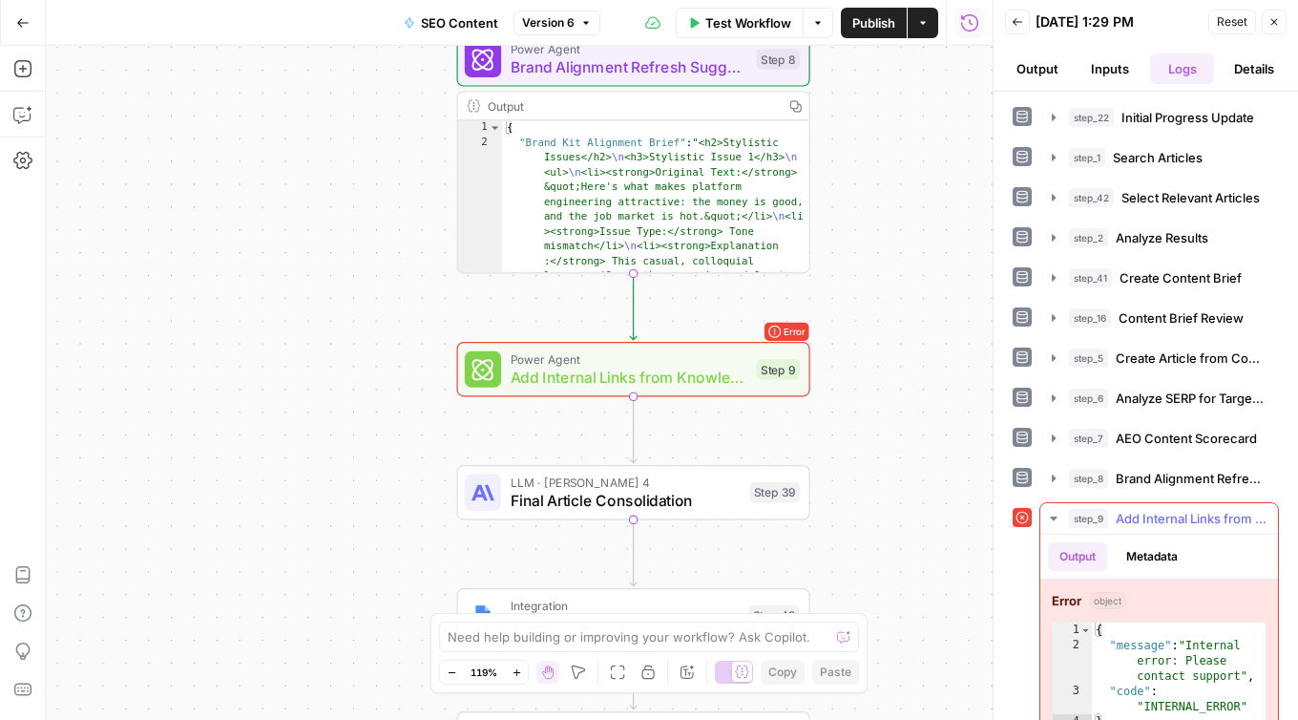
scroll to position [31, 0]
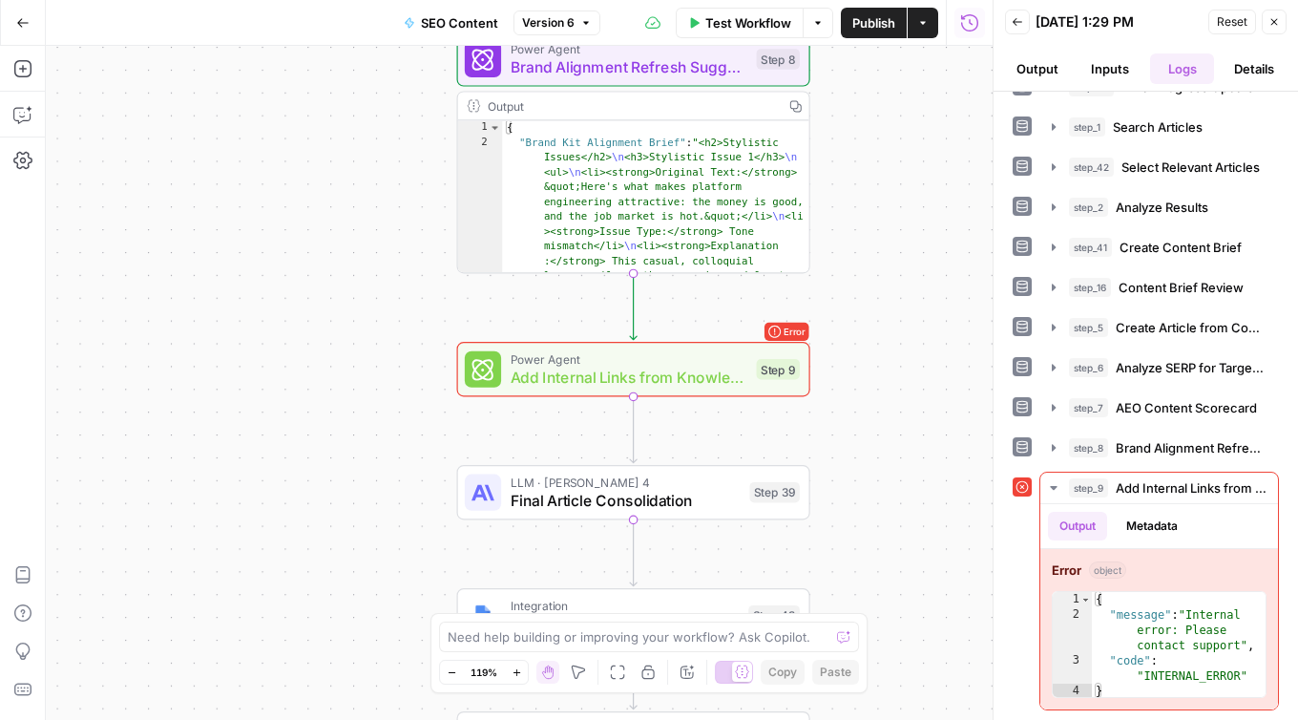
click at [584, 23] on icon "button" at bounding box center [585, 22] width 11 height 11
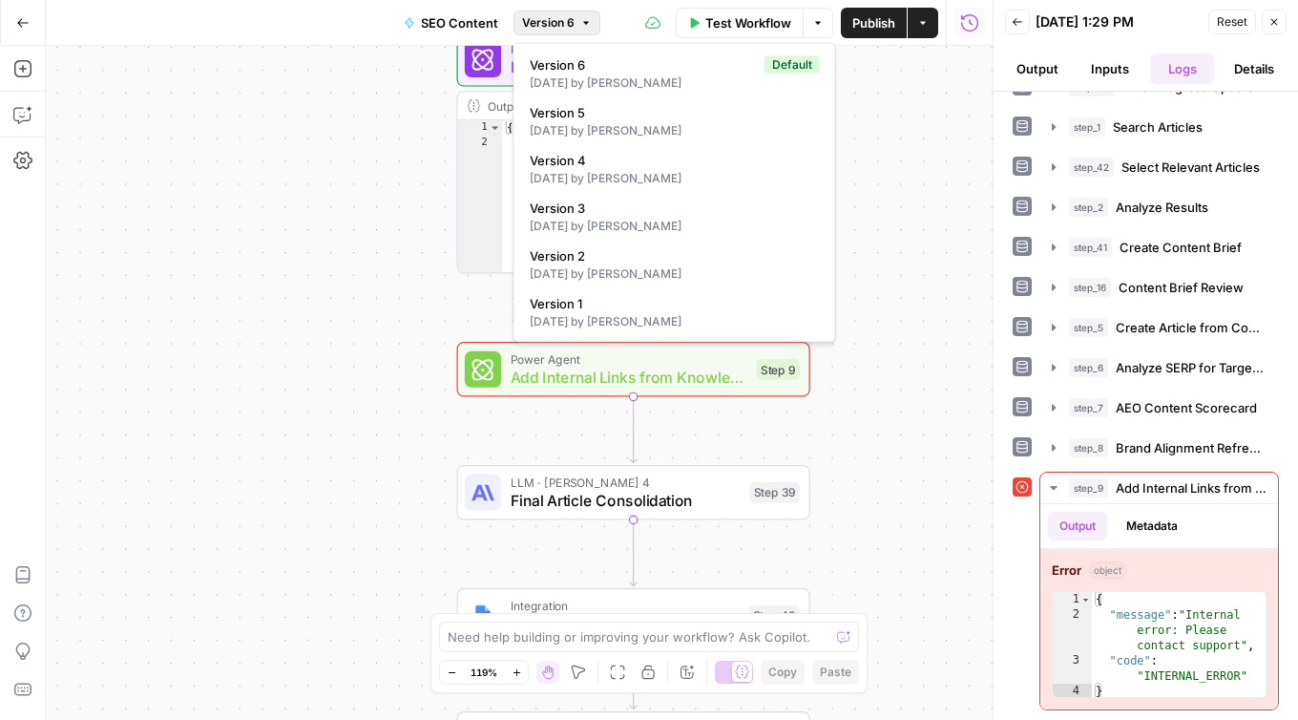
click at [356, 214] on div "Workflow Set Inputs Inputs Integration Initial Progress Update Step 22 Output C…" at bounding box center [519, 383] width 947 height 674
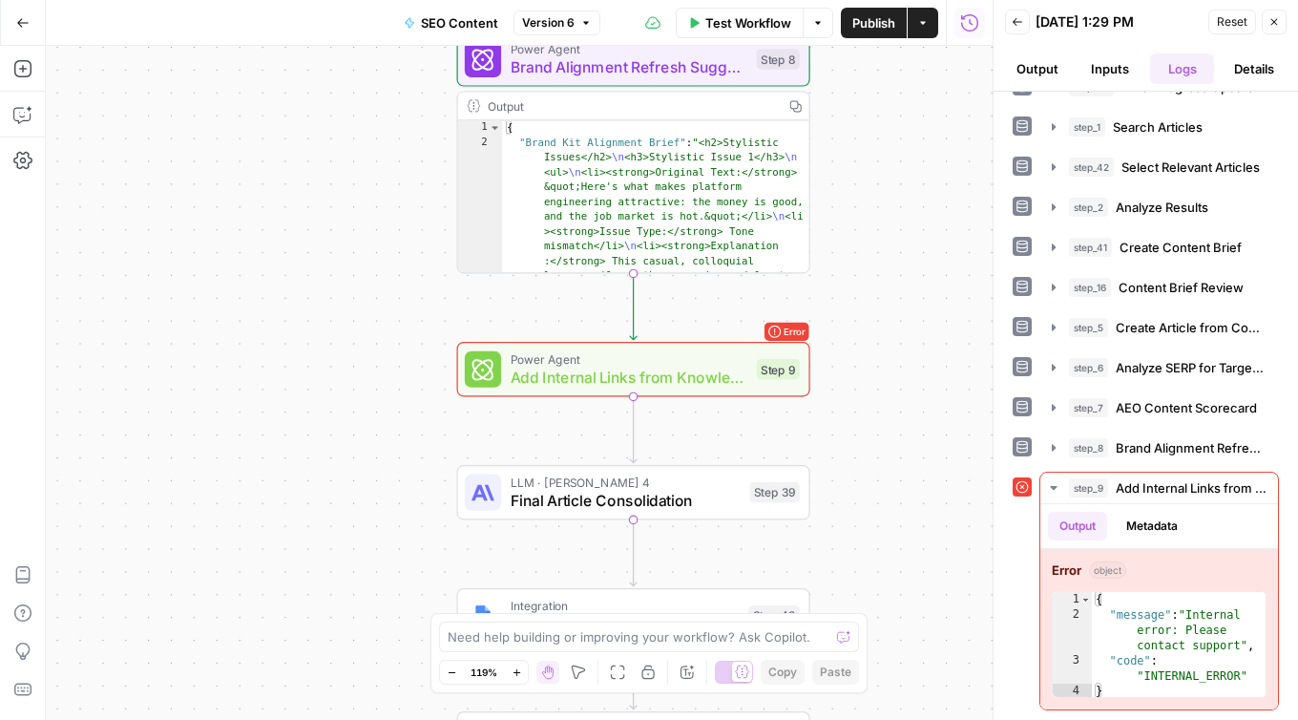
click at [888, 403] on div "Workflow Set Inputs Inputs Integration Initial Progress Update Step 22 Output C…" at bounding box center [519, 383] width 947 height 674
click at [579, 27] on button "Version 6" at bounding box center [557, 23] width 87 height 25
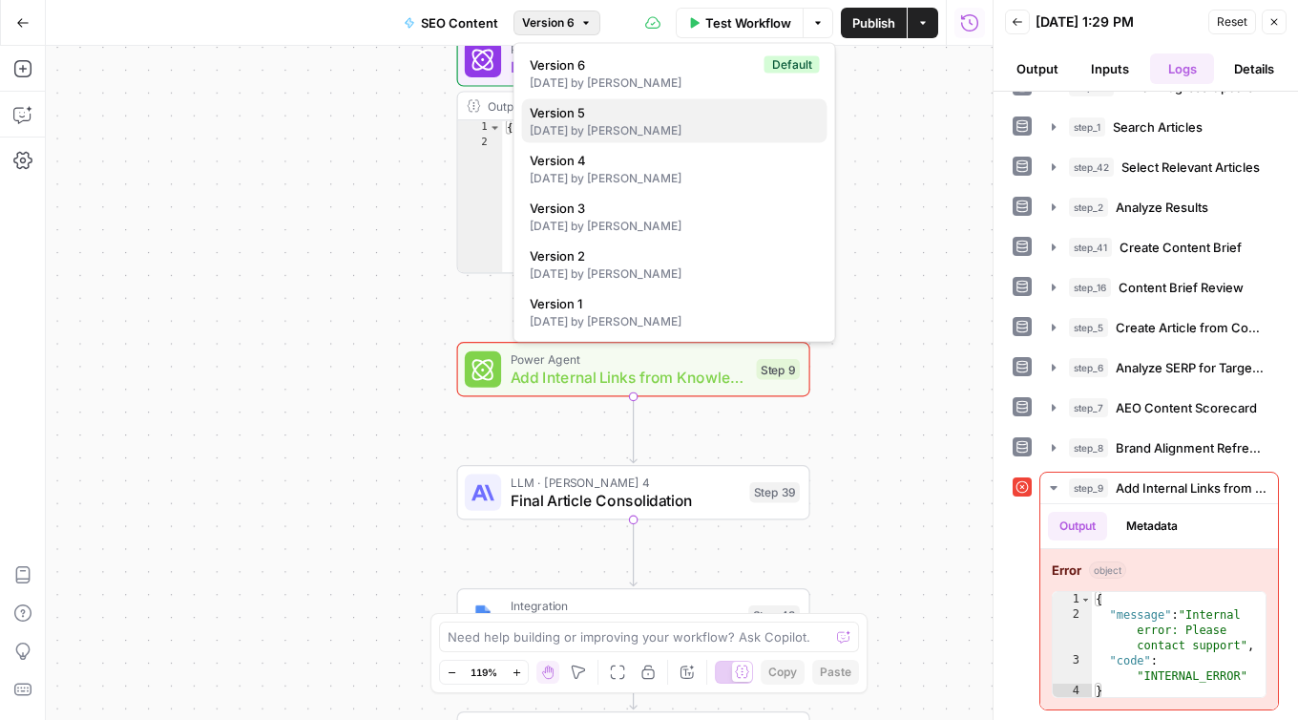
click at [570, 126] on div "[DATE] by [PERSON_NAME]" at bounding box center [675, 130] width 290 height 17
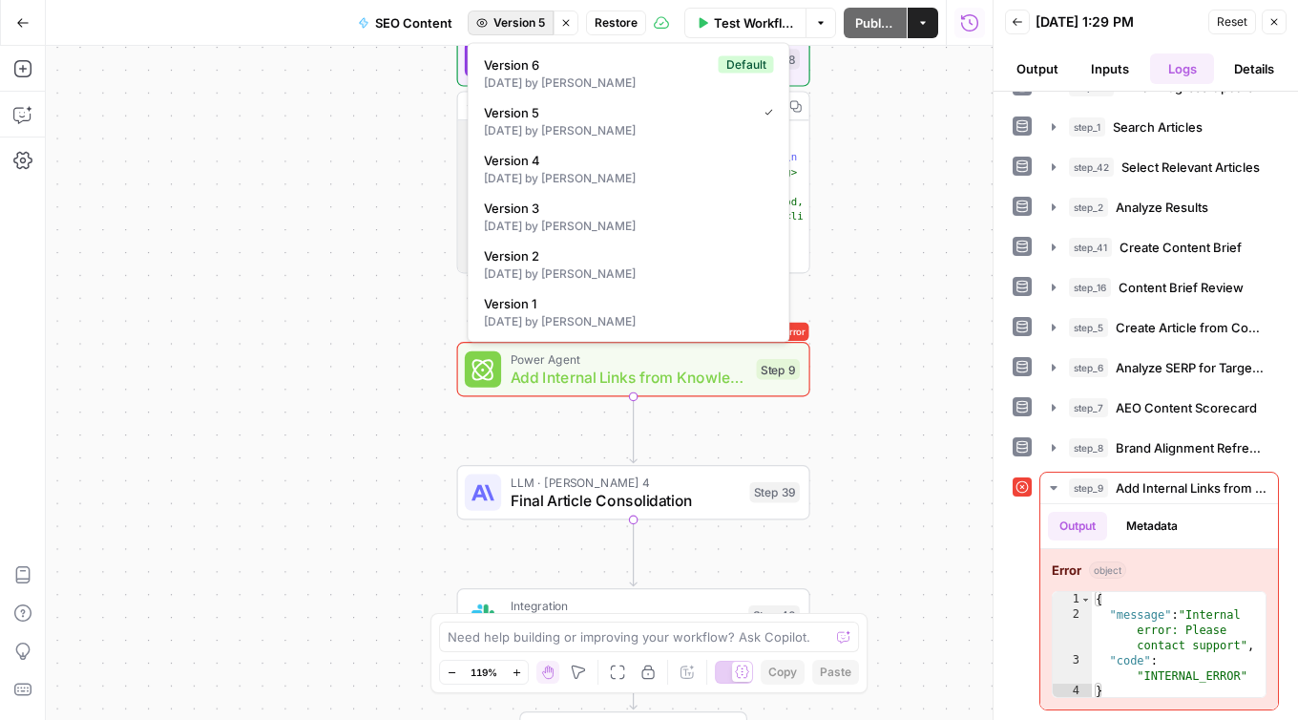
click at [522, 25] on span "Version 5" at bounding box center [520, 22] width 52 height 17
click at [522, 74] on div "[DATE] by [PERSON_NAME]" at bounding box center [629, 82] width 290 height 17
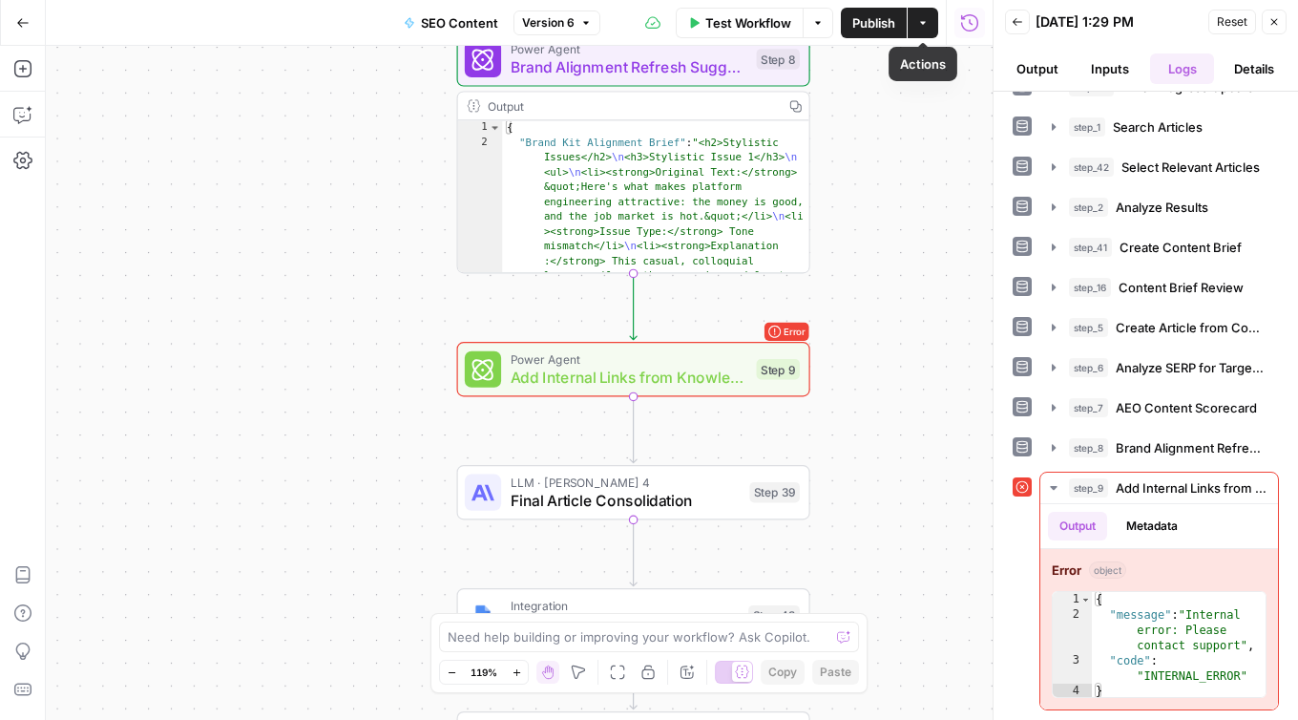
click at [926, 29] on button "Actions" at bounding box center [923, 23] width 31 height 31
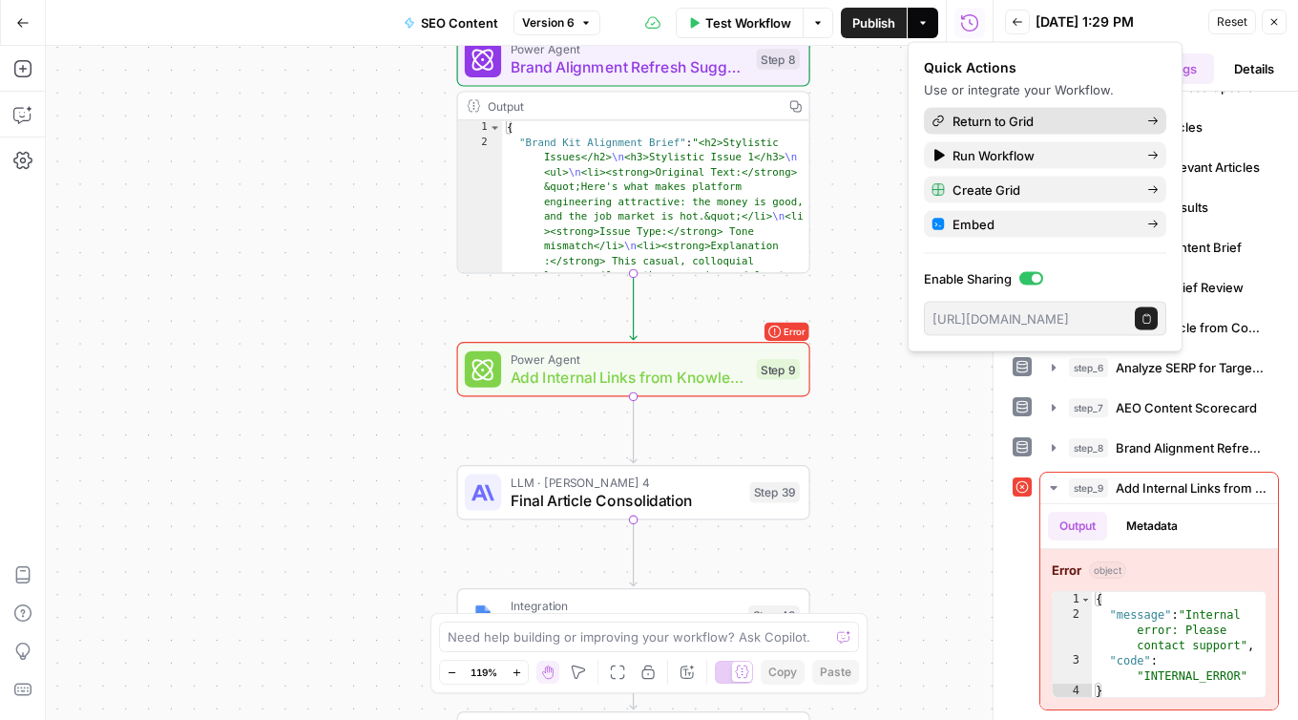
click at [1011, 116] on span "Return to Grid" at bounding box center [1042, 121] width 179 height 19
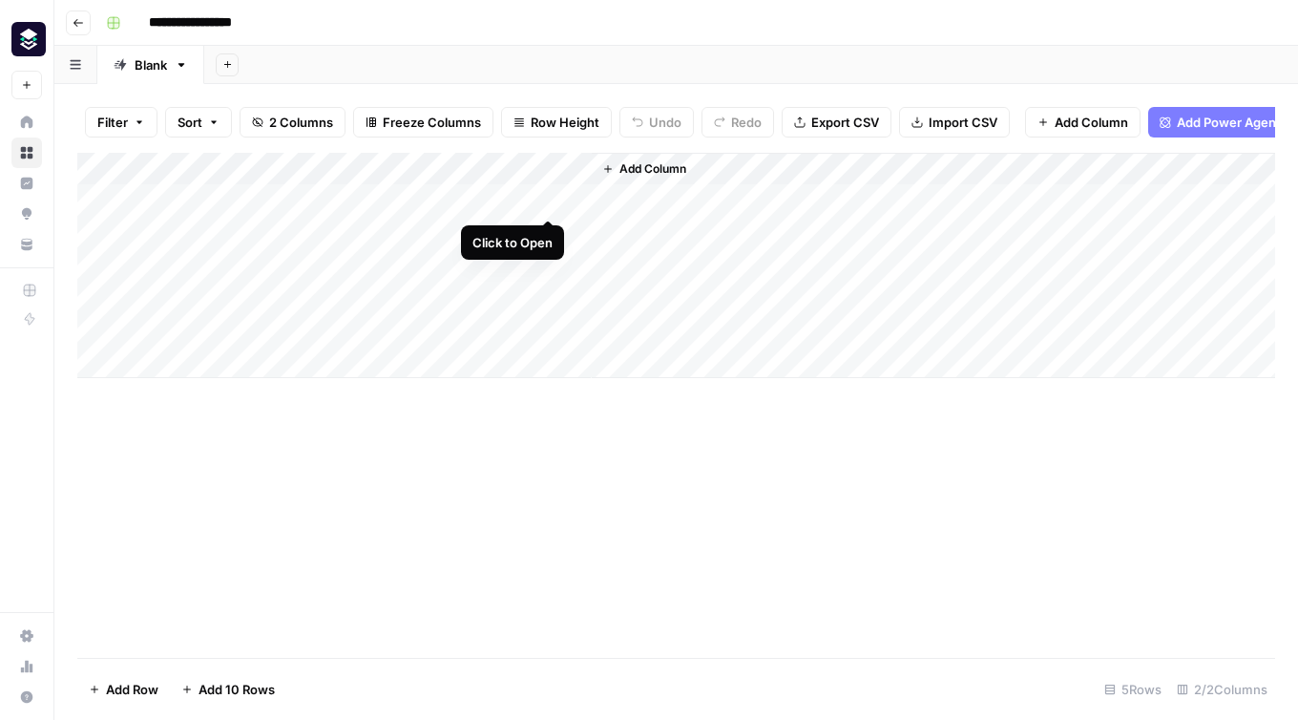
click at [544, 201] on div "Add Column" at bounding box center [676, 265] width 1198 height 225
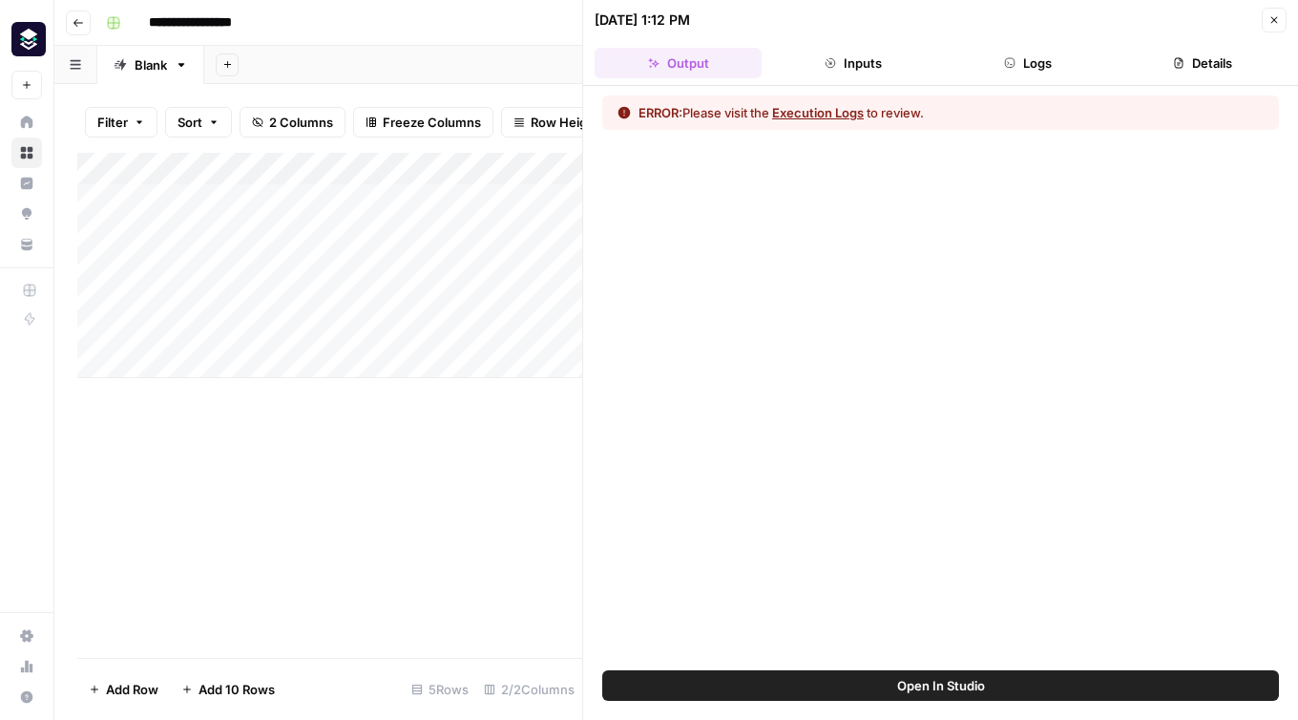
click at [827, 114] on button "Execution Logs" at bounding box center [818, 112] width 92 height 19
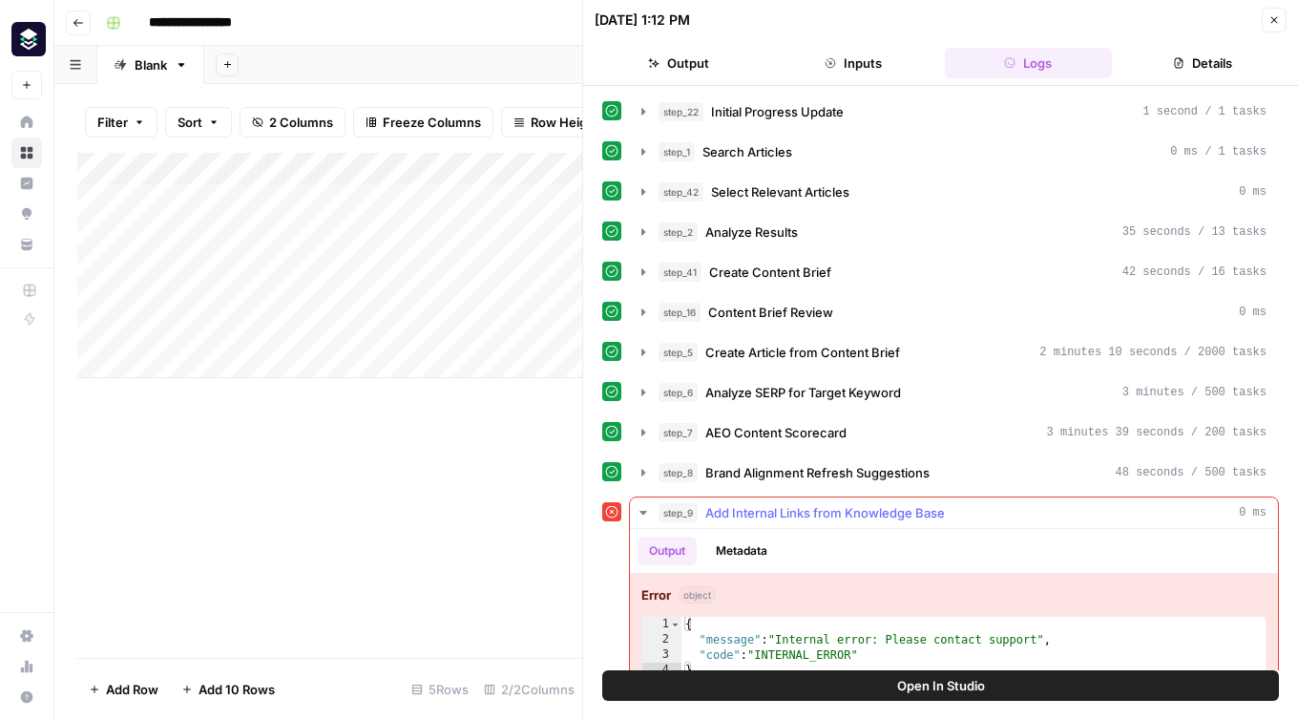
click at [775, 512] on span "Add Internal Links from Knowledge Base" at bounding box center [825, 512] width 240 height 19
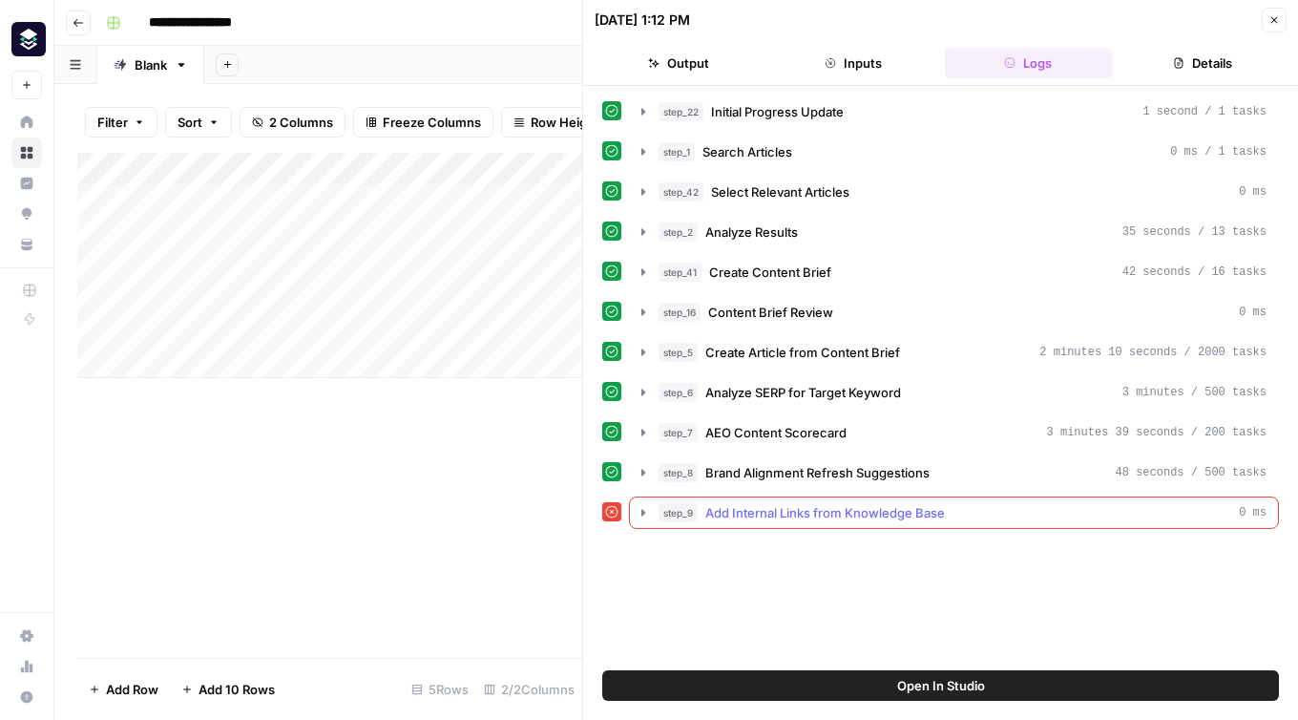
click at [775, 512] on span "Add Internal Links from Knowledge Base" at bounding box center [825, 512] width 240 height 19
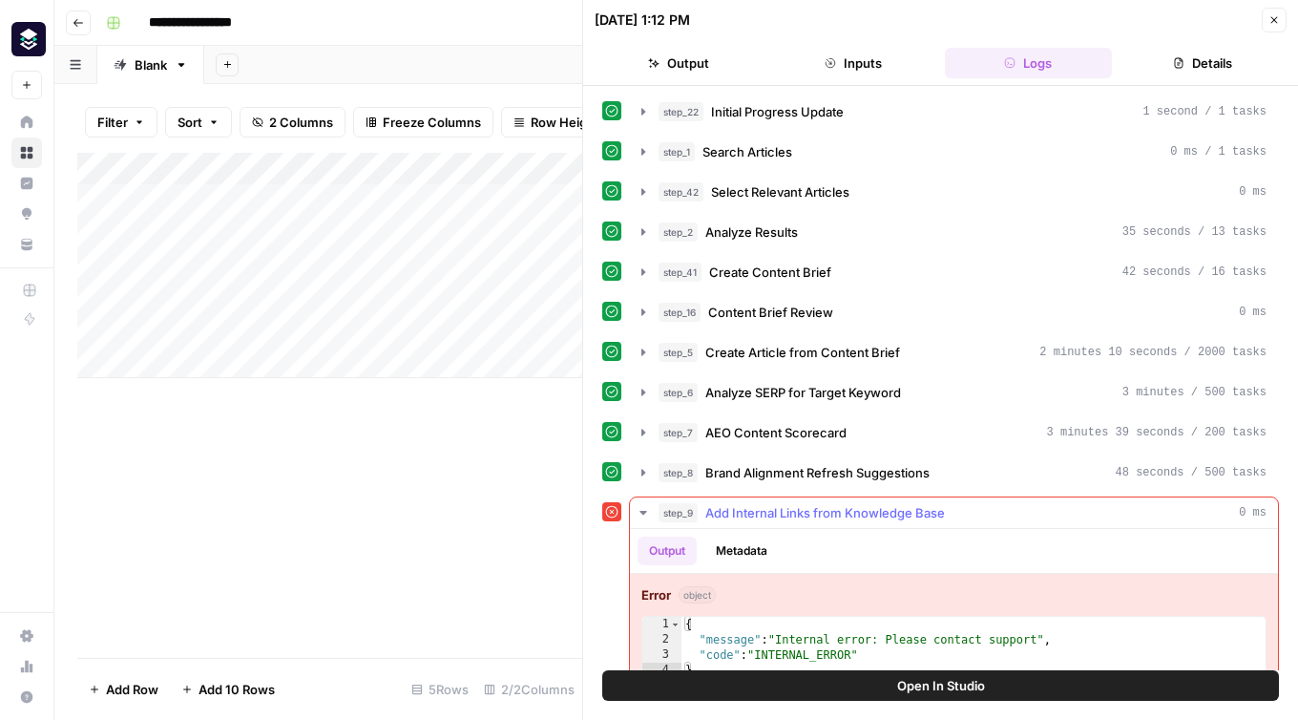
scroll to position [29, 0]
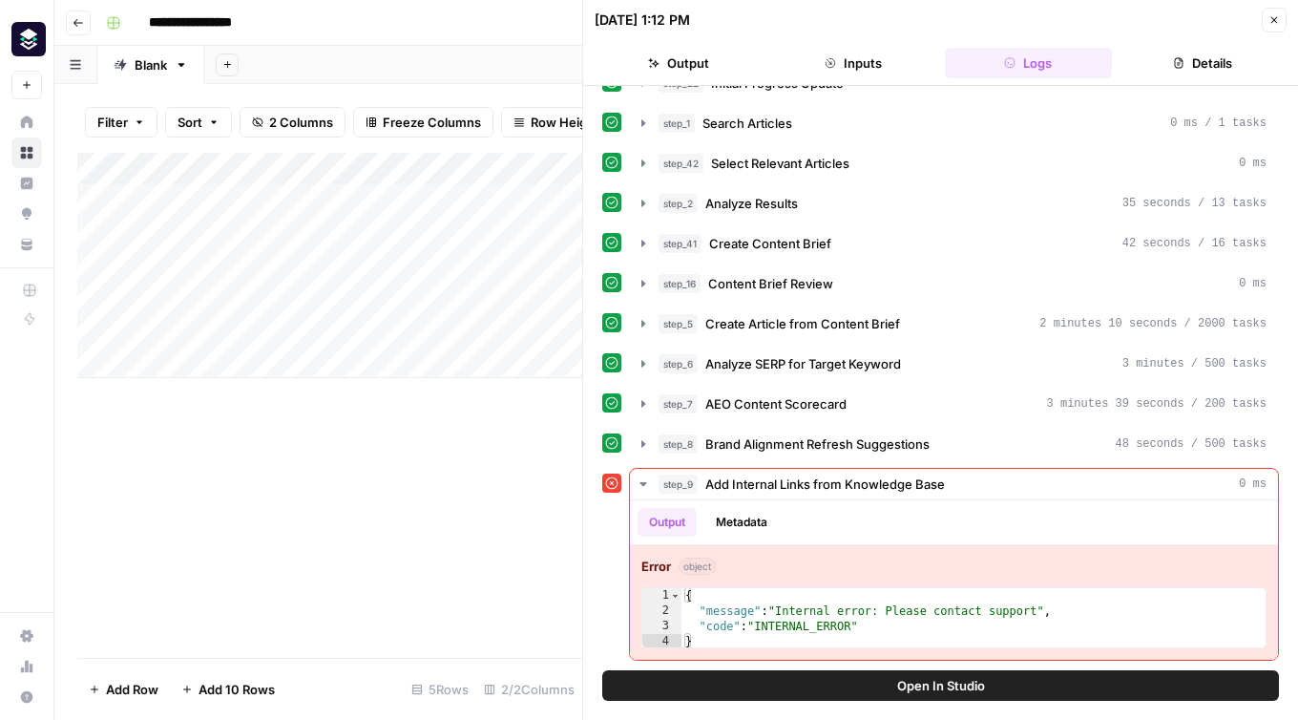
click at [855, 696] on button "Open In Studio" at bounding box center [940, 685] width 677 height 31
click at [1275, 20] on icon "button" at bounding box center [1275, 20] width 7 height 7
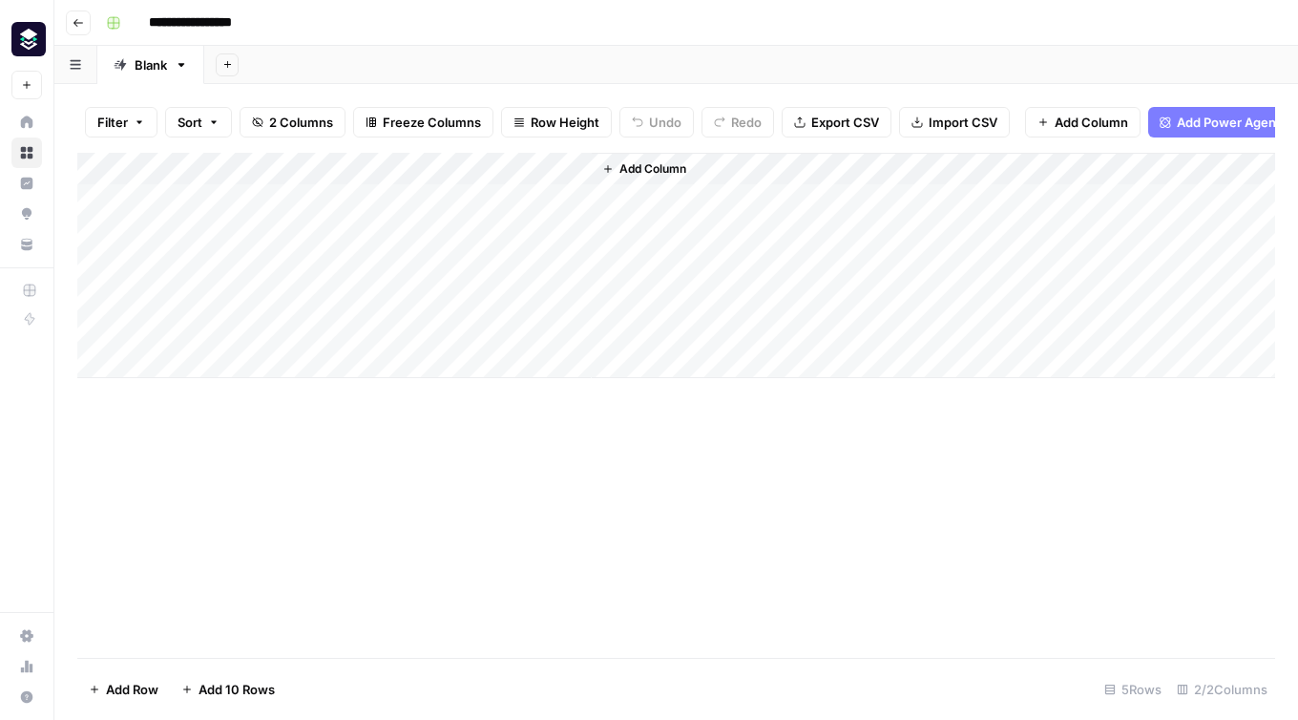
click at [555, 171] on div "Add Column" at bounding box center [676, 265] width 1198 height 225
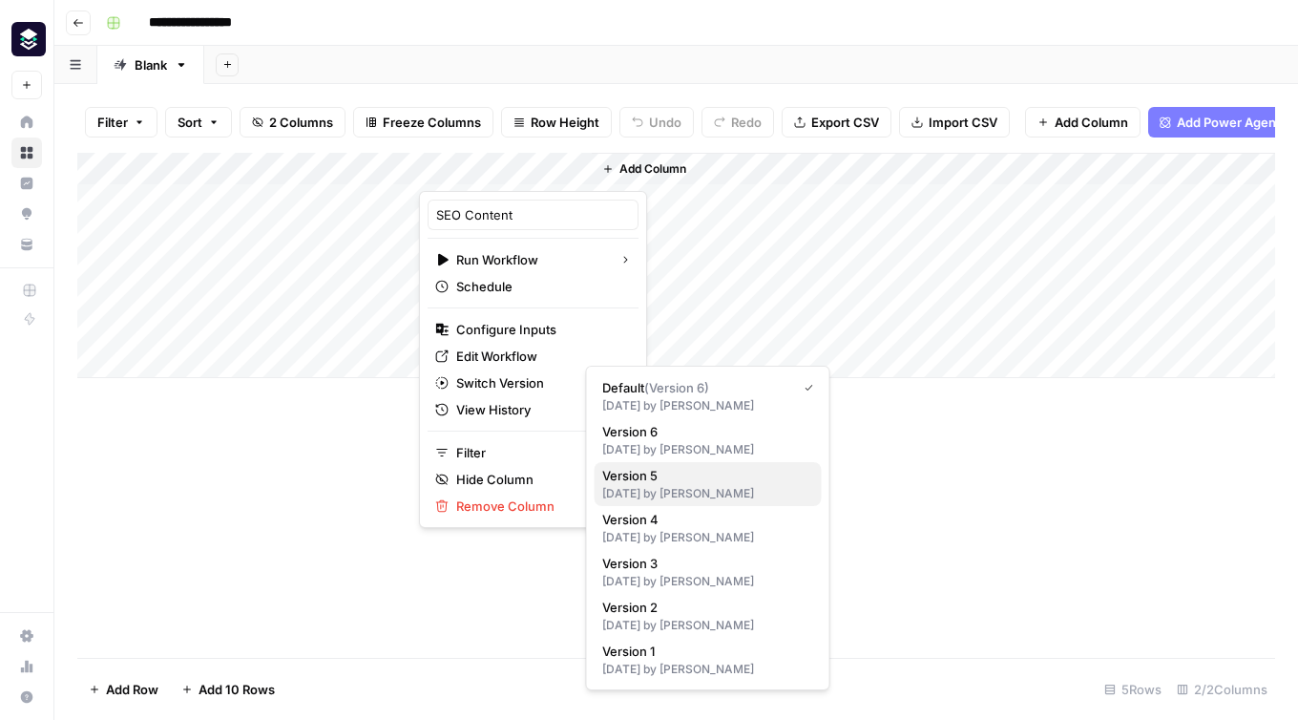
click at [730, 487] on div "14 days ago by Kaspar von Grünberg" at bounding box center [708, 493] width 212 height 17
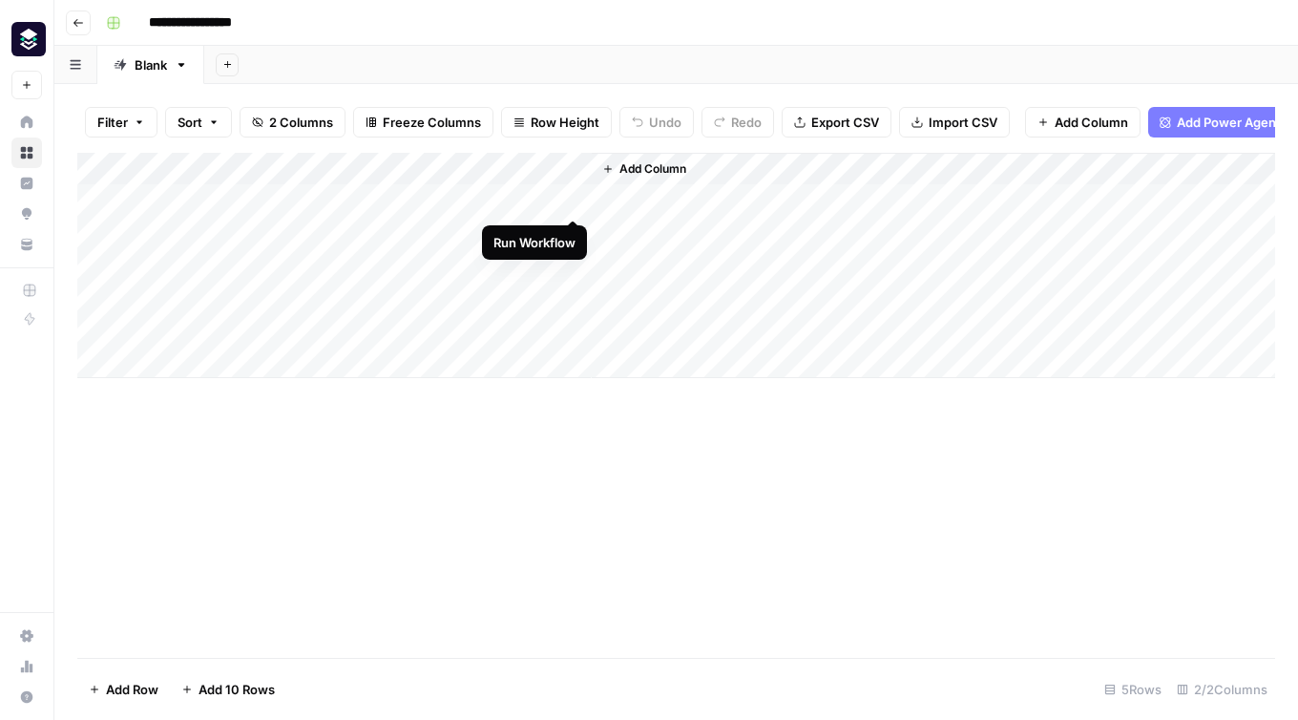
click at [577, 200] on div "Add Column" at bounding box center [676, 265] width 1198 height 225
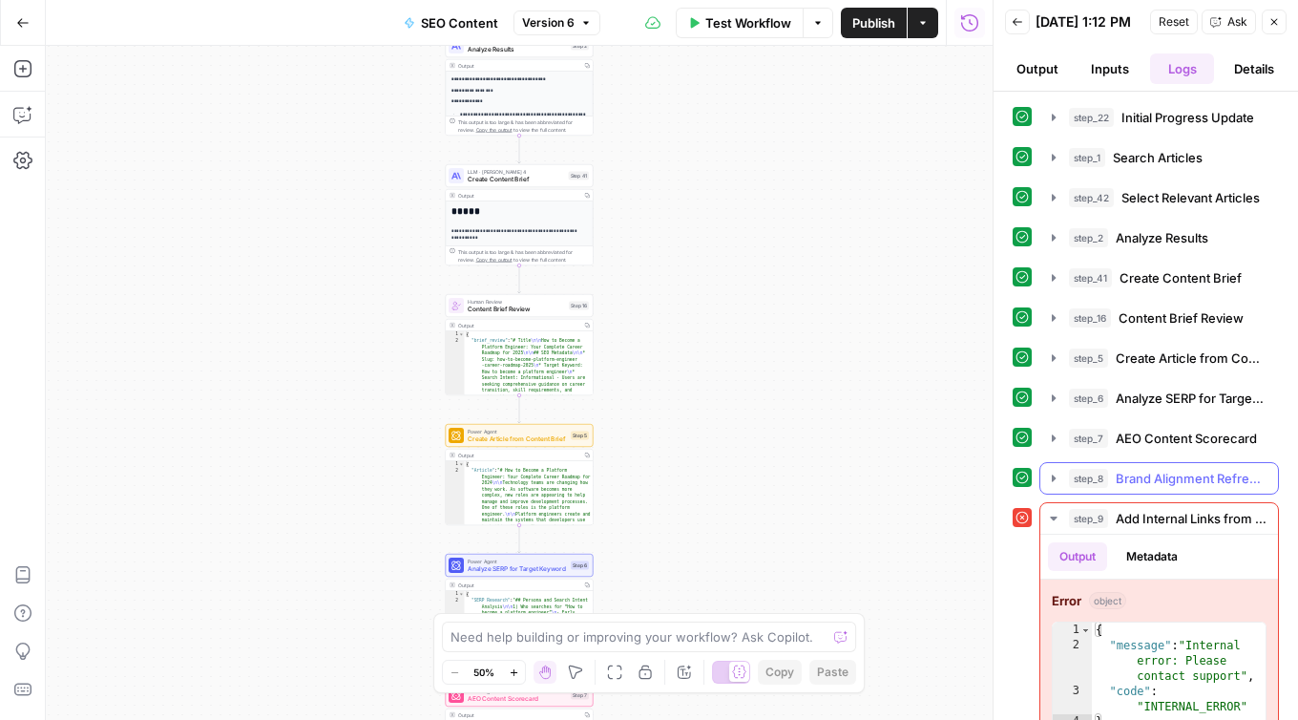
scroll to position [40, 0]
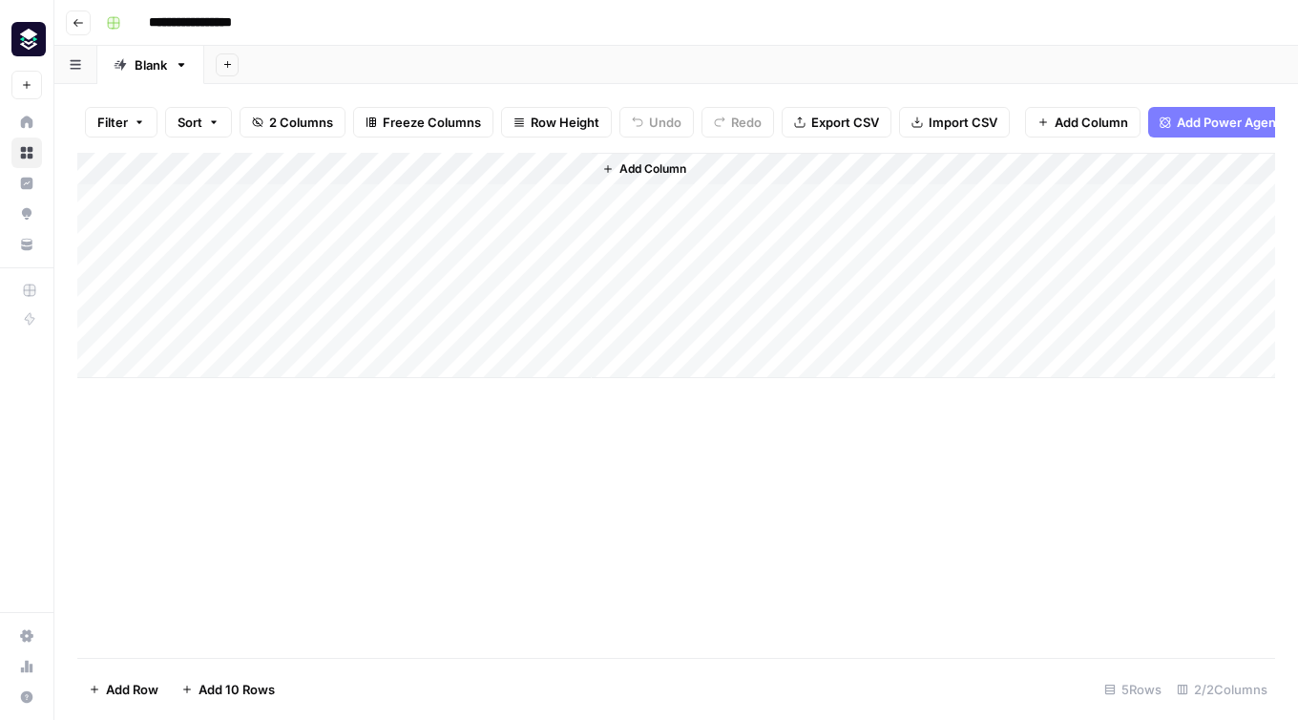
click at [461, 201] on div "Add Column" at bounding box center [676, 265] width 1198 height 225
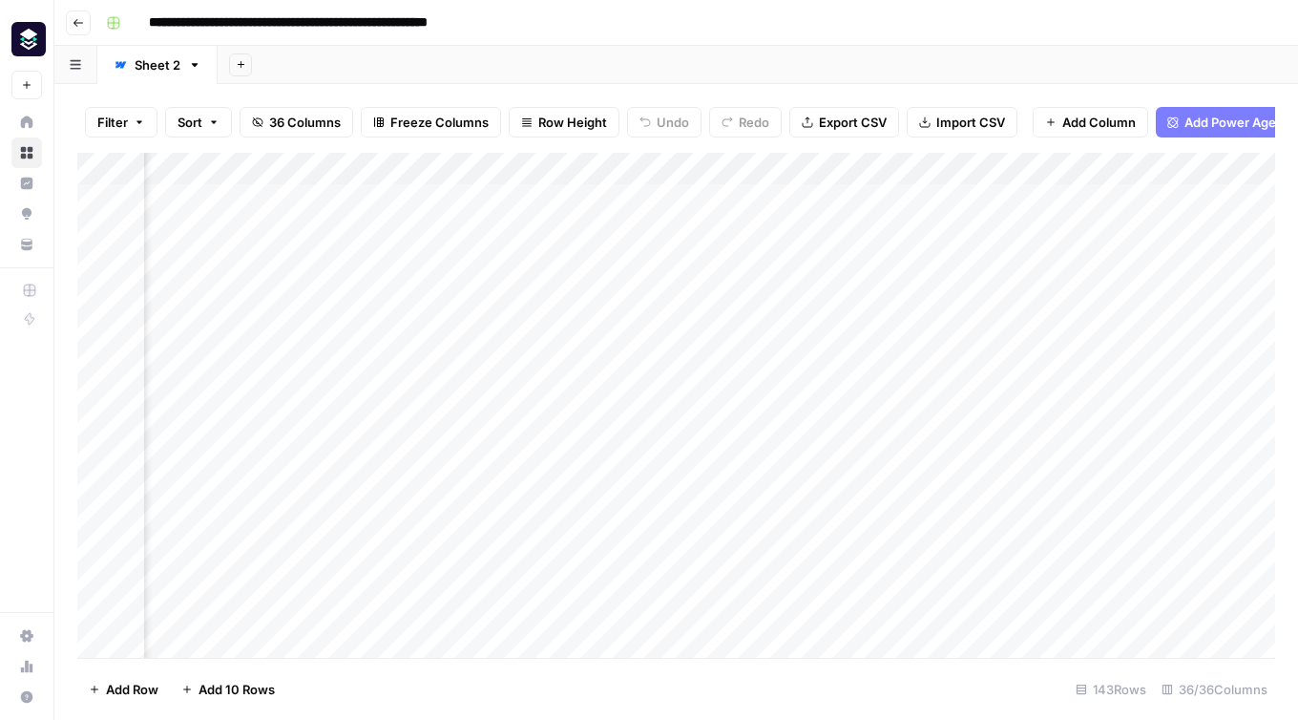
scroll to position [0, 3684]
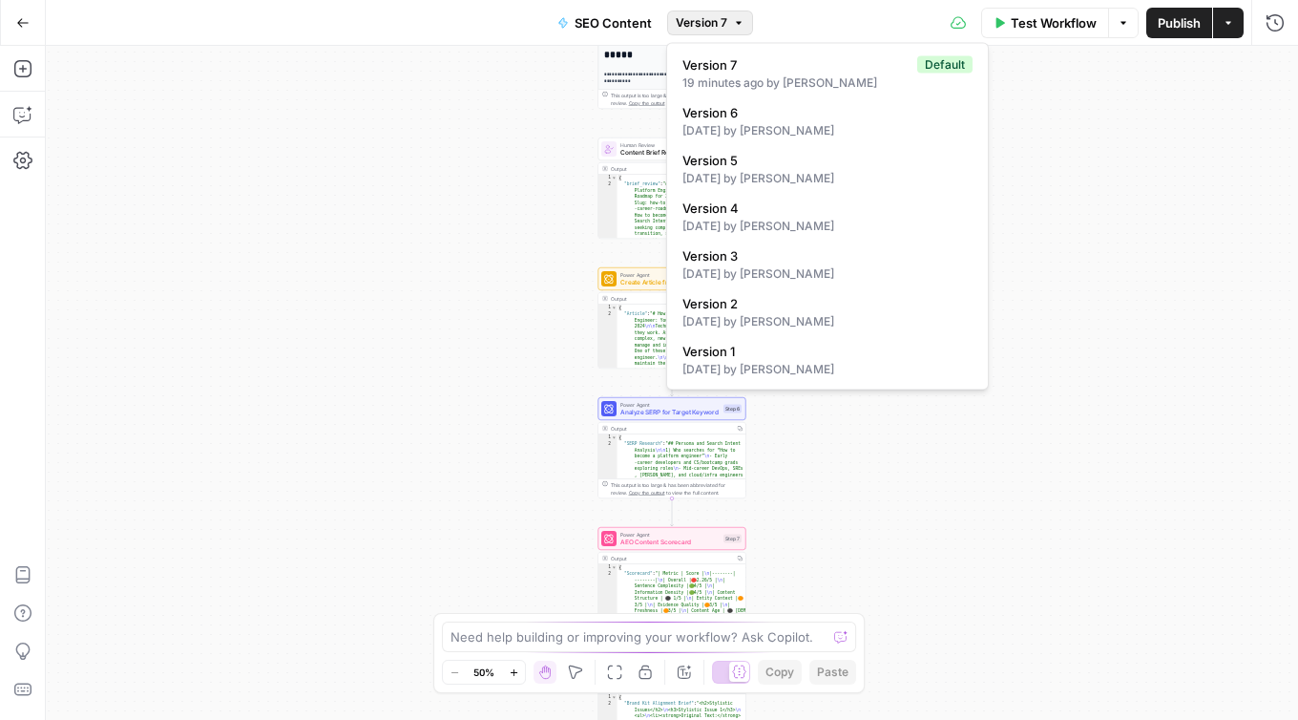
click at [704, 25] on span "Version 7" at bounding box center [702, 22] width 52 height 17
click at [714, 61] on span "Version 7" at bounding box center [796, 64] width 227 height 19
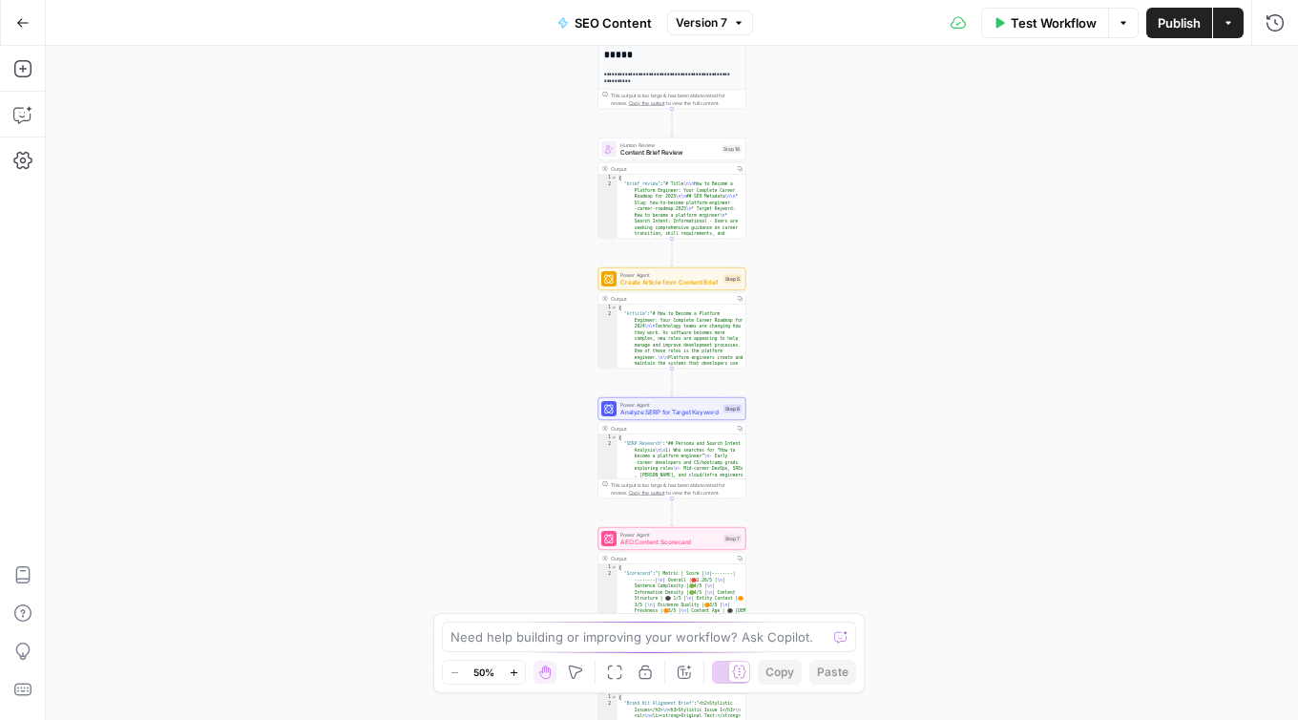
click at [1160, 28] on span "Publish" at bounding box center [1179, 22] width 43 height 19
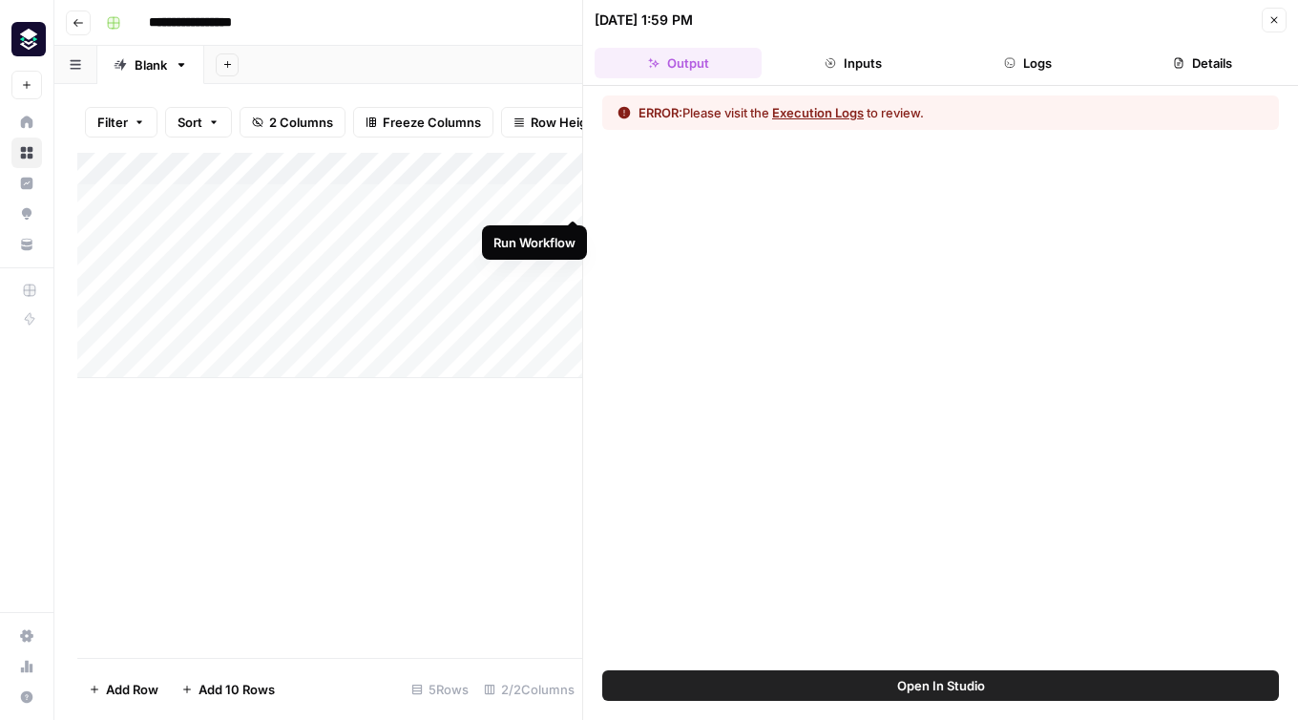
click at [572, 200] on div "Add Column" at bounding box center [329, 265] width 505 height 225
click at [1271, 20] on icon "button" at bounding box center [1274, 19] width 11 height 11
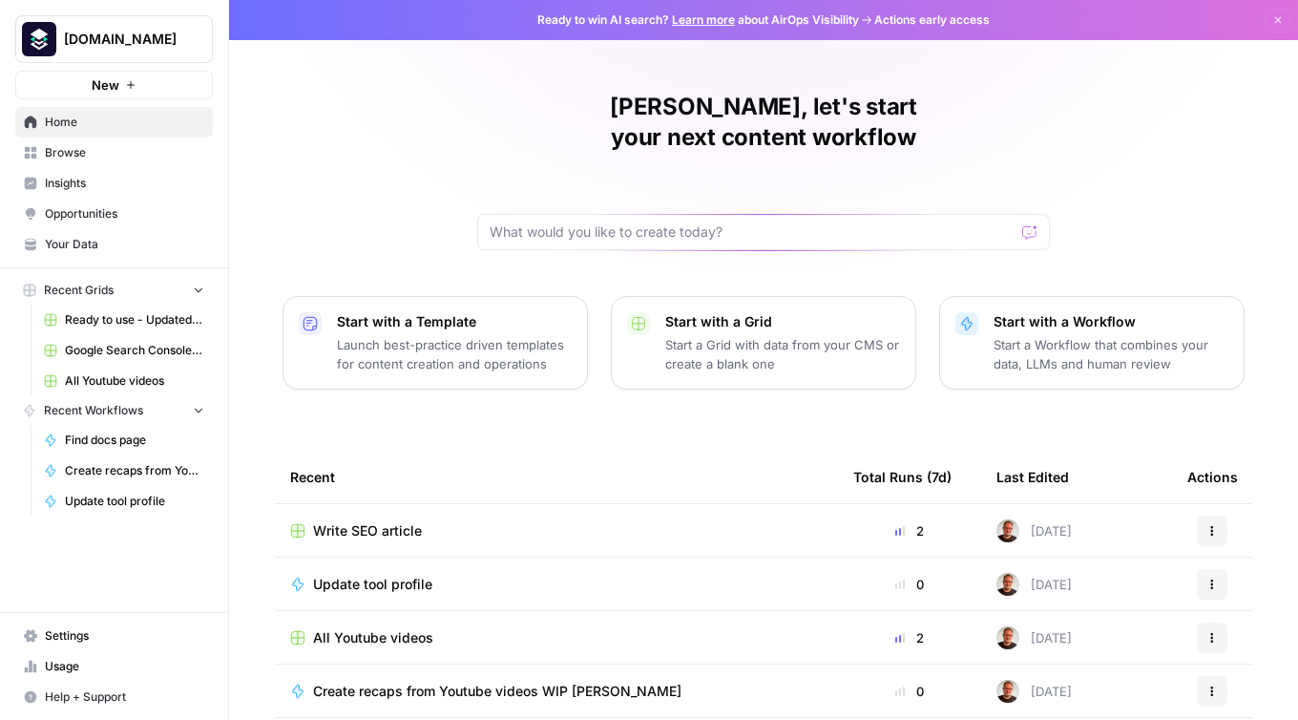
click at [334, 521] on span "Write SEO article" at bounding box center [367, 530] width 109 height 19
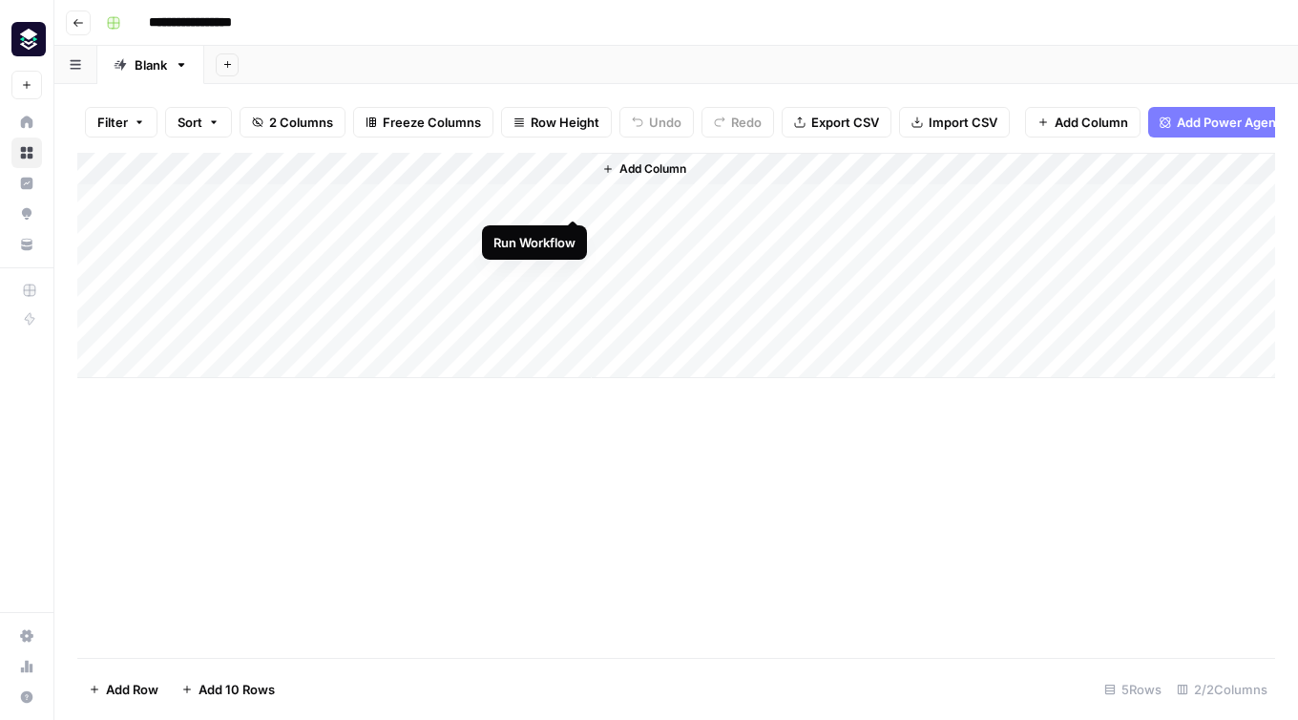
click at [573, 200] on div "Add Column" at bounding box center [676, 265] width 1198 height 225
click at [462, 203] on div "Add Column" at bounding box center [676, 265] width 1198 height 225
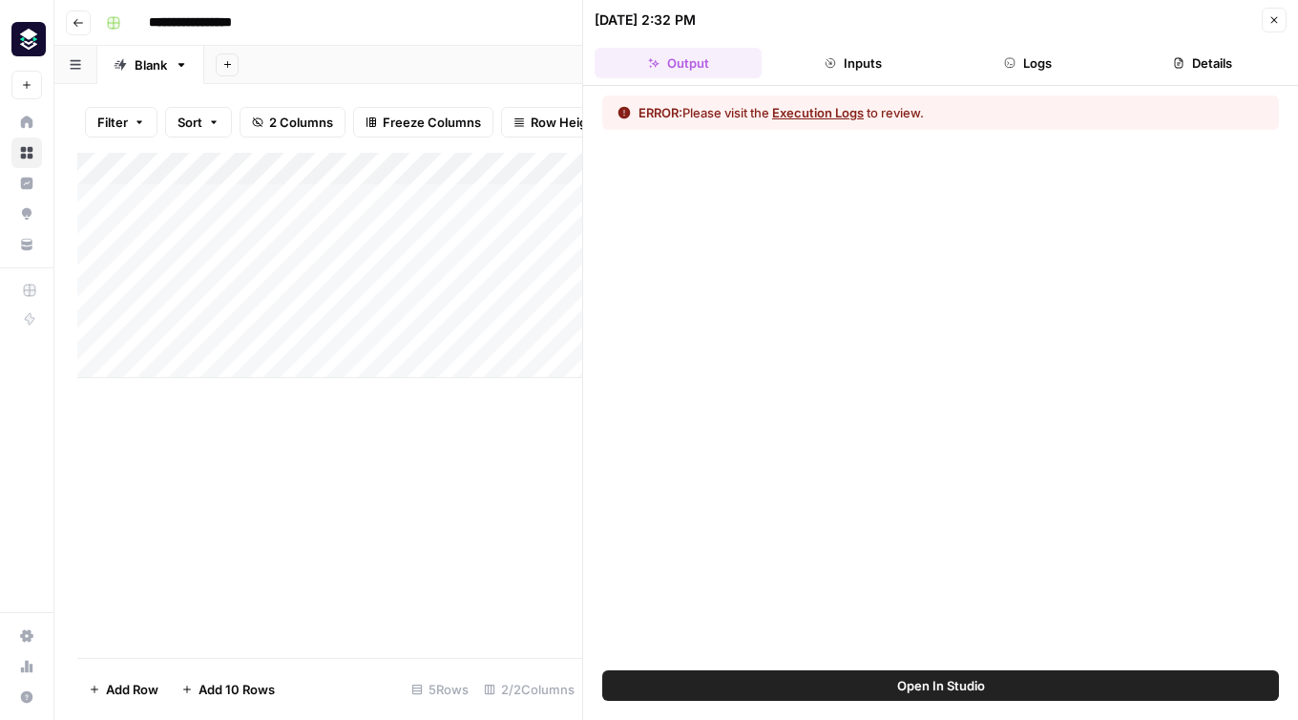
click at [1224, 63] on button "Details" at bounding box center [1203, 63] width 167 height 31
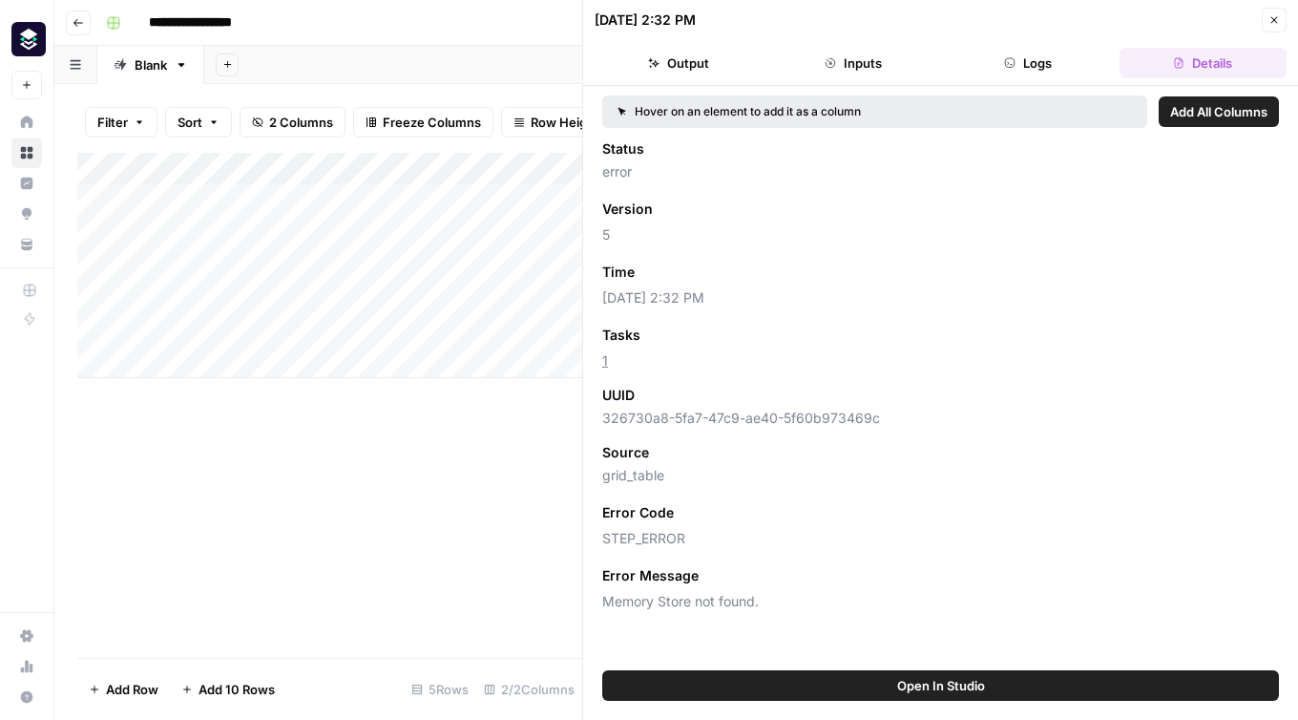
click at [1274, 22] on icon "button" at bounding box center [1274, 19] width 11 height 11
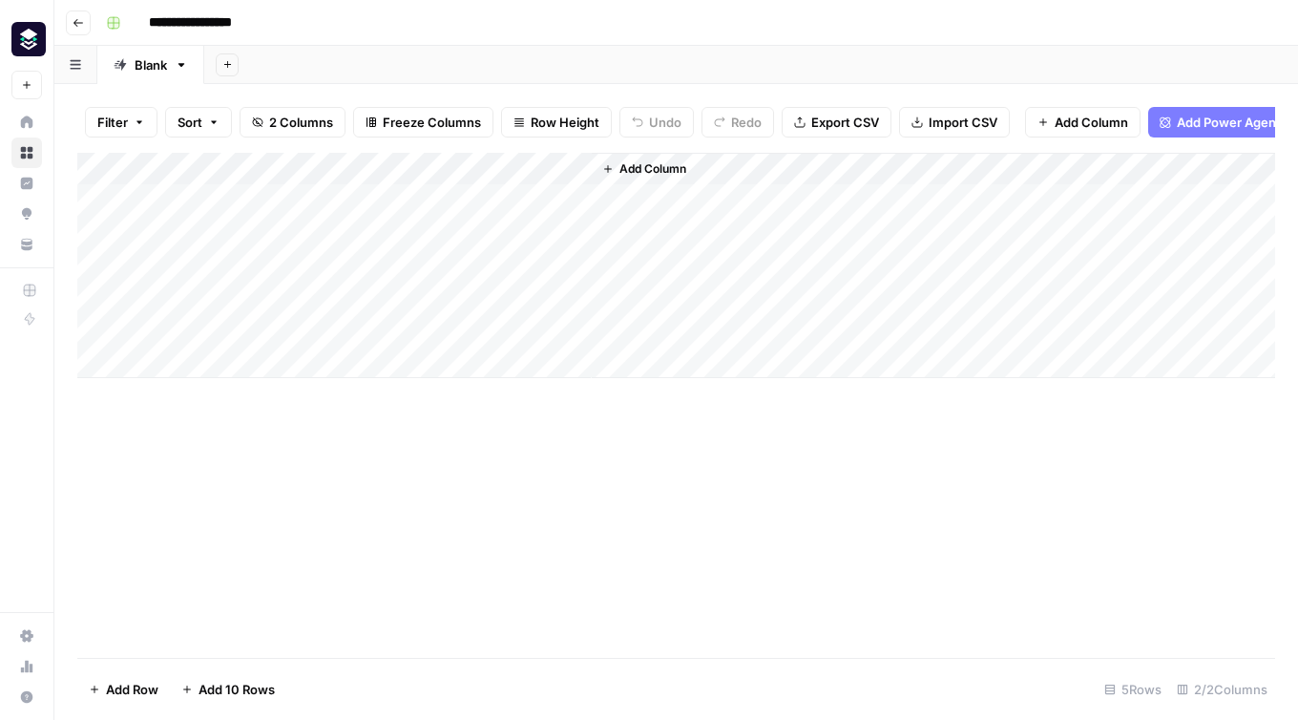
click at [555, 173] on div "Add Column" at bounding box center [676, 265] width 1198 height 225
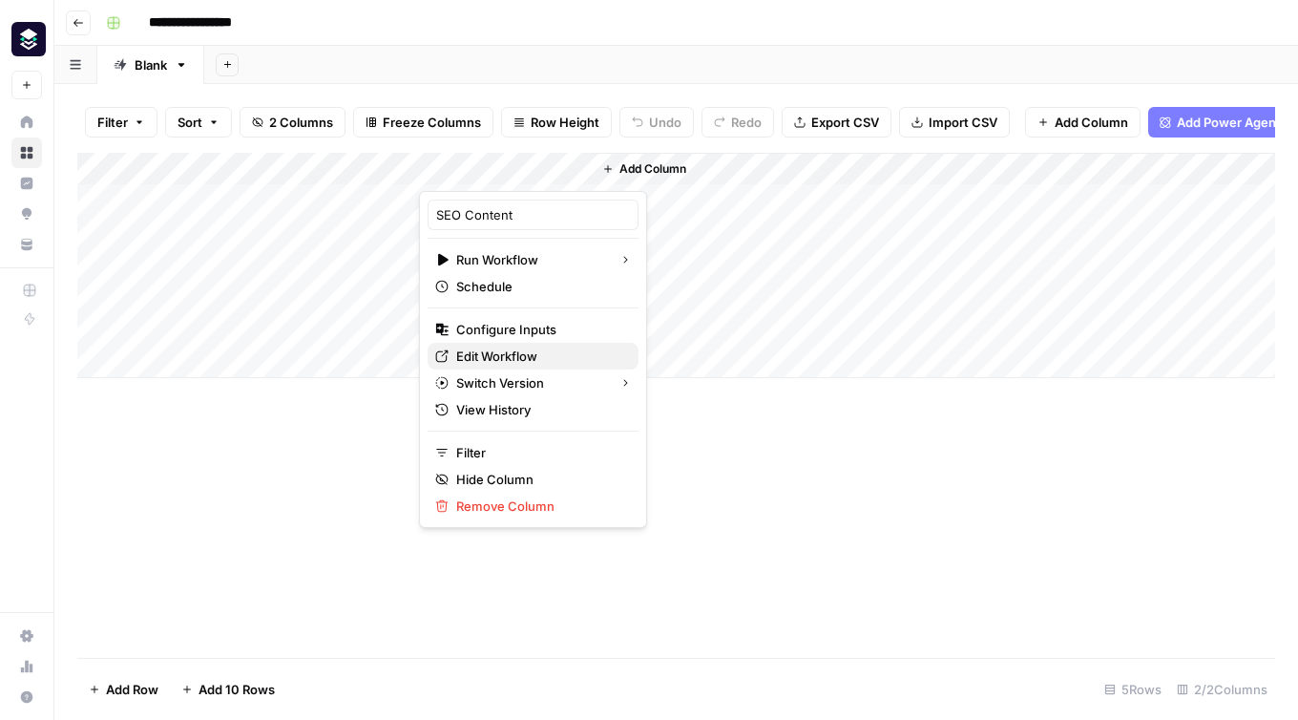
click at [507, 352] on span "Edit Workflow" at bounding box center [539, 356] width 167 height 19
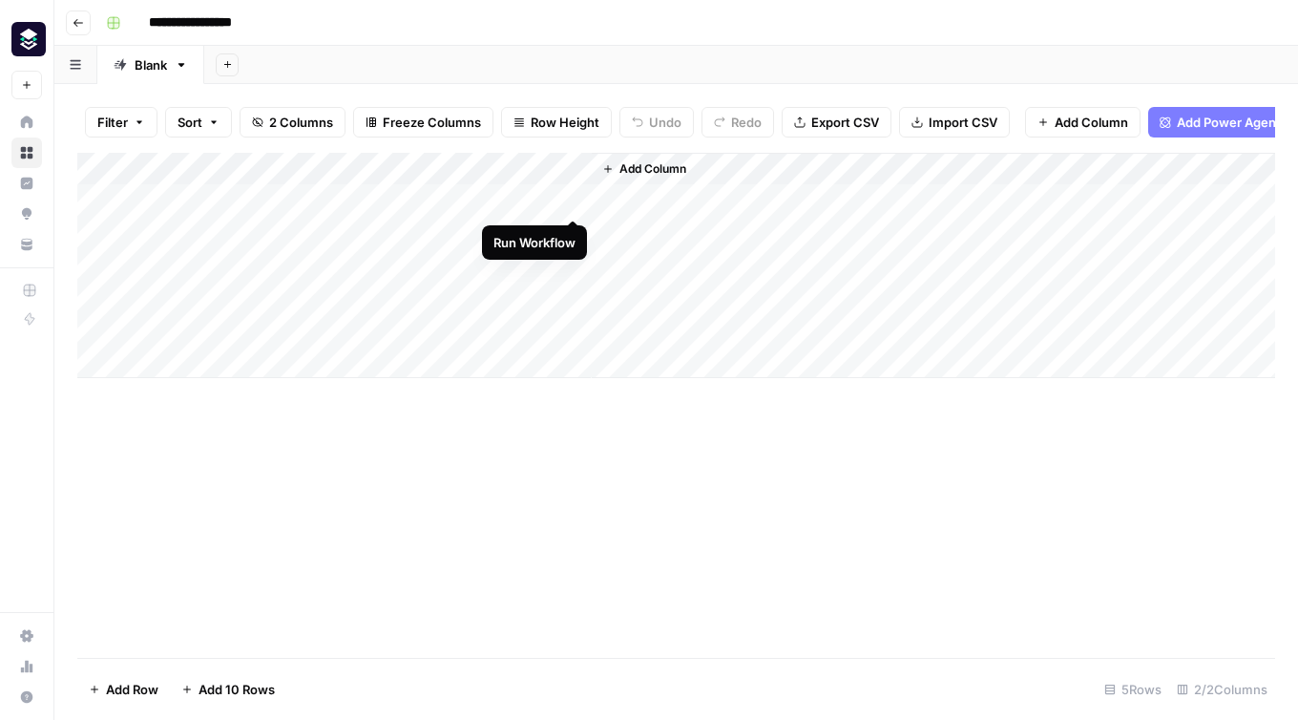
click at [570, 201] on div "Add Column" at bounding box center [676, 265] width 1198 height 225
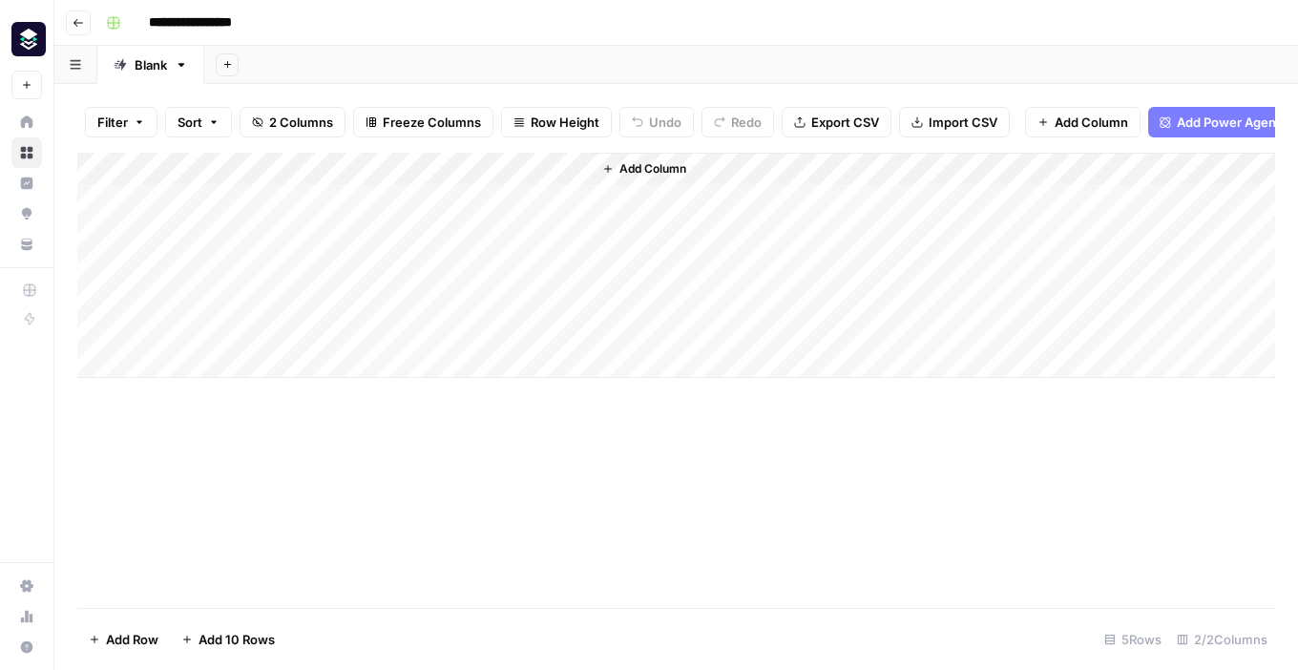
click at [550, 170] on div "Add Column" at bounding box center [676, 265] width 1198 height 225
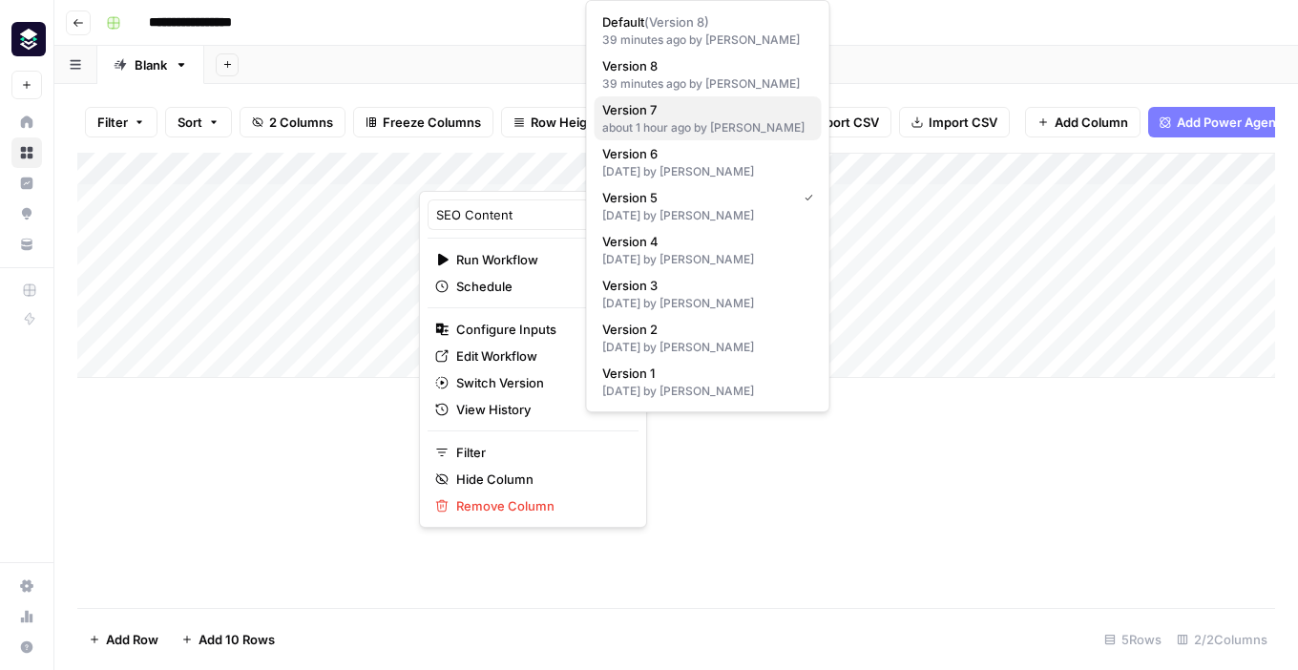
click at [624, 114] on span "Version 7" at bounding box center [704, 109] width 204 height 19
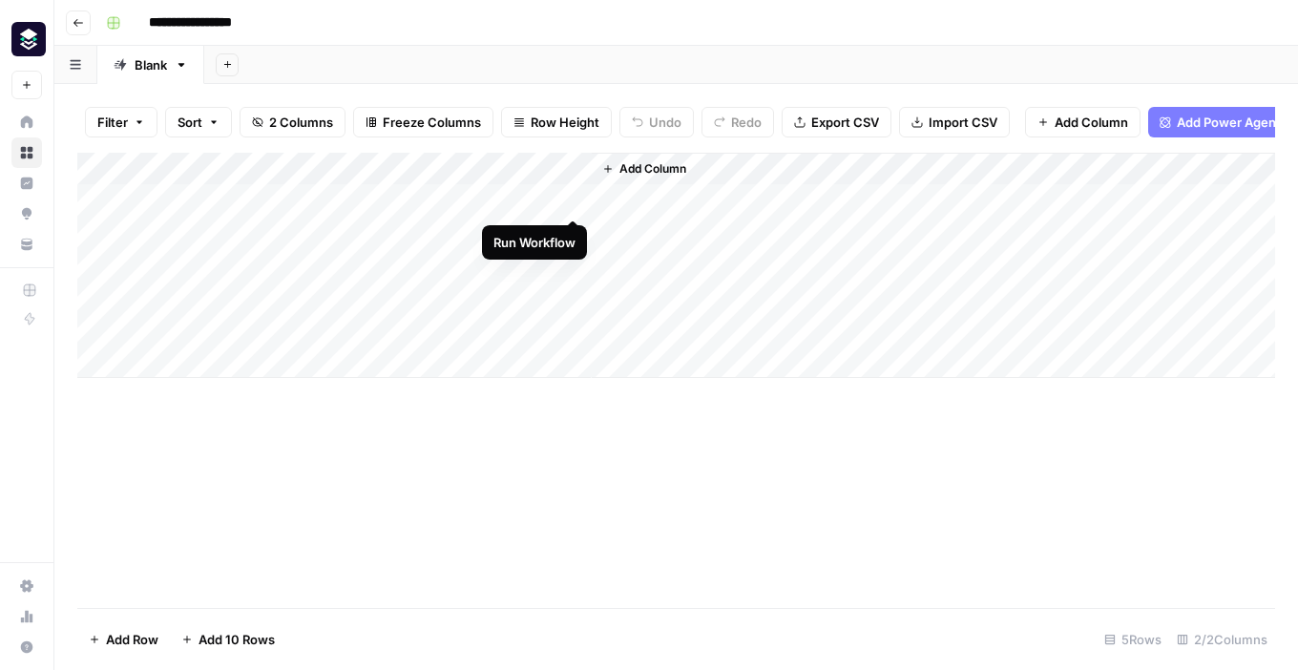
click at [579, 198] on div "Add Column" at bounding box center [676, 265] width 1198 height 225
click at [573, 201] on div "Add Column" at bounding box center [676, 265] width 1198 height 225
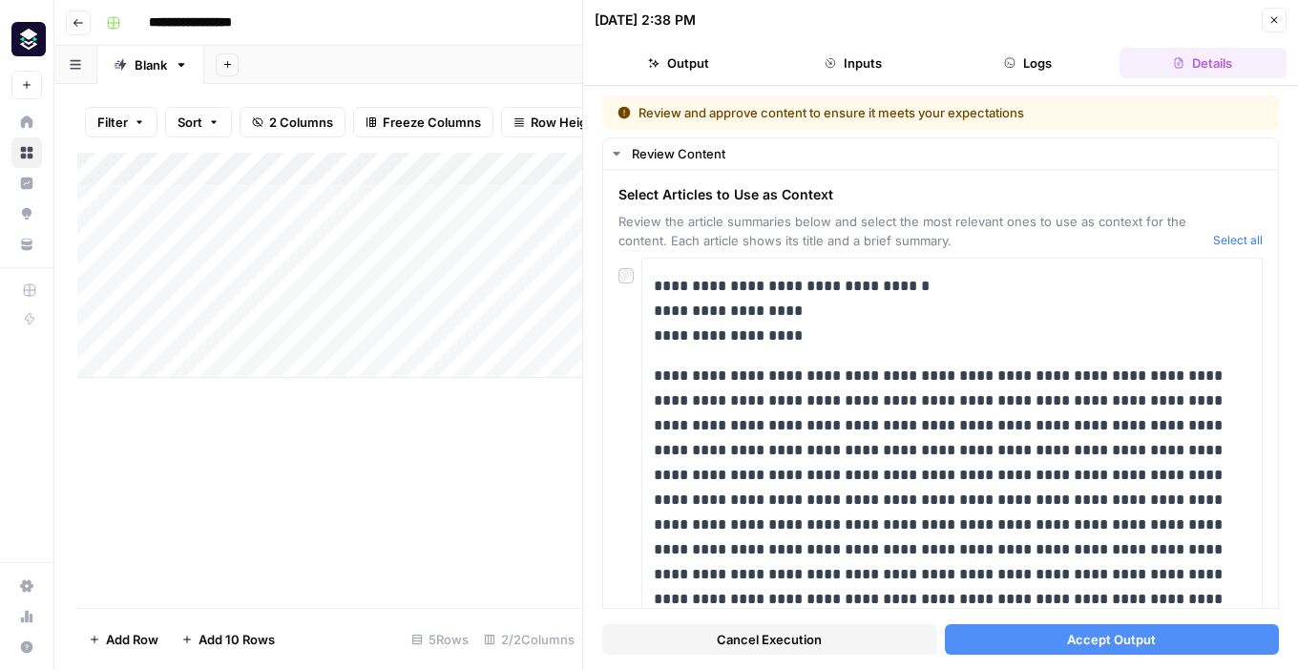
click at [552, 165] on div "Add Column" at bounding box center [329, 265] width 505 height 225
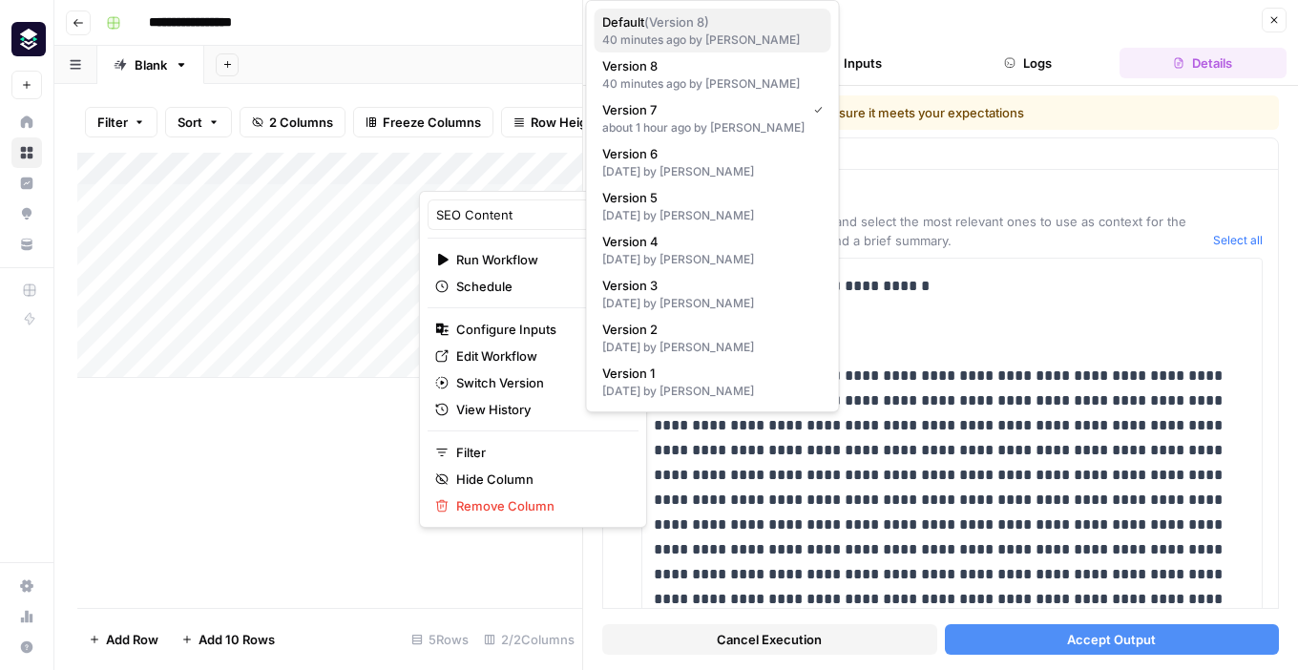
click at [633, 37] on div "40 minutes ago by Florian Lipp" at bounding box center [712, 40] width 221 height 17
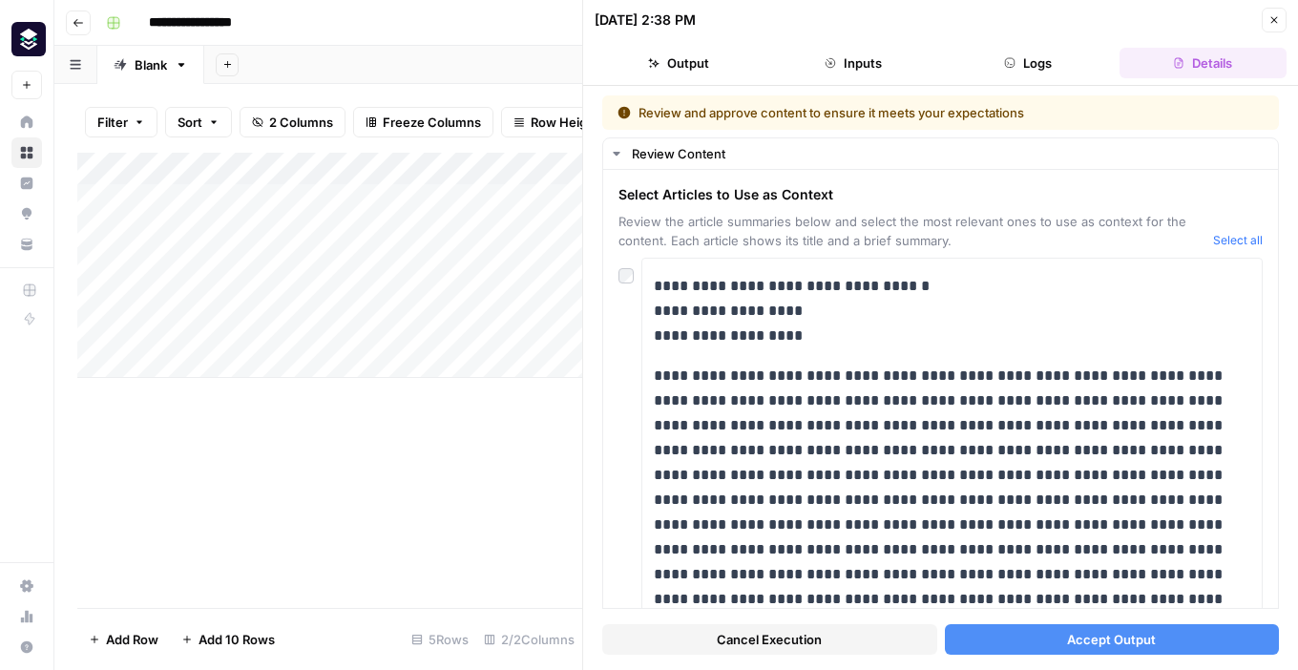
click at [502, 264] on div "Add Column" at bounding box center [329, 265] width 505 height 225
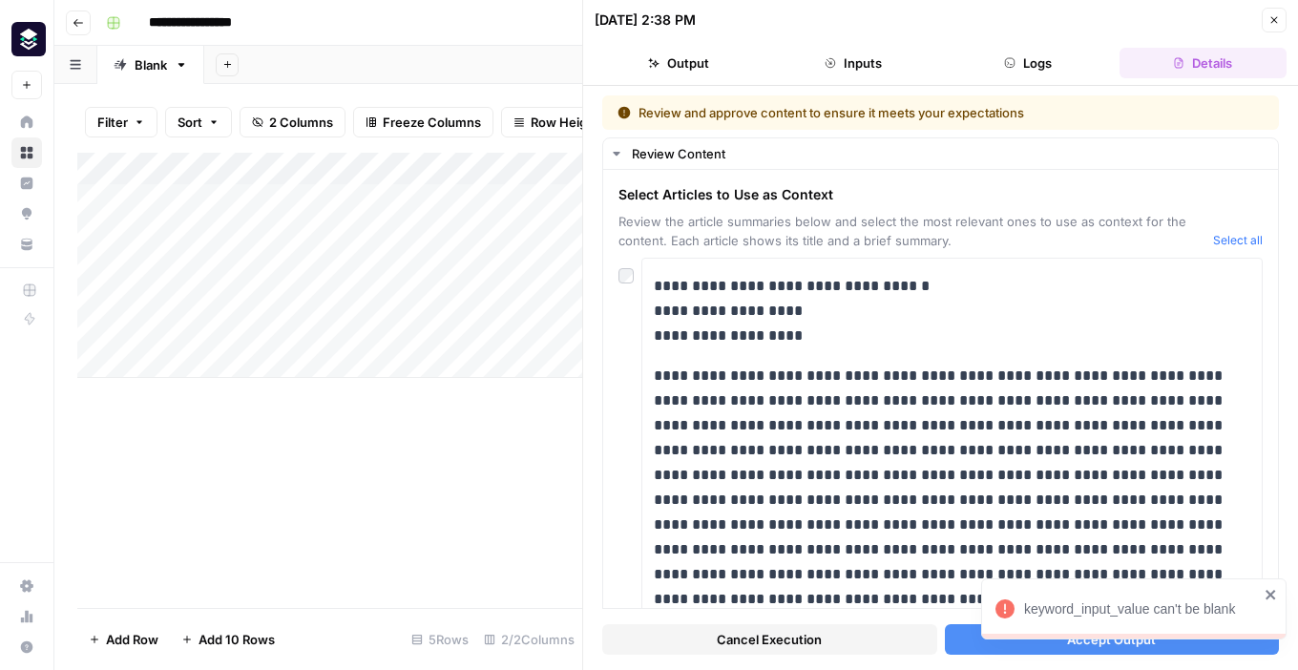
click at [201, 230] on div "Add Column" at bounding box center [329, 265] width 505 height 225
click at [201, 230] on textarea "**********" at bounding box center [295, 234] width 305 height 27
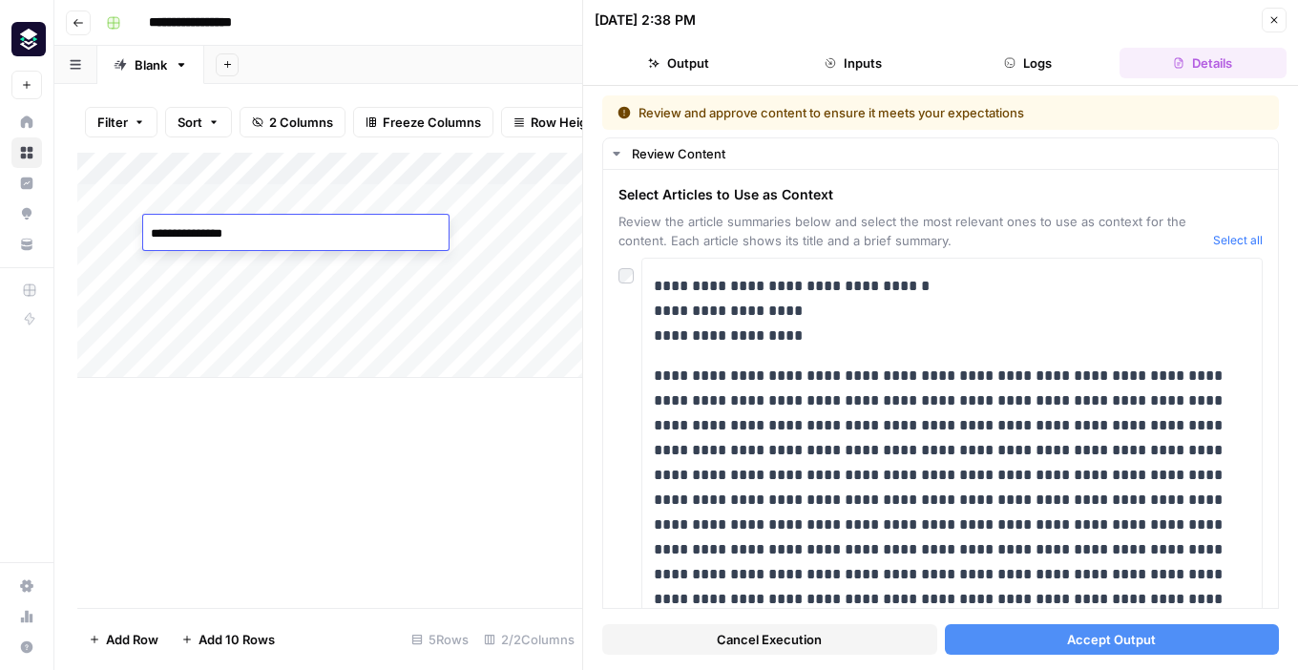
click at [201, 230] on textarea "**********" at bounding box center [295, 234] width 305 height 27
click at [200, 267] on div "Add Column" at bounding box center [329, 265] width 505 height 225
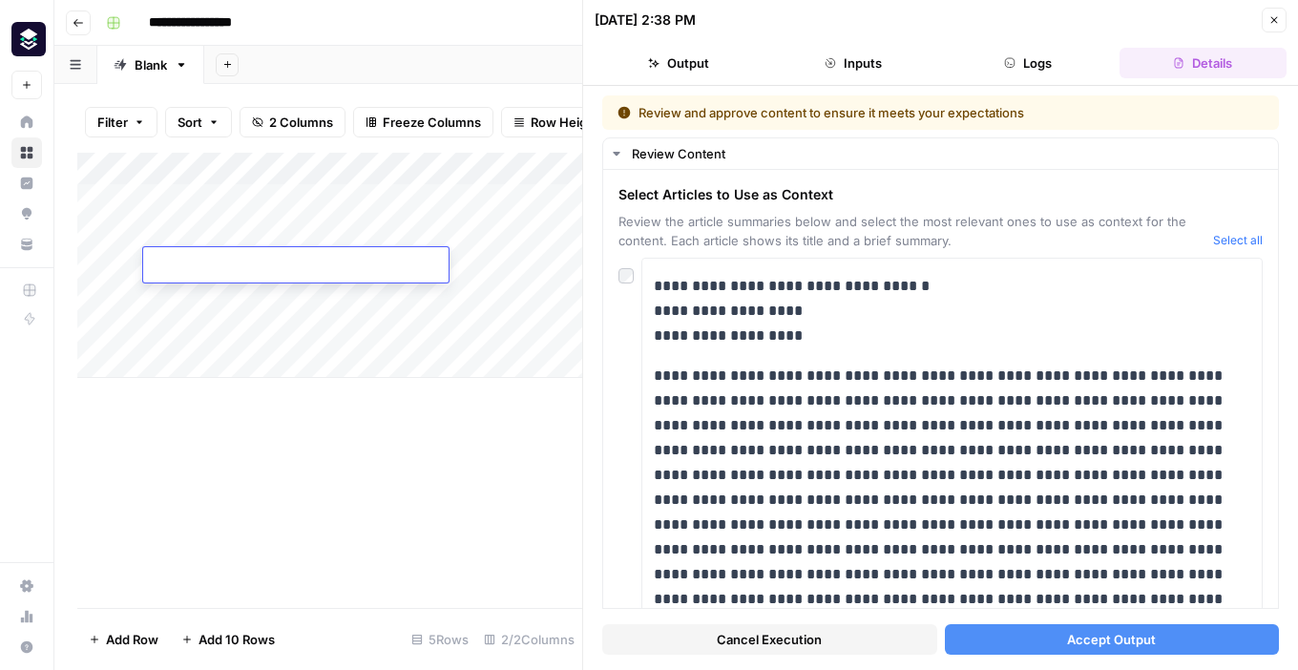
click at [200, 267] on textarea at bounding box center [295, 266] width 305 height 27
type textarea "**********"
click at [510, 263] on div "Add Column" at bounding box center [329, 265] width 505 height 225
click at [1277, 17] on icon "button" at bounding box center [1274, 19] width 11 height 11
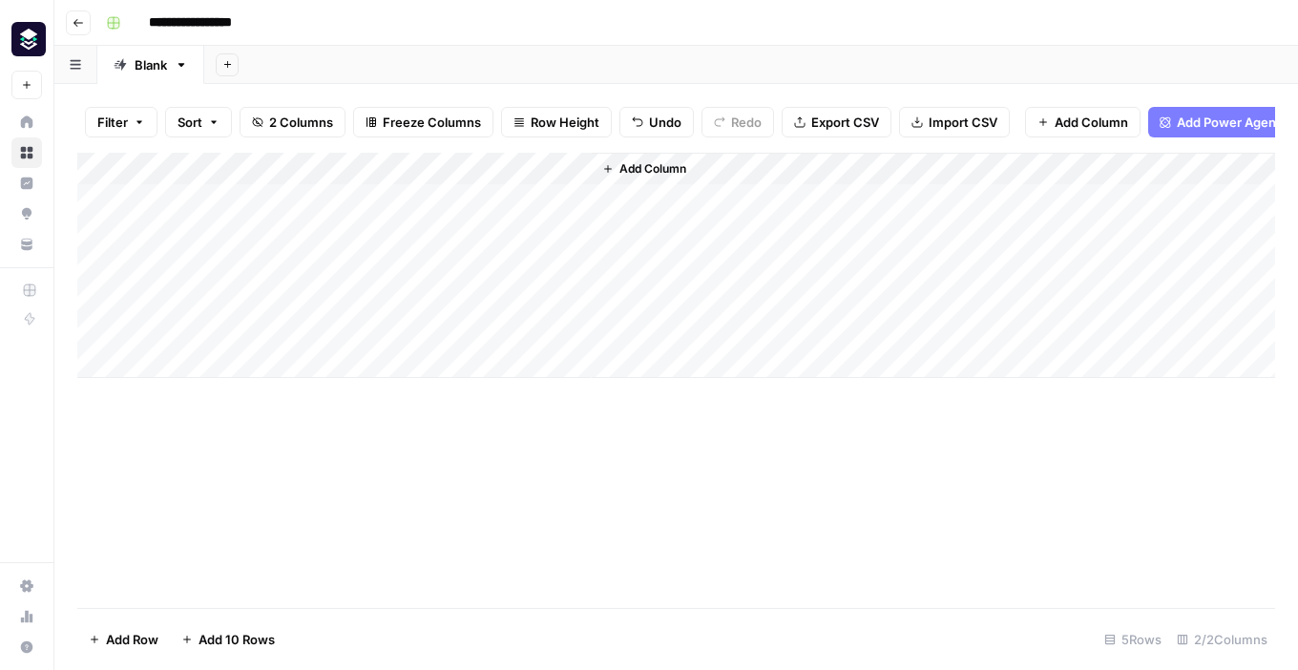
click at [547, 168] on div "Add Column" at bounding box center [676, 265] width 1198 height 225
click at [677, 548] on div "Add Column" at bounding box center [676, 380] width 1198 height 455
click at [491, 202] on div "Add Column" at bounding box center [676, 265] width 1198 height 225
click at [574, 200] on div "Add Column" at bounding box center [676, 265] width 1198 height 225
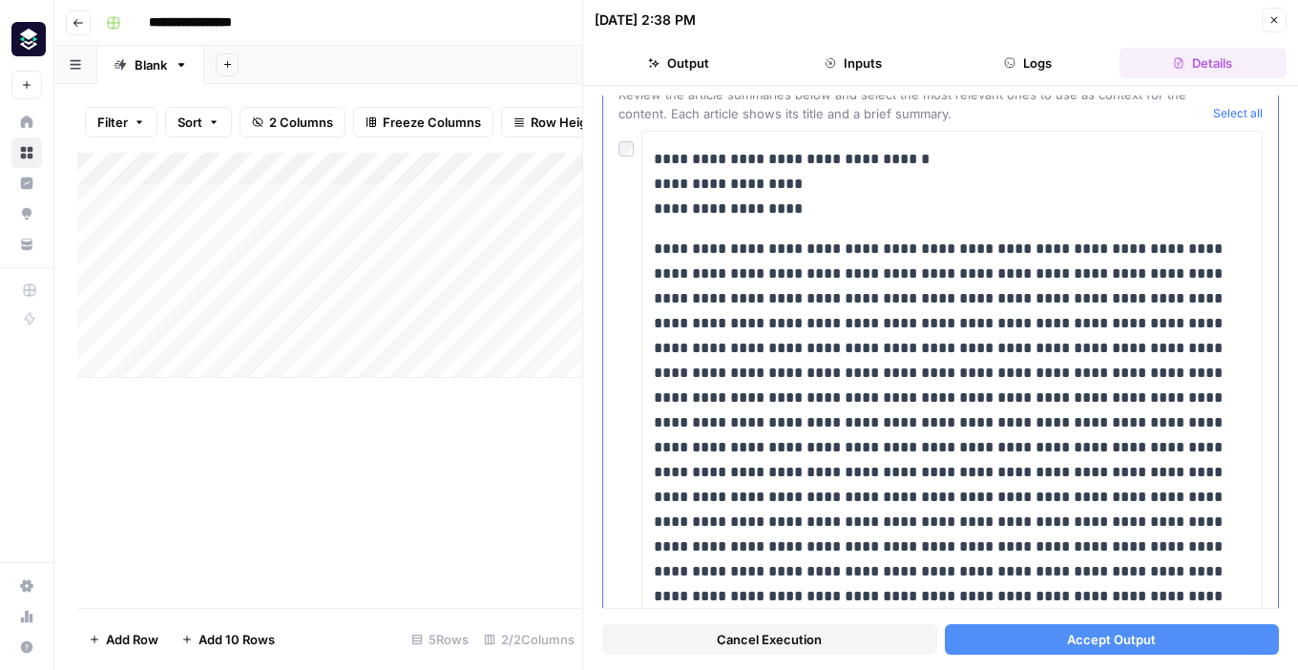
scroll to position [135, 0]
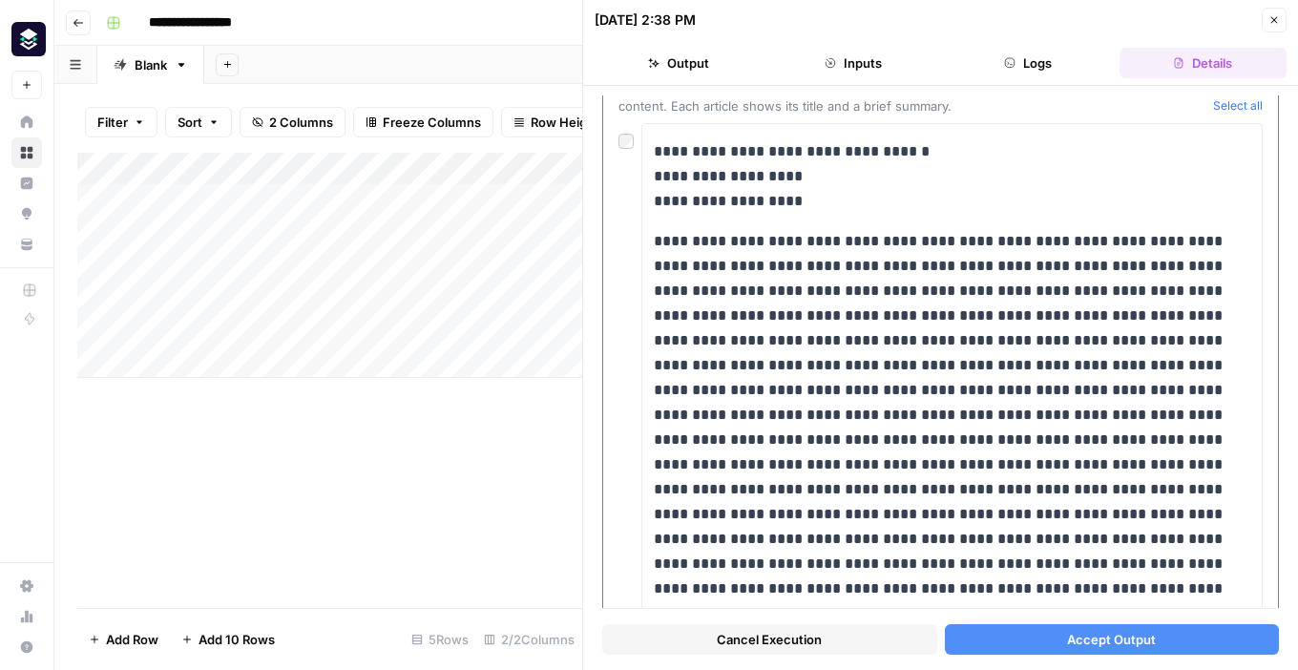
click at [625, 132] on div at bounding box center [630, 136] width 23 height 27
click at [1093, 640] on span "Accept Output" at bounding box center [1111, 639] width 89 height 19
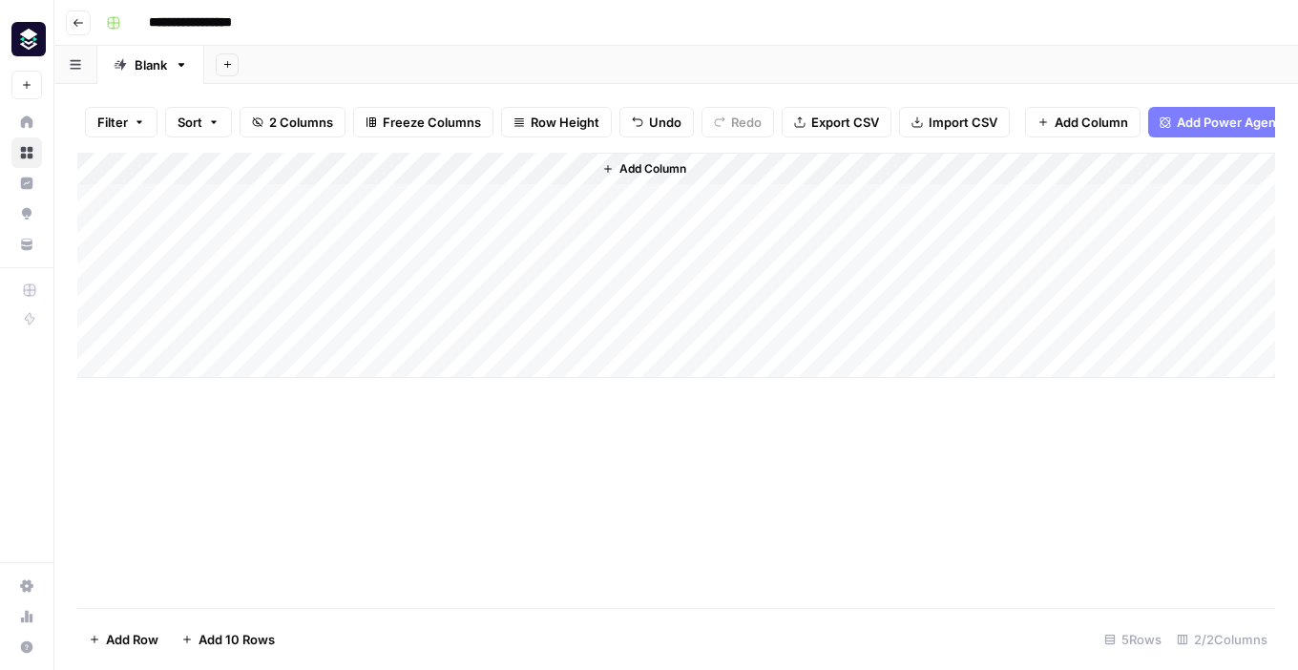
click at [510, 198] on div "Add Column" at bounding box center [676, 265] width 1198 height 225
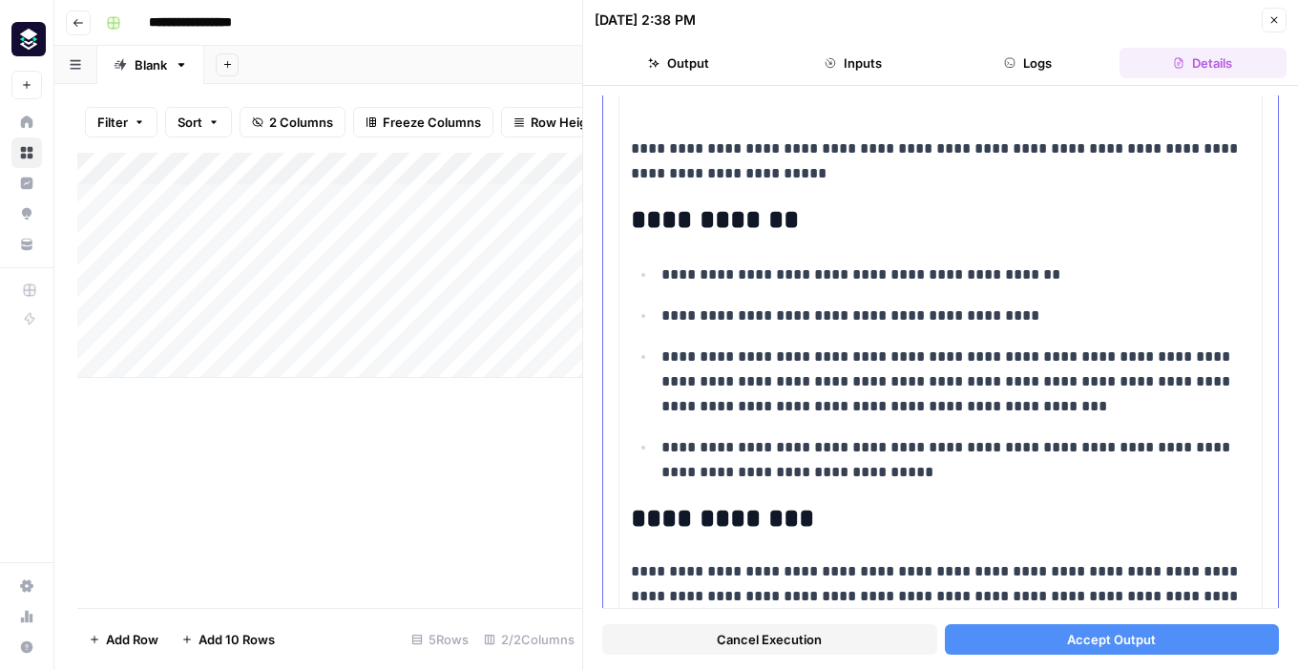
scroll to position [305, 0]
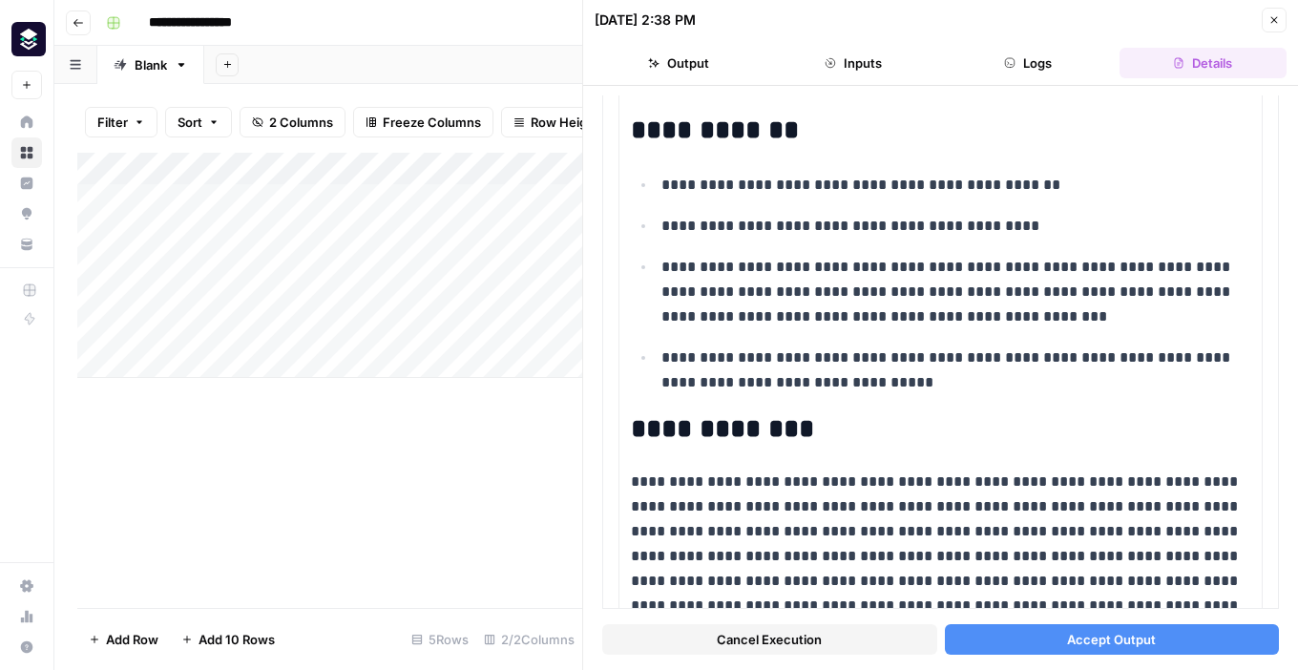
click at [1080, 637] on span "Accept Output" at bounding box center [1111, 639] width 89 height 19
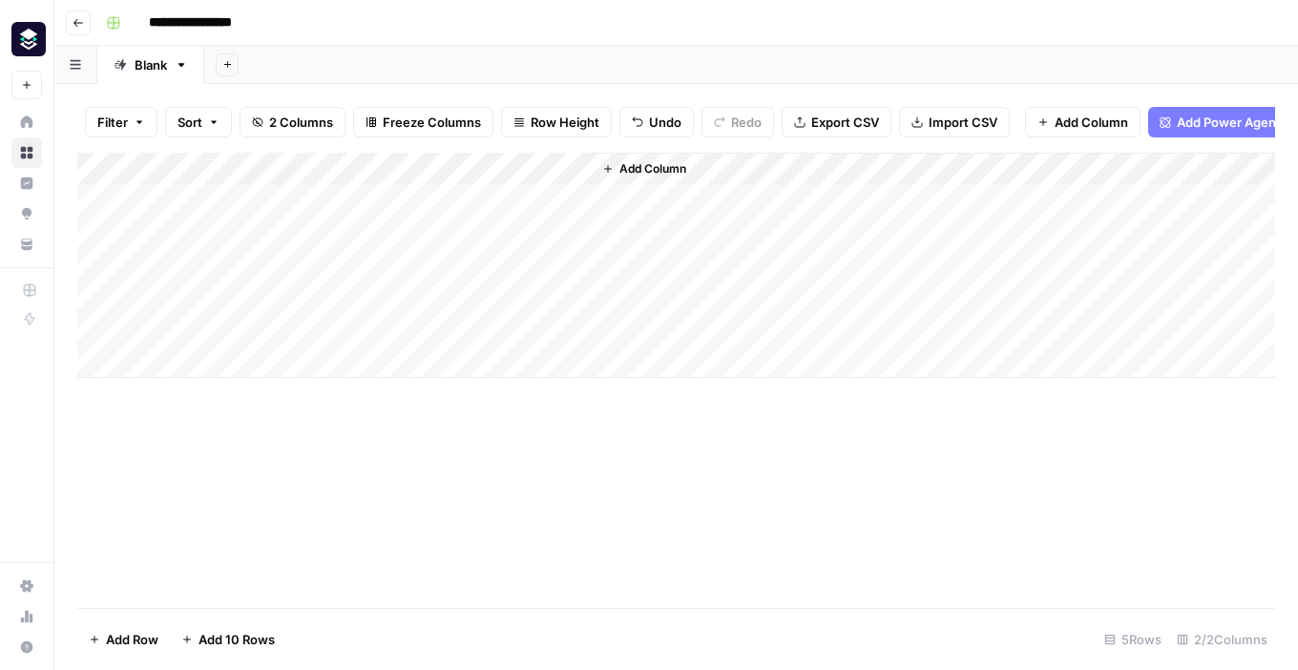
click at [549, 170] on div "Add Column" at bounding box center [676, 265] width 1198 height 225
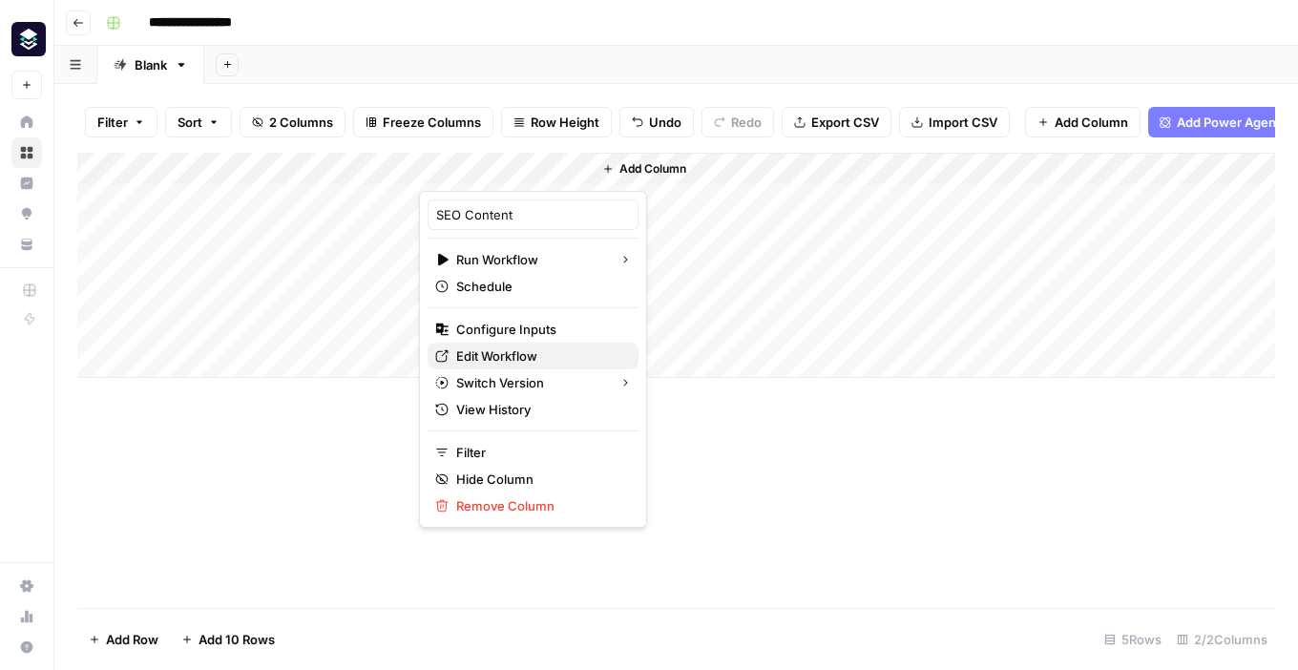
click at [514, 364] on span "Edit Workflow" at bounding box center [539, 356] width 167 height 19
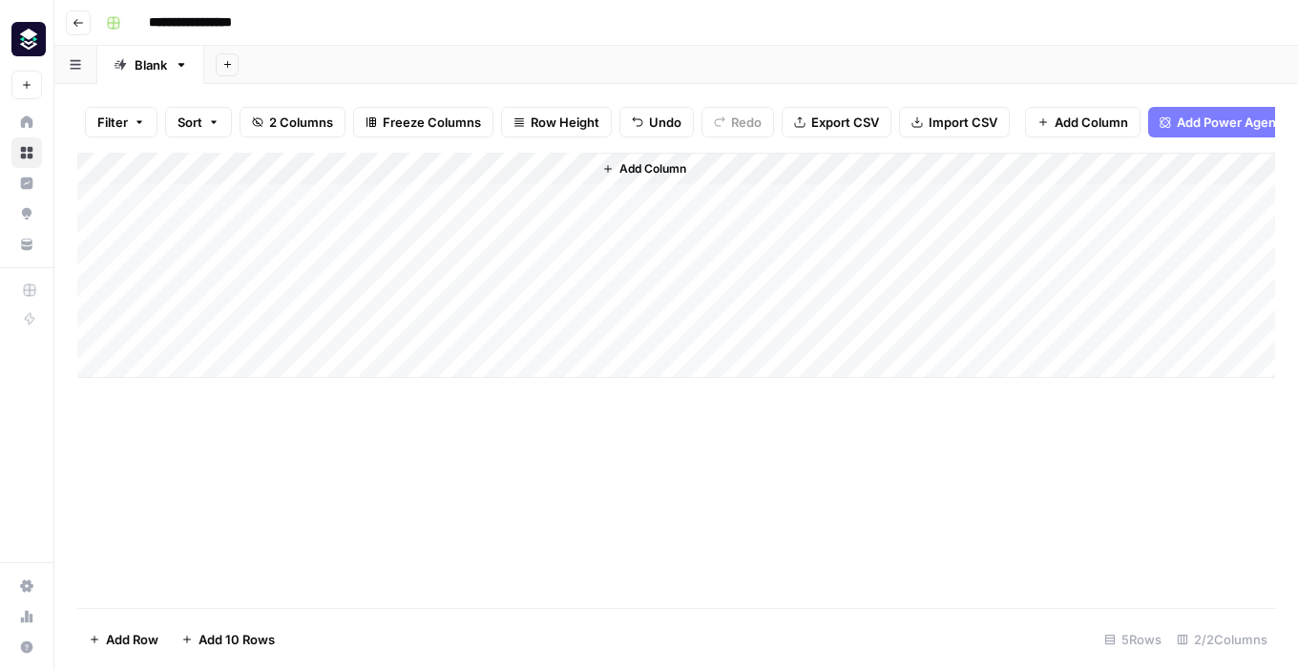
click at [498, 260] on div "Add Column" at bounding box center [676, 265] width 1198 height 225
click at [574, 269] on div "Add Column" at bounding box center [676, 265] width 1198 height 225
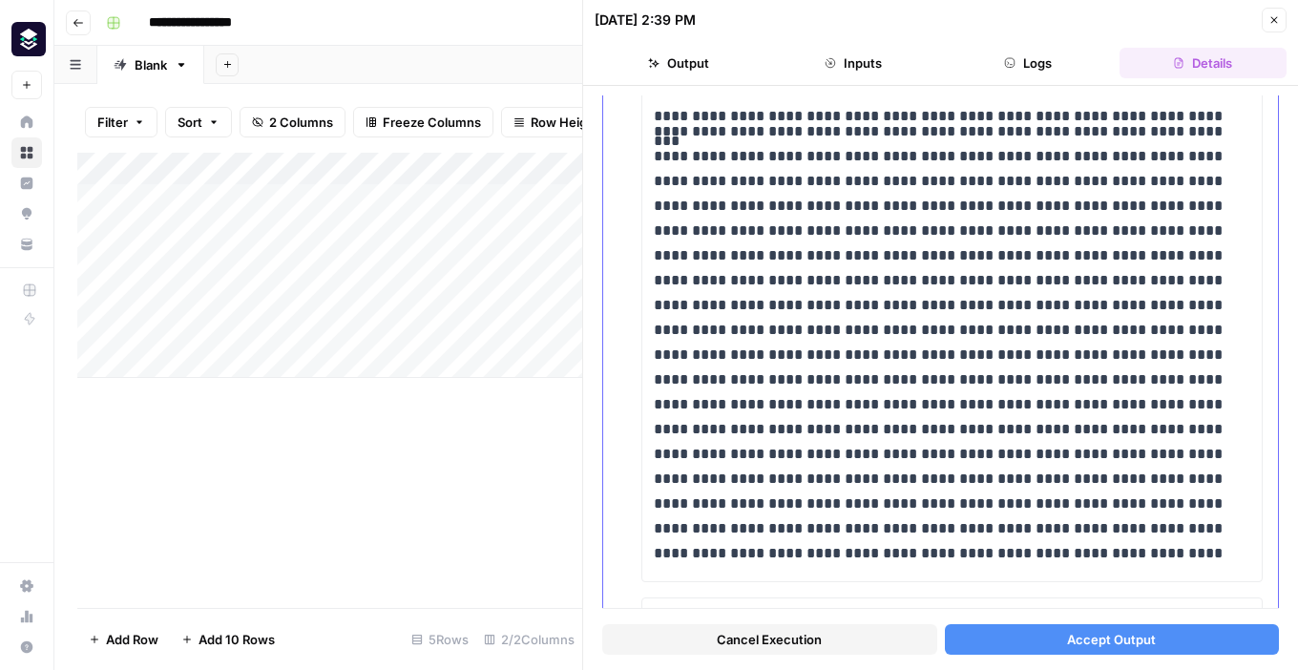
scroll to position [1098, 0]
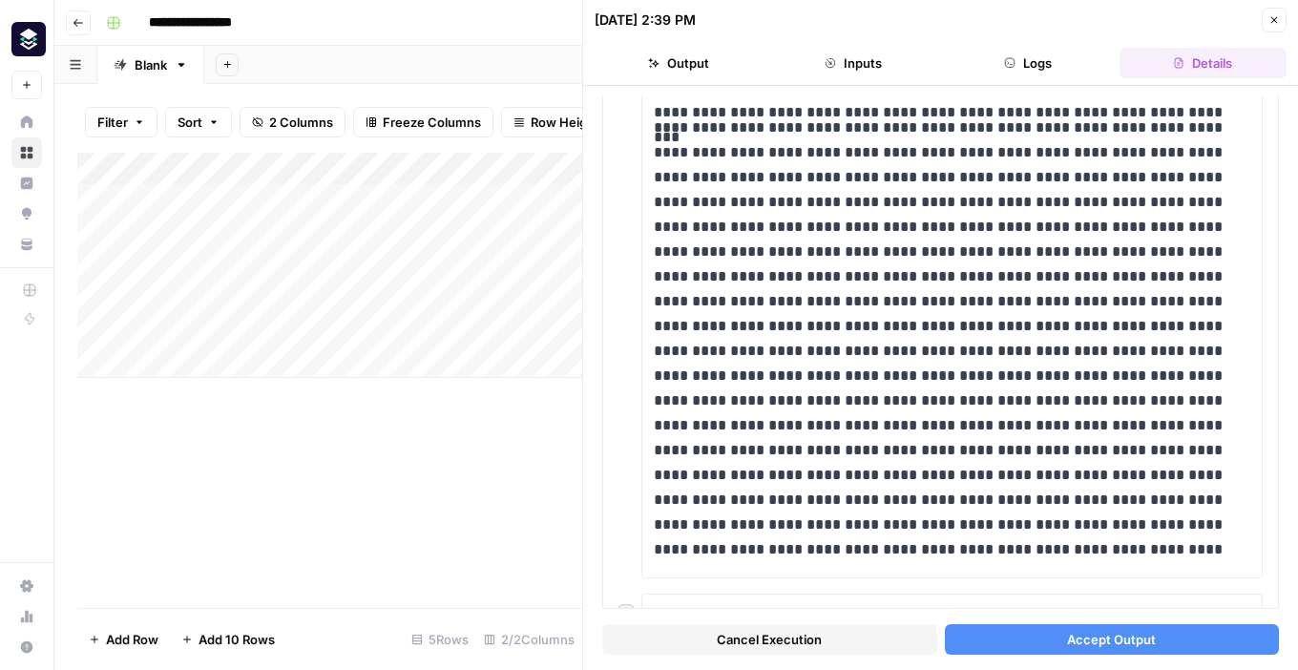
click at [1002, 642] on button "Accept Output" at bounding box center [1112, 639] width 335 height 31
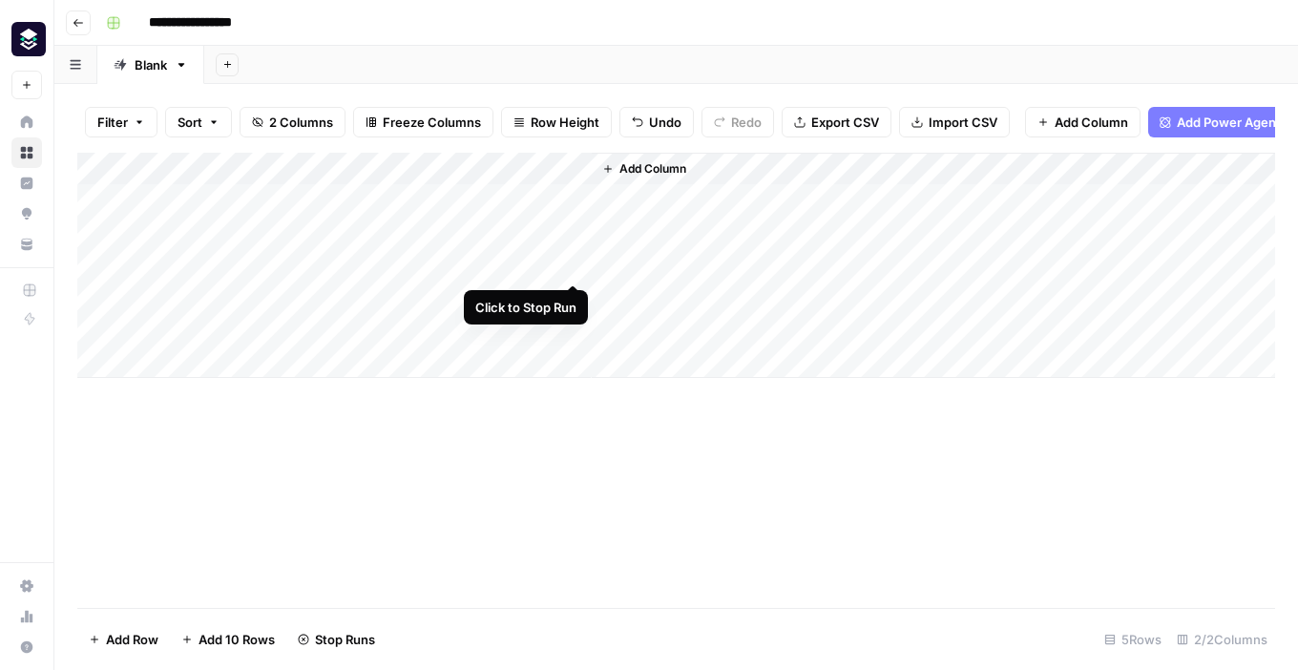
click at [572, 263] on div "Add Column" at bounding box center [676, 265] width 1198 height 225
click at [550, 263] on div "Add Column" at bounding box center [676, 265] width 1198 height 225
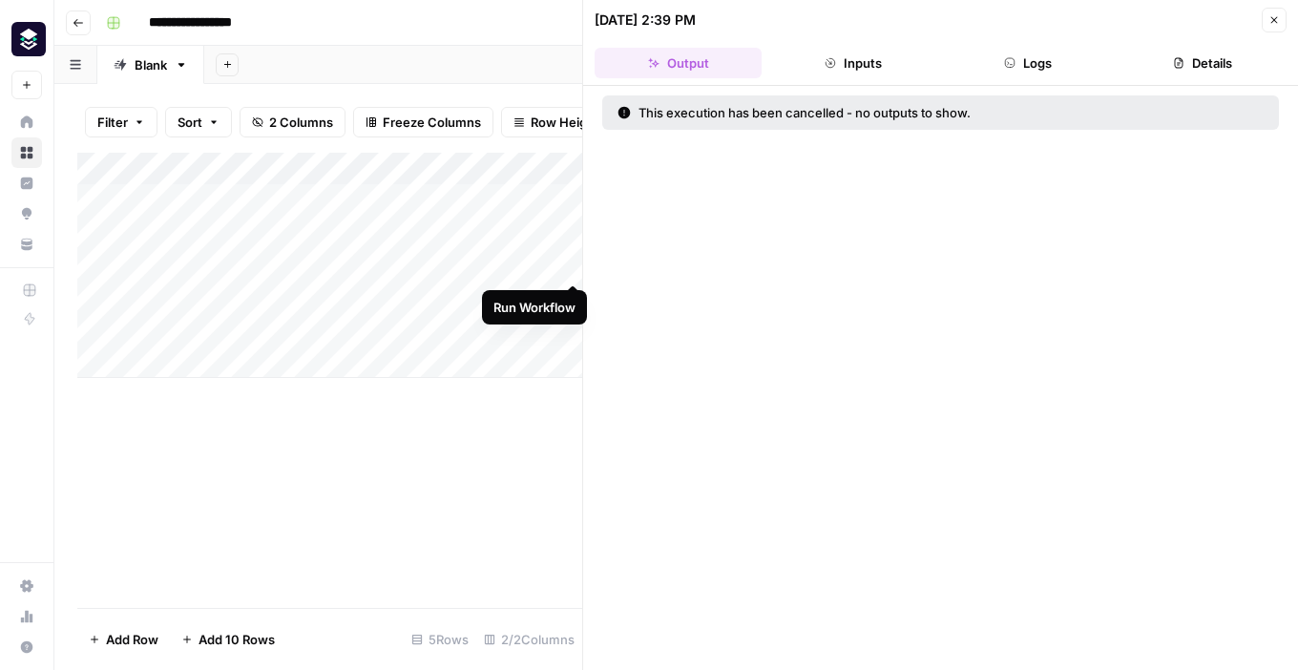
click at [567, 264] on div "Add Column" at bounding box center [329, 265] width 505 height 225
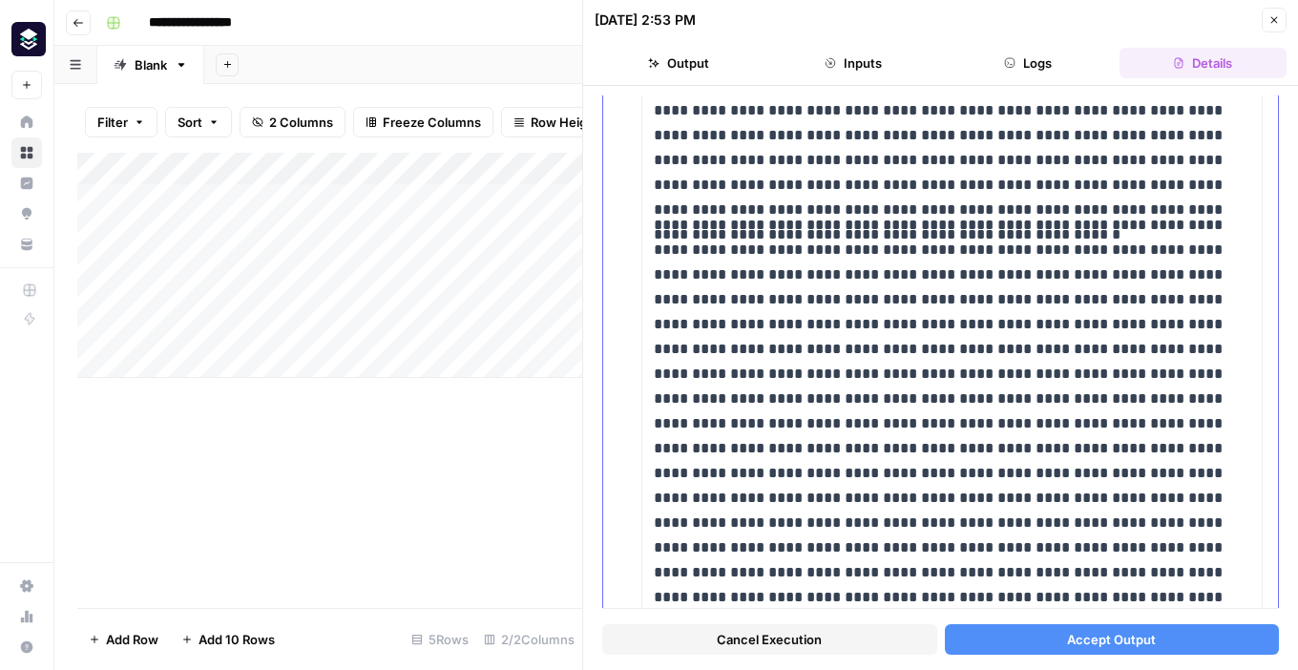
scroll to position [14790, 0]
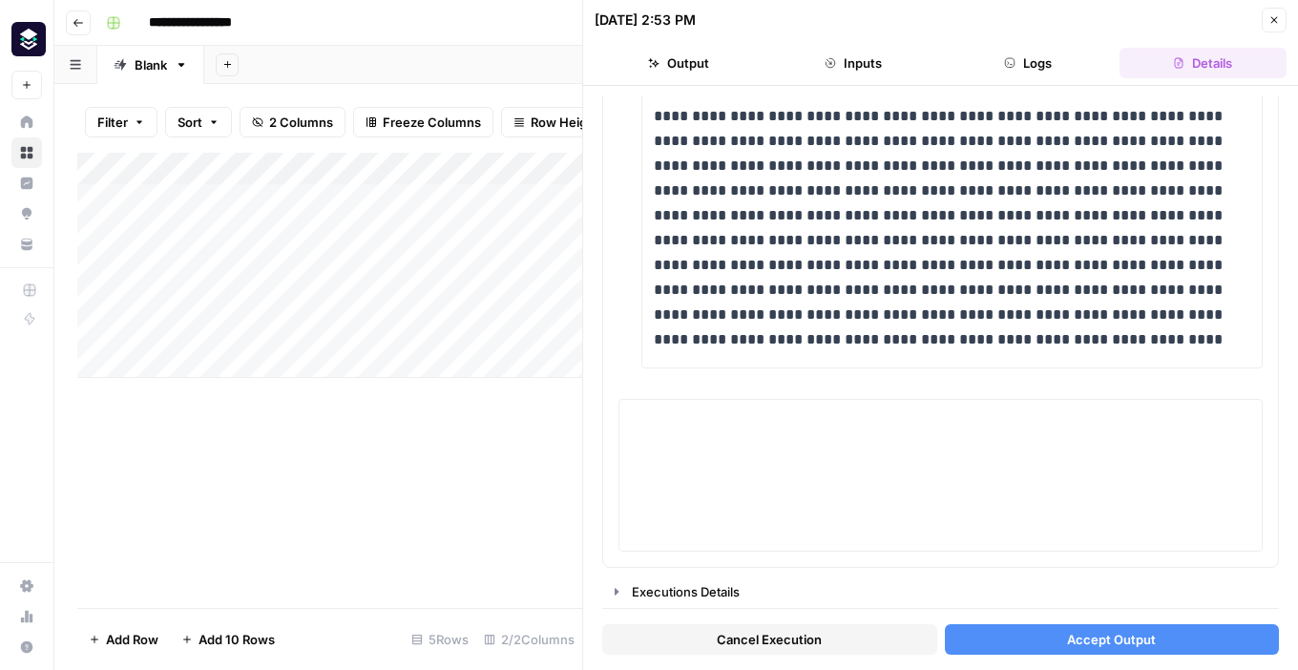
click at [977, 639] on button "Accept Output" at bounding box center [1112, 639] width 335 height 31
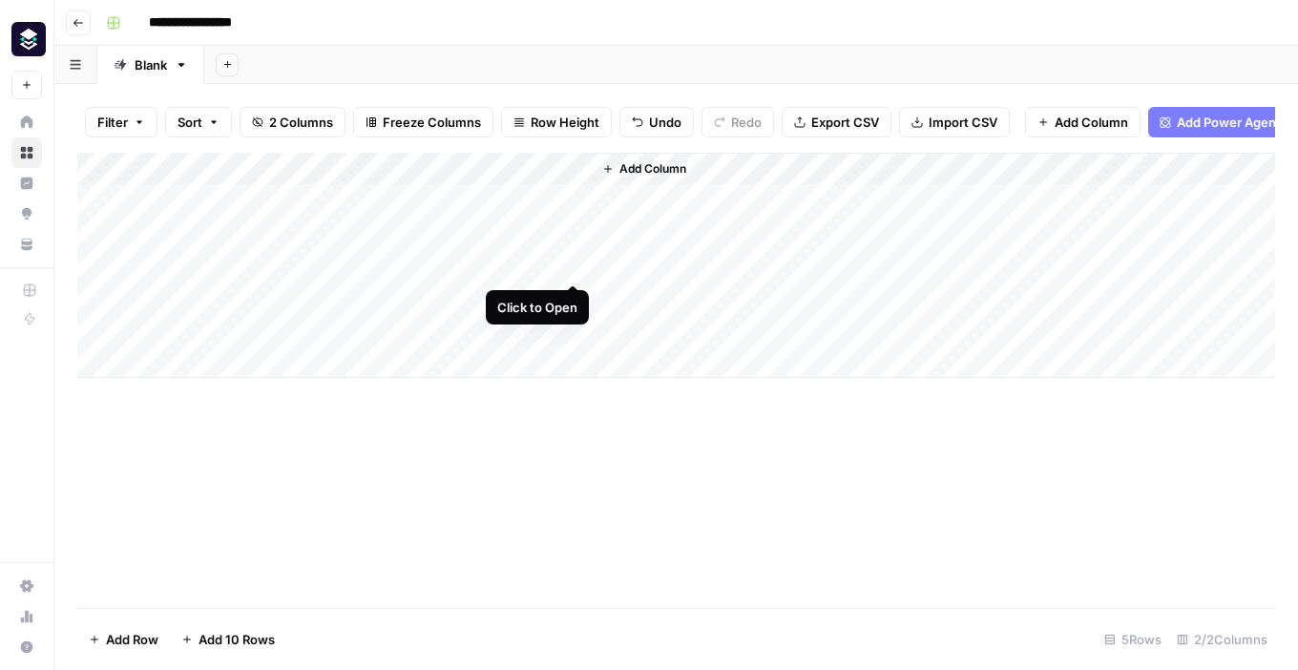
click at [571, 264] on div "Add Column" at bounding box center [676, 265] width 1198 height 225
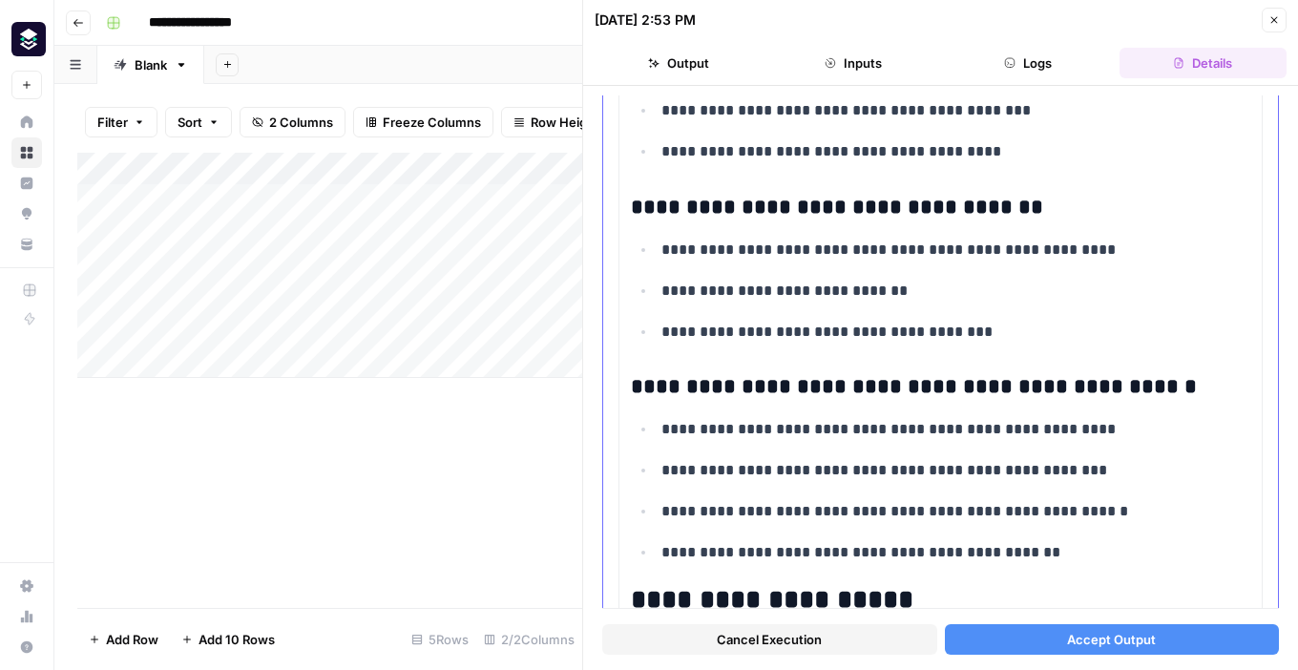
scroll to position [4658, 0]
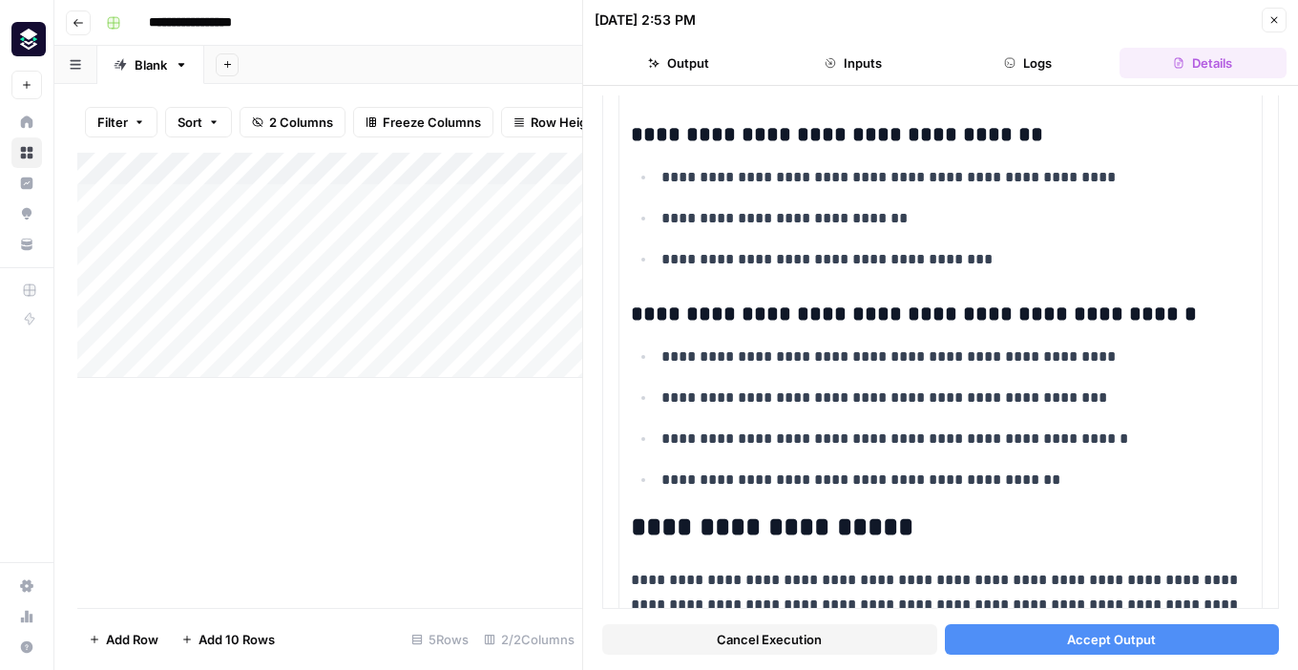
click at [989, 641] on button "Accept Output" at bounding box center [1112, 639] width 335 height 31
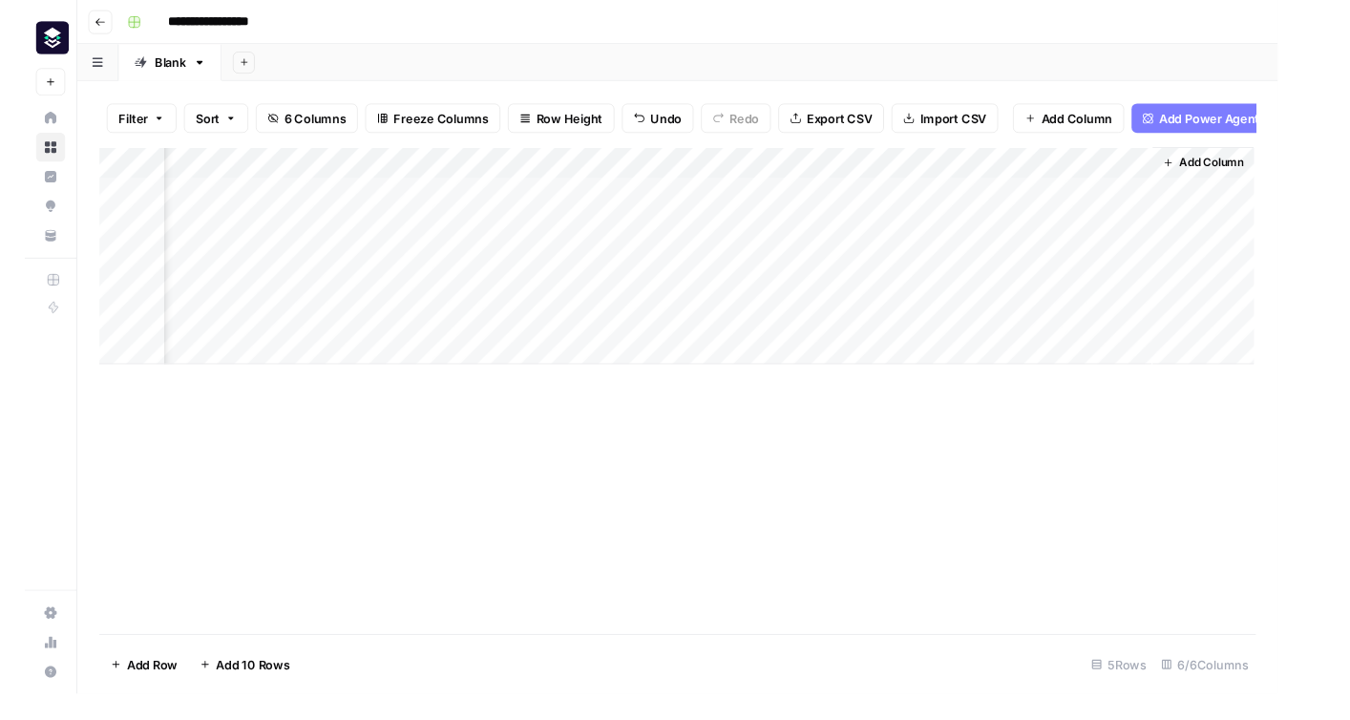
scroll to position [0, 58]
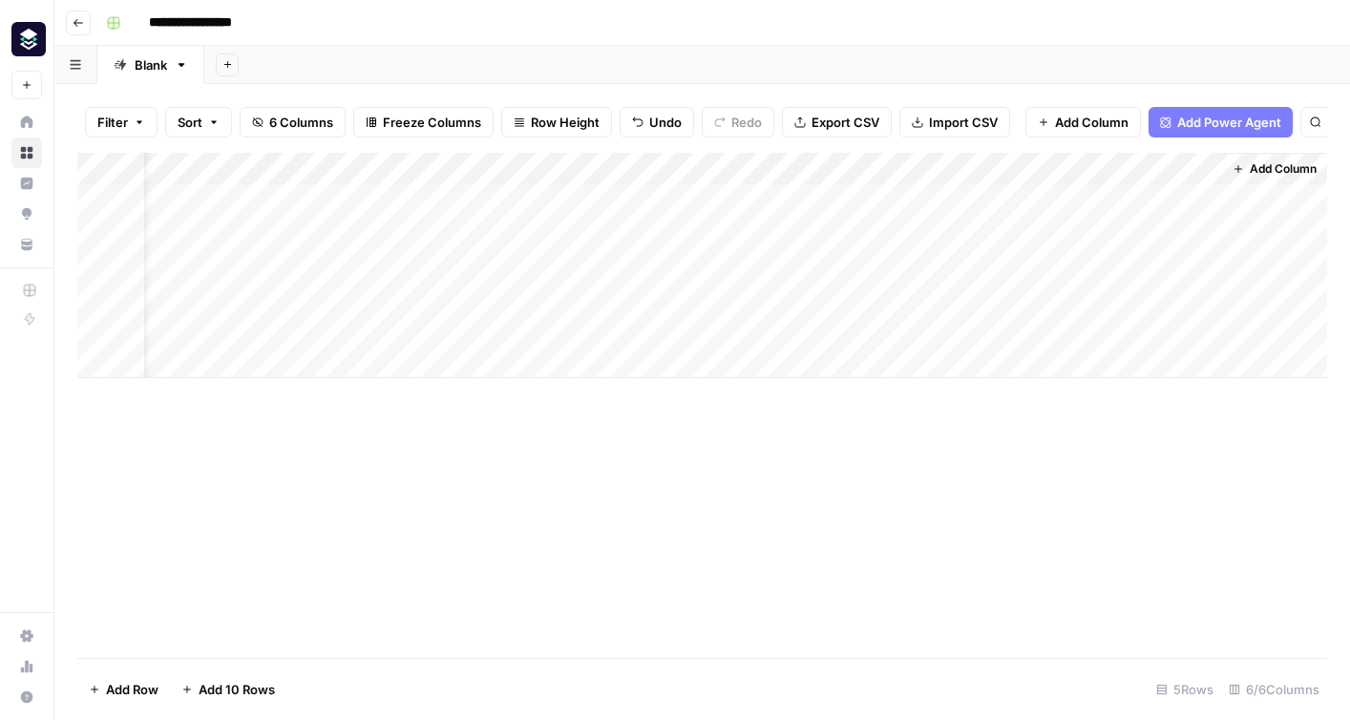
click at [431, 201] on div "Add Column" at bounding box center [702, 265] width 1250 height 225
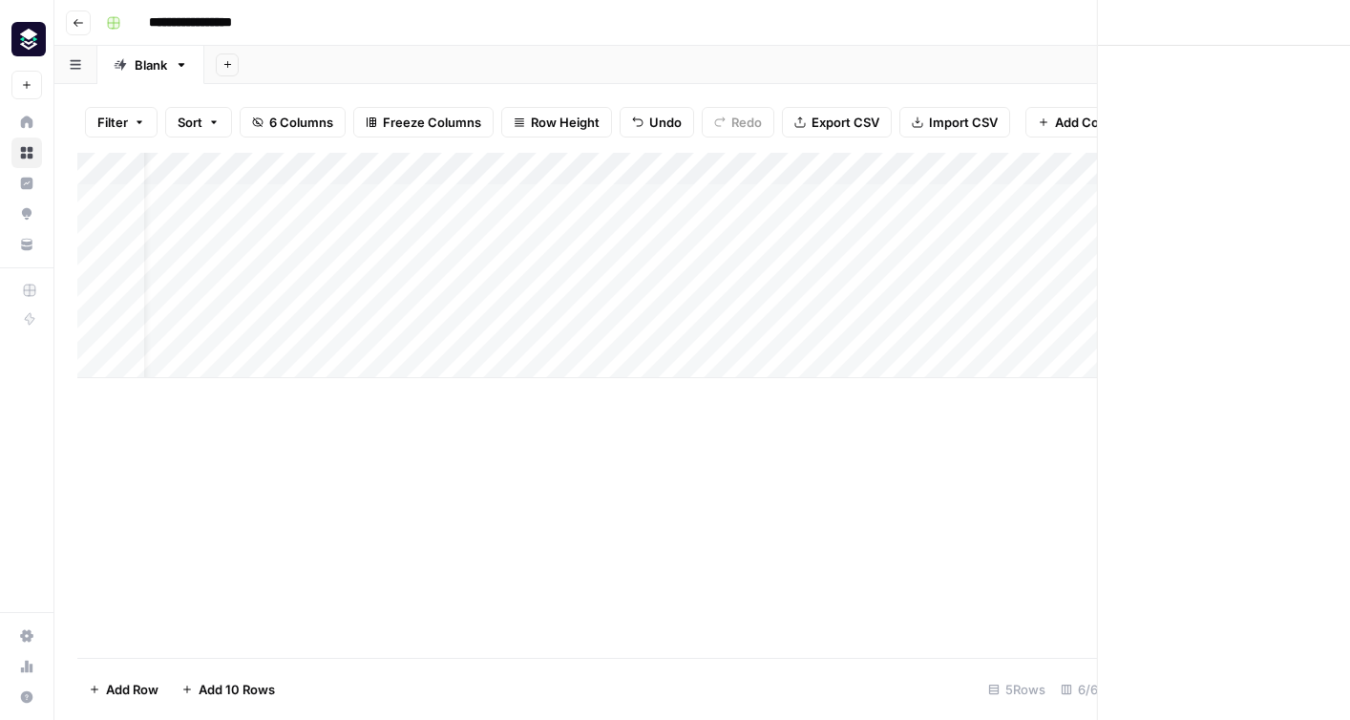
scroll to position [0, 46]
click at [431, 201] on div at bounding box center [447, 199] width 175 height 35
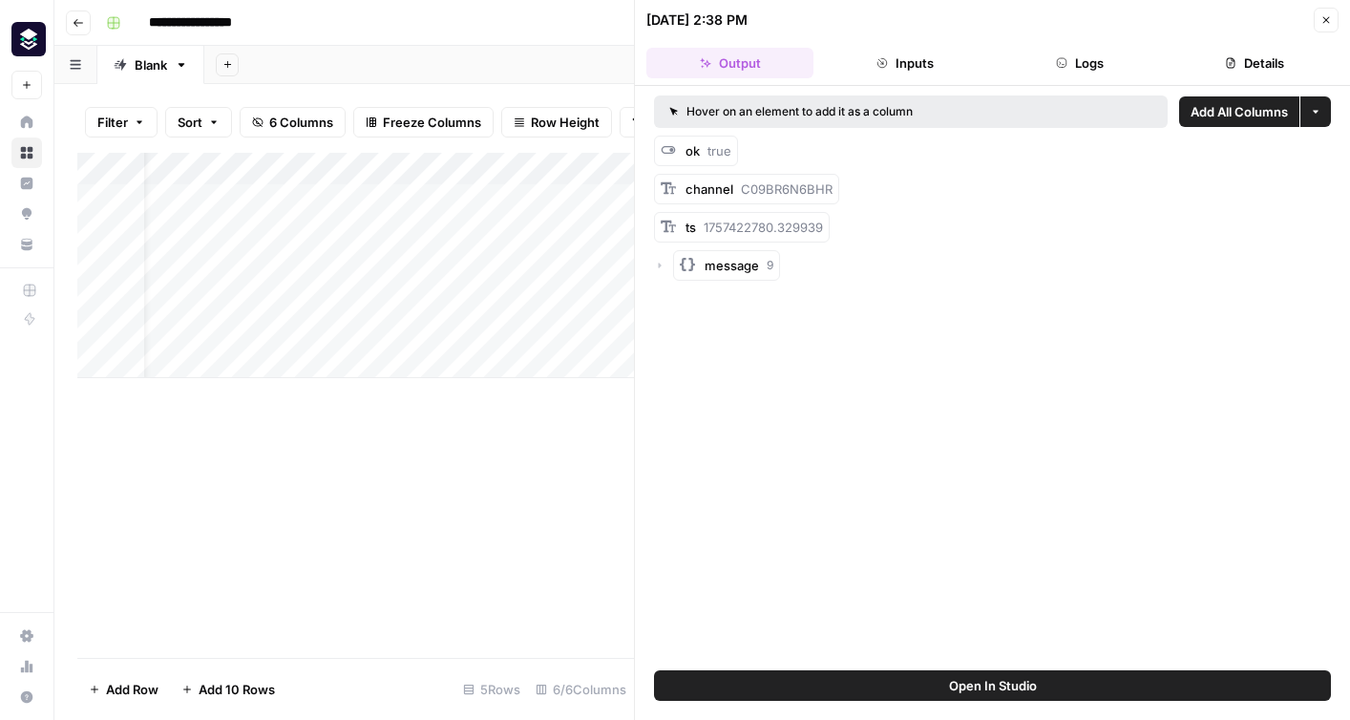
click at [1297, 8] on button "Close" at bounding box center [1326, 20] width 25 height 25
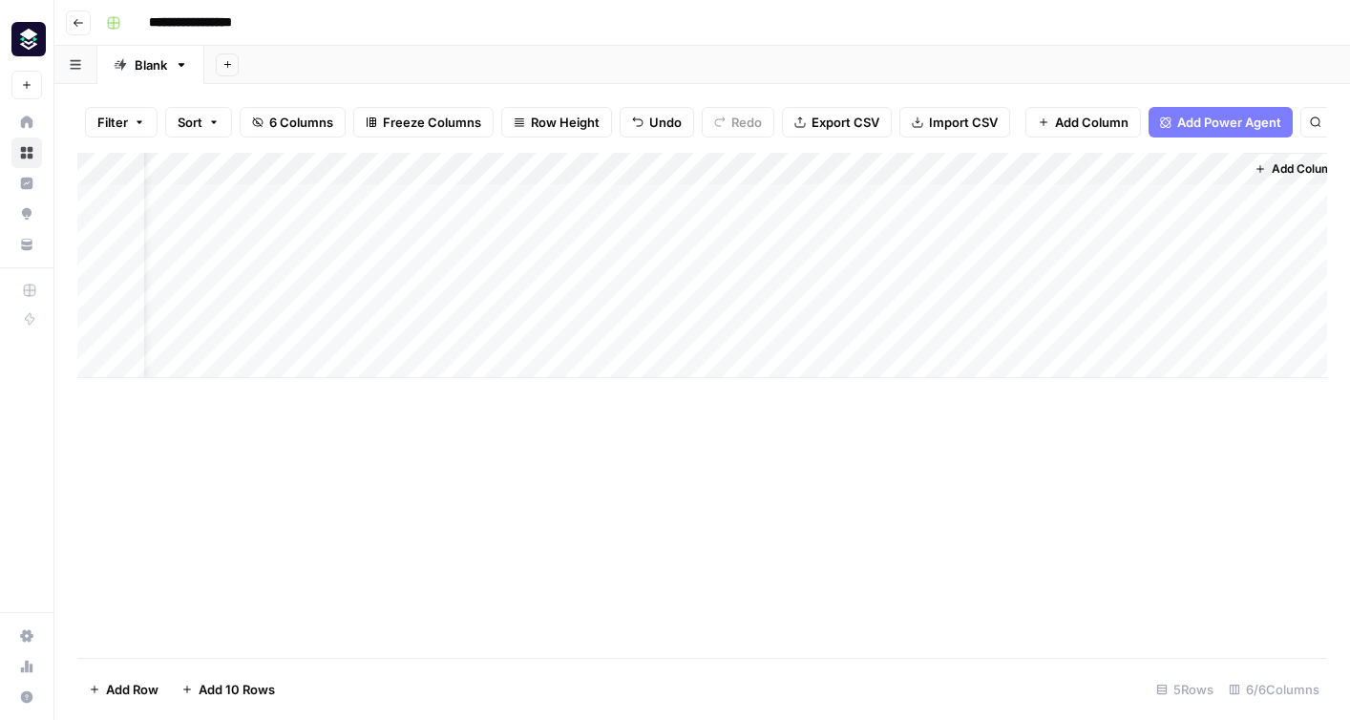
scroll to position [0, 58]
click at [492, 168] on div "Add Column" at bounding box center [702, 265] width 1250 height 225
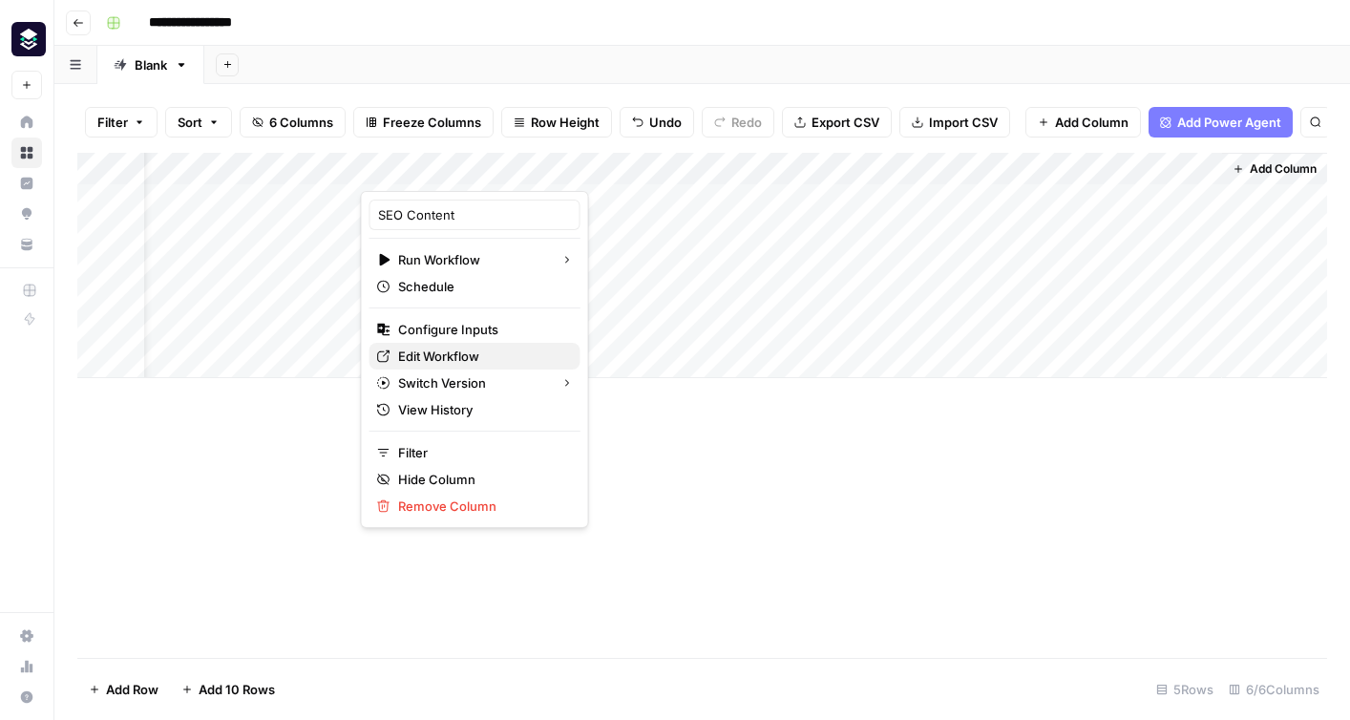
click at [467, 350] on span "Edit Workflow" at bounding box center [481, 356] width 167 height 19
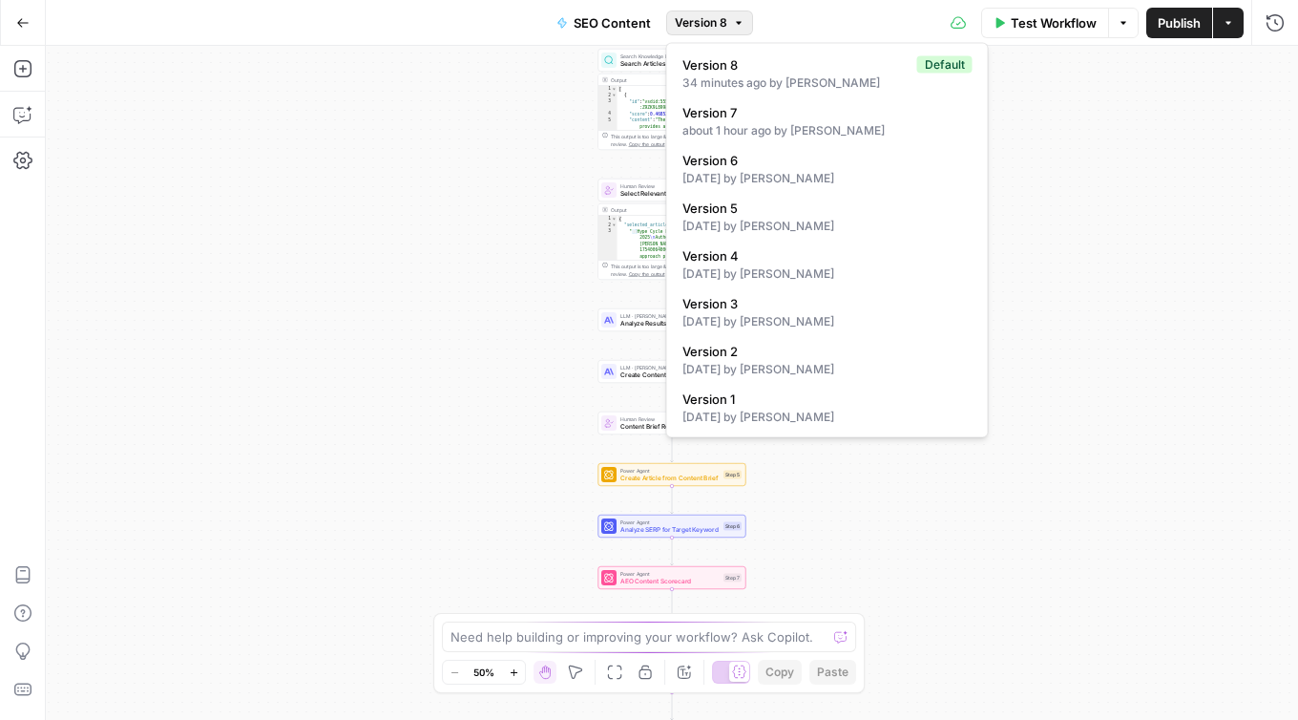
click at [708, 30] on span "Version 8" at bounding box center [701, 22] width 53 height 17
click at [716, 62] on span "Version 8" at bounding box center [796, 64] width 227 height 19
click at [717, 23] on span "Version 8" at bounding box center [701, 22] width 53 height 17
click at [735, 130] on div "about 1 hour ago by Dilek Altin" at bounding box center [828, 130] width 290 height 17
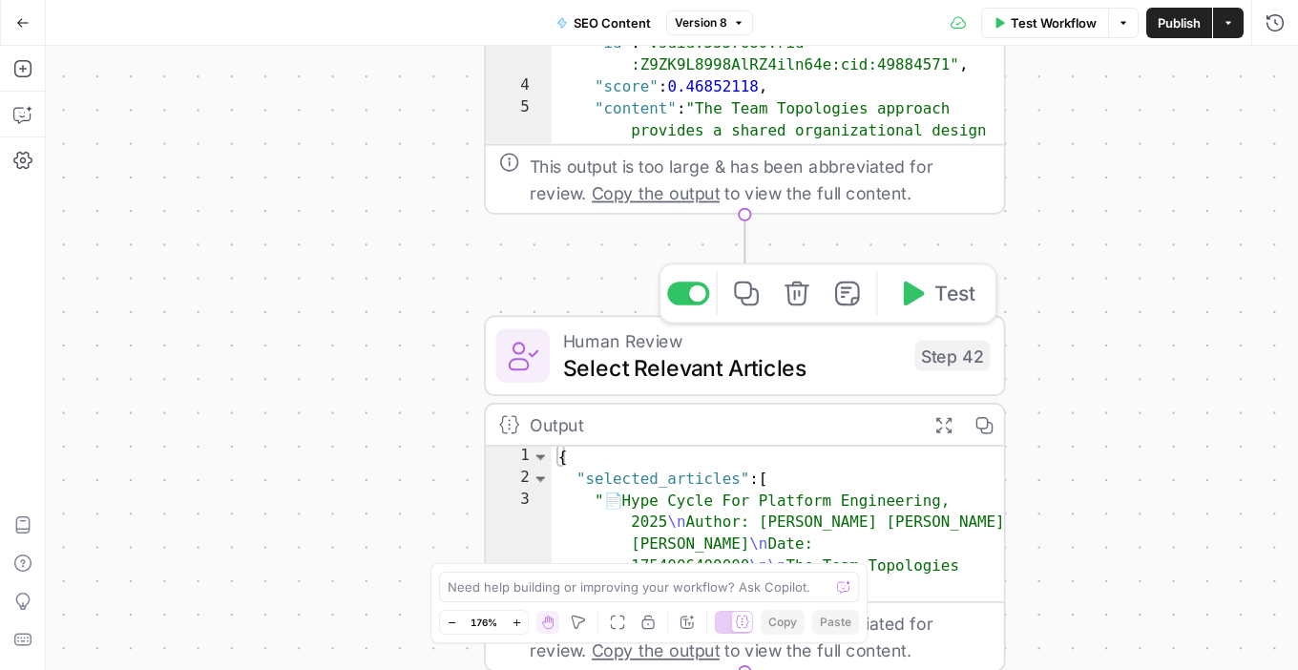
click at [602, 375] on span "Select Relevant Articles" at bounding box center [732, 366] width 338 height 33
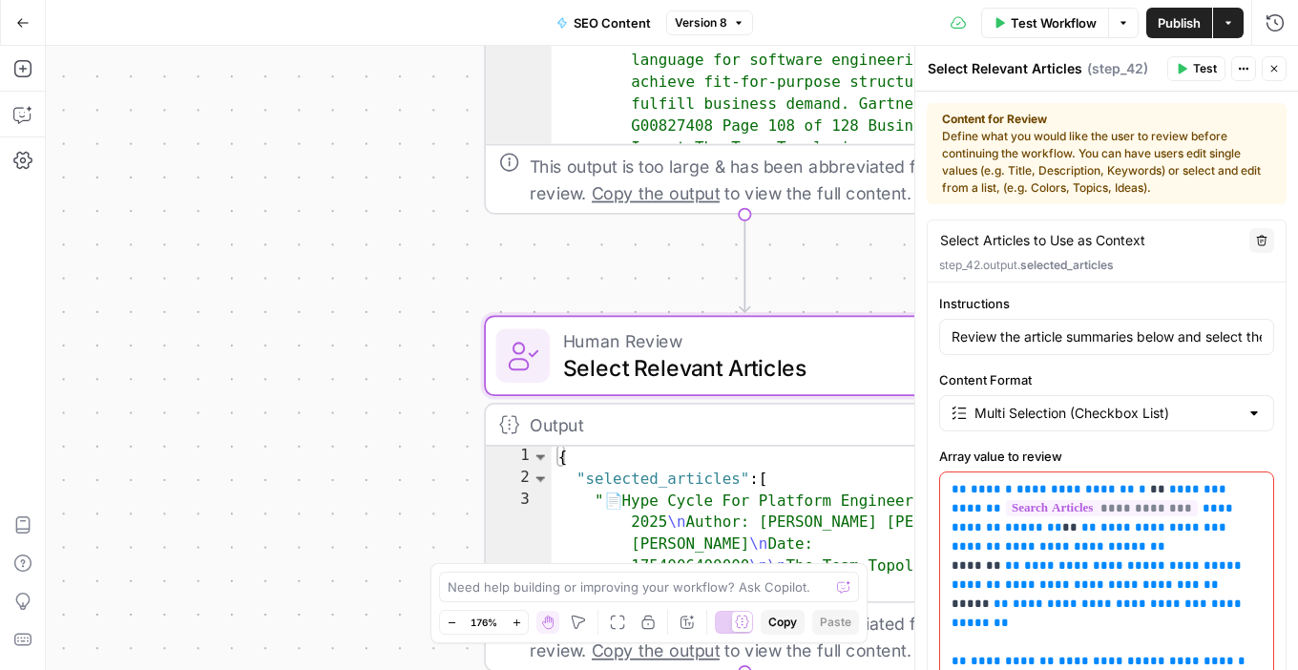
scroll to position [53, 0]
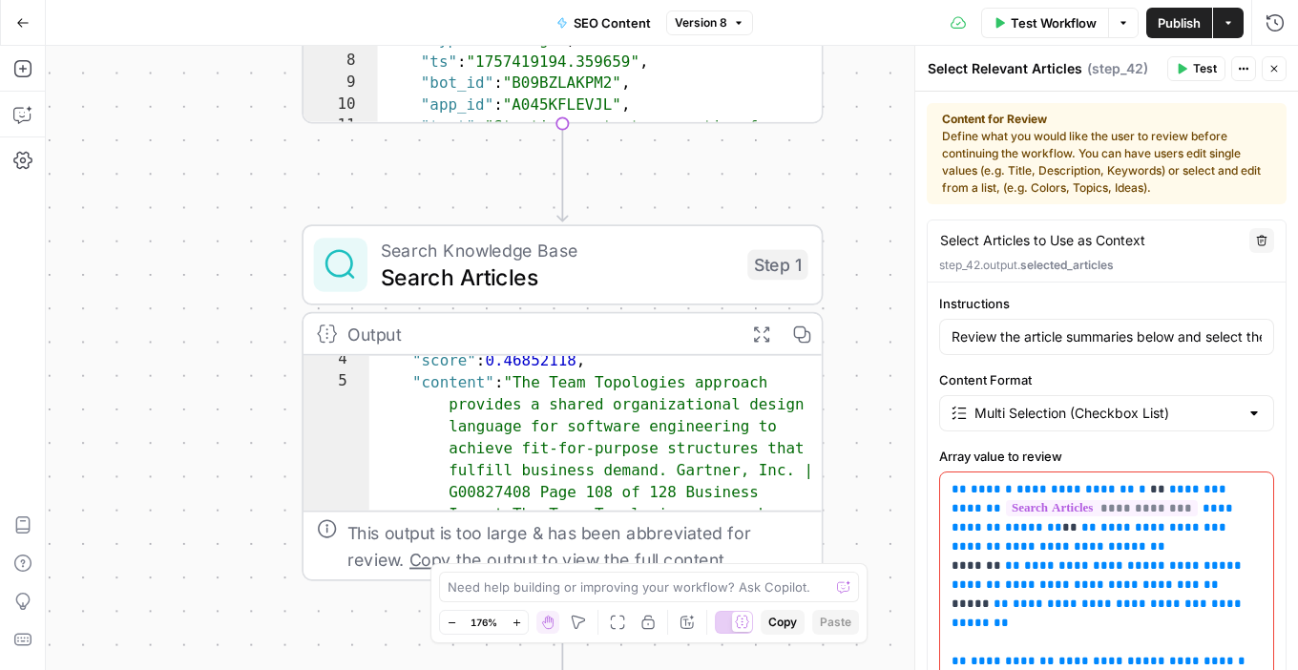
drag, startPoint x: 385, startPoint y: 217, endPoint x: 202, endPoint y: 583, distance: 409.4
click at [202, 583] on div "Workflow Set Inputs Inputs Integration Initial Progress Update Step 22 Output C…" at bounding box center [672, 358] width 1253 height 624
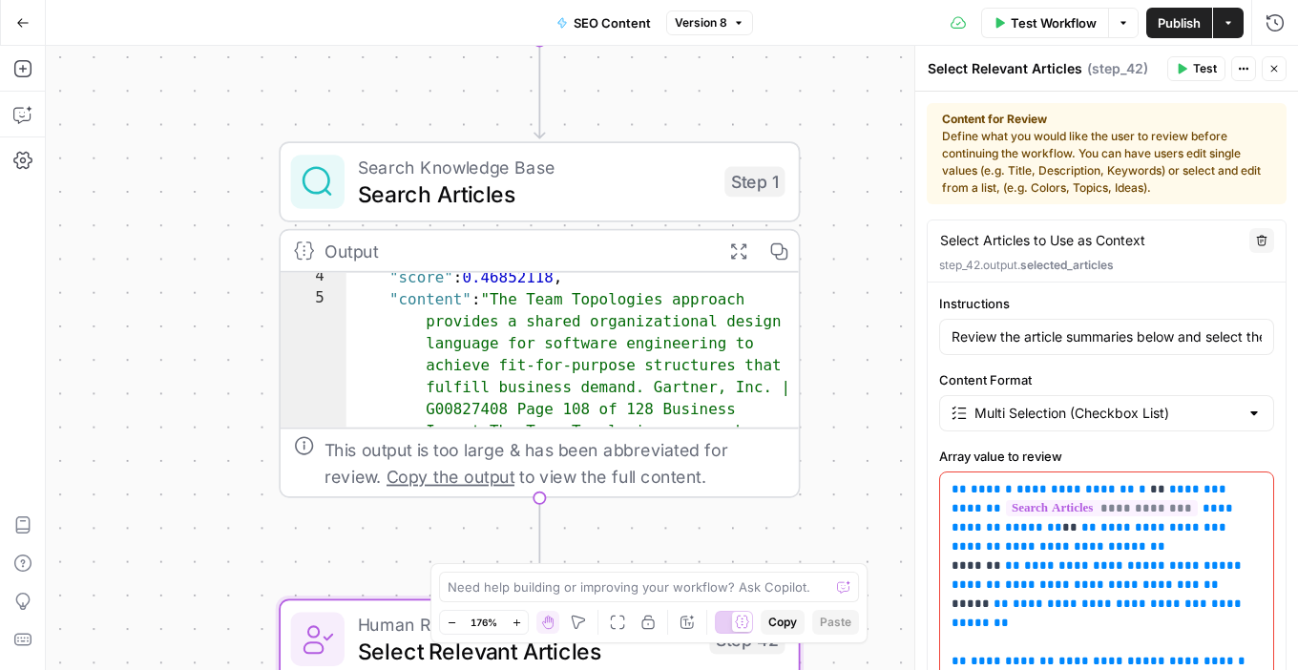
drag, startPoint x: 883, startPoint y: 211, endPoint x: 860, endPoint y: 128, distance: 86.2
click at [860, 128] on div "Workflow Set Inputs Inputs Integration Initial Progress Update Step 22 Output C…" at bounding box center [672, 358] width 1253 height 624
click at [581, 191] on span "Search Articles" at bounding box center [534, 193] width 353 height 33
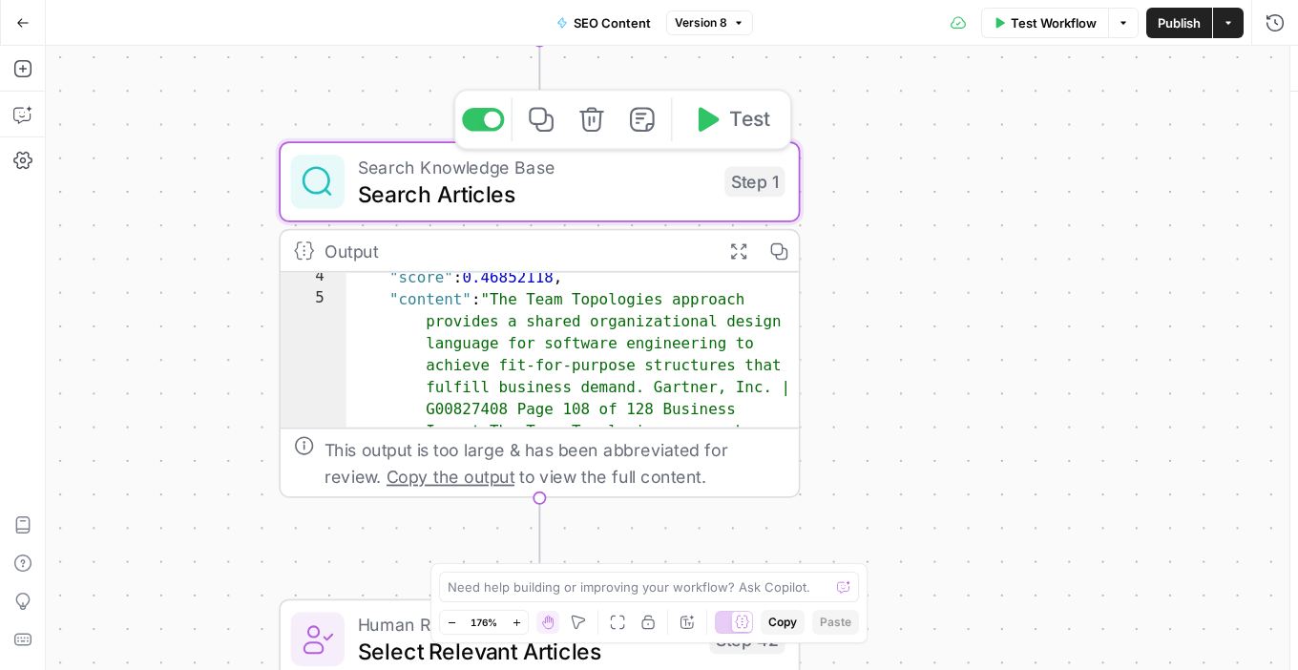
type input "PEbase"
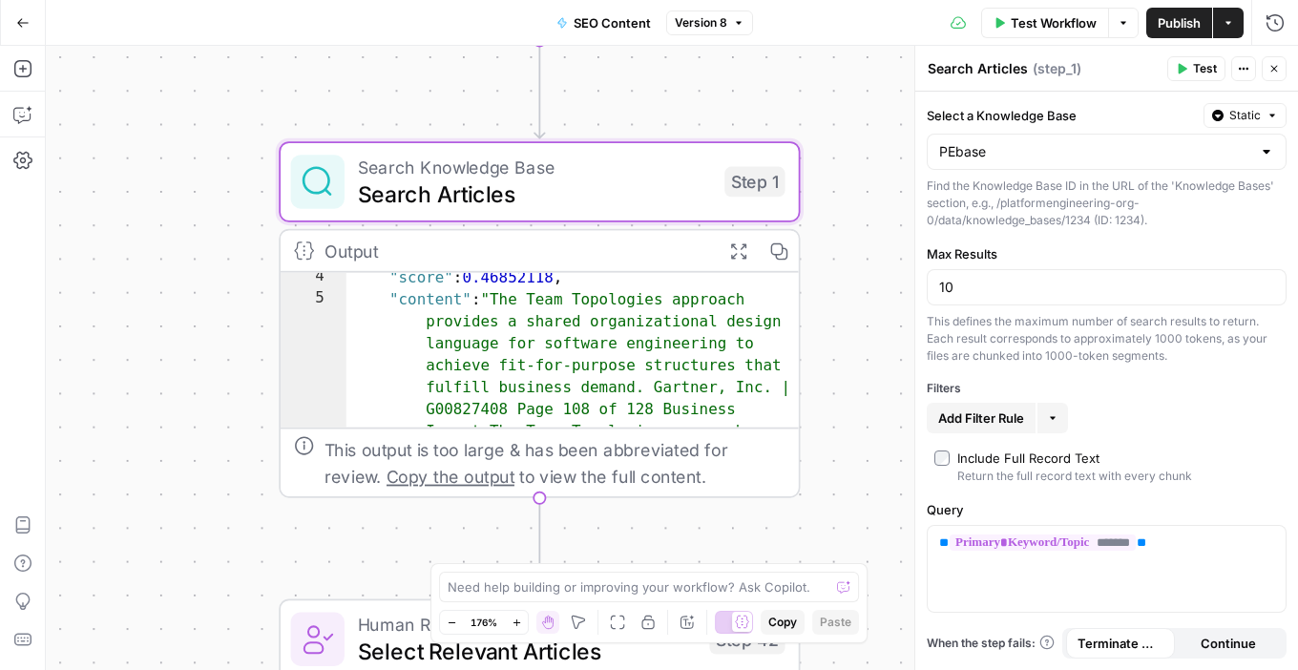
click at [1260, 152] on div at bounding box center [1266, 151] width 15 height 19
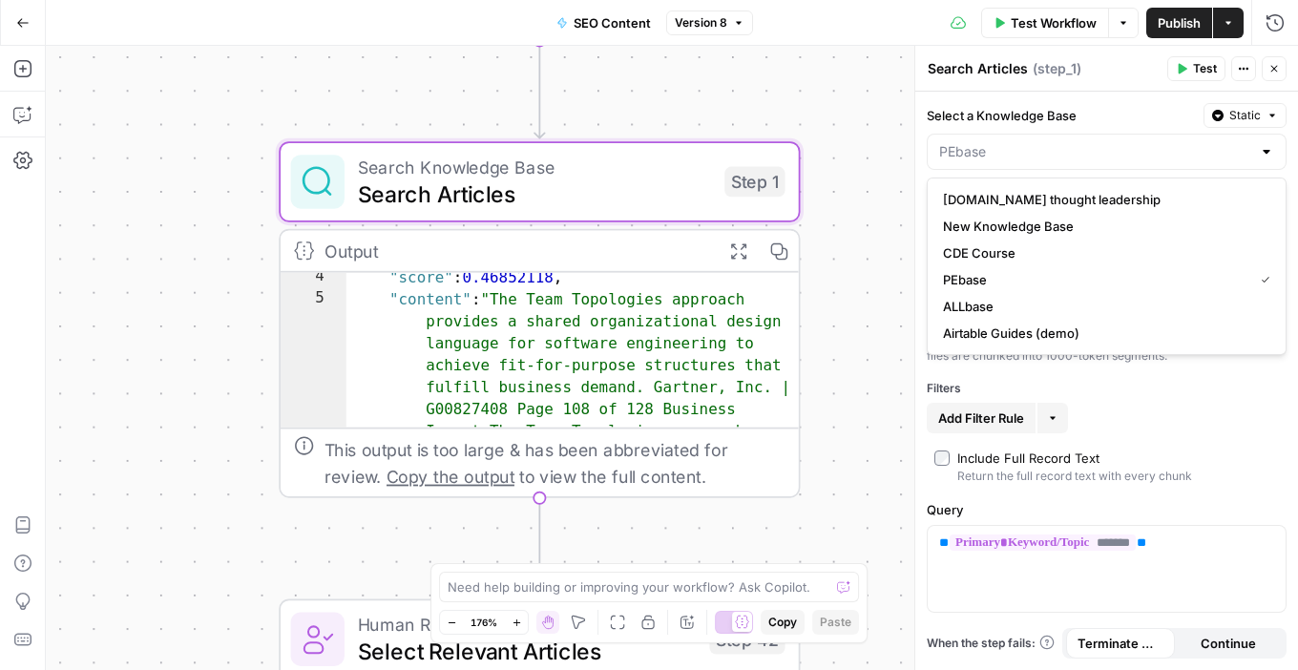
click at [1260, 152] on div at bounding box center [1266, 151] width 15 height 19
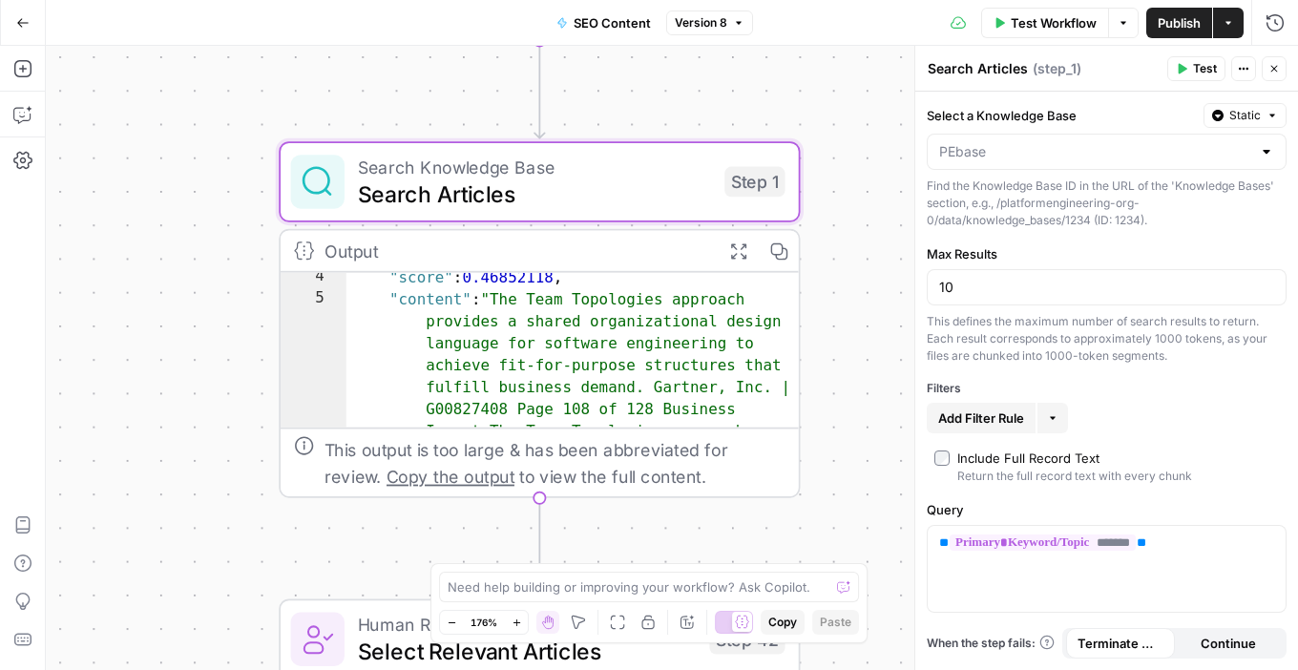
type input "PEbase"
click at [896, 34] on div "Test Workflow Options Publish Actions Run History" at bounding box center [1025, 22] width 545 height 45
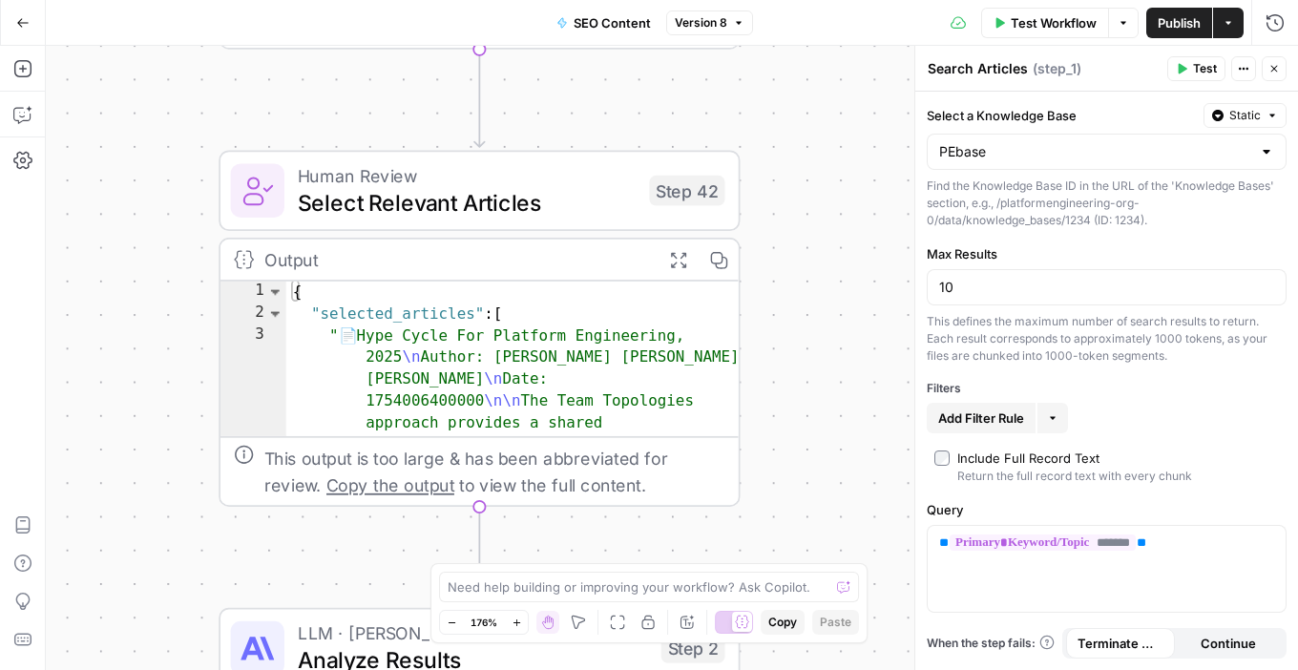
drag, startPoint x: 874, startPoint y: 413, endPoint x: 813, endPoint y: -35, distance: 452.7
click at [813, 0] on html "[DOMAIN_NAME] New Home Browse Insights Opportunities Your Data Recent Grids Rea…" at bounding box center [649, 335] width 1298 height 670
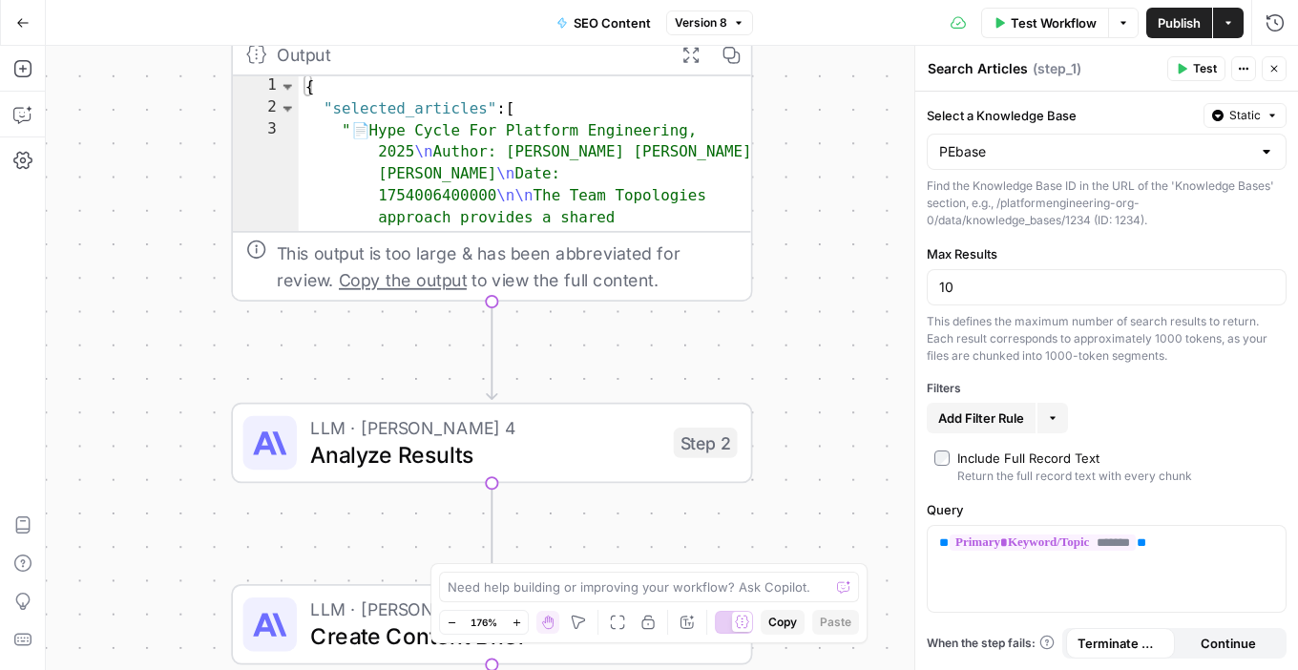
drag, startPoint x: 787, startPoint y: 311, endPoint x: 799, endPoint y: 106, distance: 205.6
click at [799, 106] on div "Workflow Set Inputs Inputs Integration Initial Progress Update Step 22 Output C…" at bounding box center [672, 358] width 1253 height 624
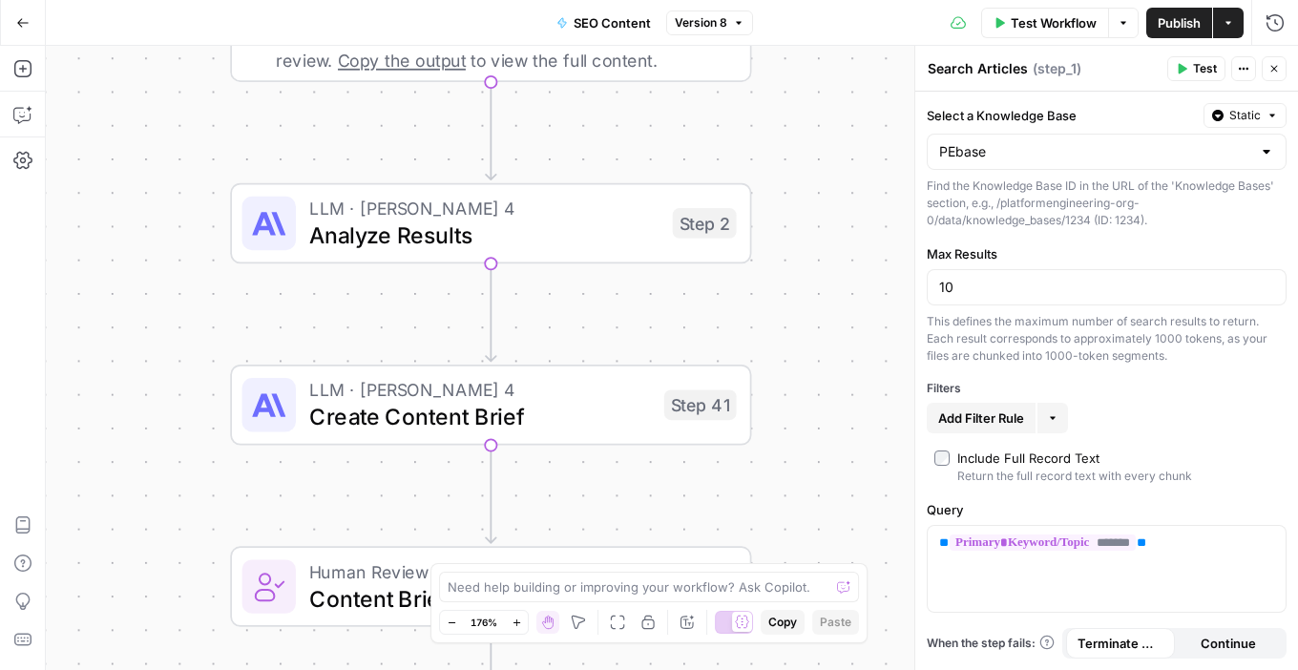
drag, startPoint x: 809, startPoint y: 308, endPoint x: 808, endPoint y: 89, distance: 219.6
click at [808, 89] on div "Workflow Set Inputs Inputs Integration Initial Progress Update Step 22 Output C…" at bounding box center [672, 358] width 1253 height 624
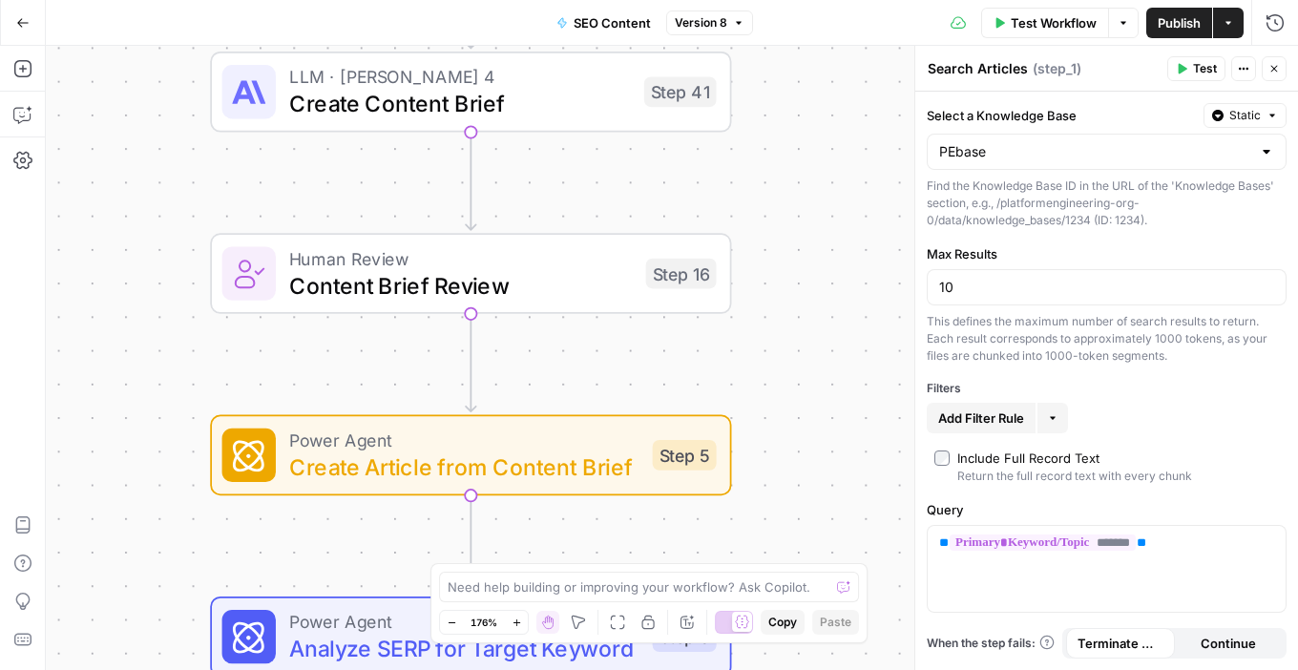
drag, startPoint x: 827, startPoint y: 314, endPoint x: 807, endPoint y: 1, distance: 313.8
click at [807, 1] on div "Go Back SEO Content Version 8 Test Workflow Options Publish Actions Run History…" at bounding box center [649, 335] width 1298 height 670
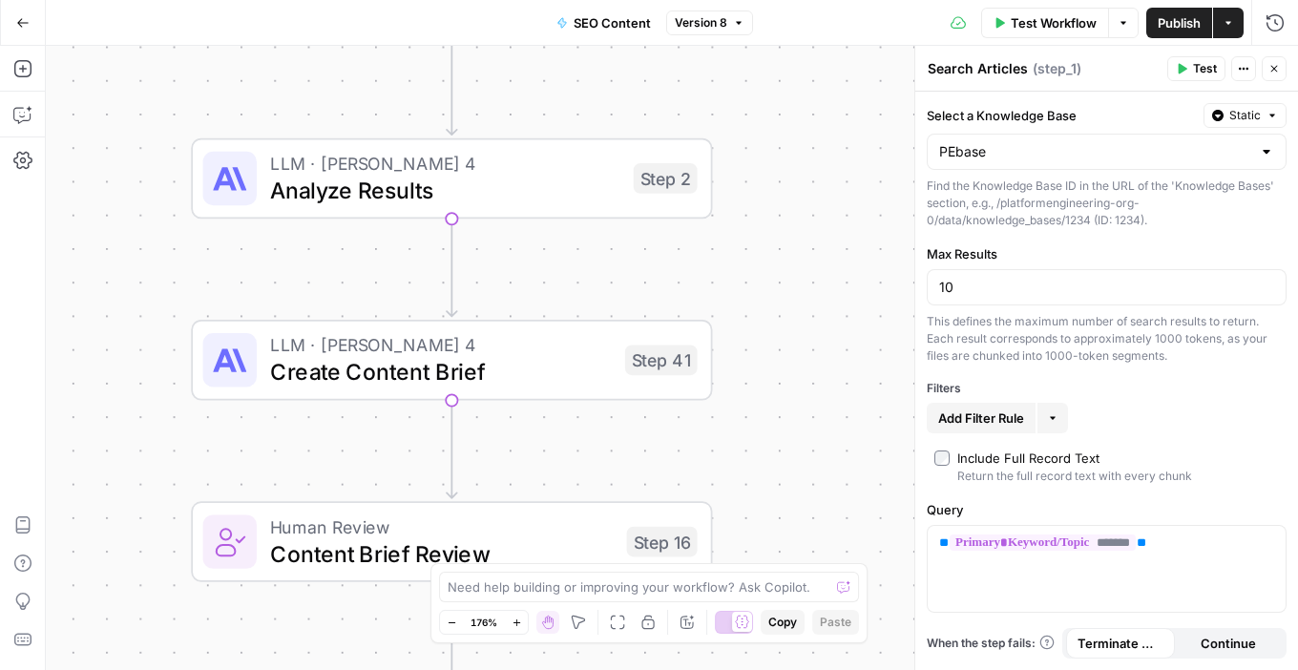
drag, startPoint x: 831, startPoint y: 279, endPoint x: 811, endPoint y: 547, distance: 268.9
click at [811, 547] on div "Workflow Set Inputs Inputs Integration Initial Progress Update Step 22 Output C…" at bounding box center [672, 358] width 1253 height 624
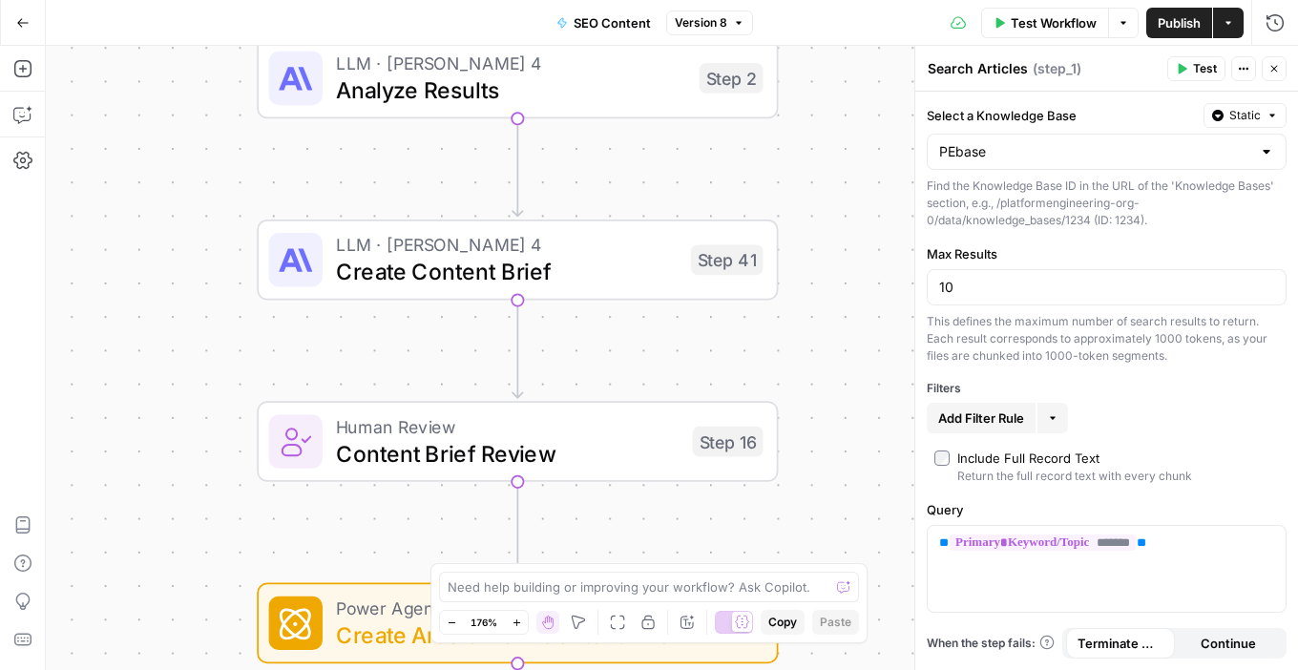
drag, startPoint x: 828, startPoint y: 328, endPoint x: 894, endPoint y: 228, distance: 119.9
click at [894, 228] on div "Workflow Set Inputs Inputs Integration Initial Progress Update Step 22 Output C…" at bounding box center [672, 358] width 1253 height 624
click at [535, 277] on span "Create Content Brief" at bounding box center [507, 271] width 342 height 33
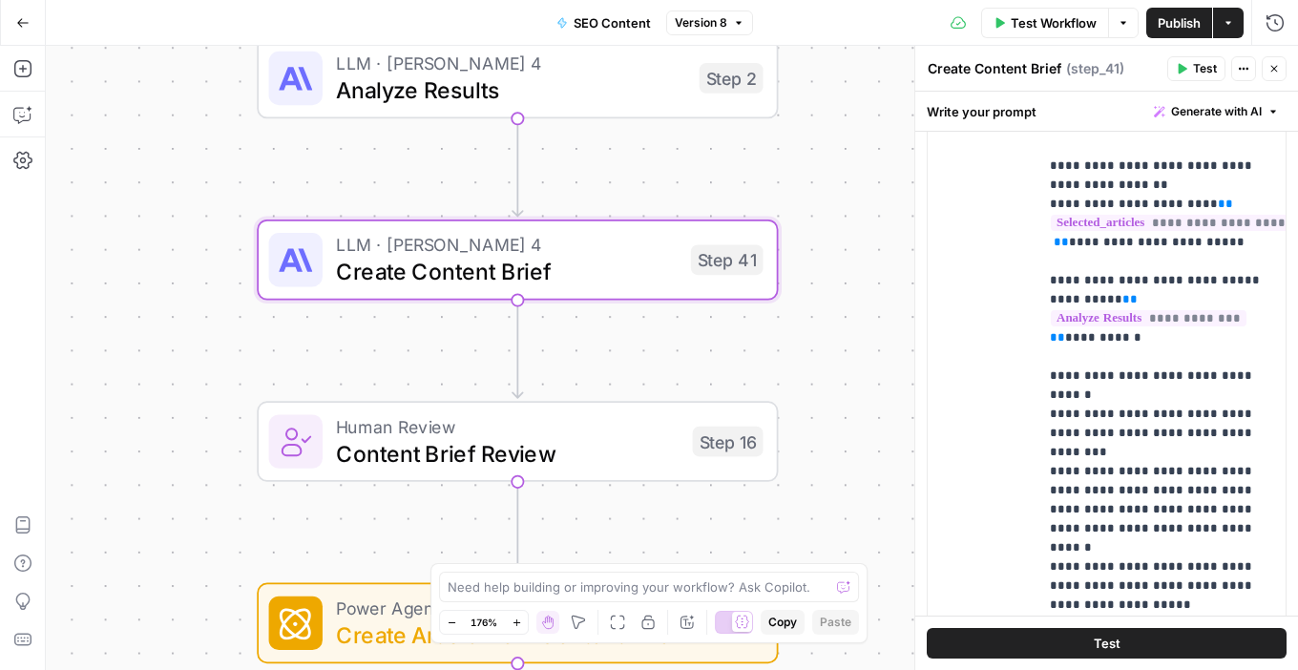
scroll to position [664, 0]
click at [617, 453] on span "Content Brief Review" at bounding box center [507, 452] width 343 height 33
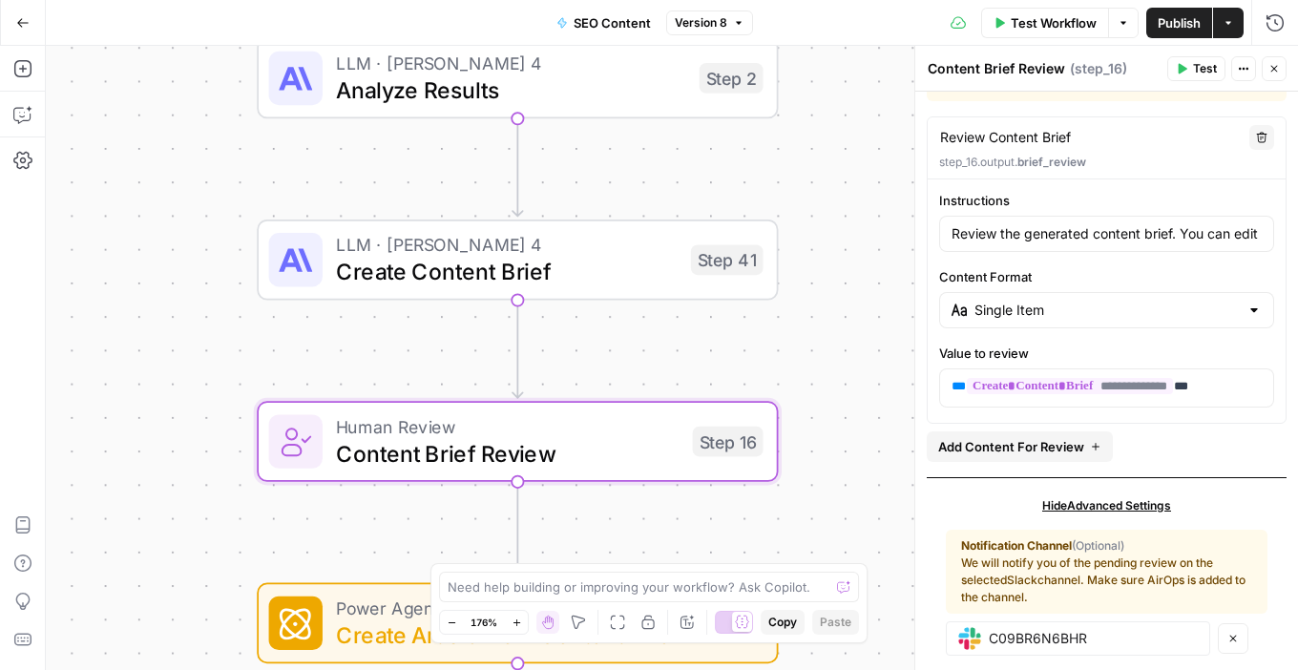
scroll to position [135, 0]
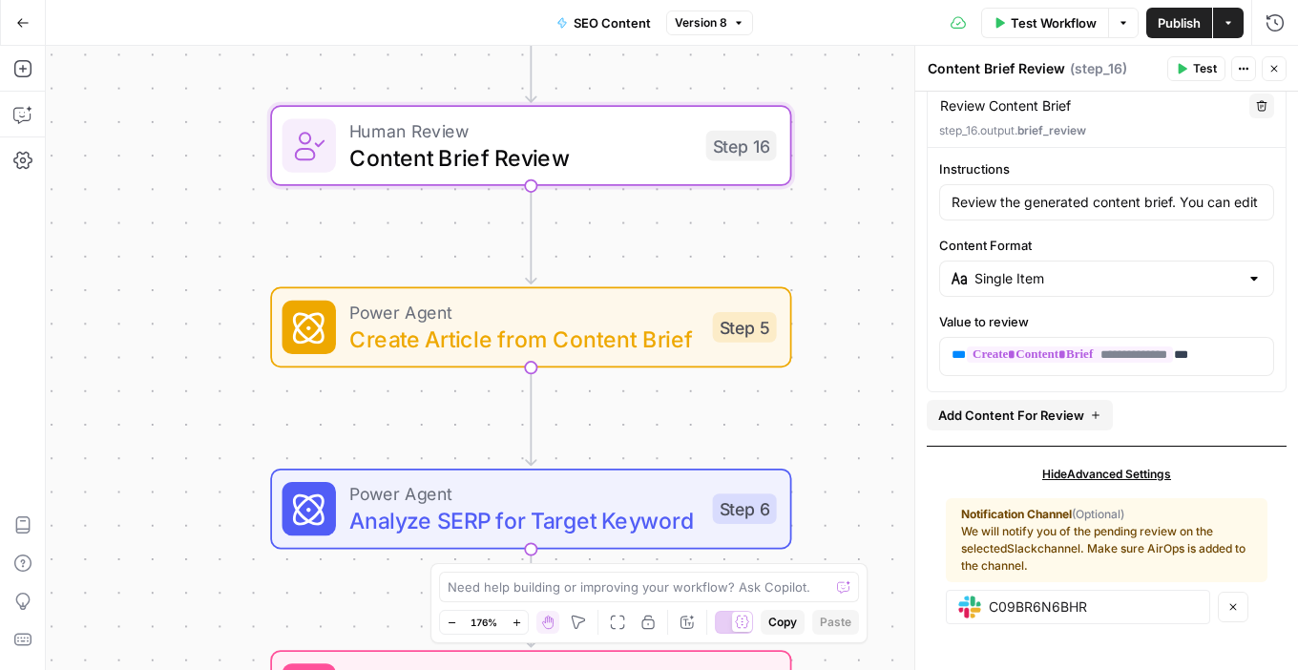
drag, startPoint x: 876, startPoint y: 432, endPoint x: 890, endPoint y: 137, distance: 296.2
click at [890, 137] on div "Workflow Set Inputs Inputs Integration Initial Progress Update Step 22 Output C…" at bounding box center [672, 358] width 1253 height 624
click at [607, 338] on span "Create Article from Content Brief" at bounding box center [523, 339] width 349 height 33
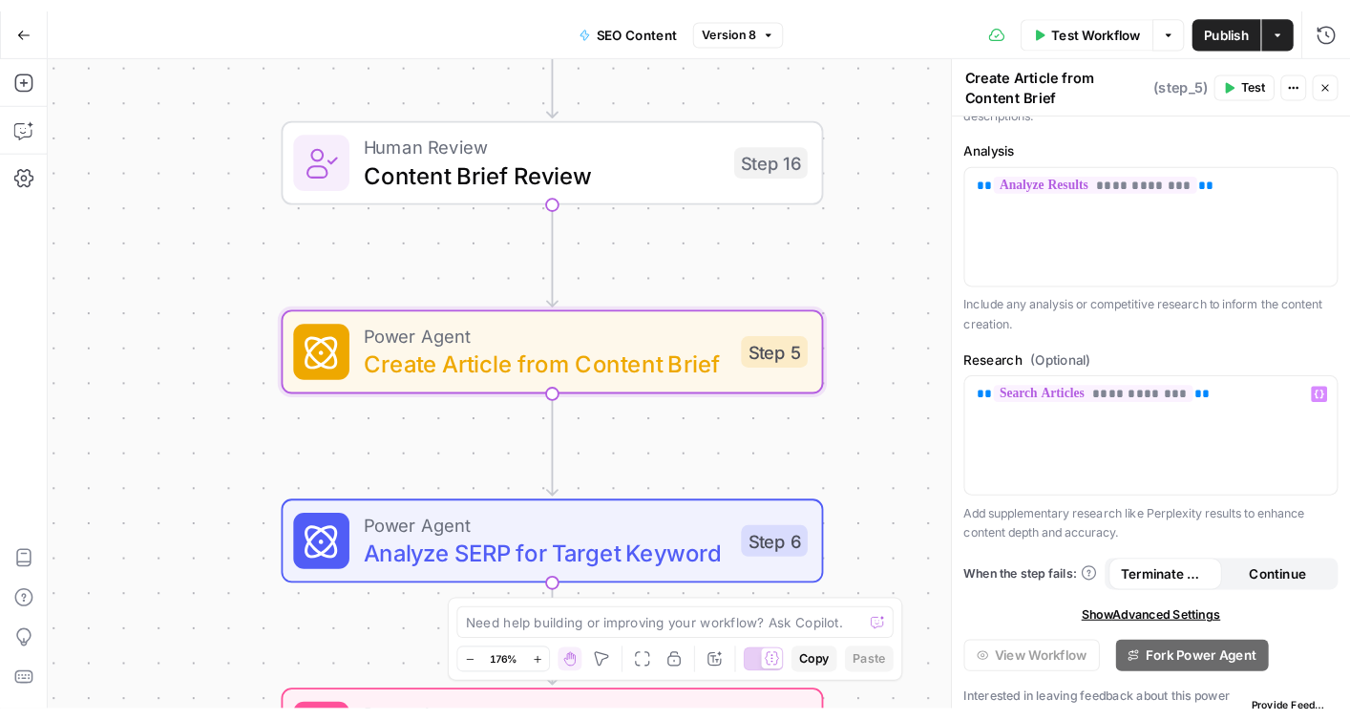
scroll to position [401, 0]
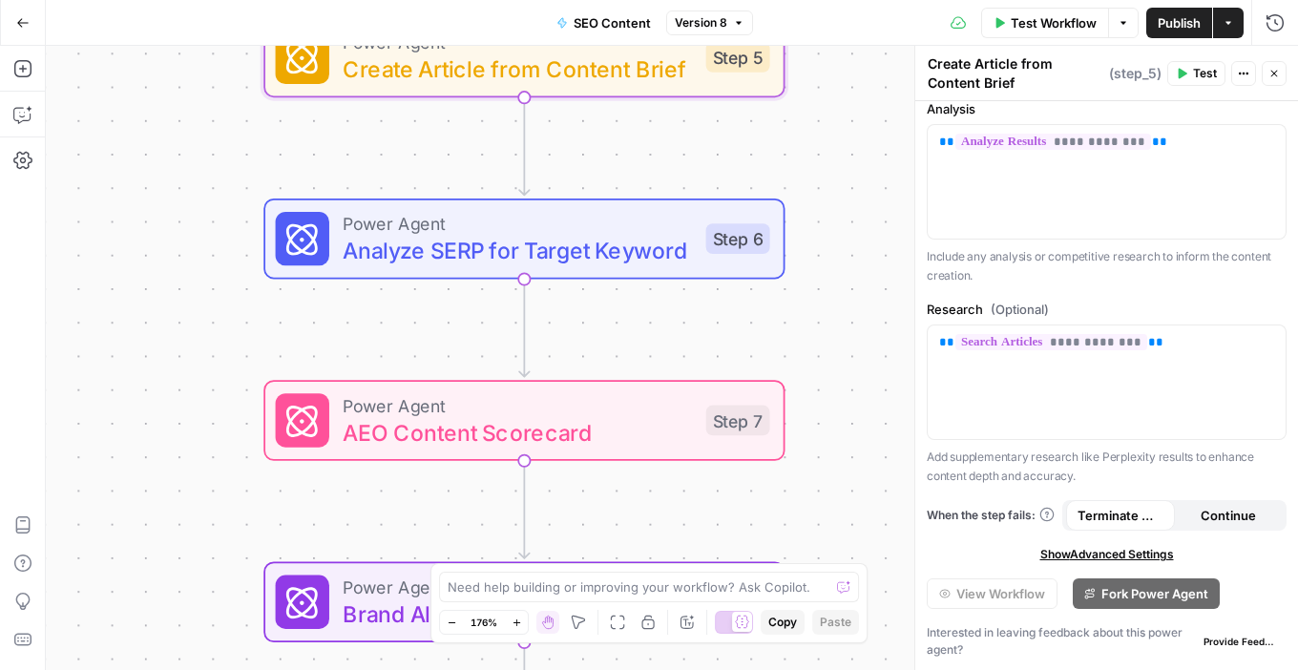
drag, startPoint x: 840, startPoint y: 497, endPoint x: 833, endPoint y: 227, distance: 270.3
click at [833, 227] on div "Workflow Set Inputs Inputs Integration Initial Progress Update Step 22 Output C…" at bounding box center [672, 358] width 1253 height 624
click at [587, 252] on span "Analyze SERP for Target Keyword" at bounding box center [517, 250] width 349 height 33
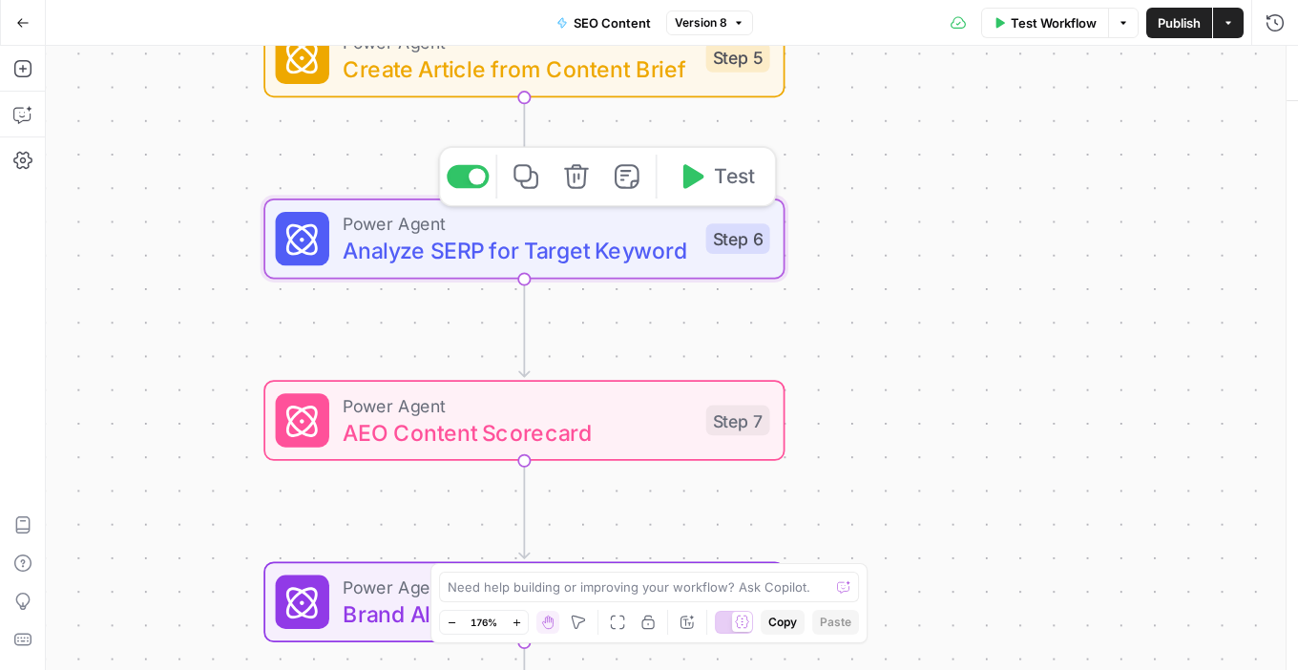
type textarea "Analyze SERP for Target Keyword"
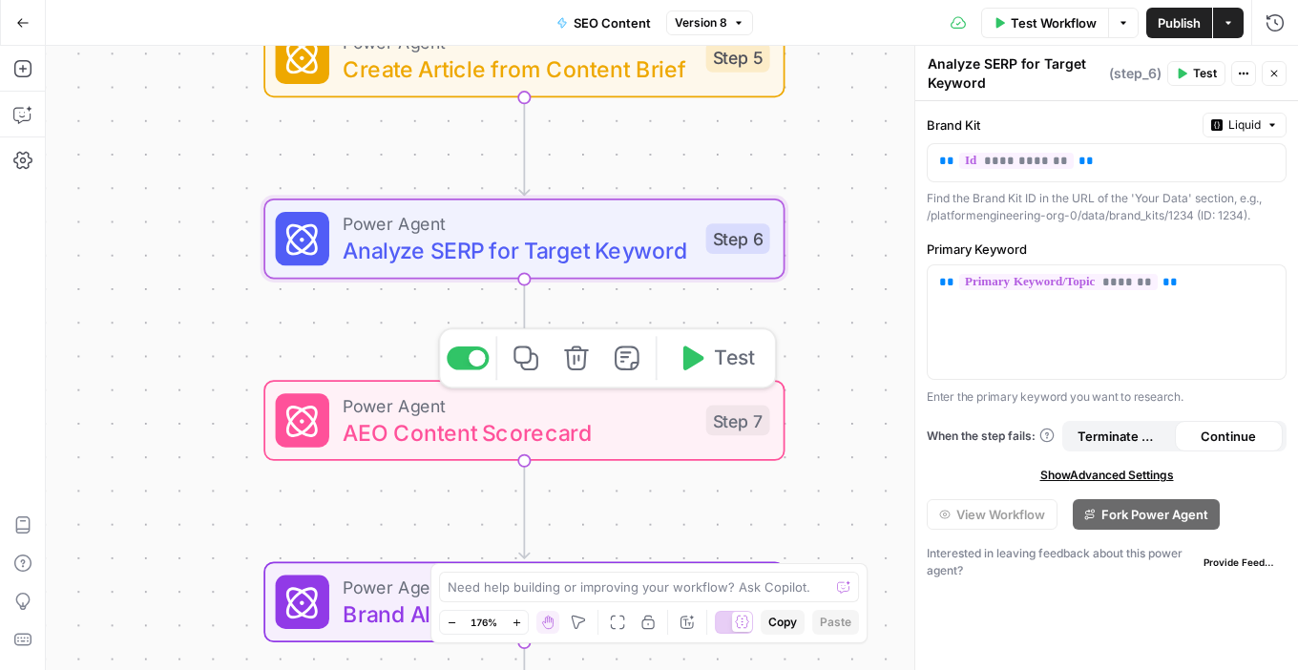
click at [543, 438] on span "AEO Content Scorecard" at bounding box center [517, 431] width 349 height 33
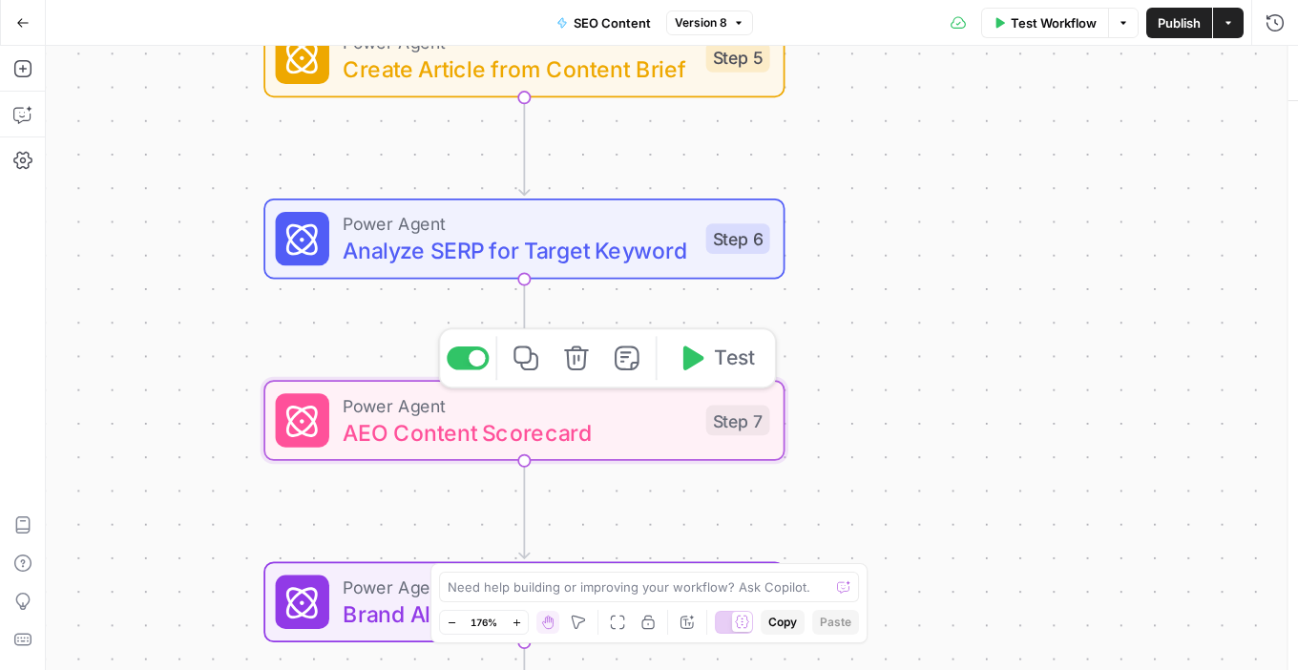
type textarea "AEO Content Scorecard"
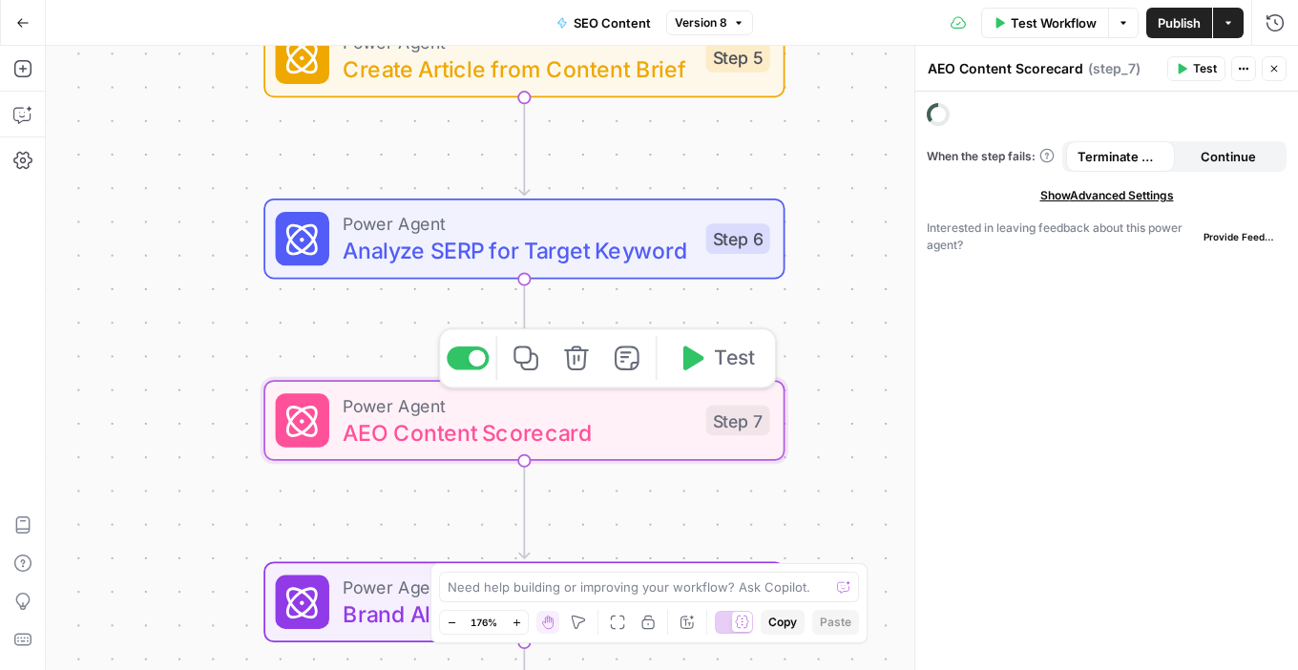
click at [543, 438] on span "AEO Content Scorecard" at bounding box center [517, 431] width 349 height 33
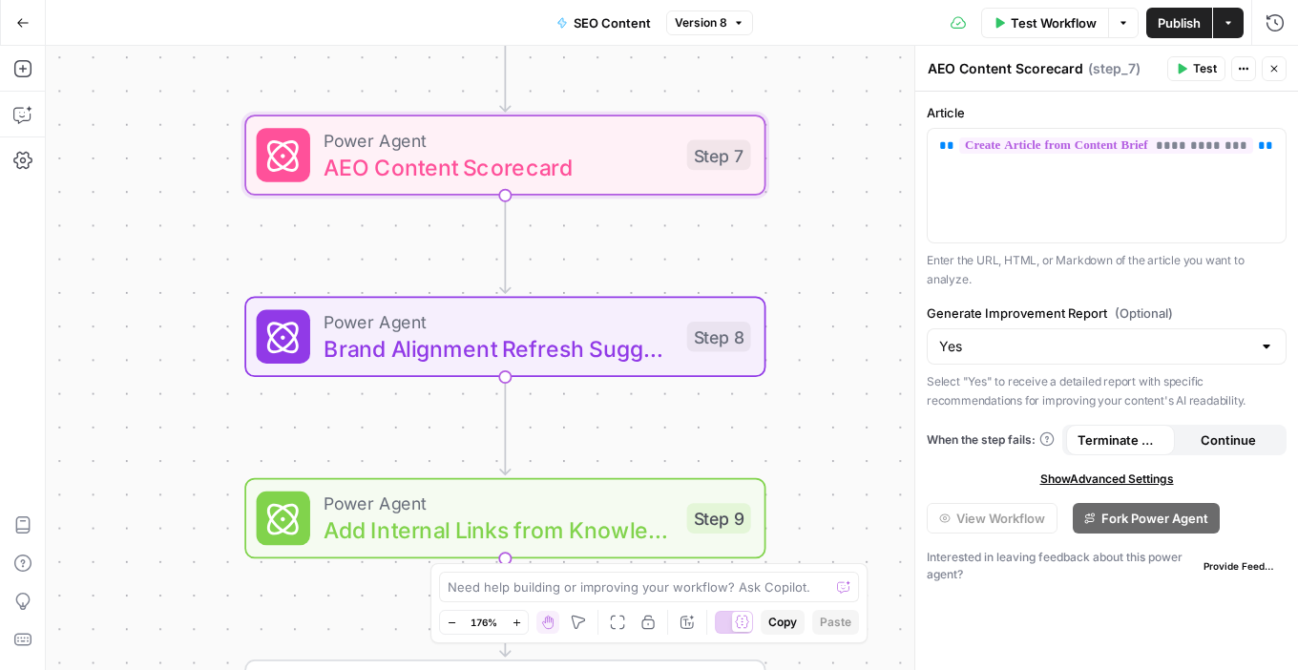
drag, startPoint x: 813, startPoint y: 513, endPoint x: 794, endPoint y: 247, distance: 266.1
click at [794, 247] on div "Workflow Set Inputs Inputs Integration Initial Progress Update Step 22 Output C…" at bounding box center [672, 358] width 1253 height 624
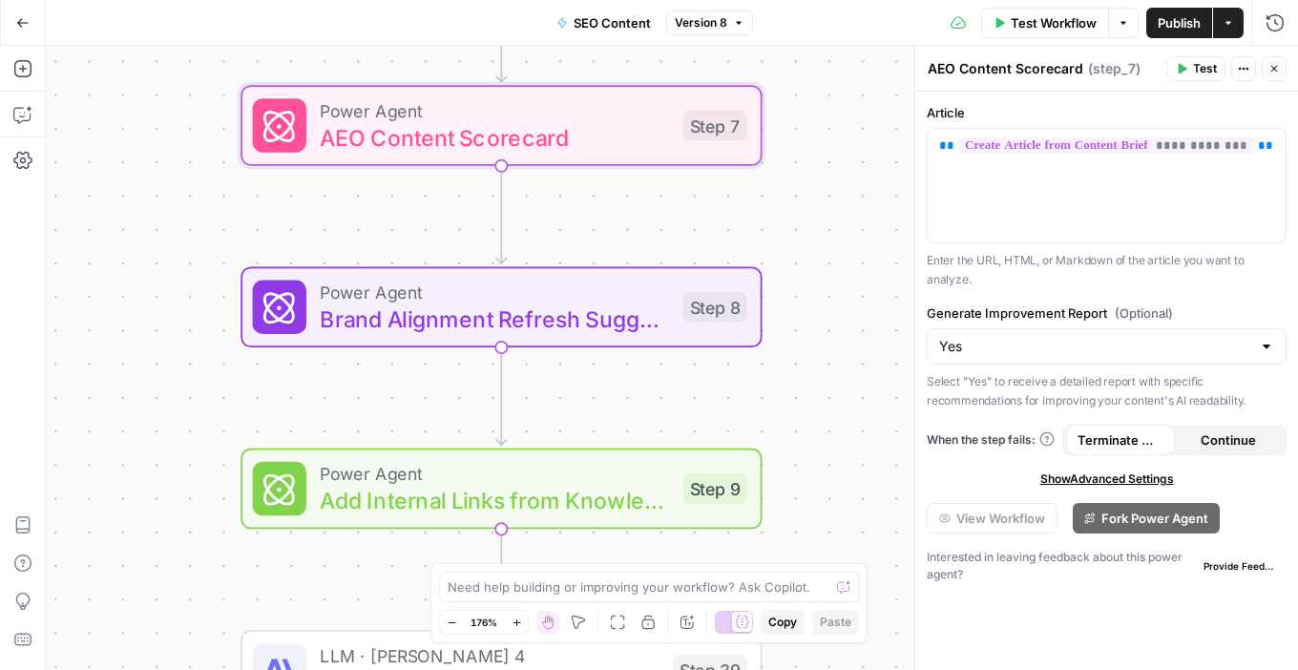
drag, startPoint x: 794, startPoint y: 247, endPoint x: 788, endPoint y: 204, distance: 43.5
click at [788, 204] on div "Workflow Set Inputs Inputs Integration Initial Progress Update Step 22 Output C…" at bounding box center [672, 358] width 1253 height 624
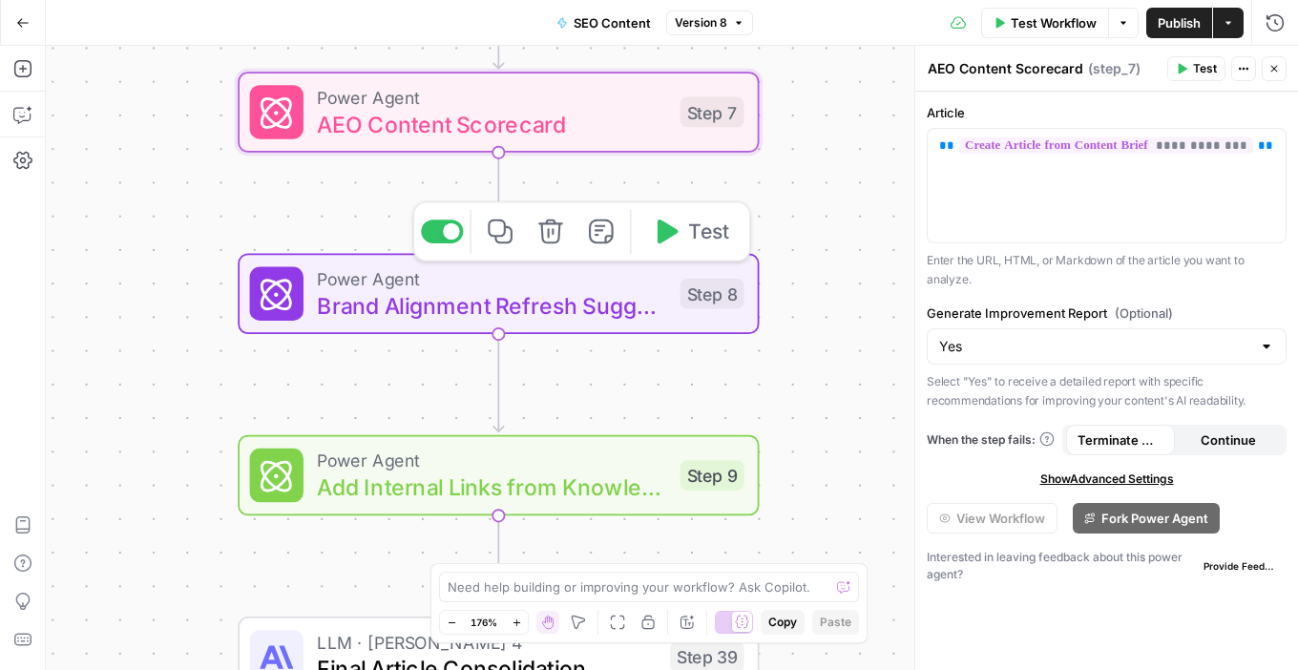
click at [533, 323] on div "Power Agent Brand Alignment Refresh Suggestions Step 8 Copy step Delete step Ad…" at bounding box center [498, 293] width 521 height 81
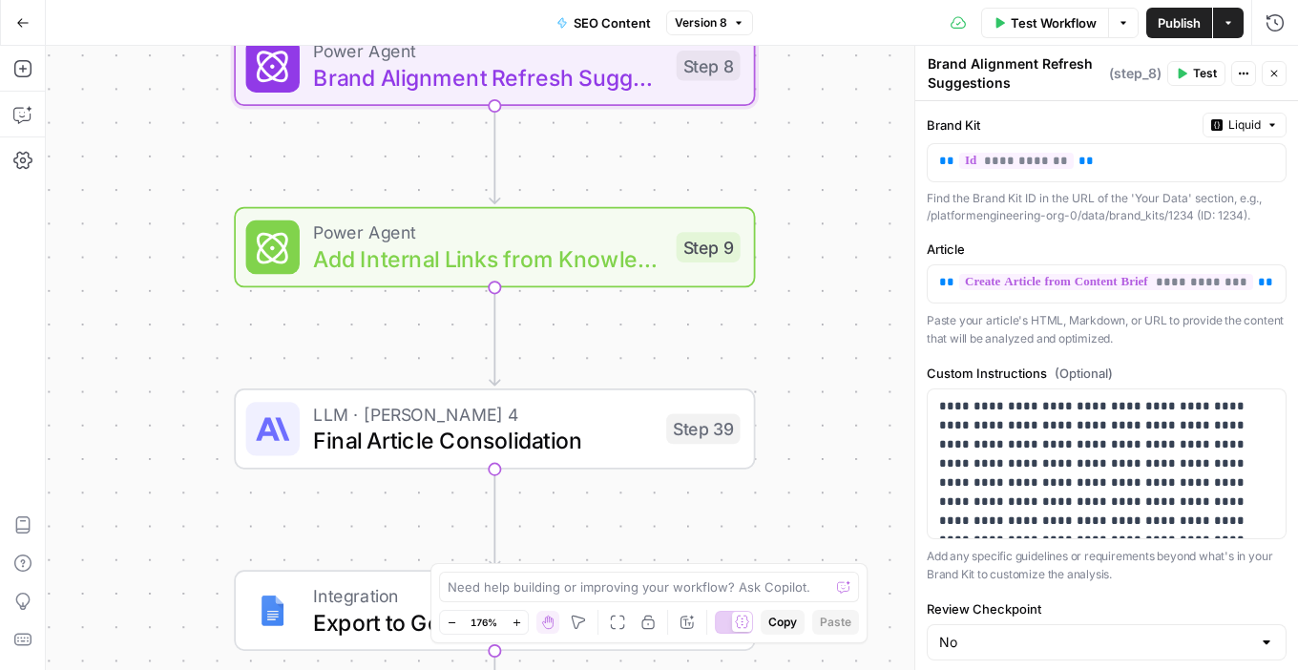
drag, startPoint x: 787, startPoint y: 421, endPoint x: 783, endPoint y: 193, distance: 228.2
click at [783, 193] on div "Workflow Set Inputs Inputs Integration Initial Progress Update Step 22 Output C…" at bounding box center [672, 358] width 1253 height 624
click at [567, 263] on span "Add Internal Links from Knowledge Base" at bounding box center [487, 258] width 349 height 33
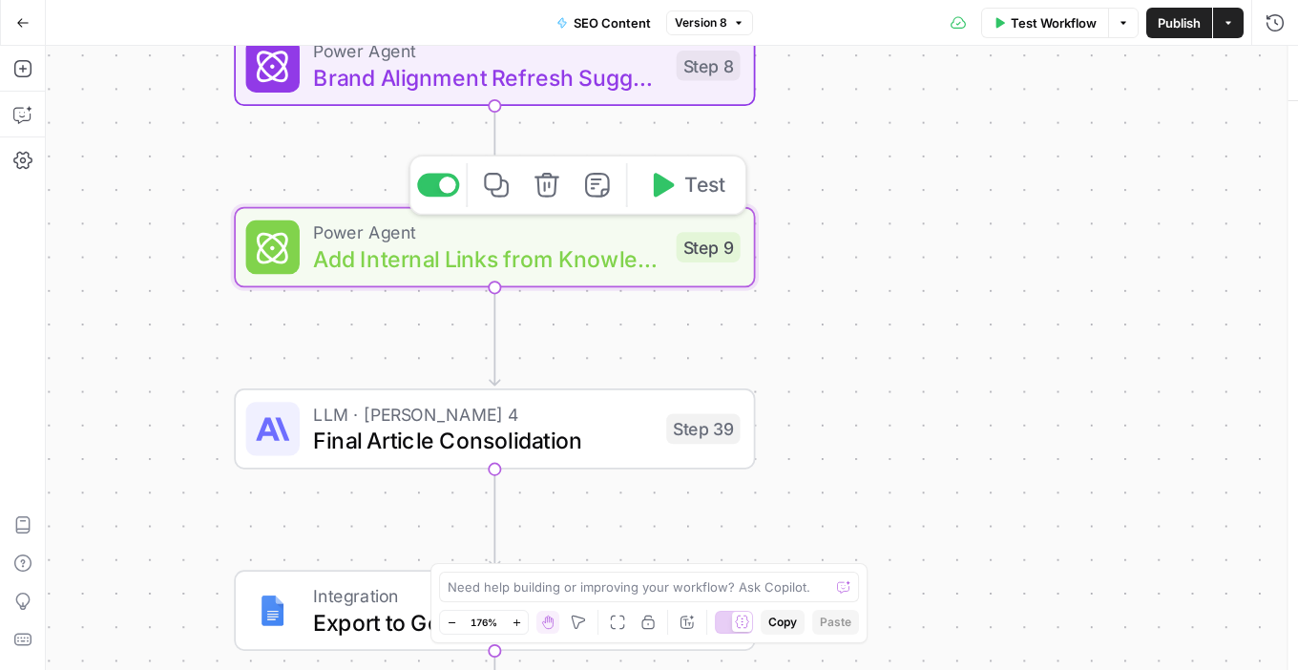
type textarea "Add Internal Links from Knowledge Base"
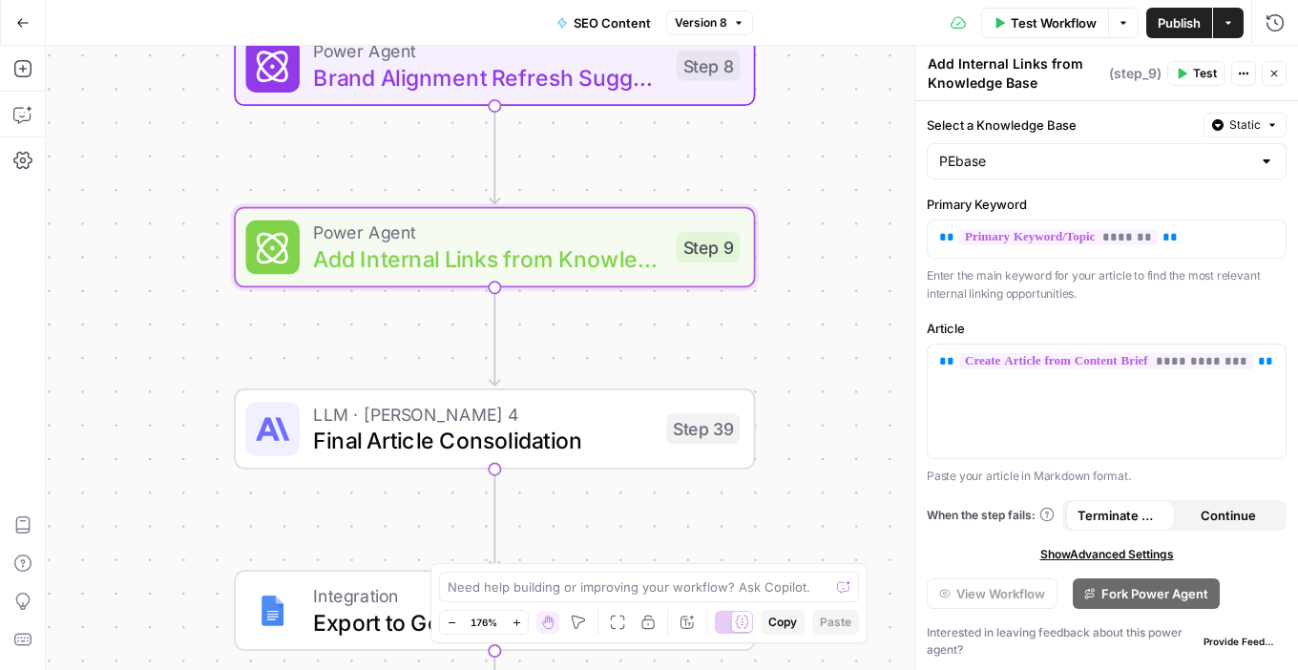
click at [540, 431] on span "Final Article Consolidation" at bounding box center [483, 440] width 340 height 33
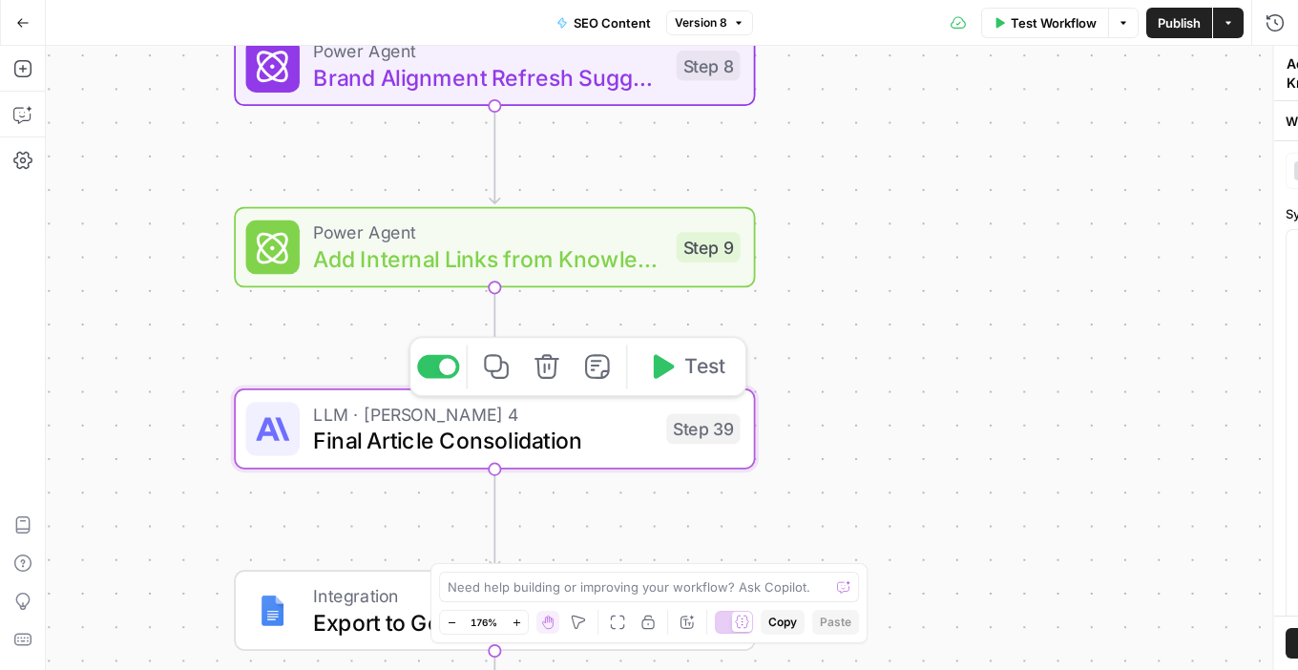
type textarea "Final Article Consolidation"
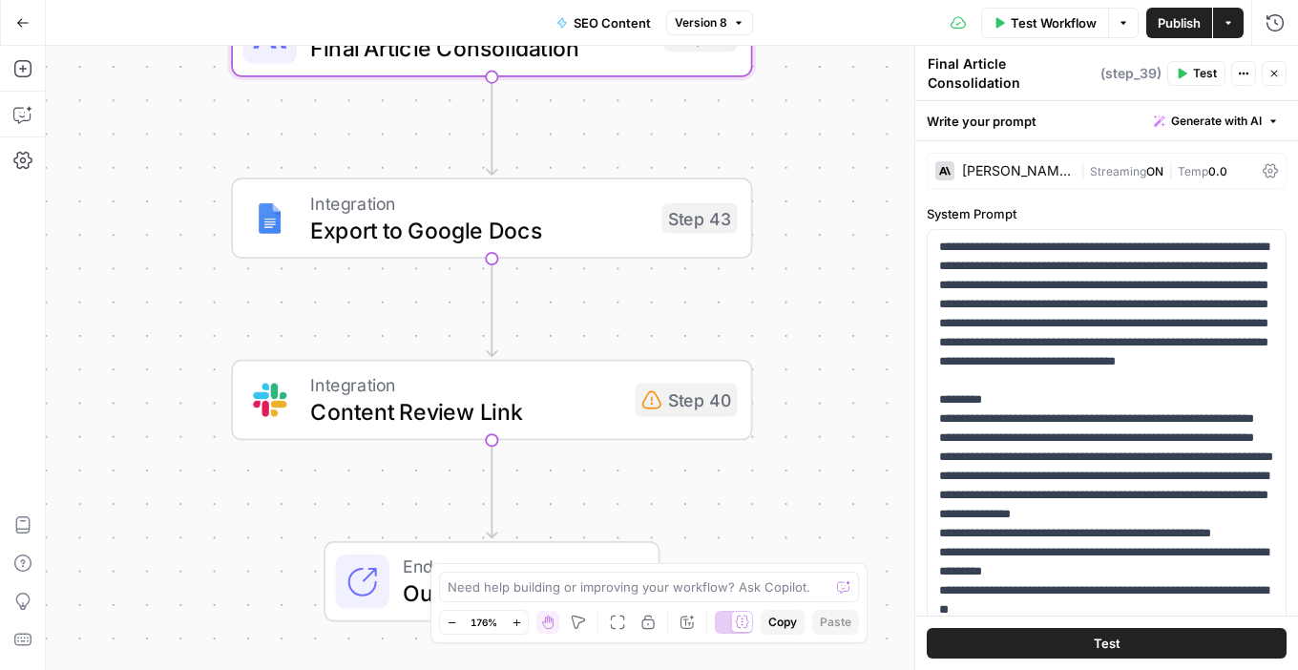
drag, startPoint x: 821, startPoint y: 490, endPoint x: 818, endPoint y: 97, distance: 392.4
click at [818, 97] on div "Workflow Set Inputs Inputs Integration Initial Progress Update Step 22 Output C…" at bounding box center [672, 358] width 1253 height 624
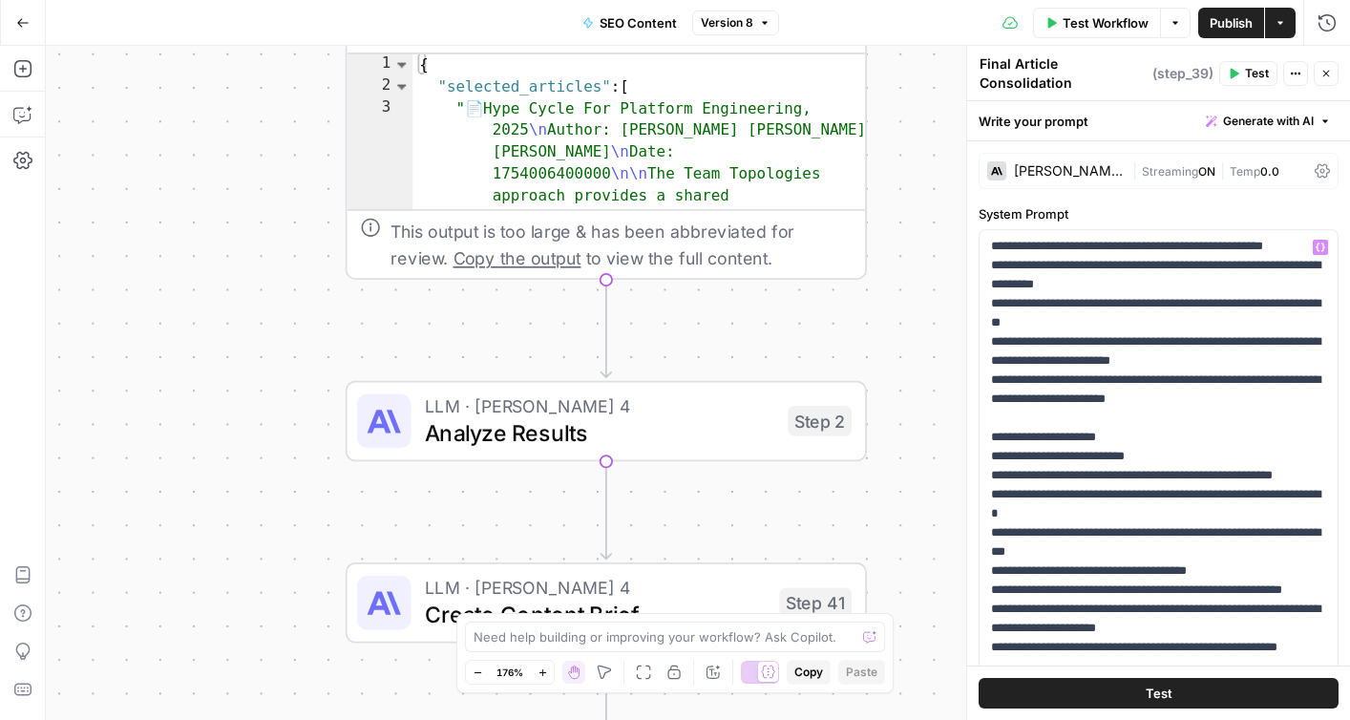
scroll to position [75, 0]
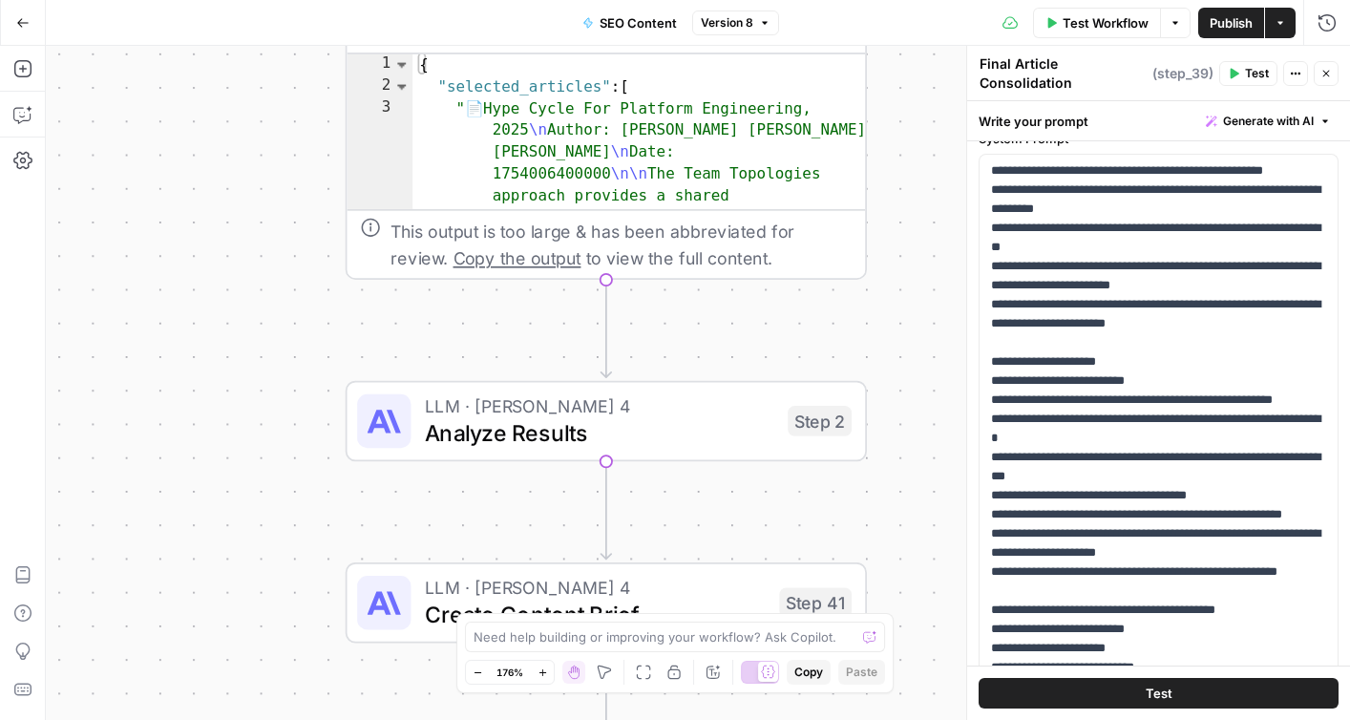
click at [1297, 68] on icon "button" at bounding box center [1325, 73] width 11 height 11
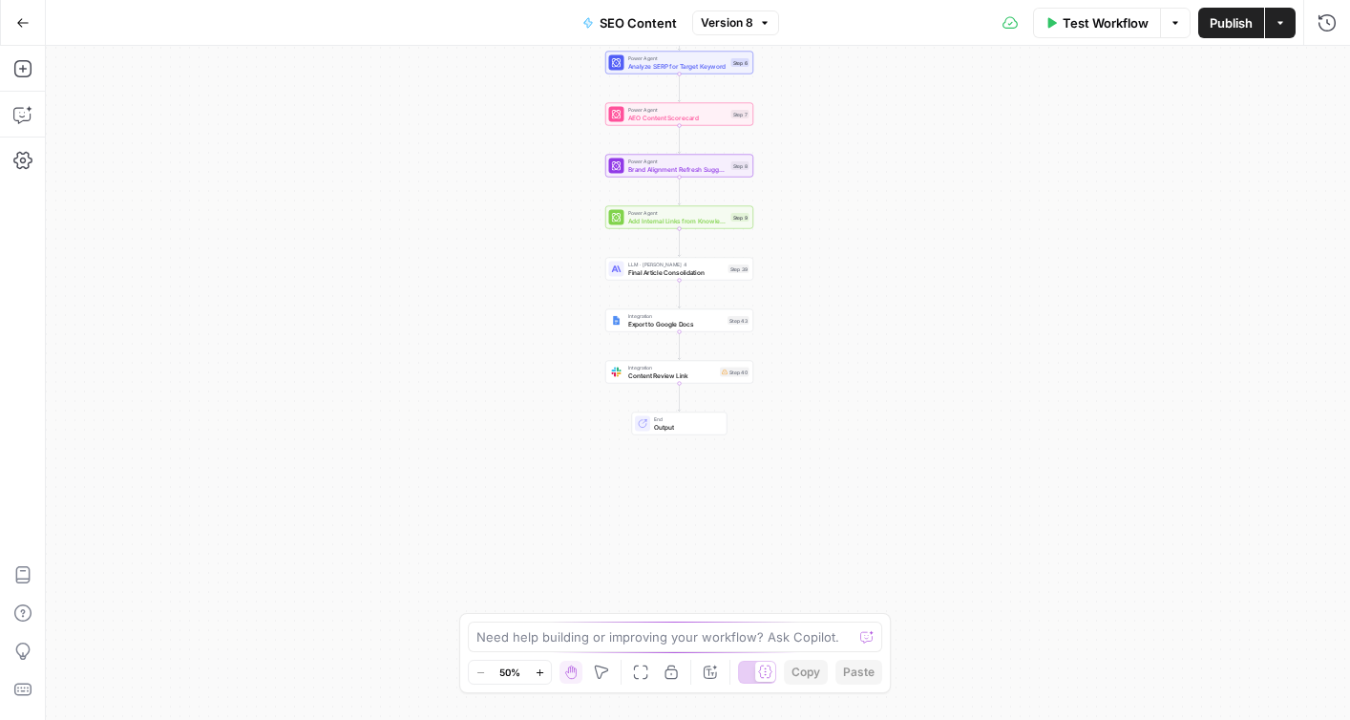
click at [671, 424] on span "Output" at bounding box center [686, 427] width 65 height 10
click at [27, 21] on icon "button" at bounding box center [22, 22] width 11 height 9
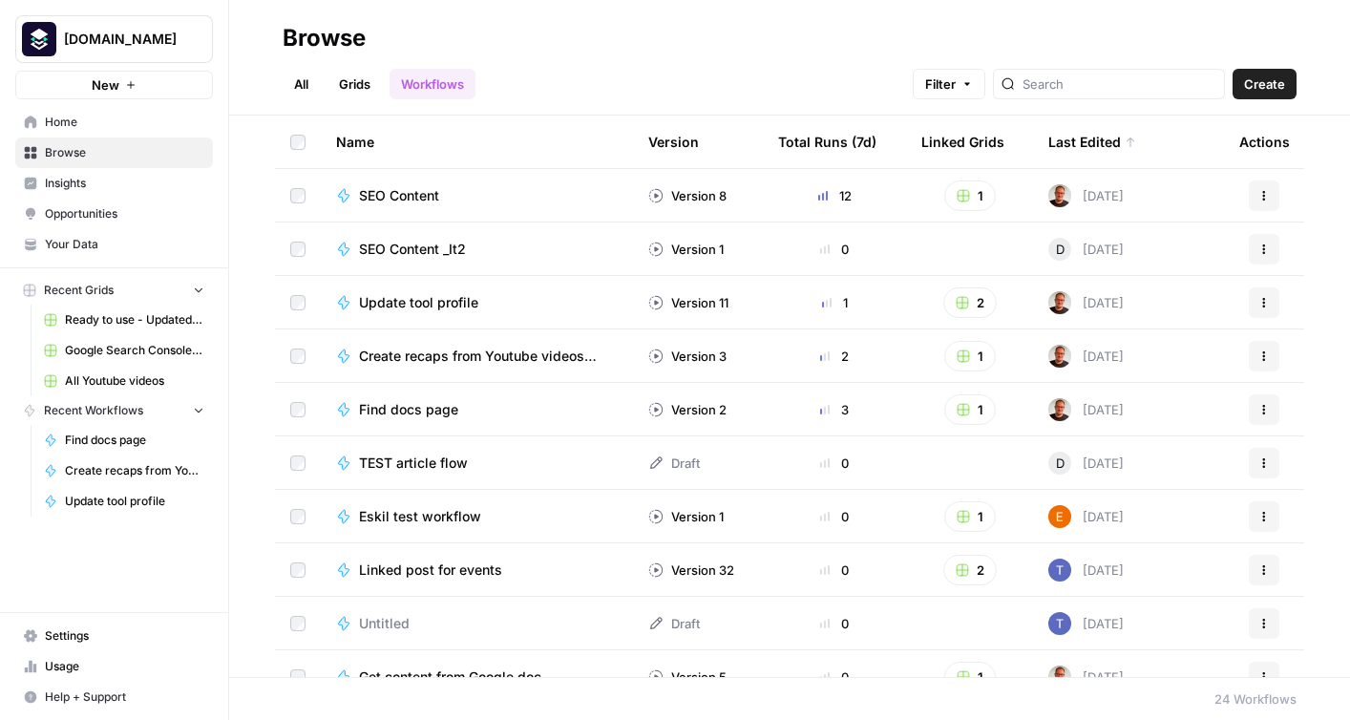
click at [427, 193] on span "SEO Content" at bounding box center [399, 195] width 80 height 19
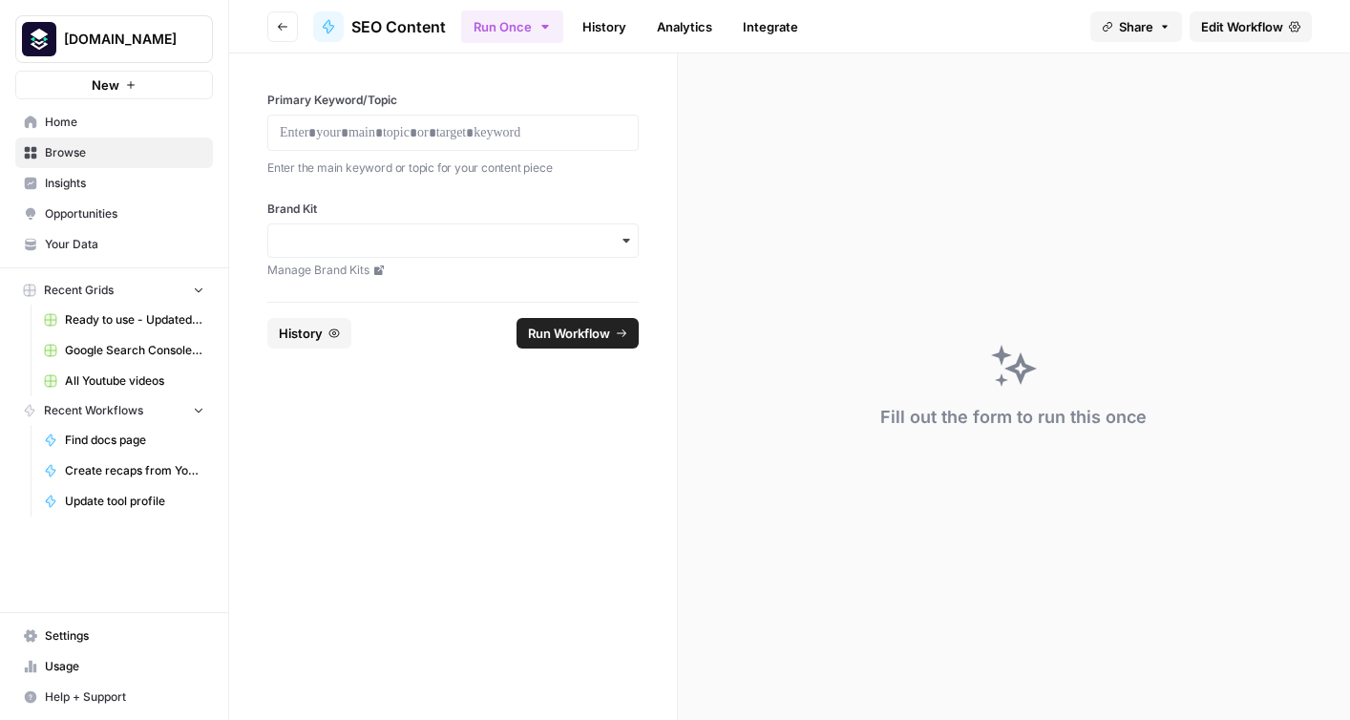
click at [50, 120] on span "Home" at bounding box center [124, 122] width 159 height 17
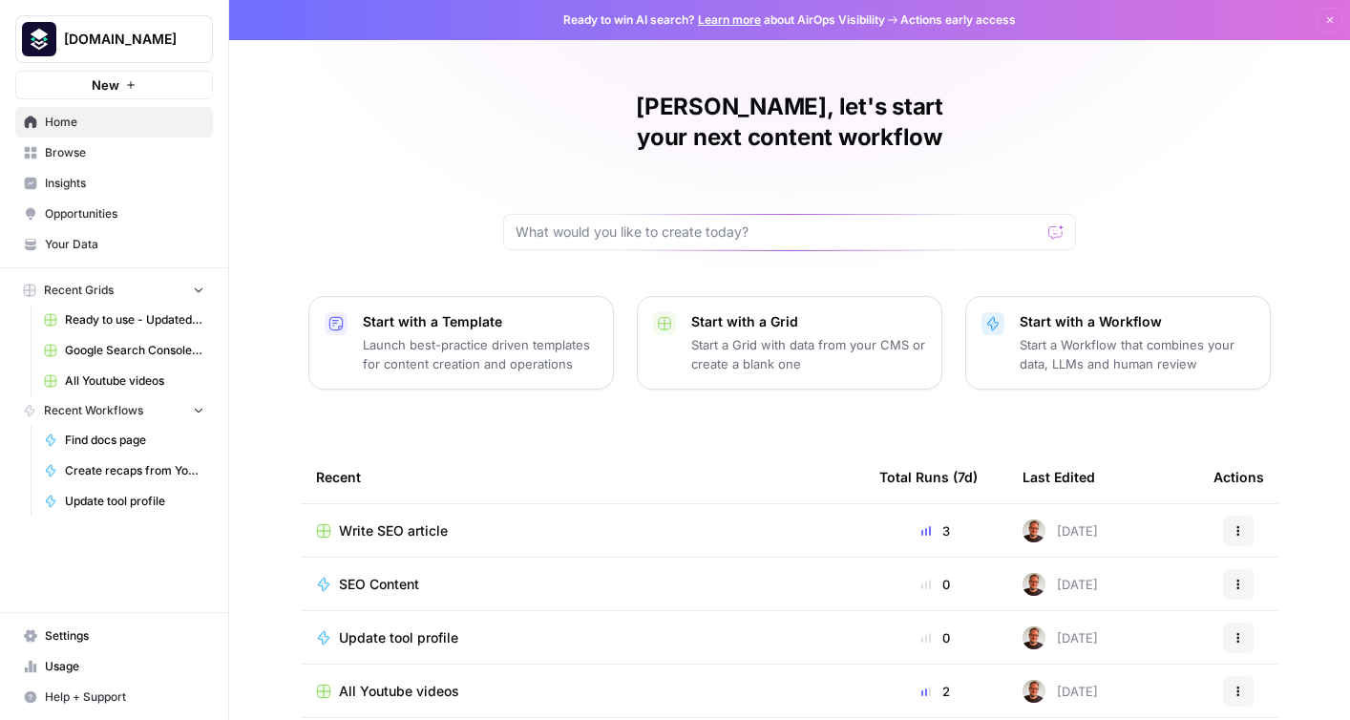
click at [360, 521] on span "Write SEO article" at bounding box center [393, 530] width 109 height 19
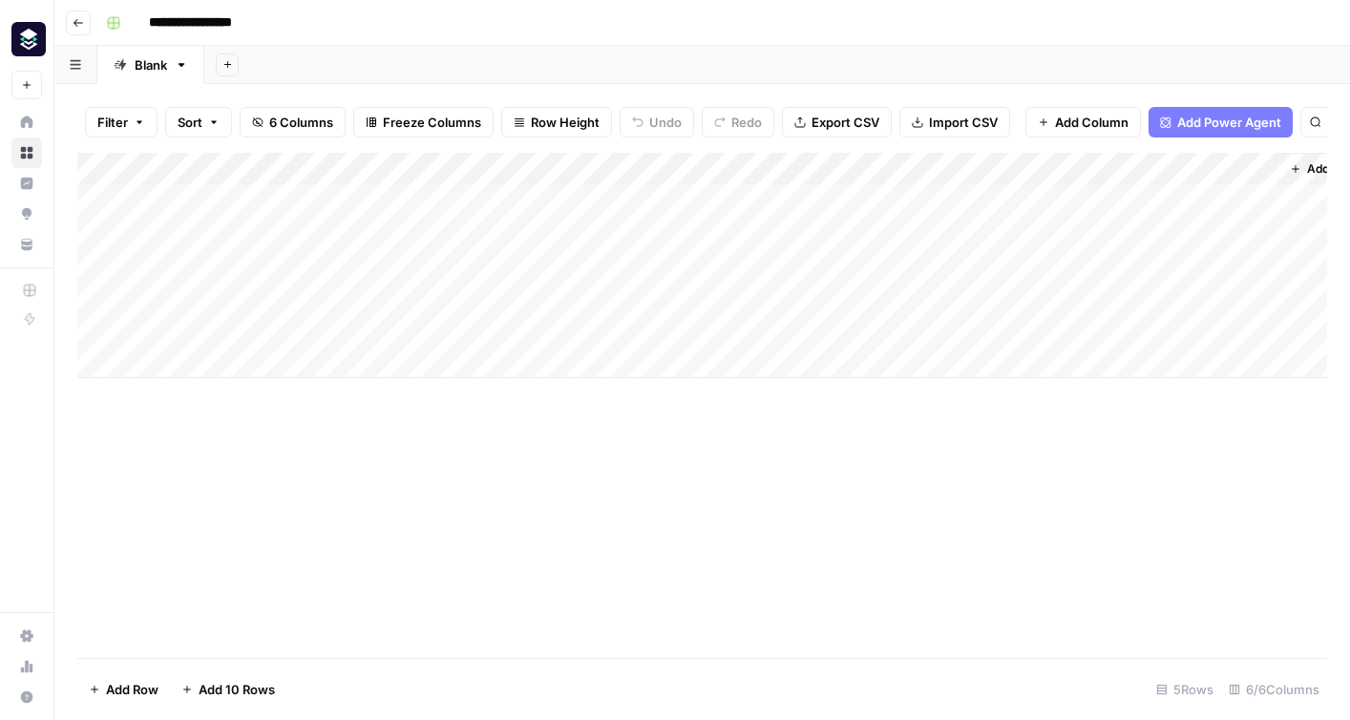
click at [282, 202] on div "Add Column" at bounding box center [702, 265] width 1250 height 225
click at [502, 190] on div "Add Column" at bounding box center [702, 265] width 1250 height 225
click at [552, 198] on div "Add Column" at bounding box center [702, 265] width 1250 height 225
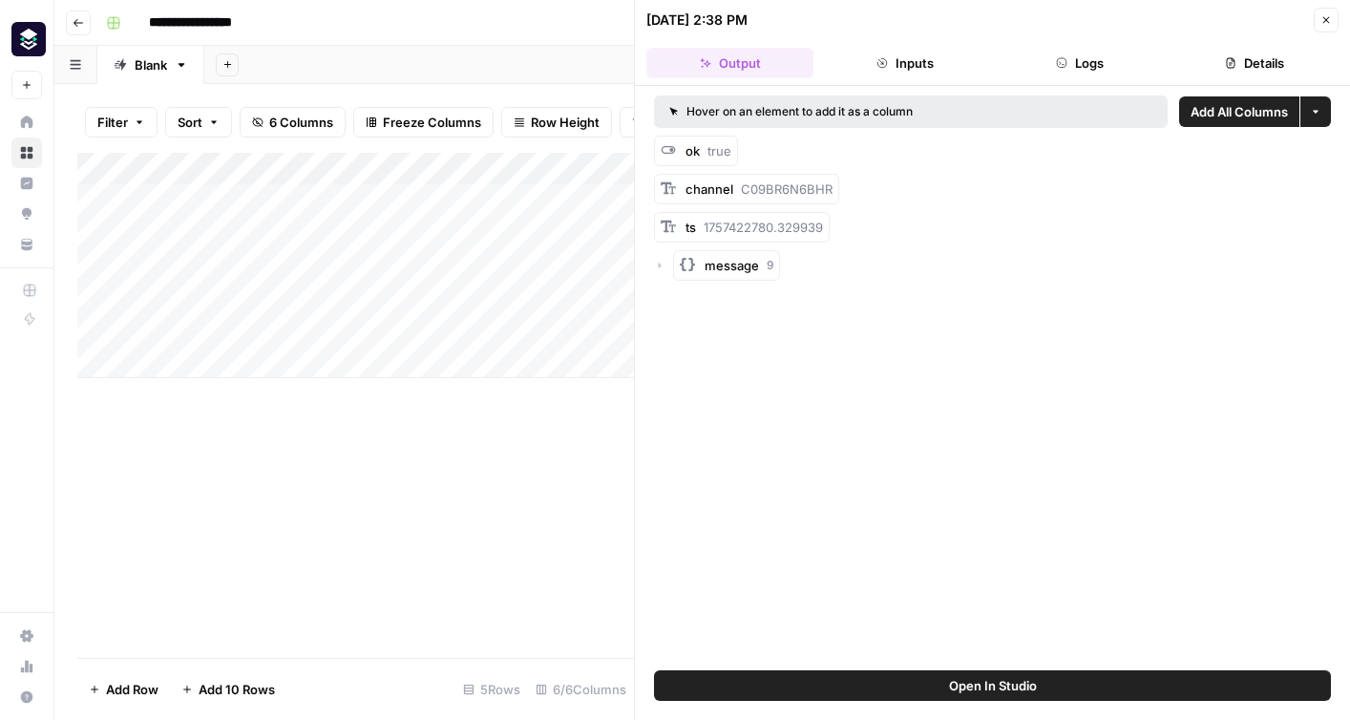
click at [915, 65] on button "Inputs" at bounding box center [904, 63] width 167 height 31
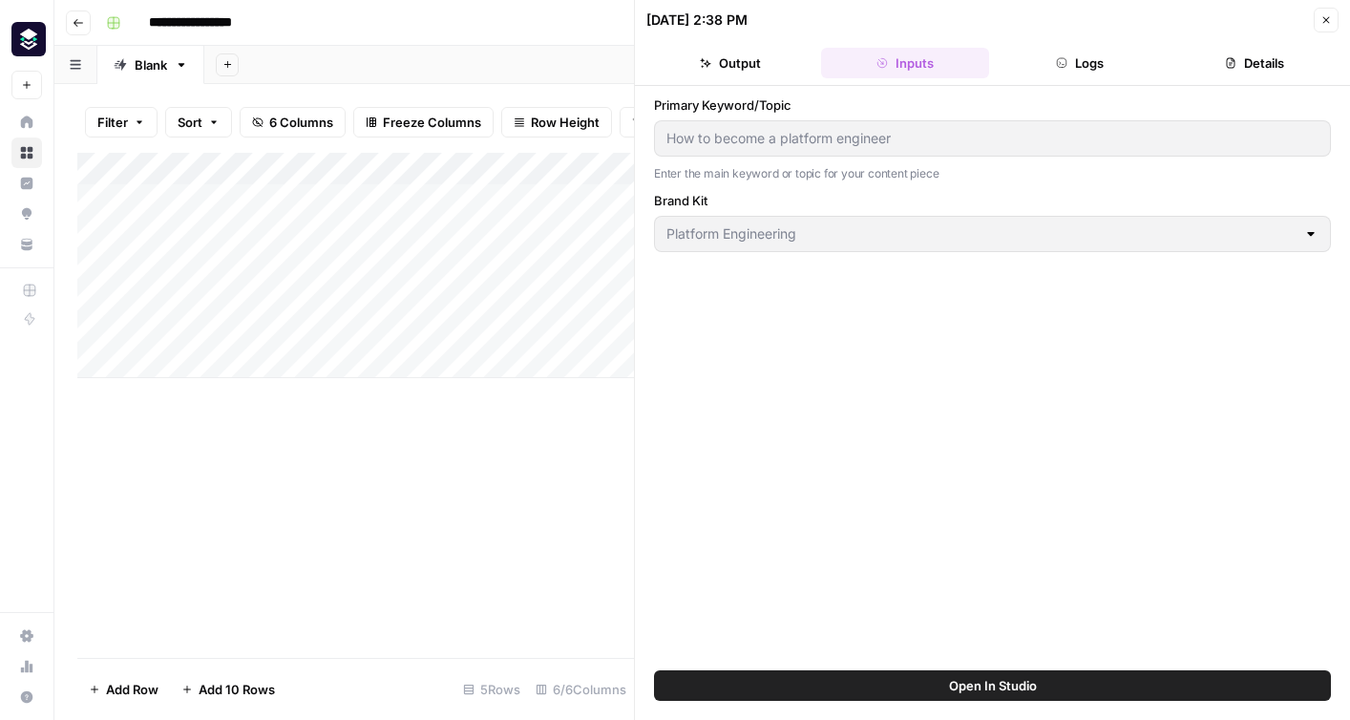
click at [1080, 54] on button "Logs" at bounding box center [1080, 63] width 167 height 31
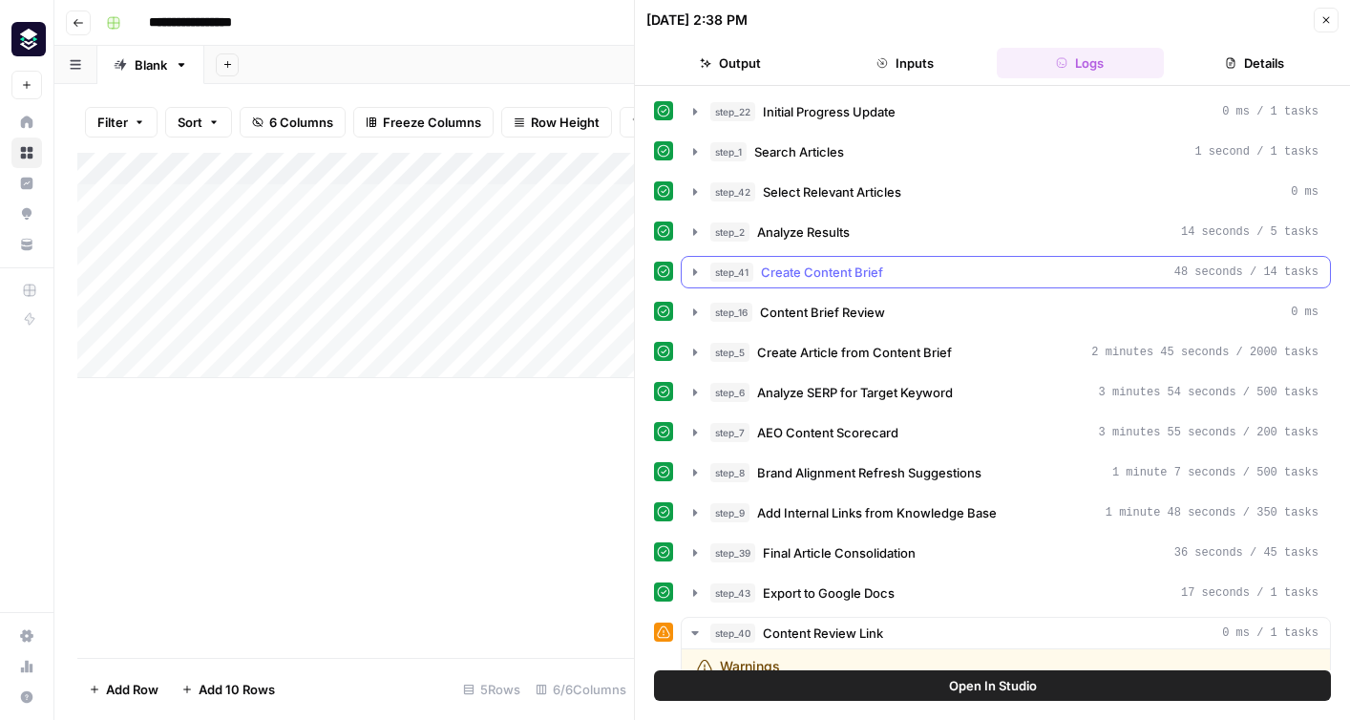
click at [691, 277] on icon "button" at bounding box center [694, 271] width 15 height 15
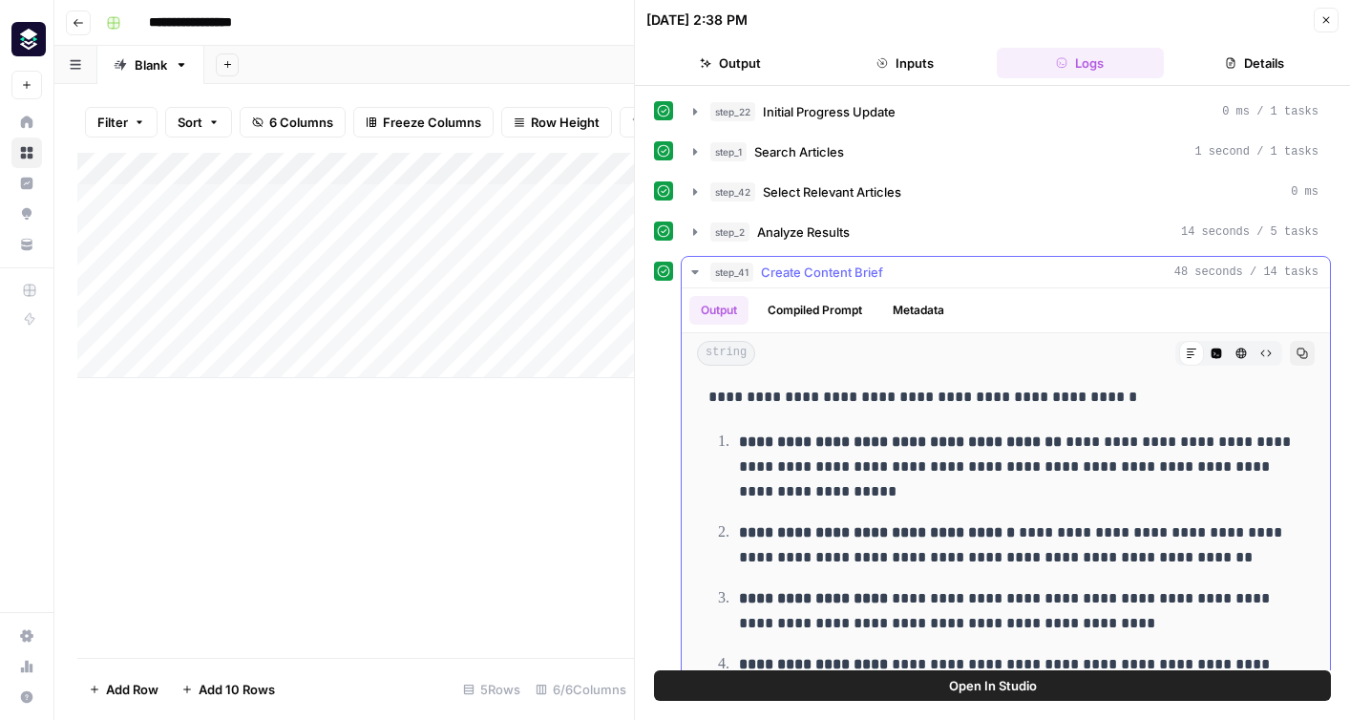
scroll to position [7806, 0]
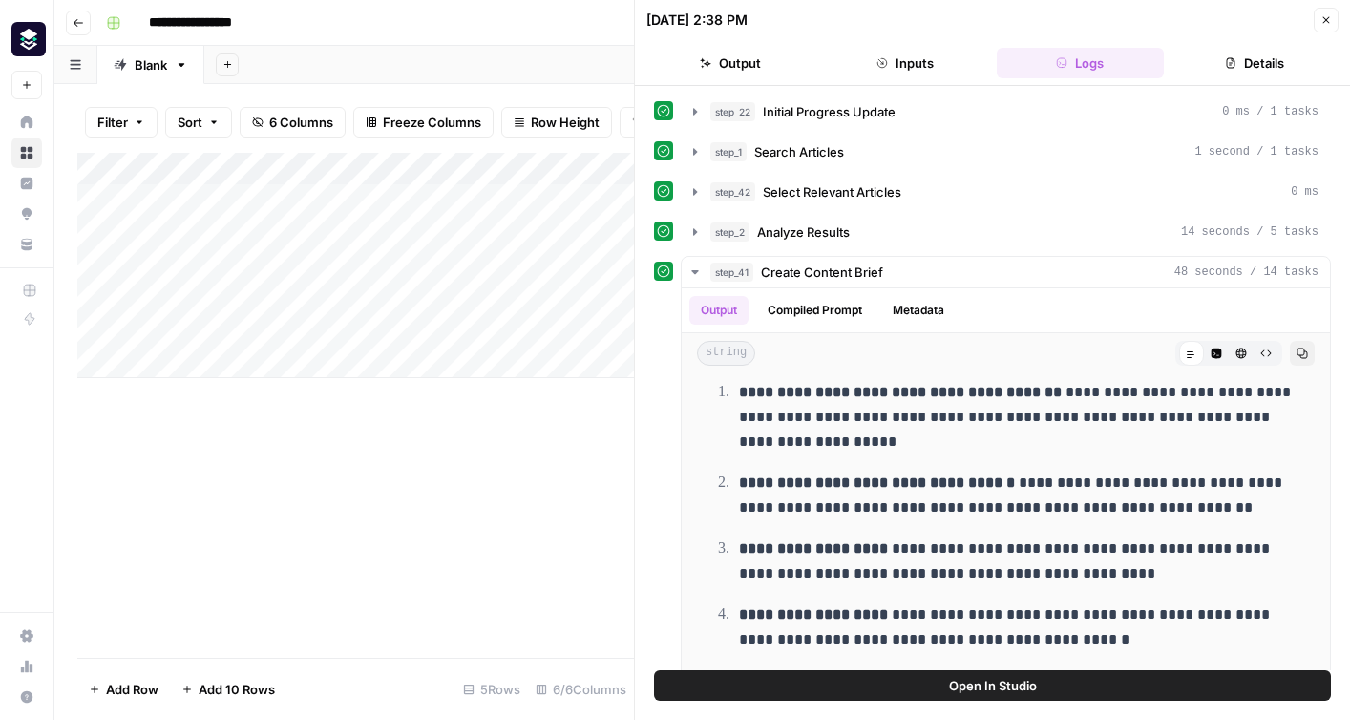
click at [538, 403] on div "Add Column" at bounding box center [355, 405] width 557 height 505
click at [506, 472] on div "Add Column" at bounding box center [355, 405] width 557 height 505
click at [1327, 23] on icon "button" at bounding box center [1325, 19] width 11 height 11
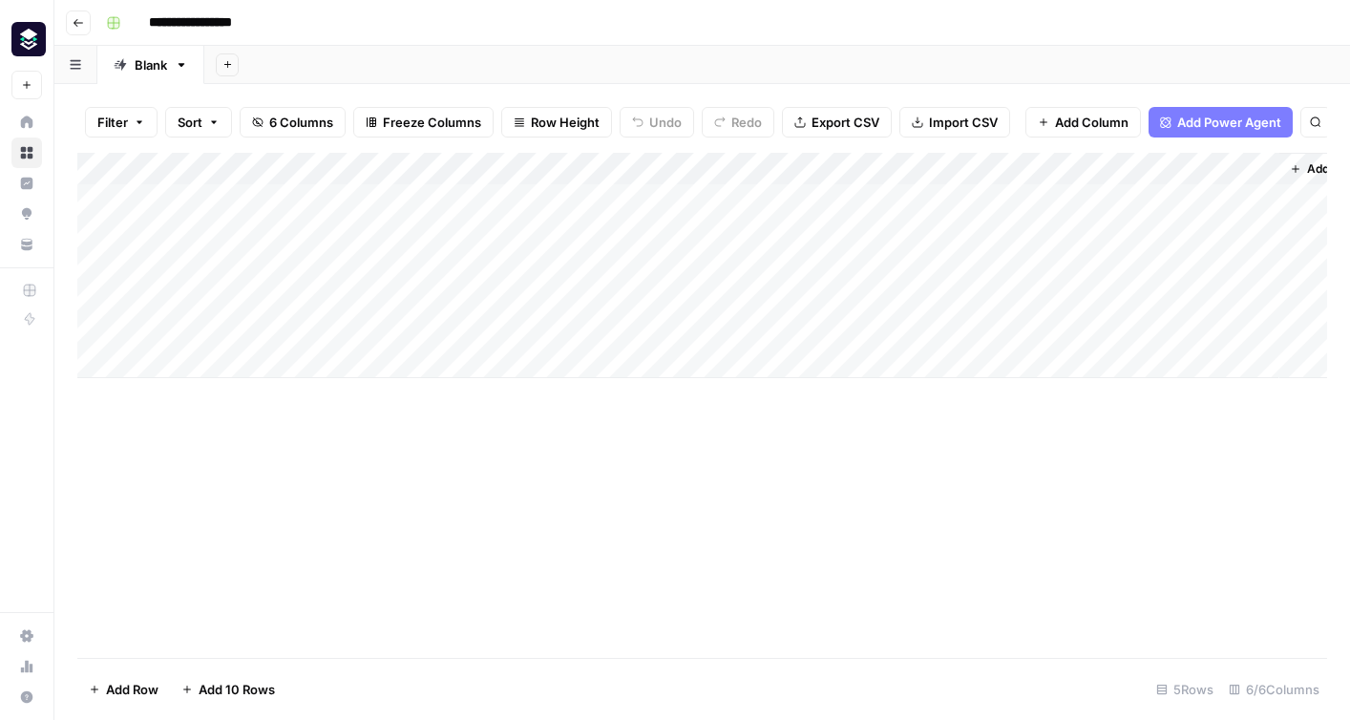
click at [464, 199] on div "Add Column" at bounding box center [702, 265] width 1250 height 225
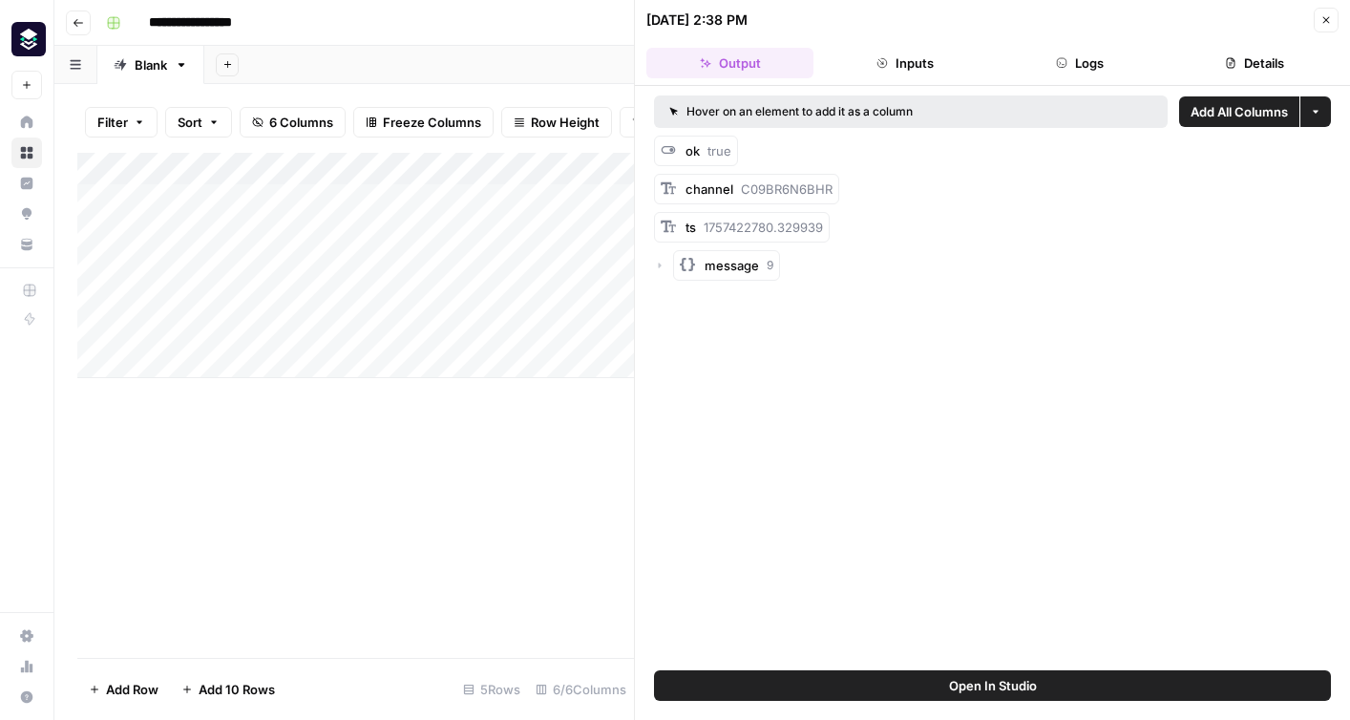
click at [916, 65] on button "Inputs" at bounding box center [904, 63] width 167 height 31
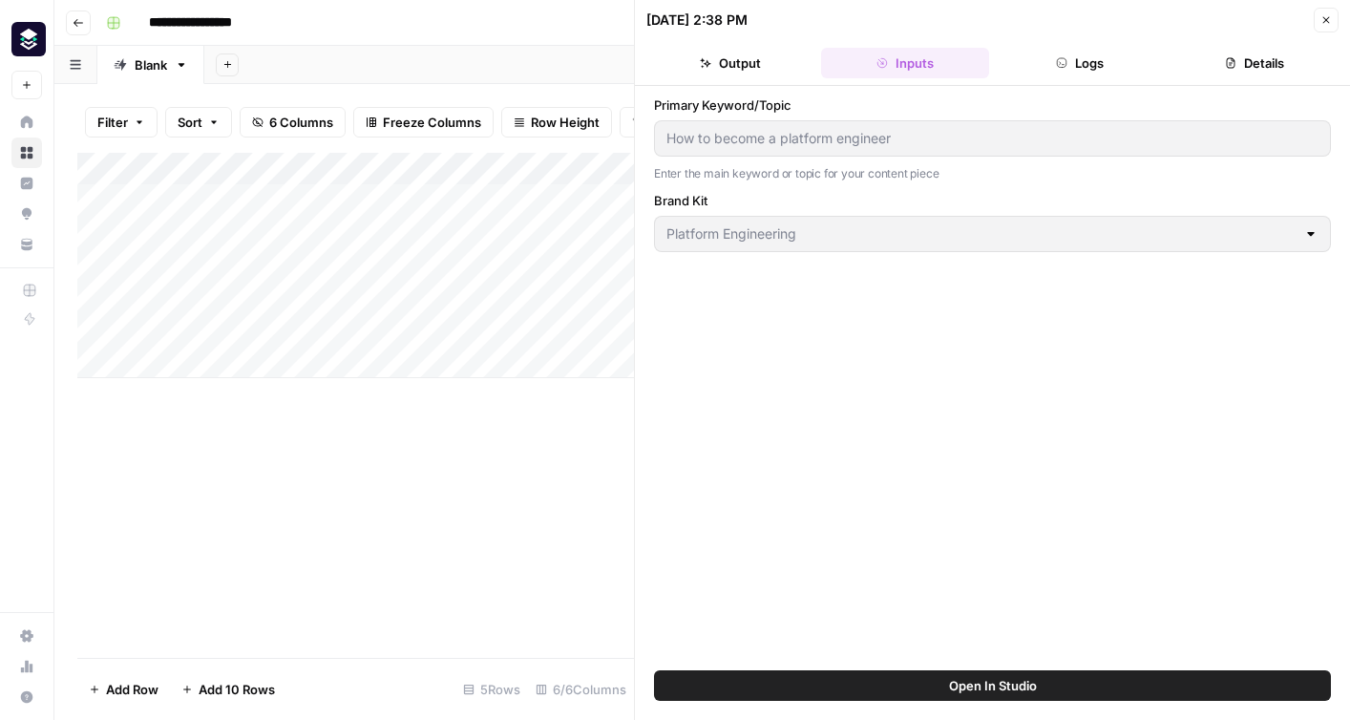
click at [1088, 62] on button "Logs" at bounding box center [1080, 63] width 167 height 31
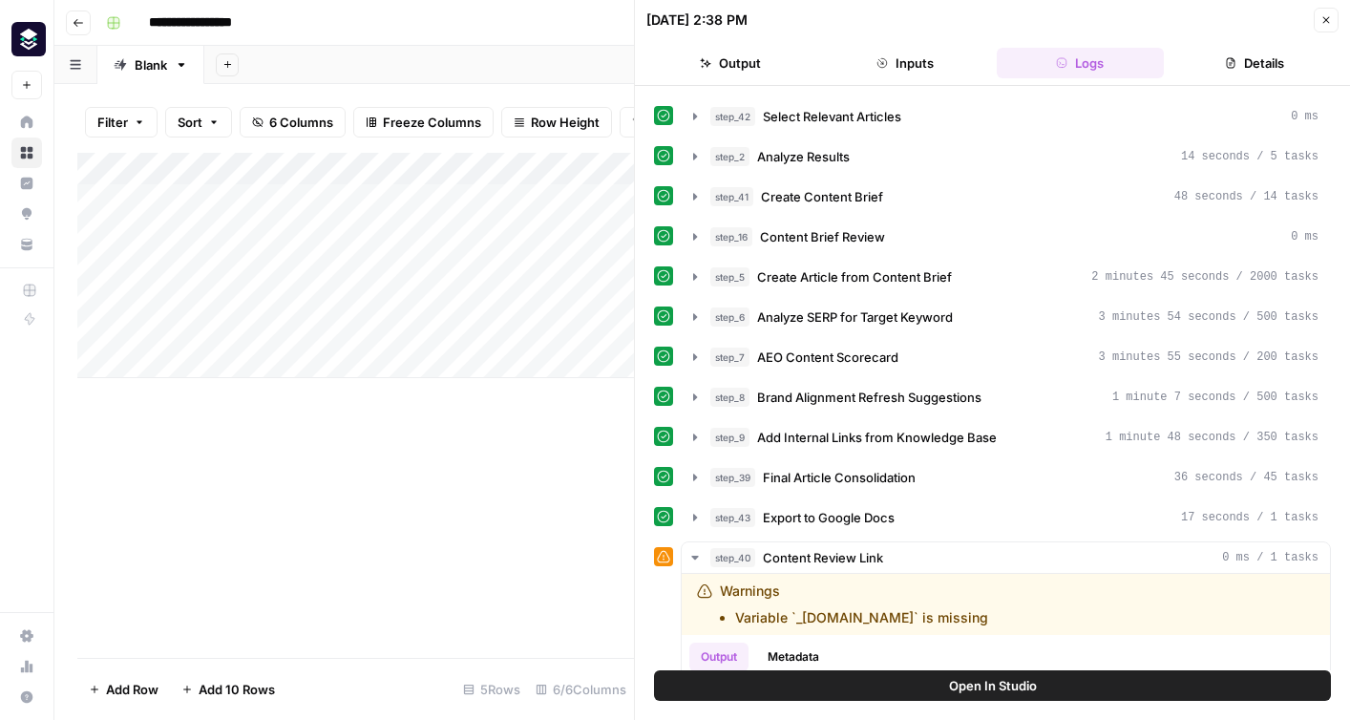
scroll to position [76, 0]
click at [938, 557] on div "step_40 Content Review Link 0 ms / 1 tasks" at bounding box center [1014, 556] width 608 height 19
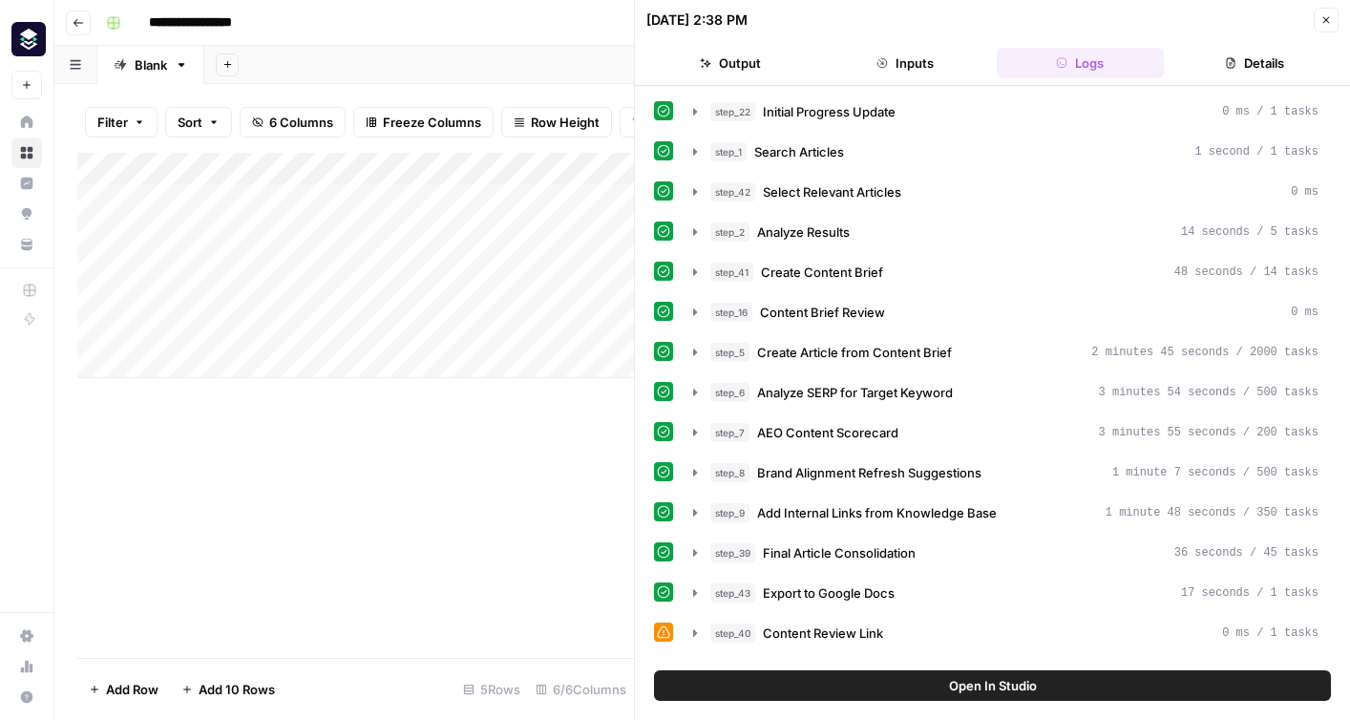
click at [747, 58] on button "Output" at bounding box center [729, 63] width 167 height 31
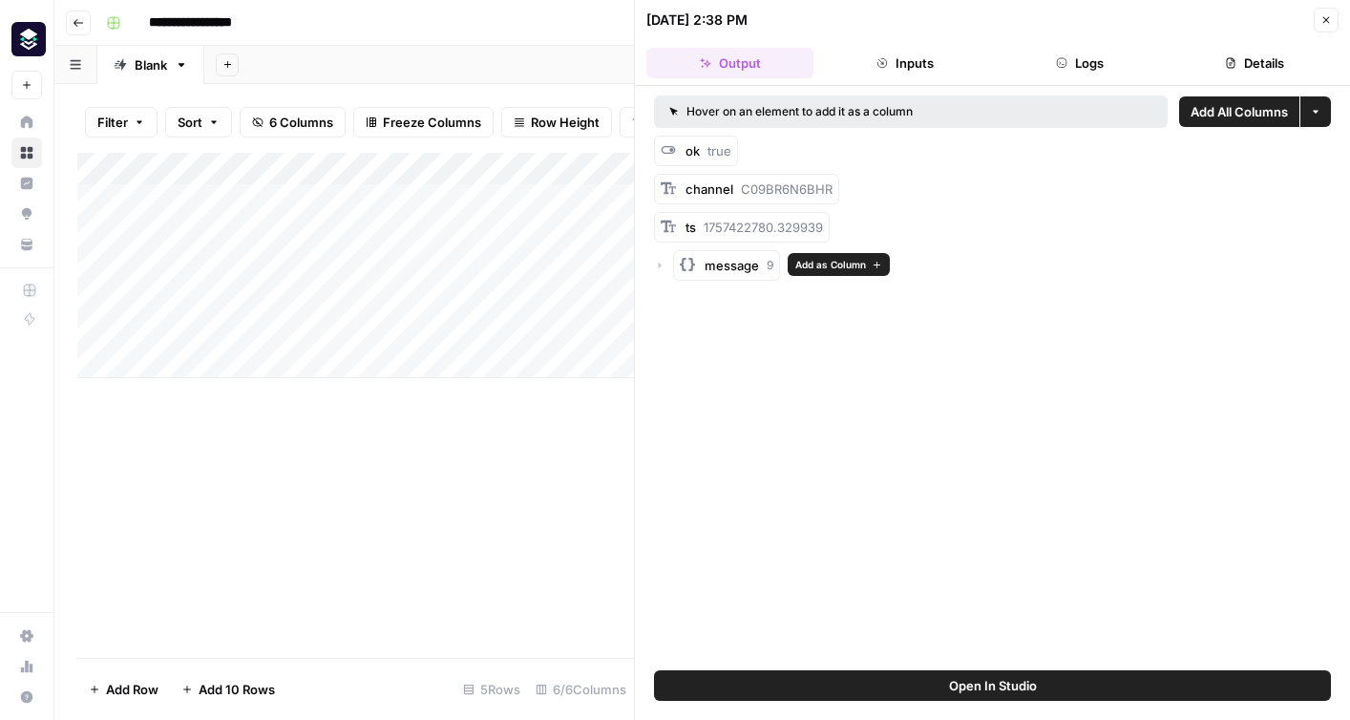
click at [706, 266] on span "message" at bounding box center [732, 265] width 54 height 19
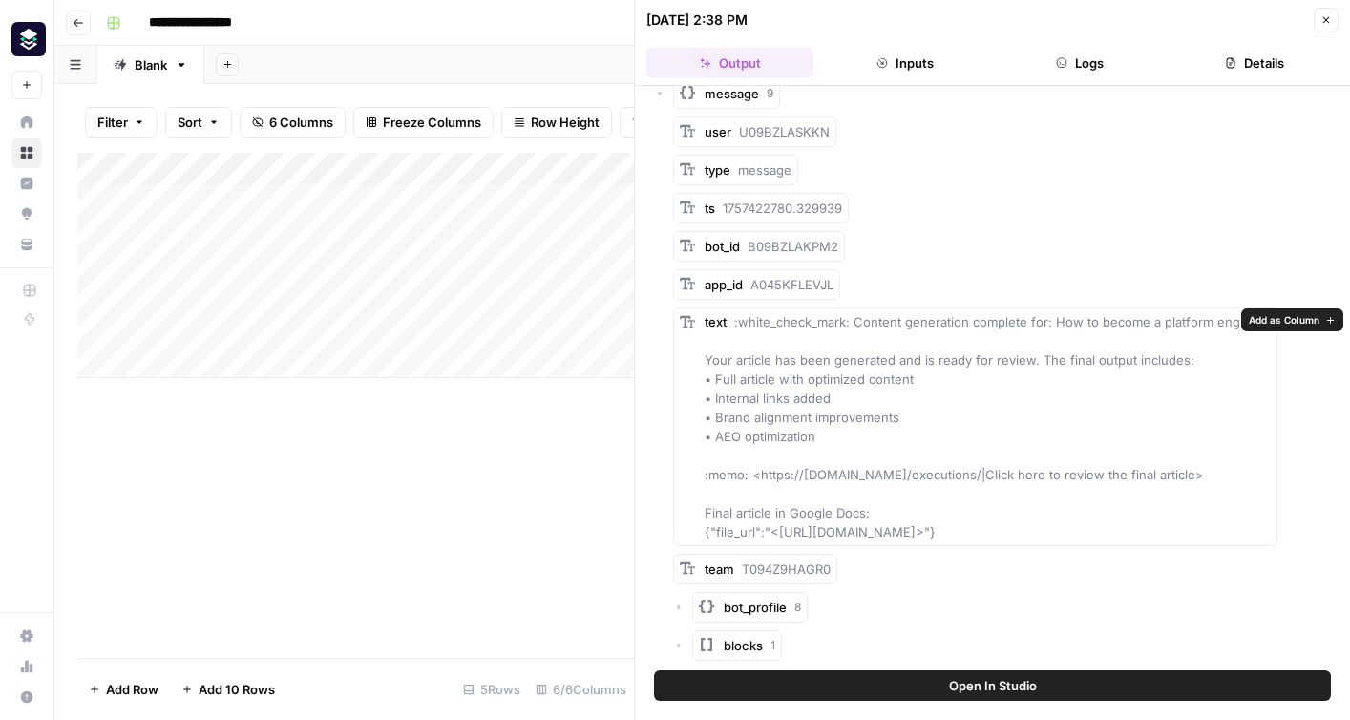
scroll to position [191, 0]
